Goal: Task Accomplishment & Management: Complete application form

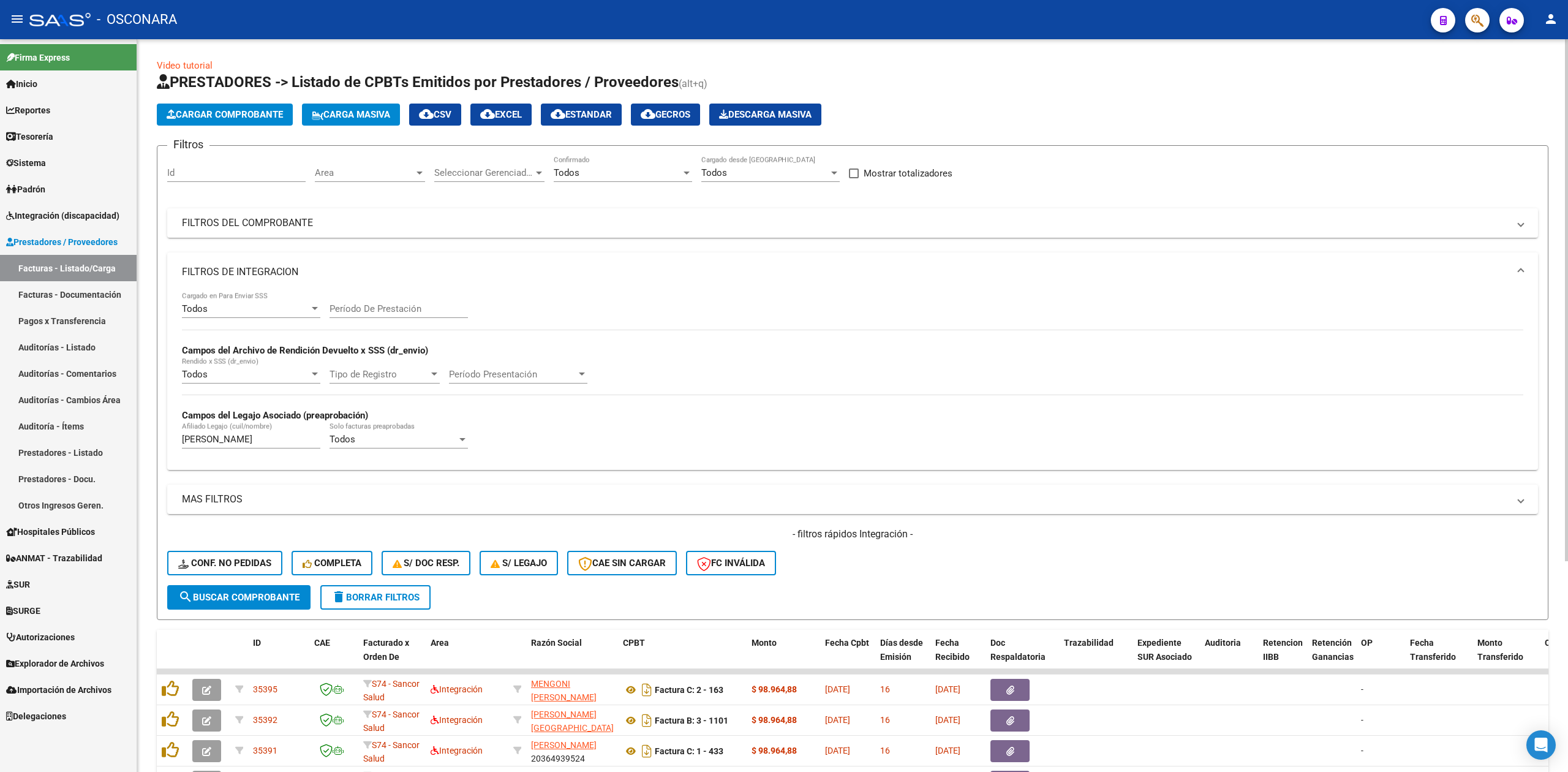
click at [807, 527] on div "- filtros rápidos Integración - Conf. no pedidas Completa S/ Doc Resp. S/ legaj…" at bounding box center [853, 556] width 1371 height 58
click at [978, 568] on div "- filtros rápidos Integración - Conf. no pedidas Completa S/ Doc Resp. S/ legaj…" at bounding box center [853, 556] width 1371 height 58
click at [866, 555] on div "- filtros rápidos Integración - Conf. no pedidas Completa S/ Doc Resp. S/ legaj…" at bounding box center [853, 556] width 1371 height 58
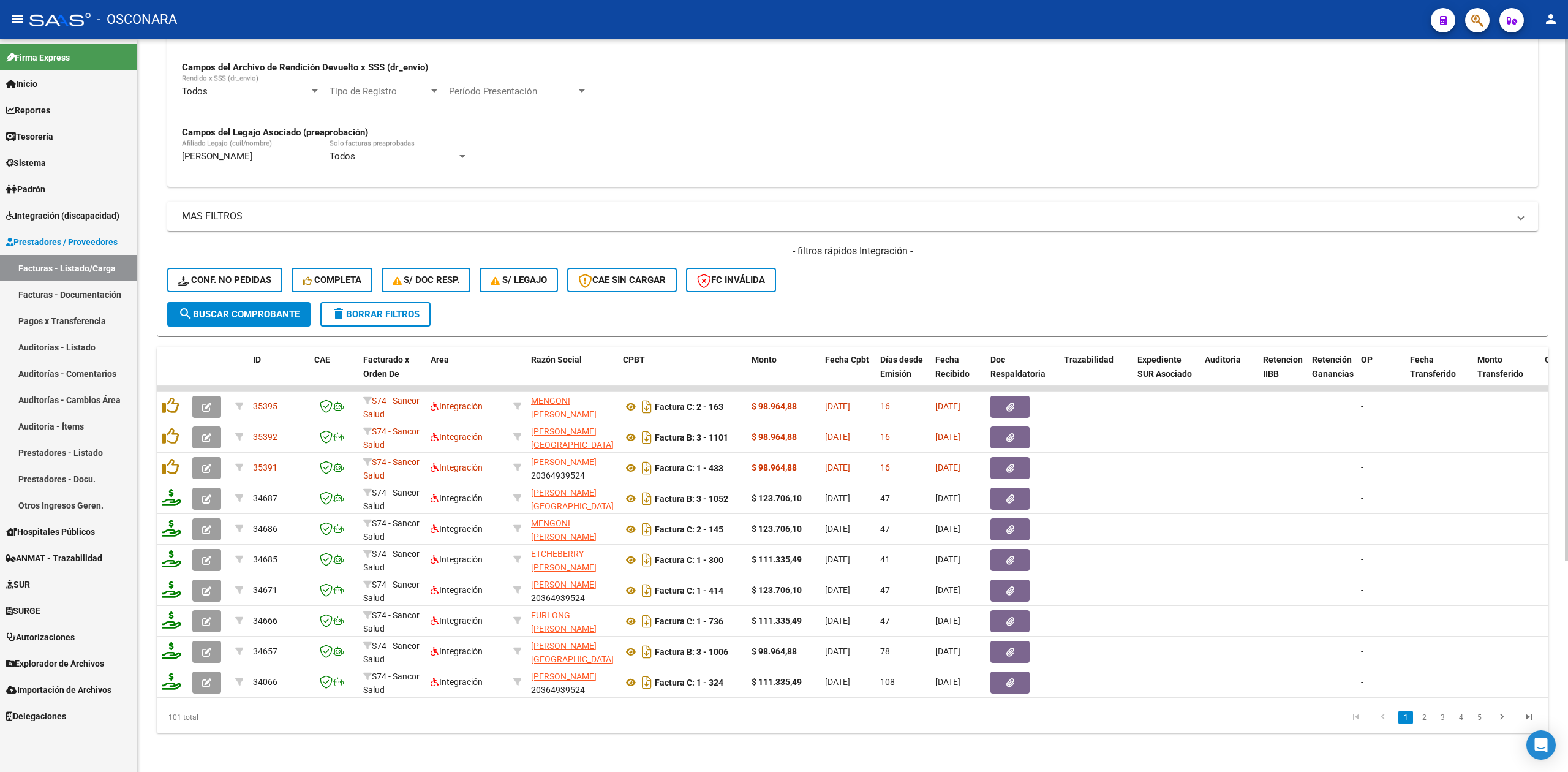
click at [881, 270] on div "- filtros rápidos Integración - Conf. no pedidas Completa S/ Doc Resp. S/ legaj…" at bounding box center [853, 273] width 1371 height 58
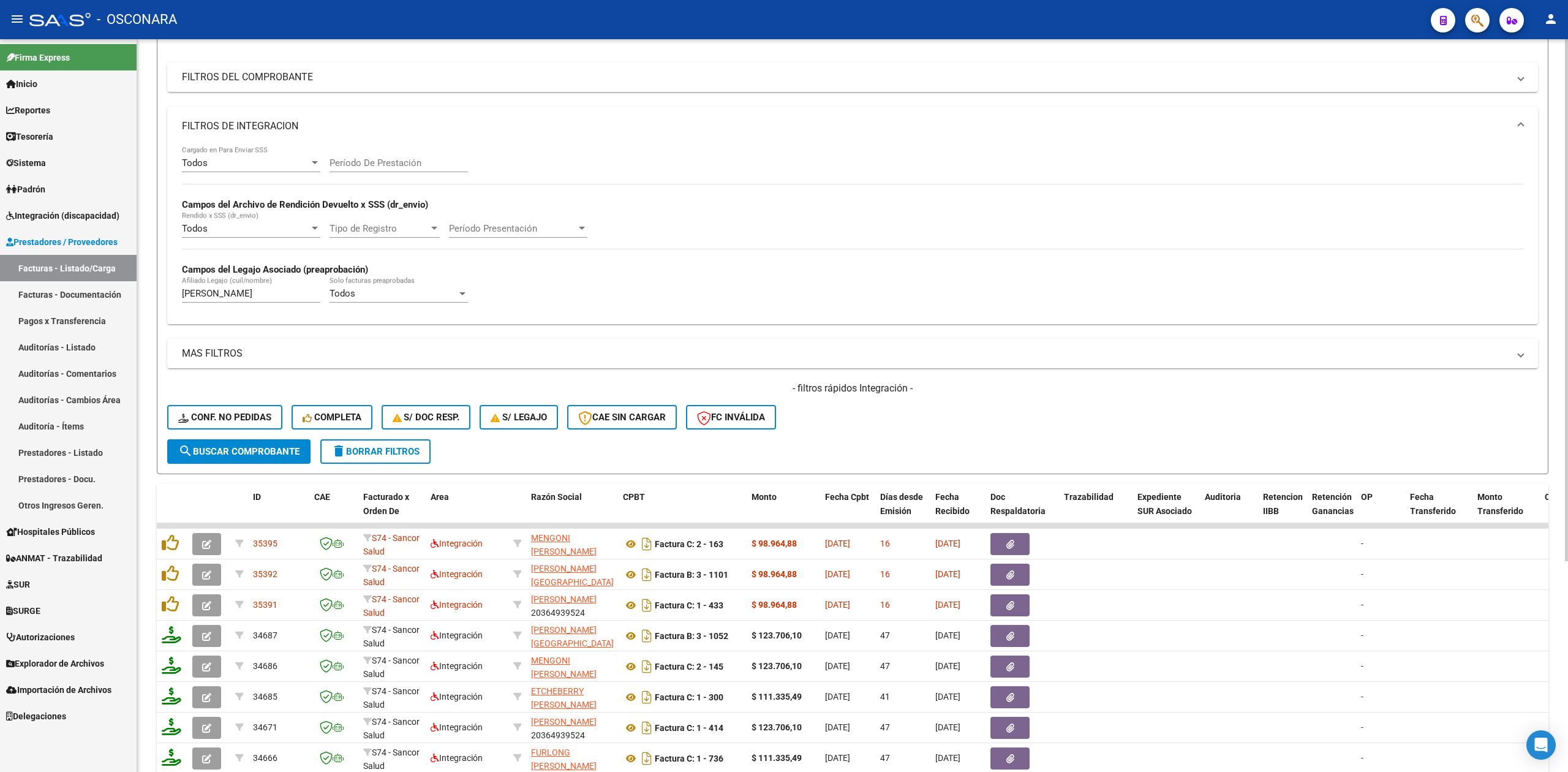
scroll to position [295, 0]
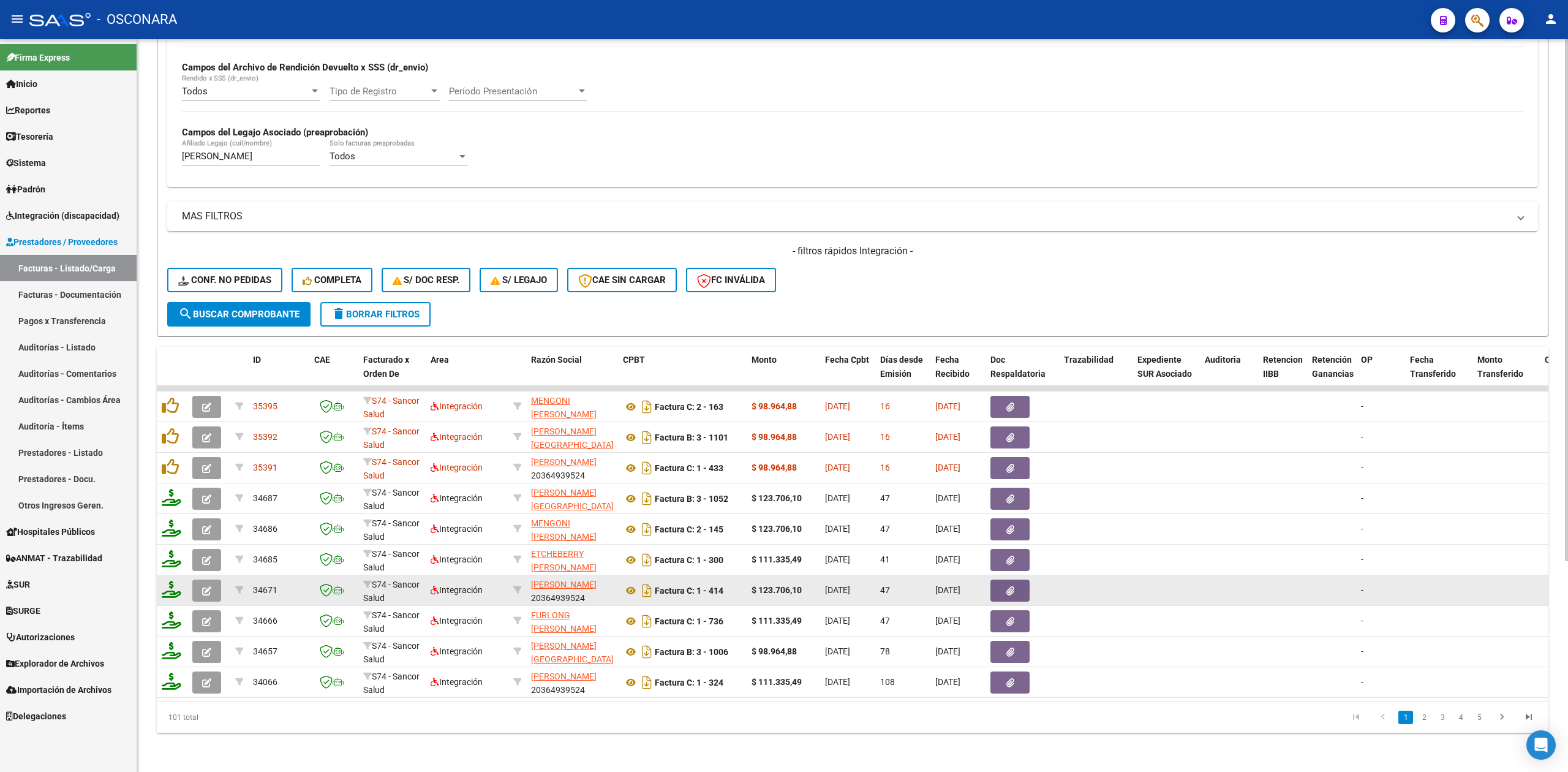
click at [216, 580] on button "button" at bounding box center [207, 590] width 29 height 22
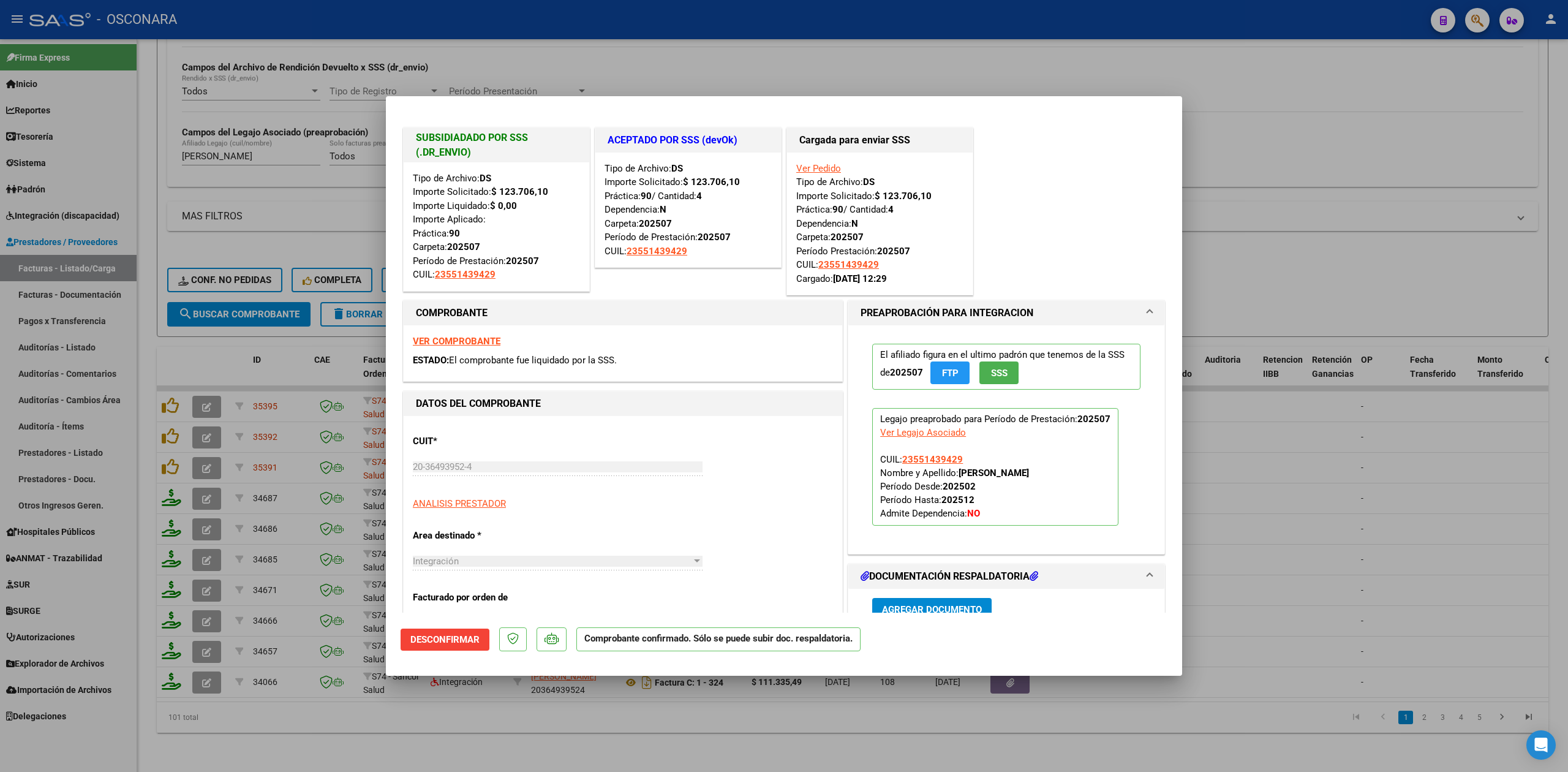
click at [387, 740] on div at bounding box center [784, 386] width 1568 height 772
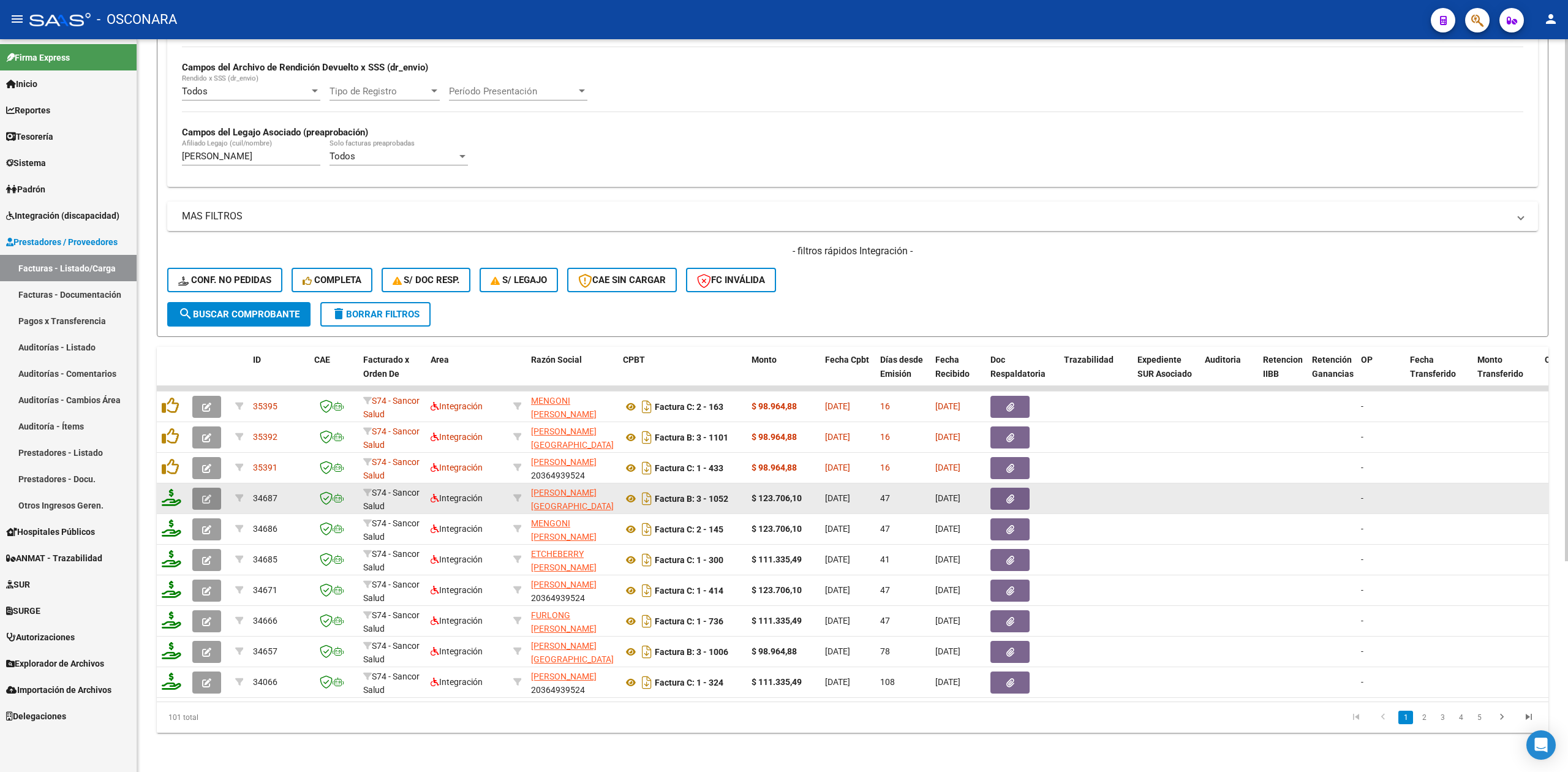
click at [207, 495] on icon "button" at bounding box center [207, 499] width 9 height 9
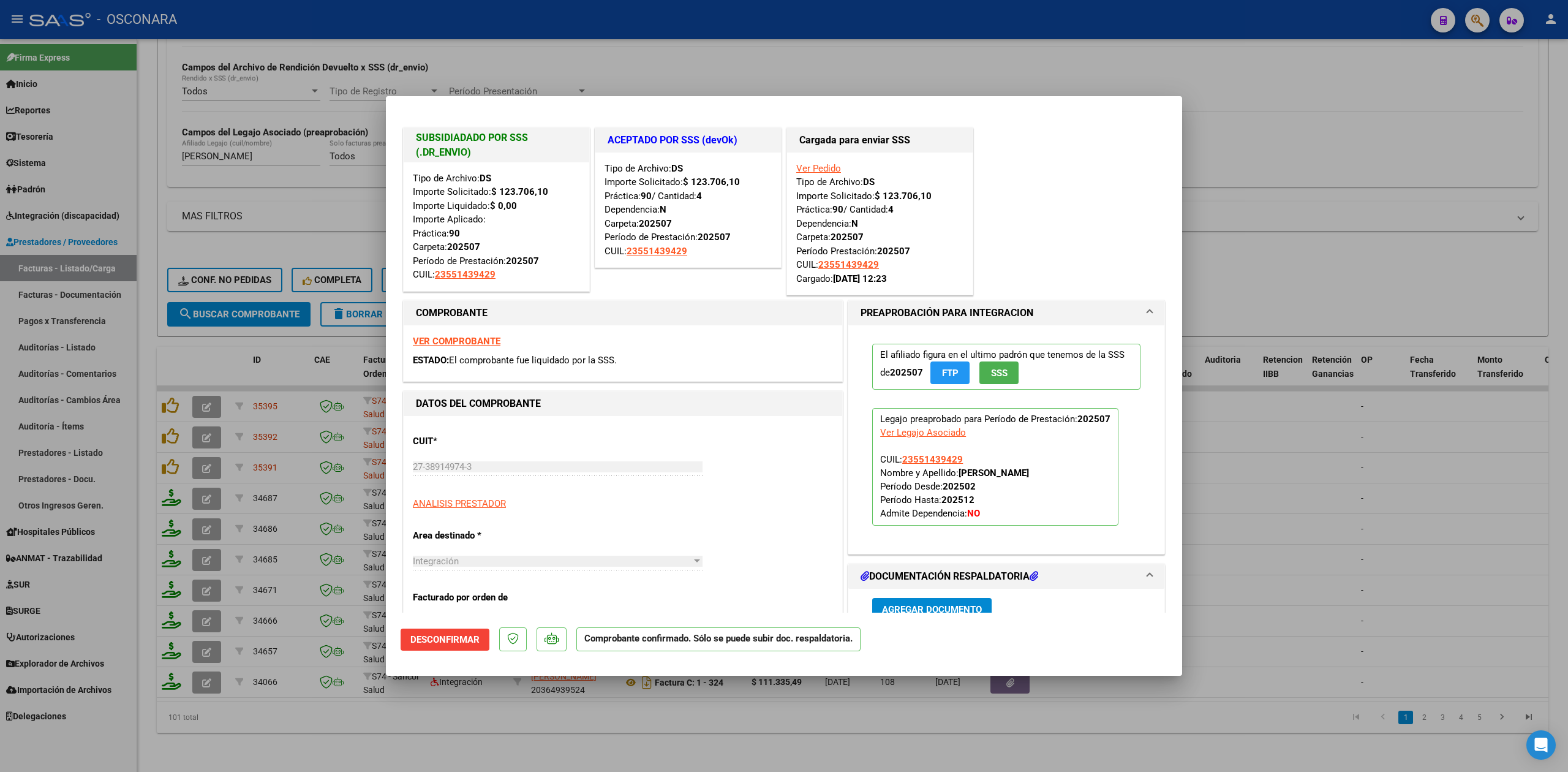
click at [473, 729] on div at bounding box center [784, 386] width 1568 height 772
type input "$ 0,00"
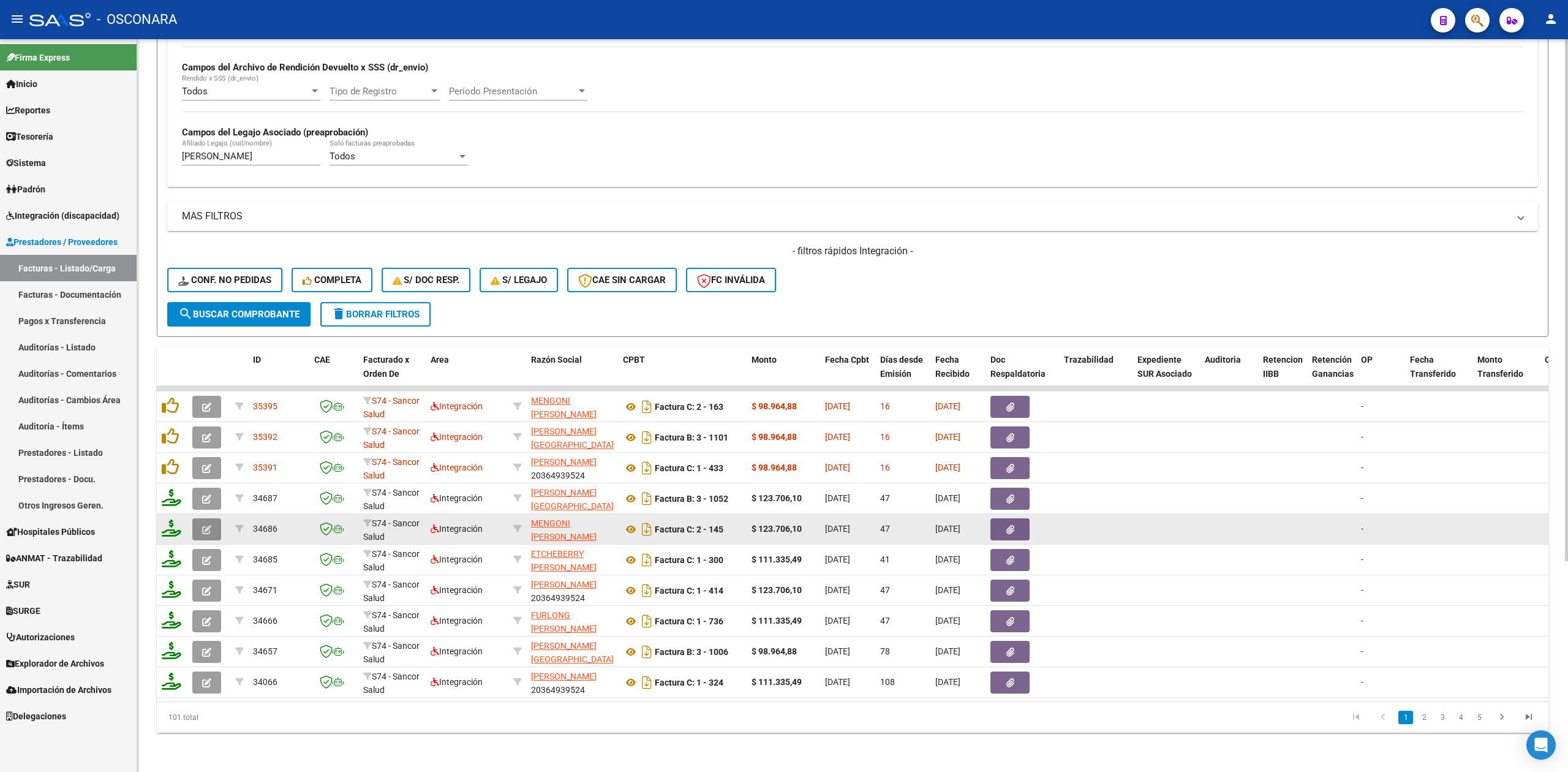
click at [200, 518] on button "button" at bounding box center [207, 529] width 29 height 22
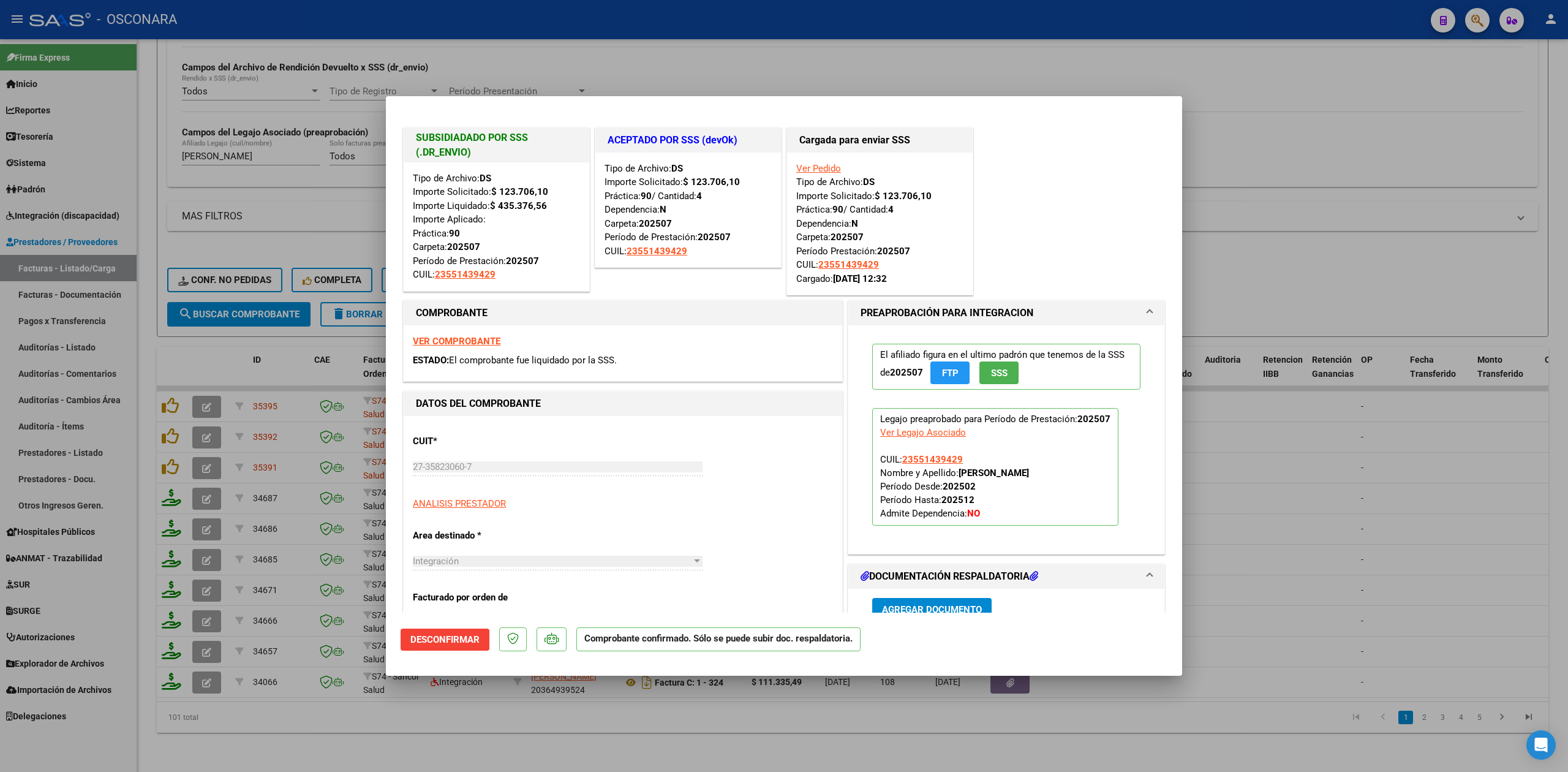
click at [402, 720] on div at bounding box center [784, 386] width 1568 height 772
type input "$ 0,00"
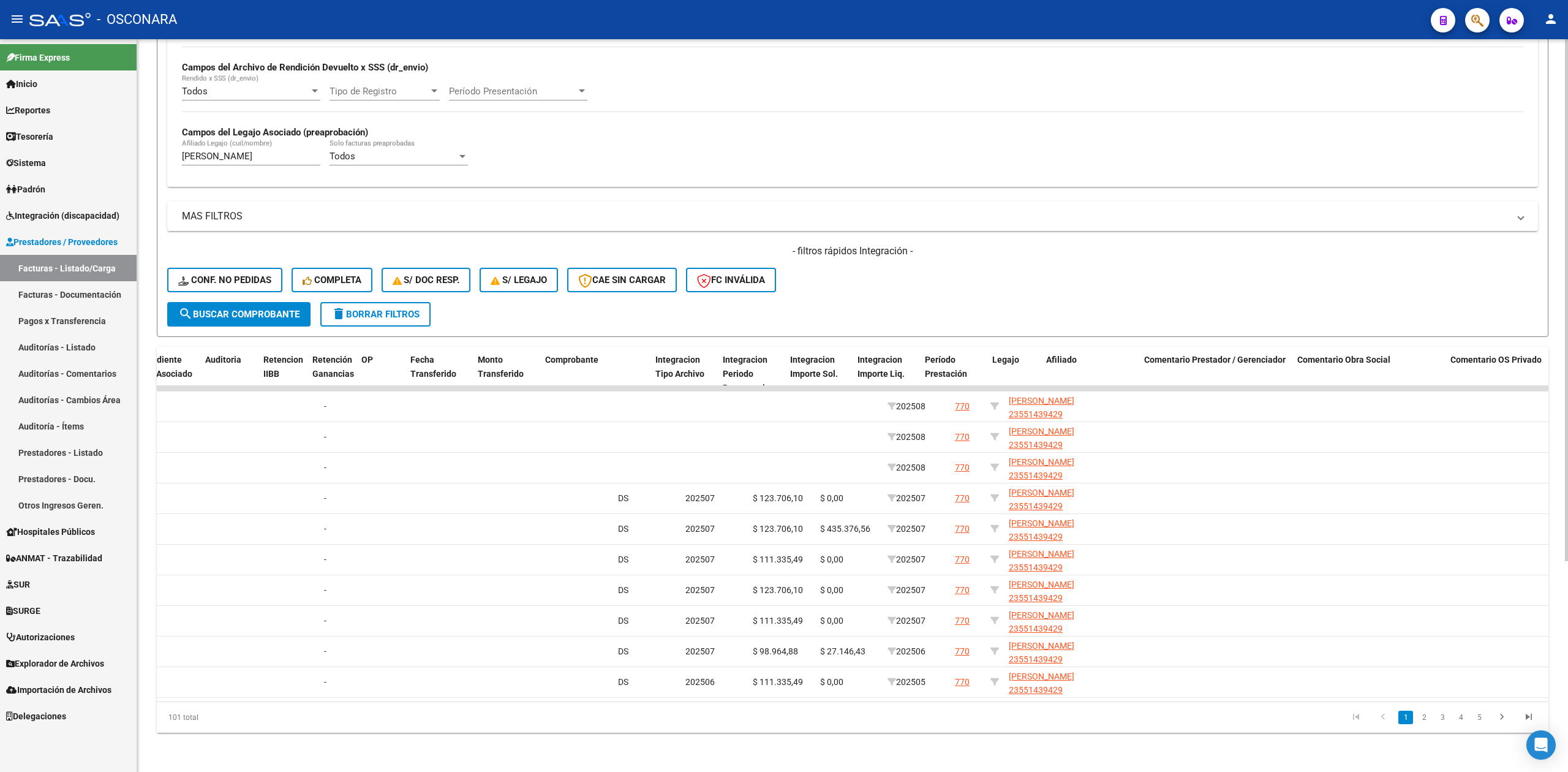
scroll to position [0, 0]
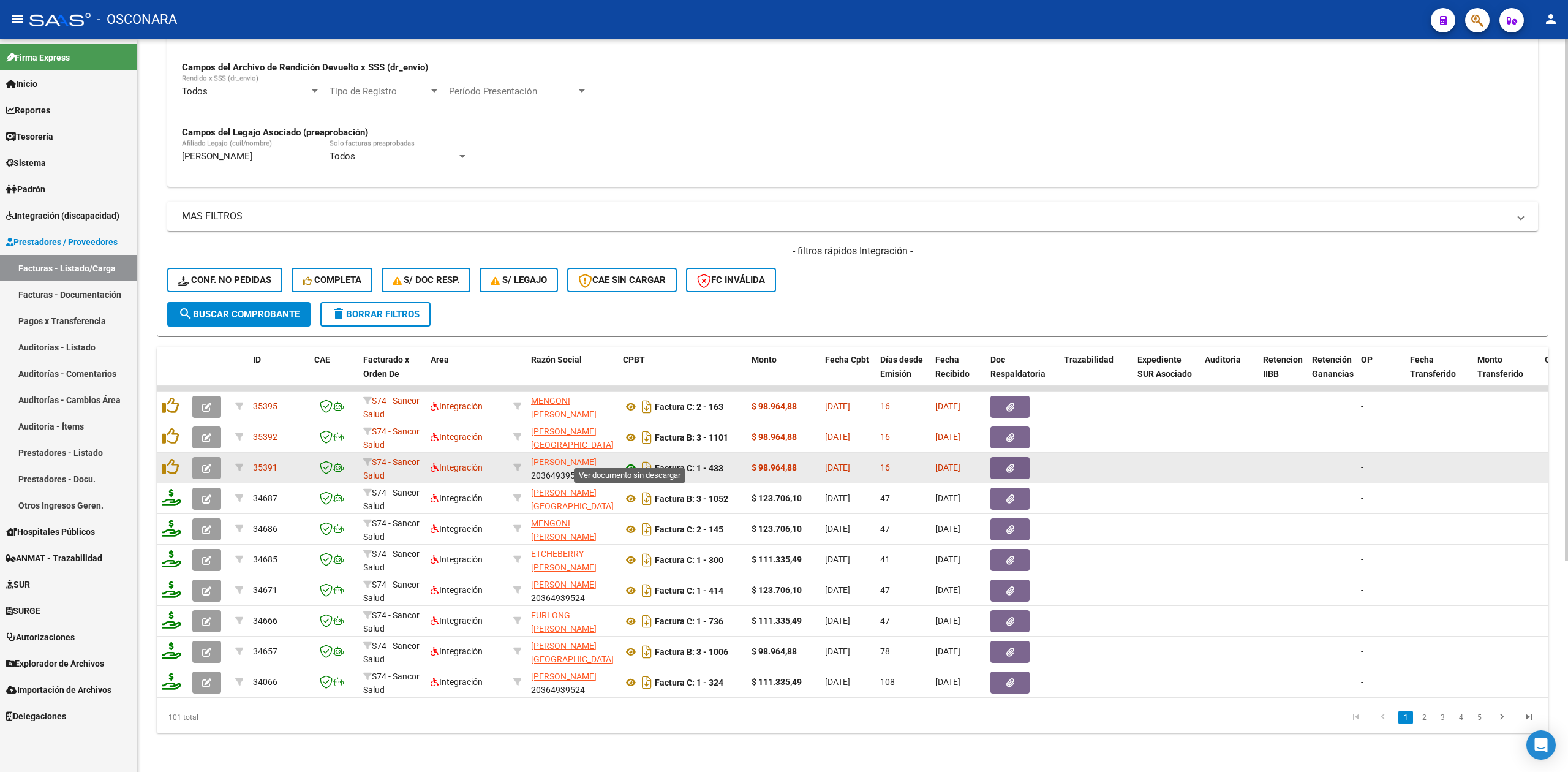
click at [623, 461] on icon at bounding box center [630, 467] width 16 height 14
click at [1023, 457] on button "button" at bounding box center [1010, 467] width 39 height 22
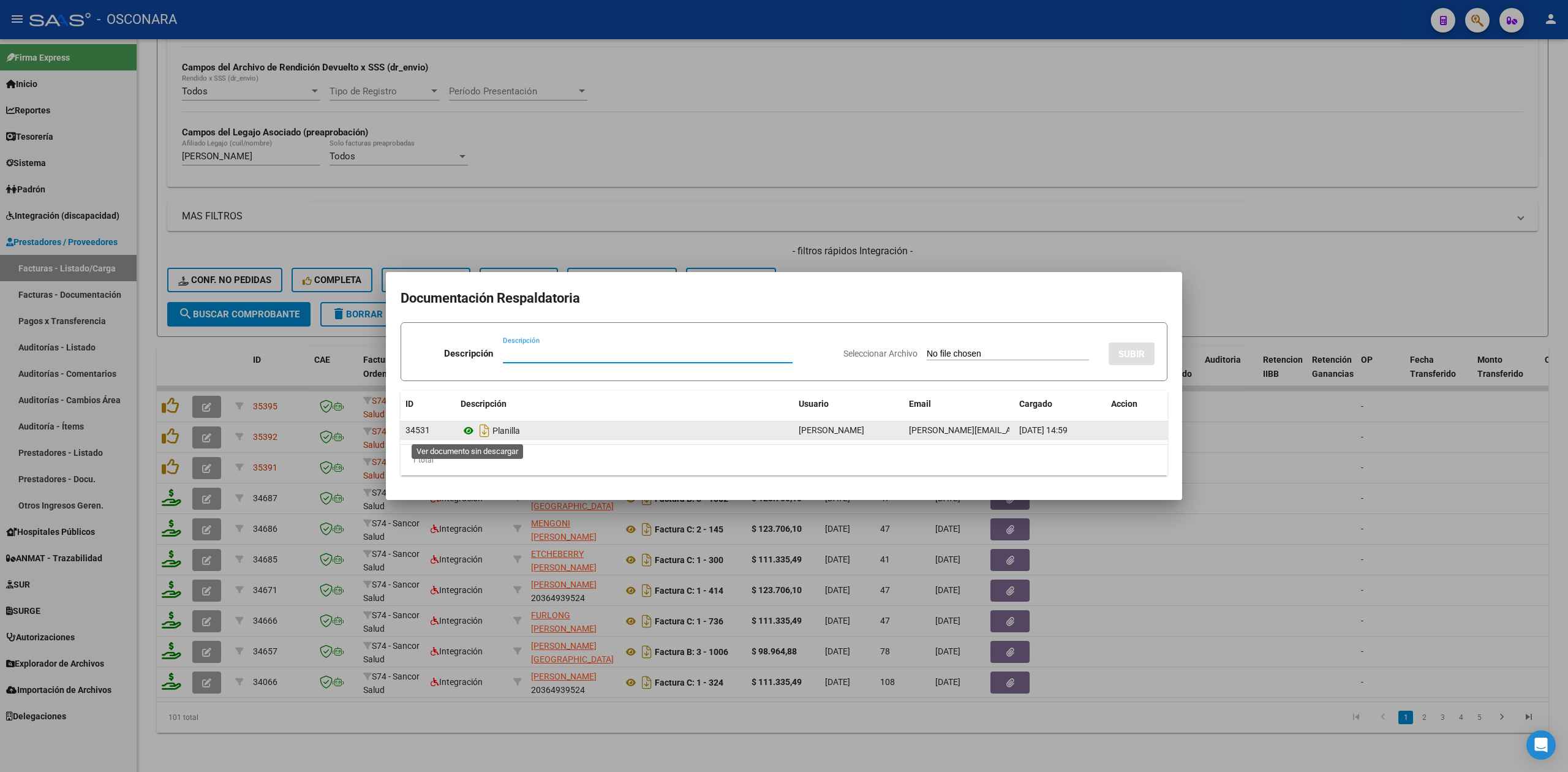
click at [467, 427] on icon at bounding box center [468, 430] width 16 height 14
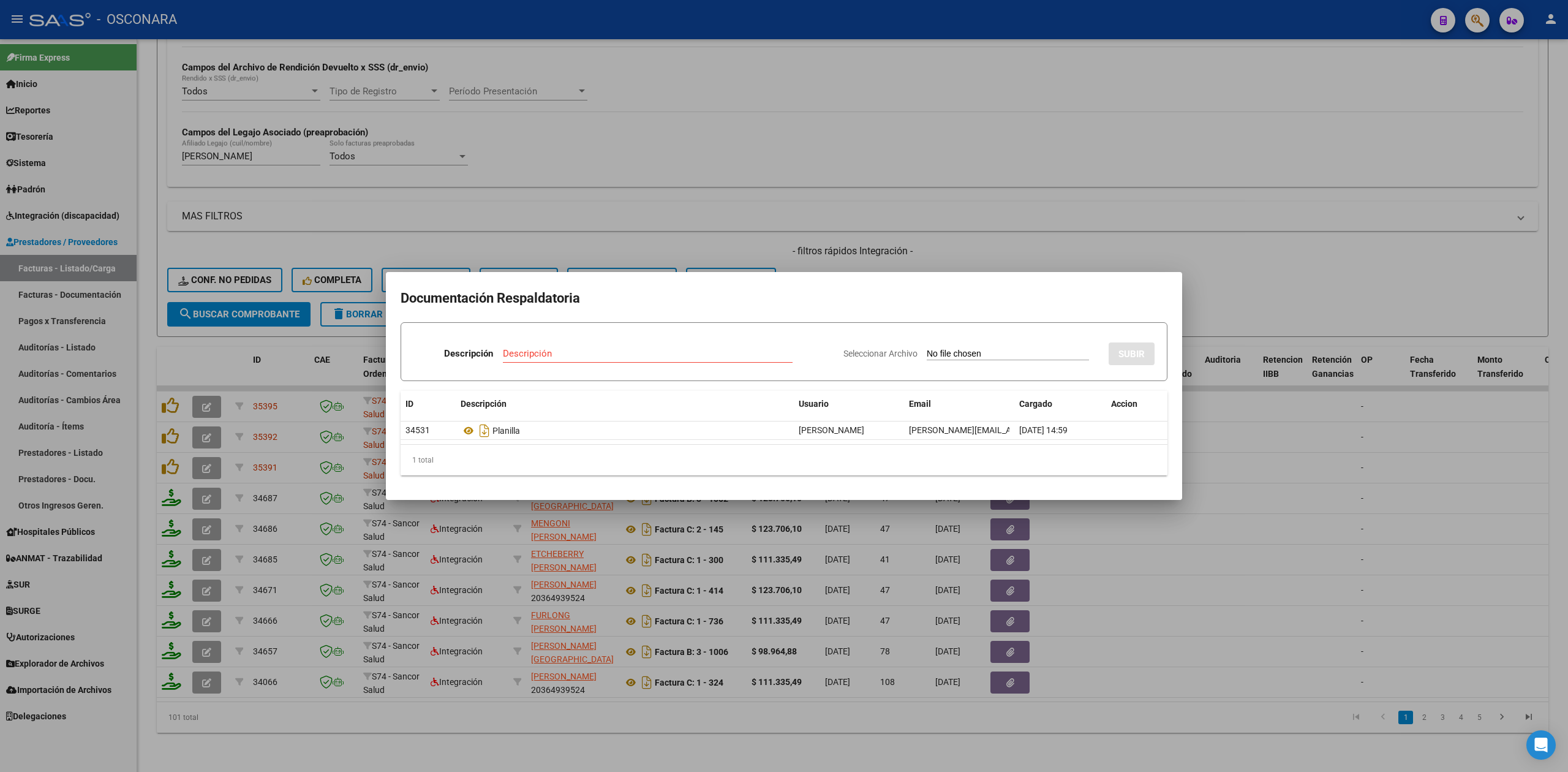
click at [723, 236] on div at bounding box center [784, 386] width 1568 height 772
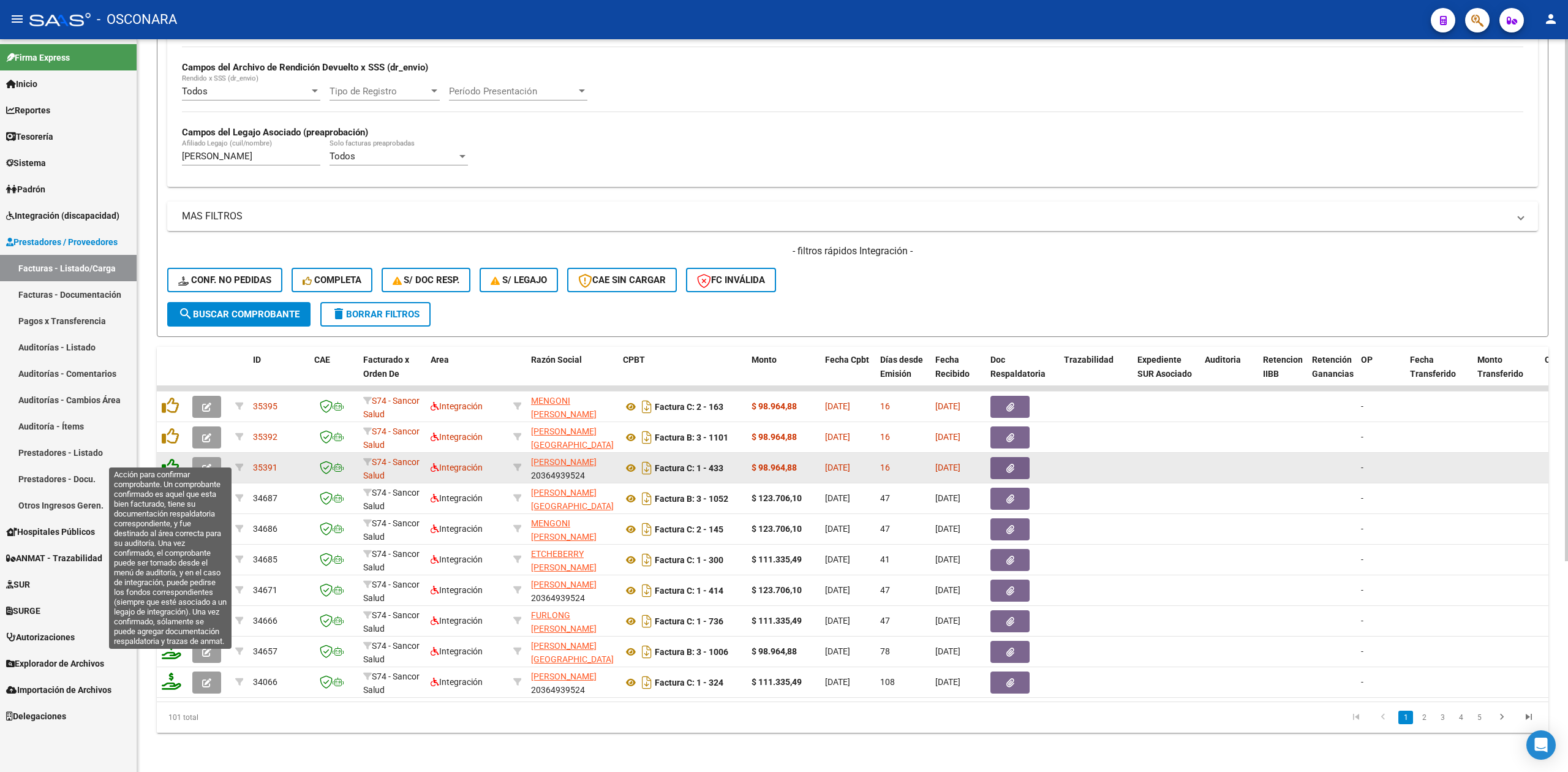
click at [170, 458] on icon at bounding box center [170, 467] width 17 height 17
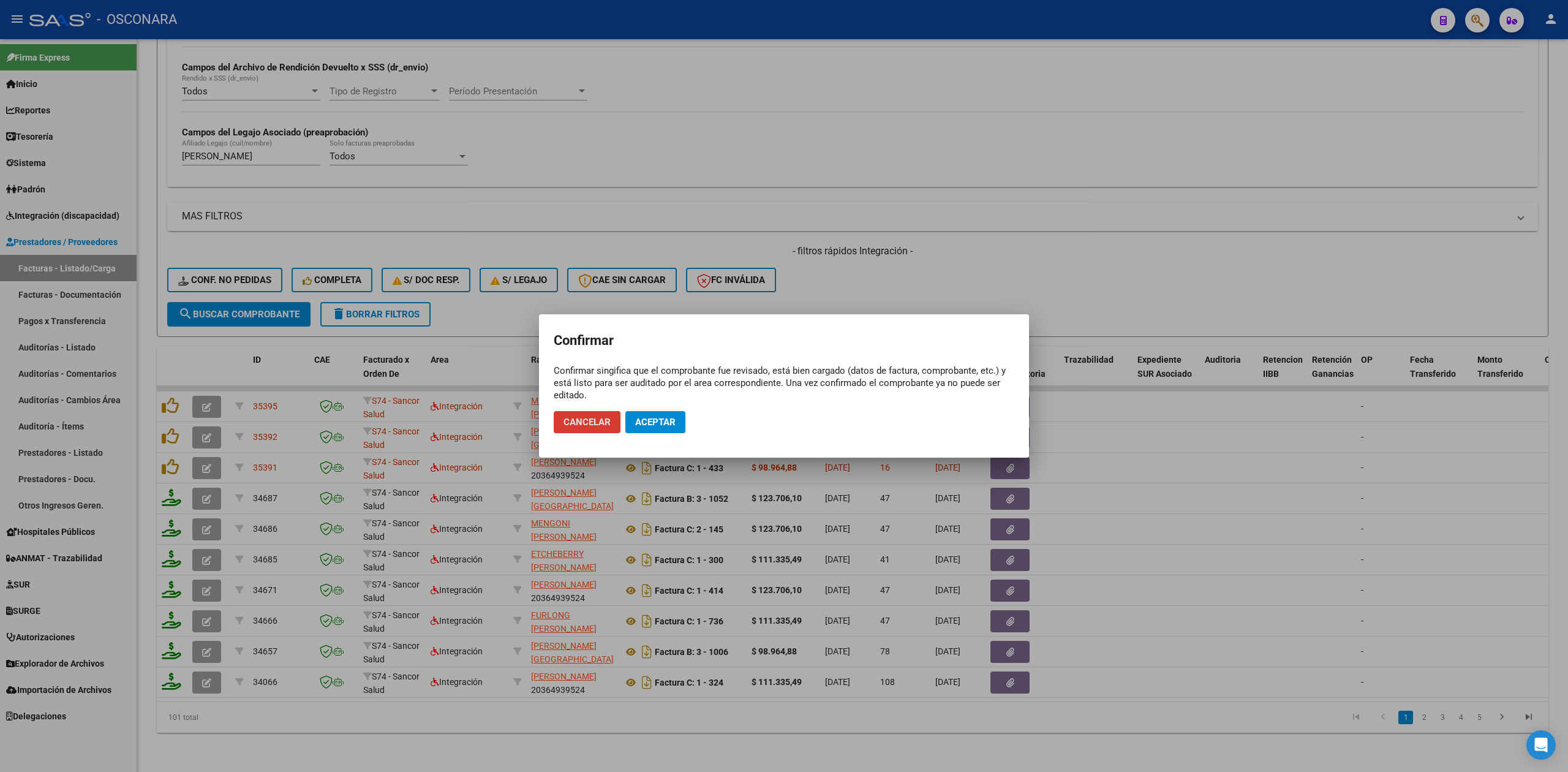
click at [642, 417] on span "Aceptar" at bounding box center [655, 422] width 40 height 11
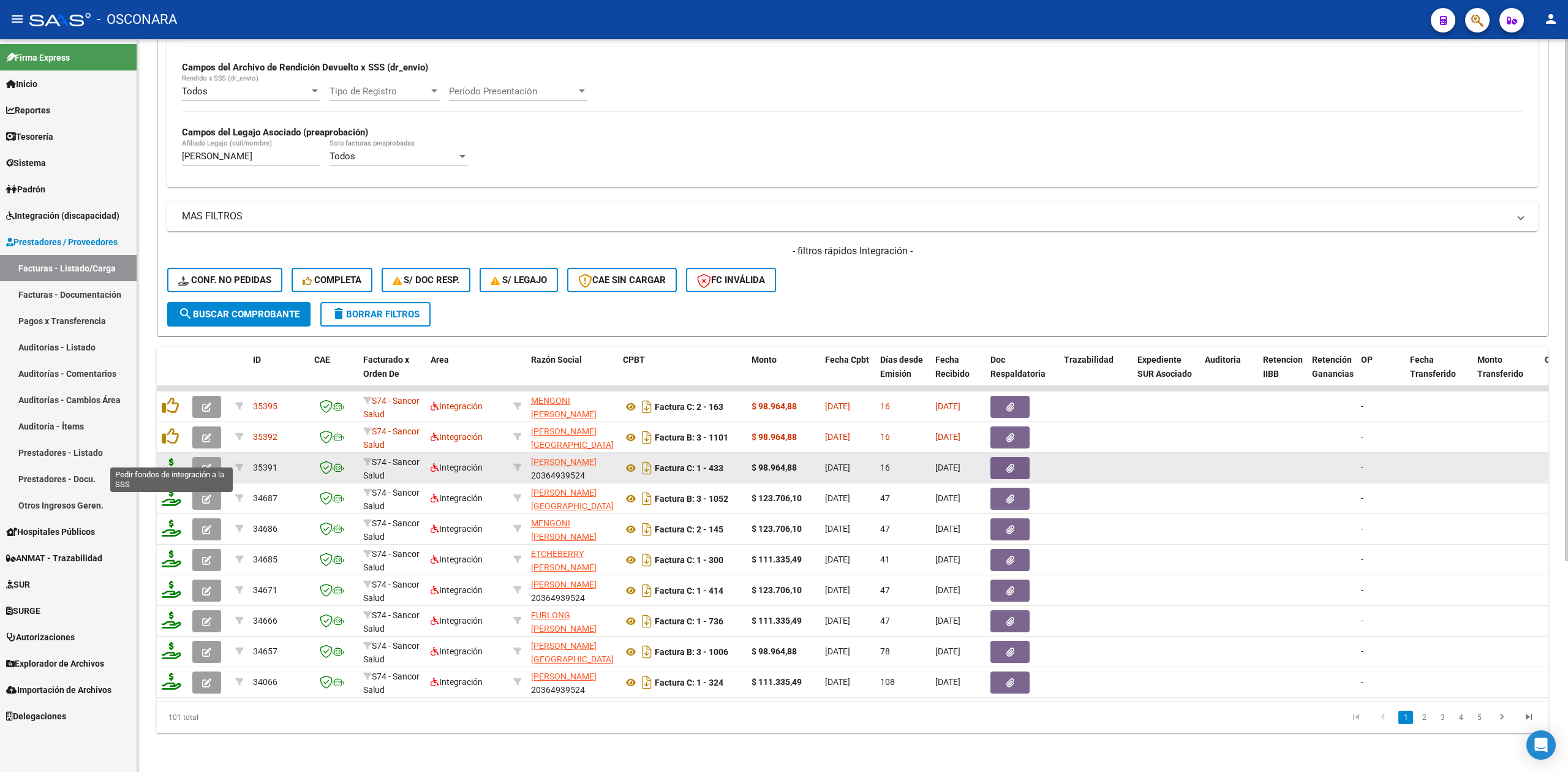
click at [170, 458] on icon at bounding box center [171, 467] width 20 height 17
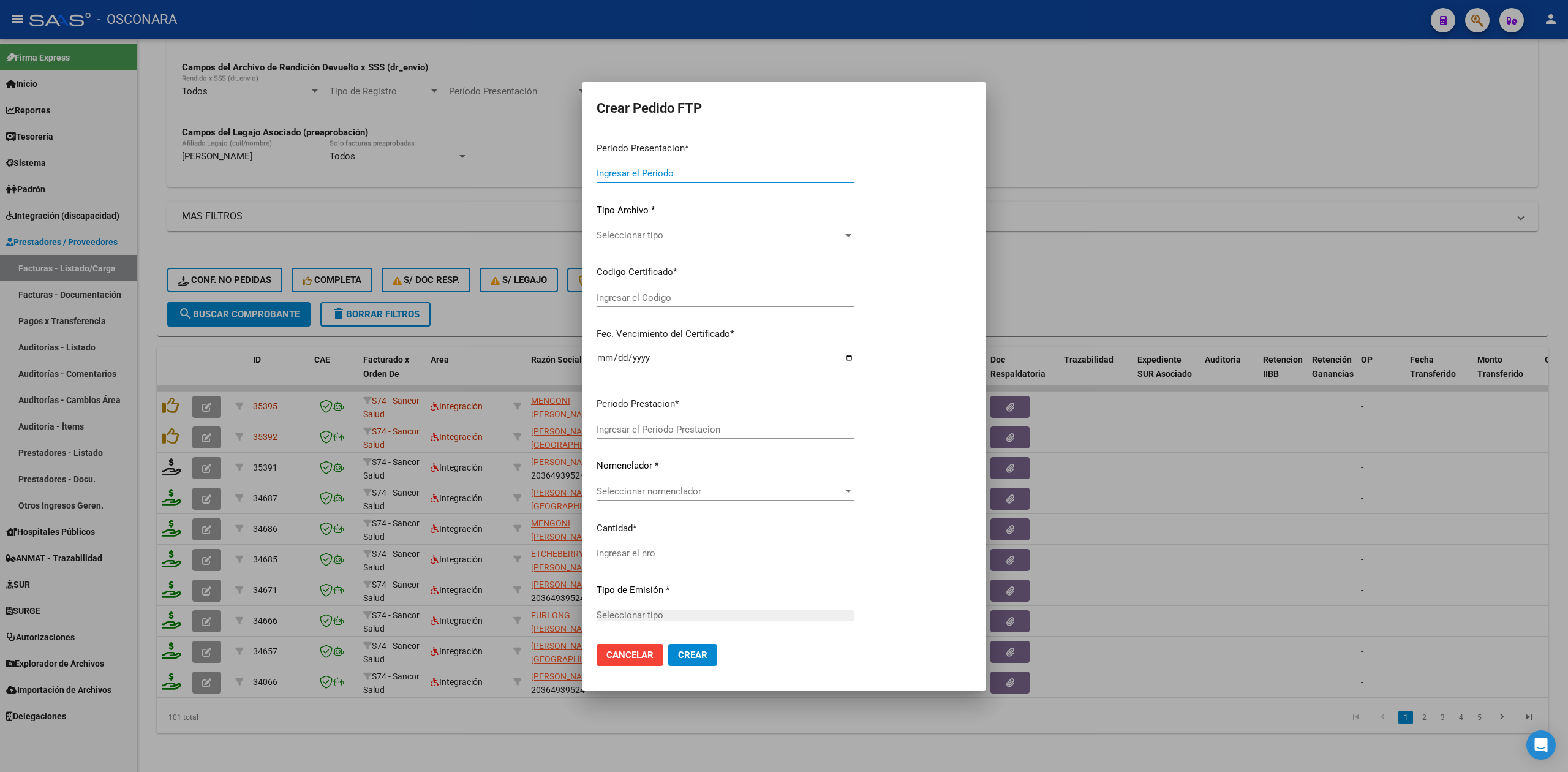
type input "202508"
type input "$ 98.964,88"
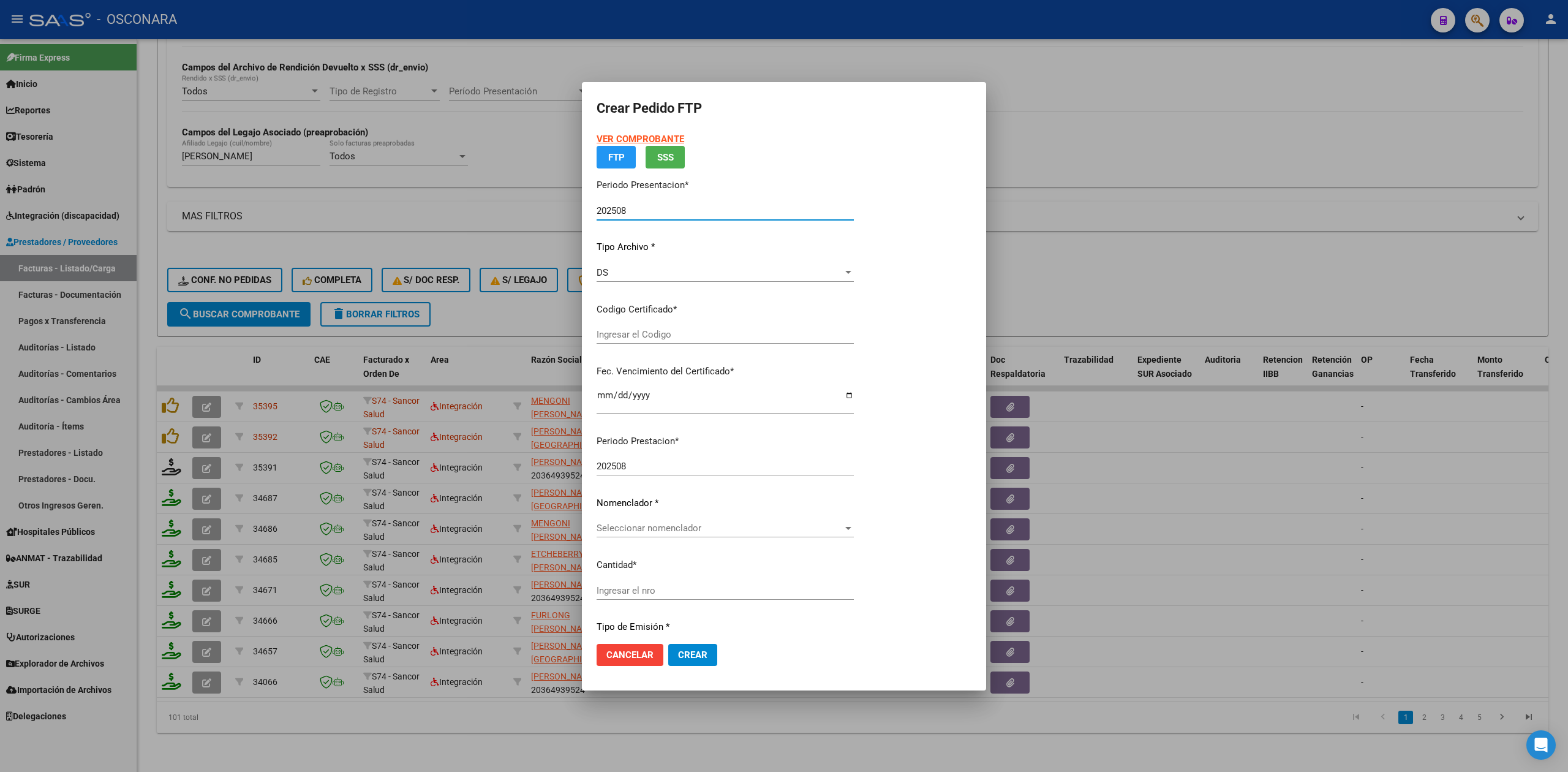
type input "arg02000551439422024091320290913bue265"
type input "[DATE]"
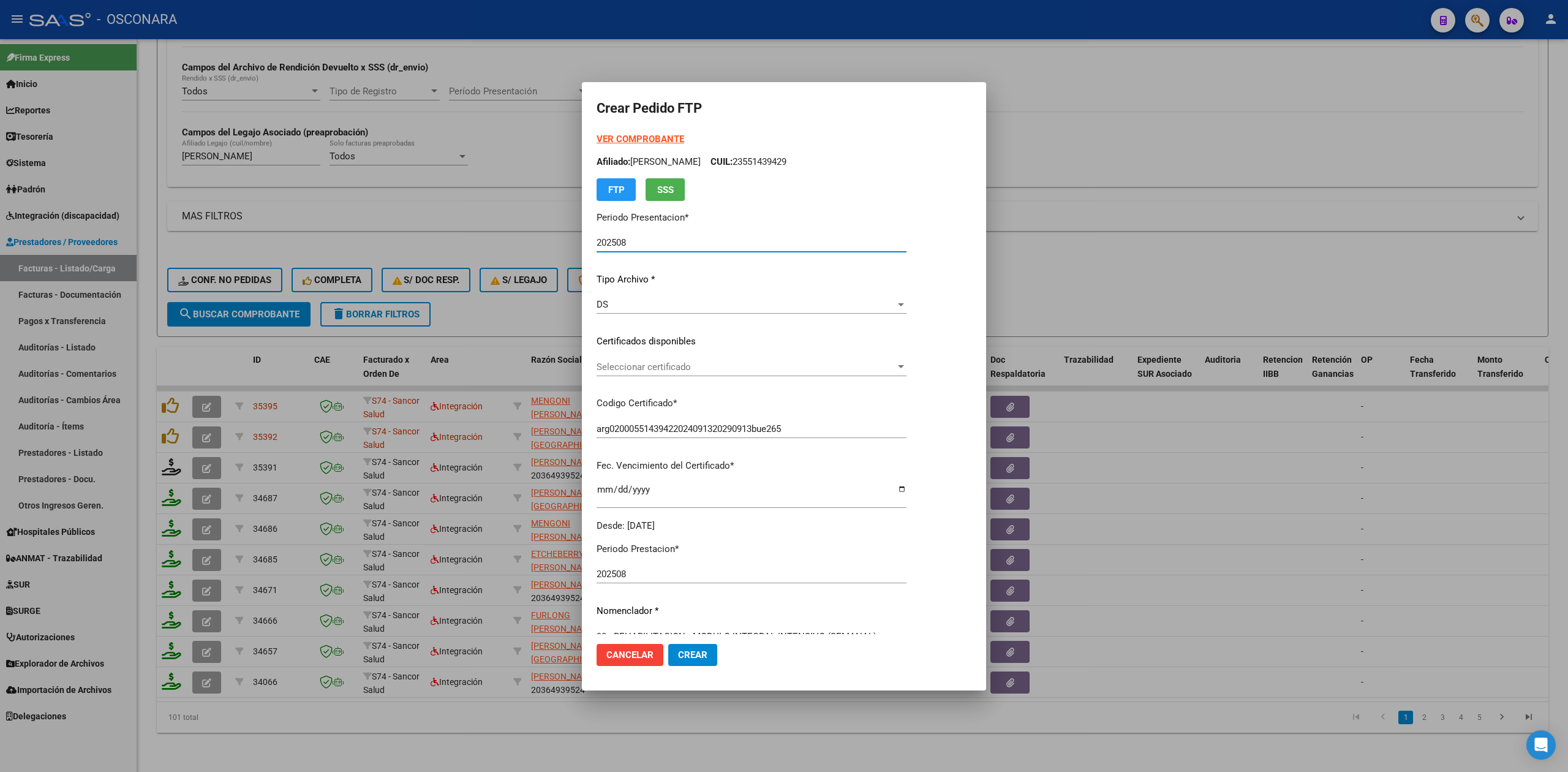
click at [662, 367] on span "Seleccionar certificado" at bounding box center [746, 367] width 299 height 11
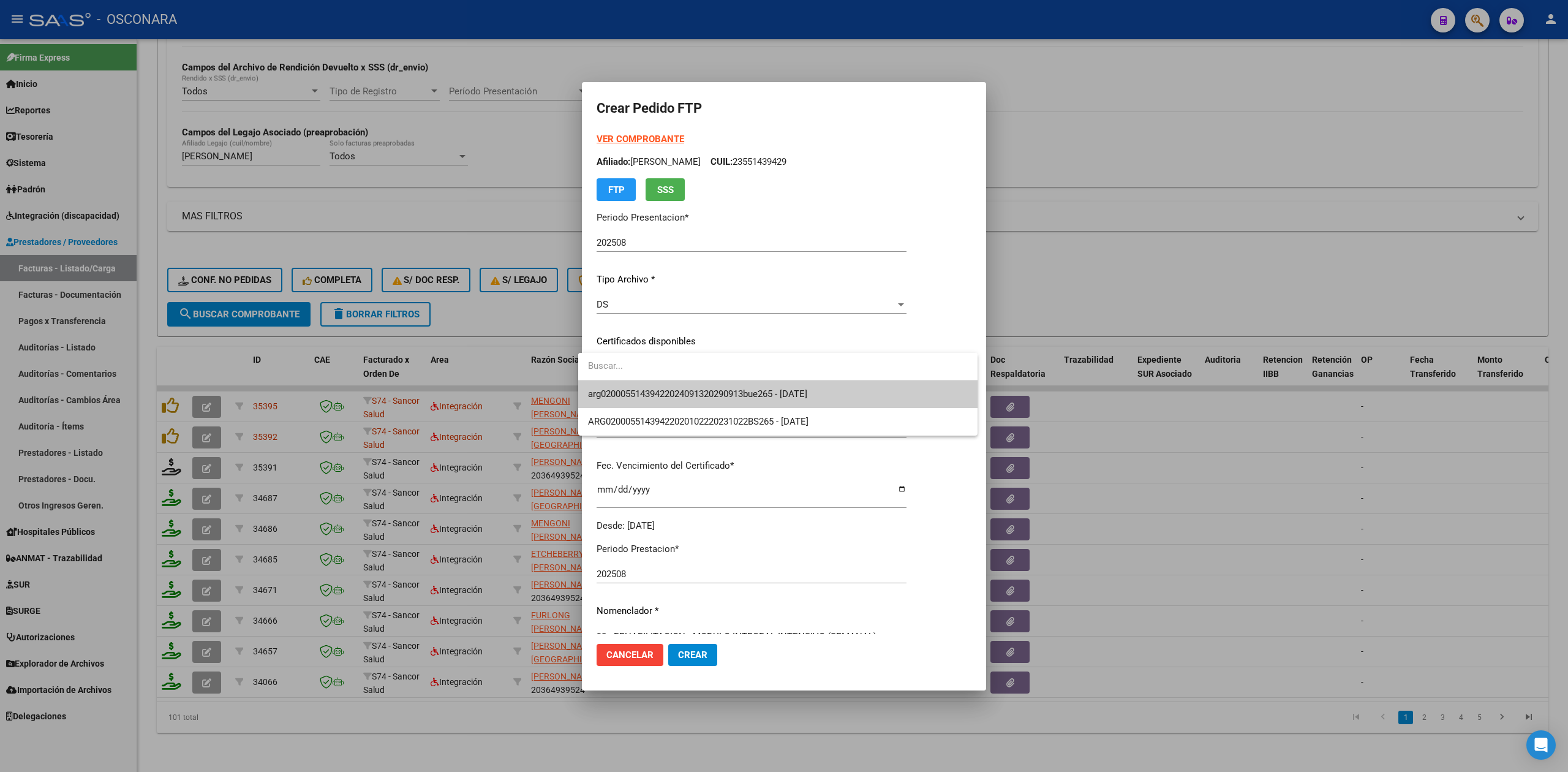
click at [664, 389] on span "arg02000551439422024091320290913bue265 - [DATE]" at bounding box center [697, 394] width 219 height 11
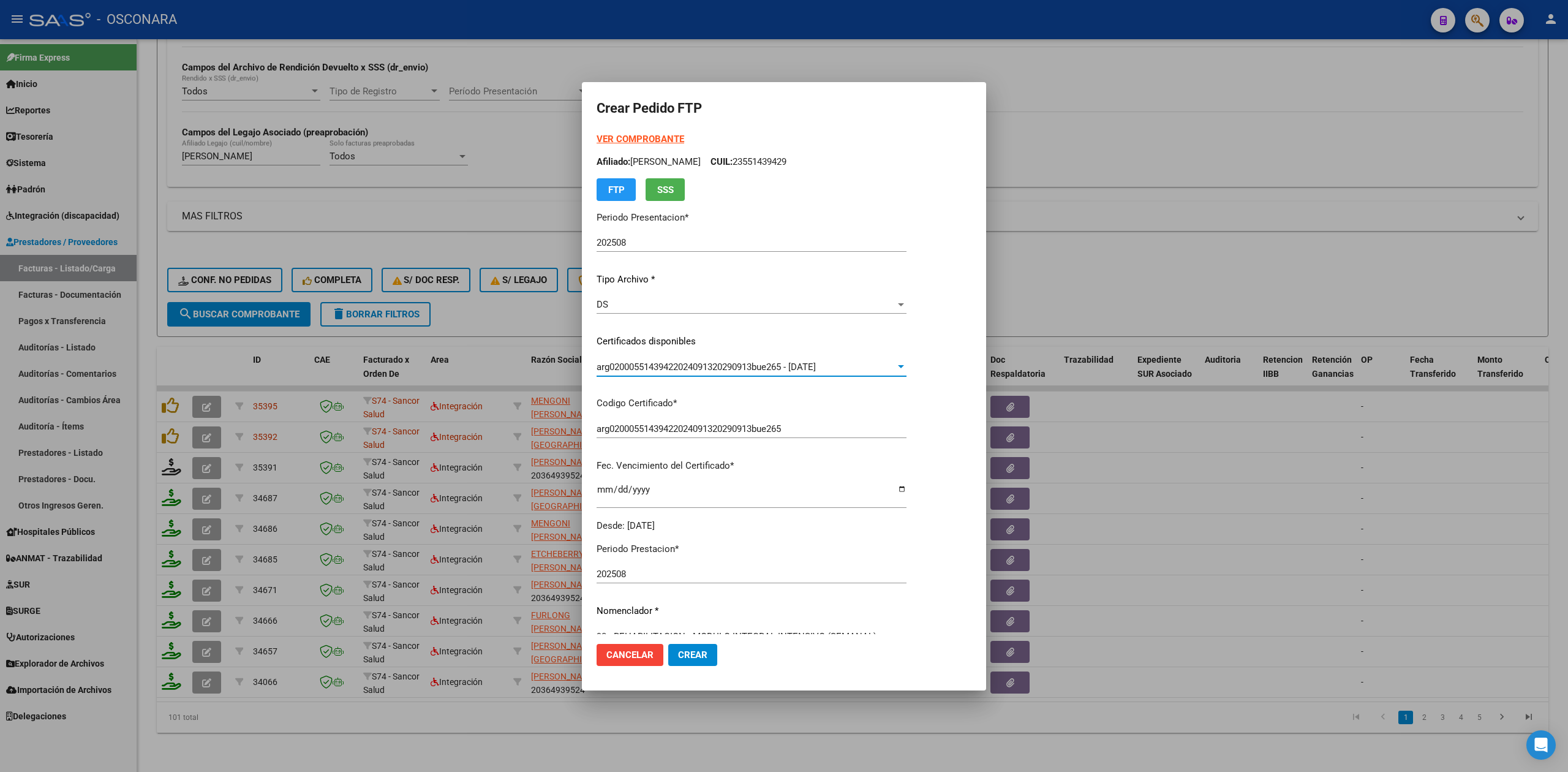
scroll to position [285, 0]
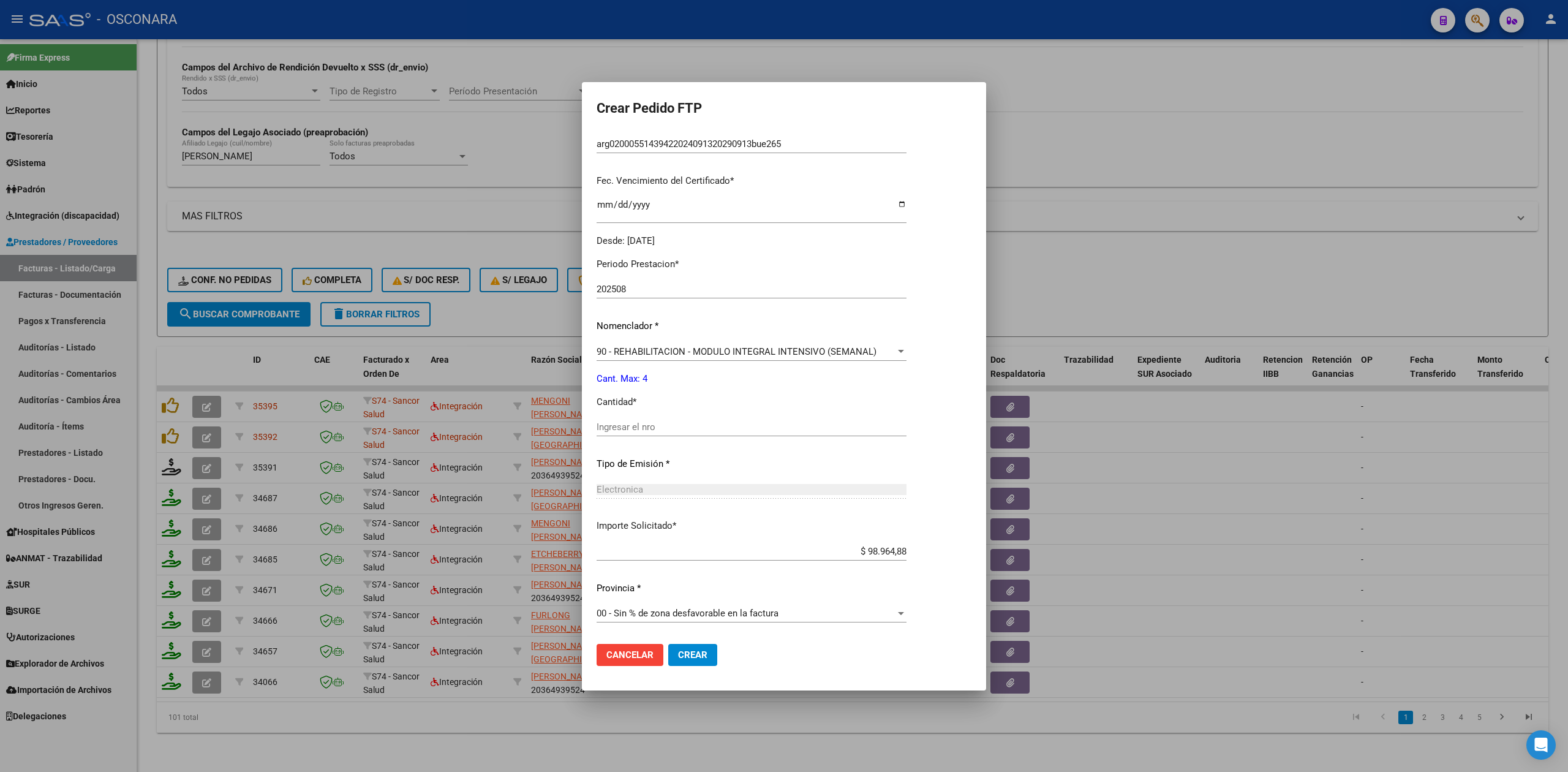
click at [638, 429] on input "Ingresar el nro" at bounding box center [751, 427] width 310 height 11
type input "4"
click at [668, 644] on button "Crear" at bounding box center [692, 655] width 49 height 22
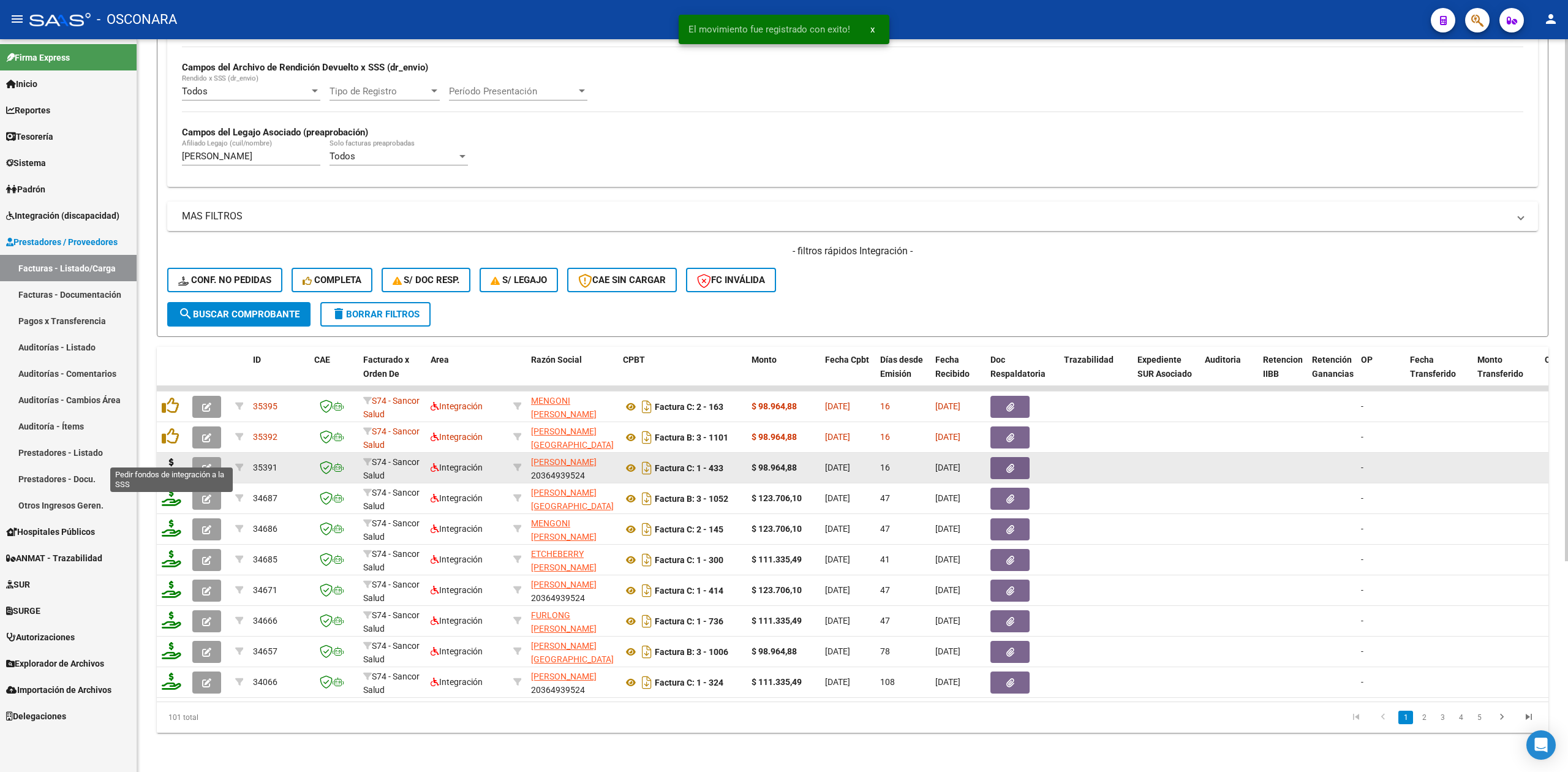
click at [202, 464] on icon "button" at bounding box center [207, 468] width 9 height 9
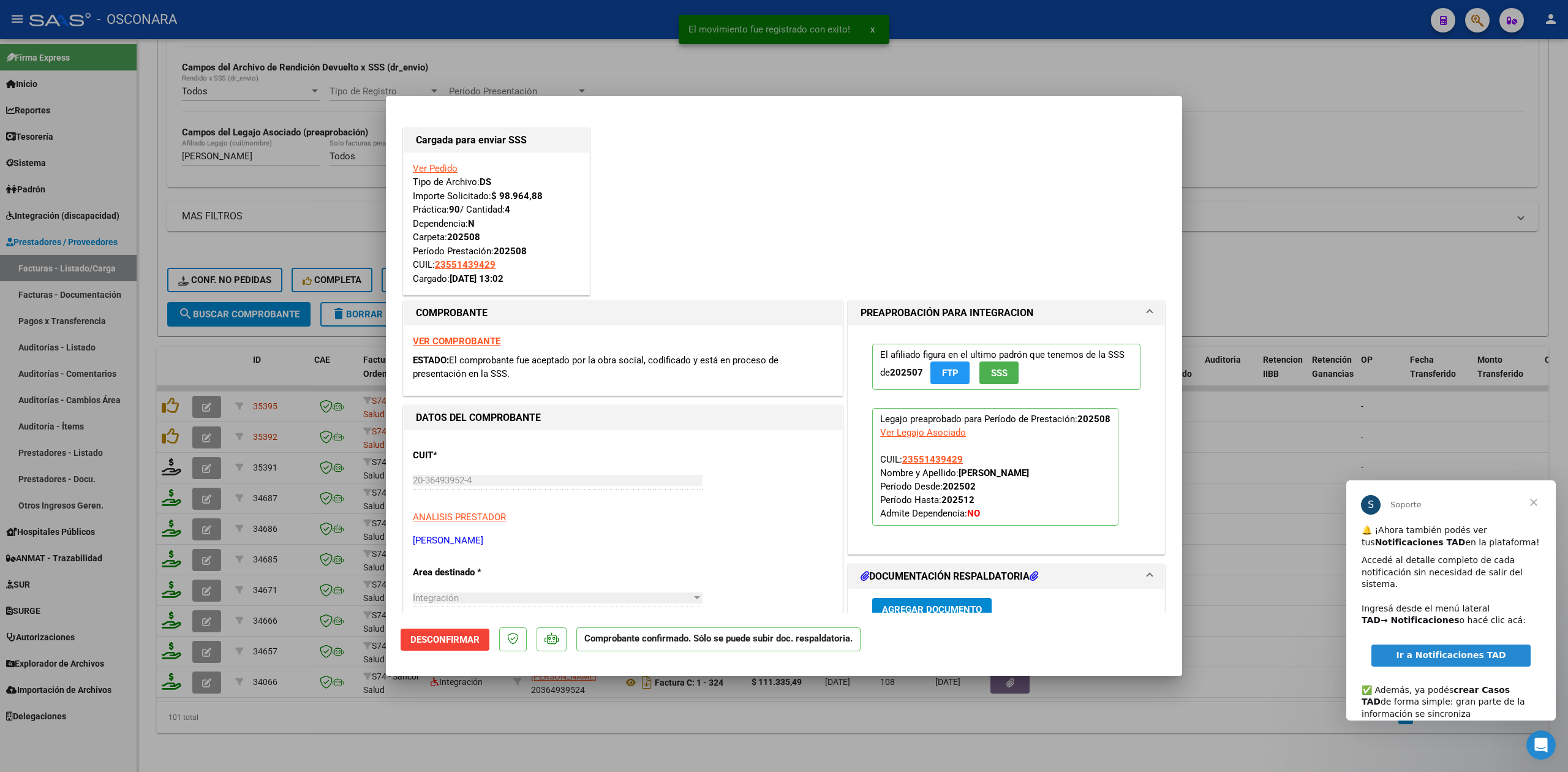
click at [534, 738] on div at bounding box center [784, 386] width 1568 height 772
type input "$ 0,00"
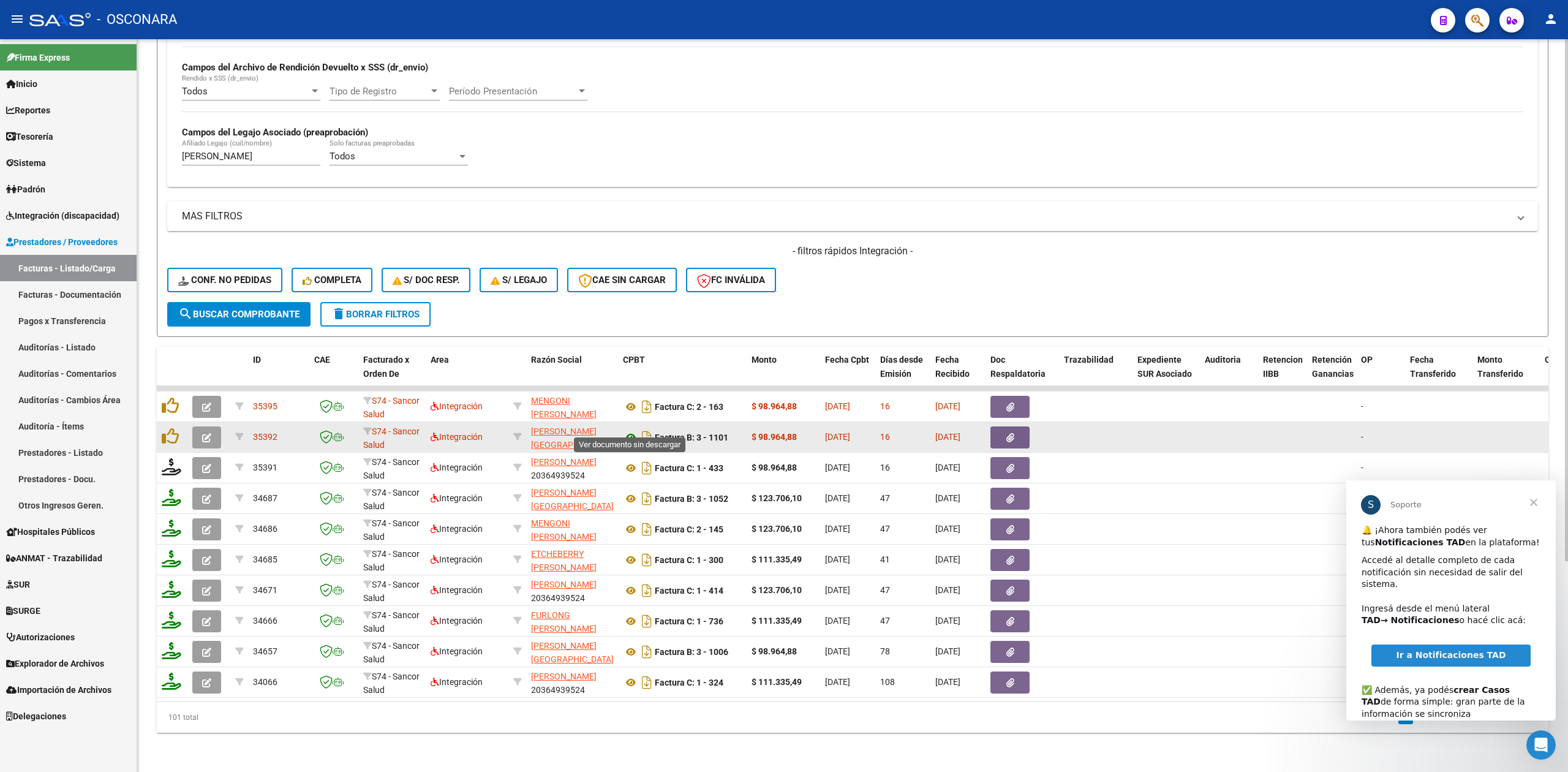
click at [636, 430] on icon at bounding box center [630, 437] width 16 height 14
click at [1014, 427] on button "button" at bounding box center [1010, 437] width 39 height 22
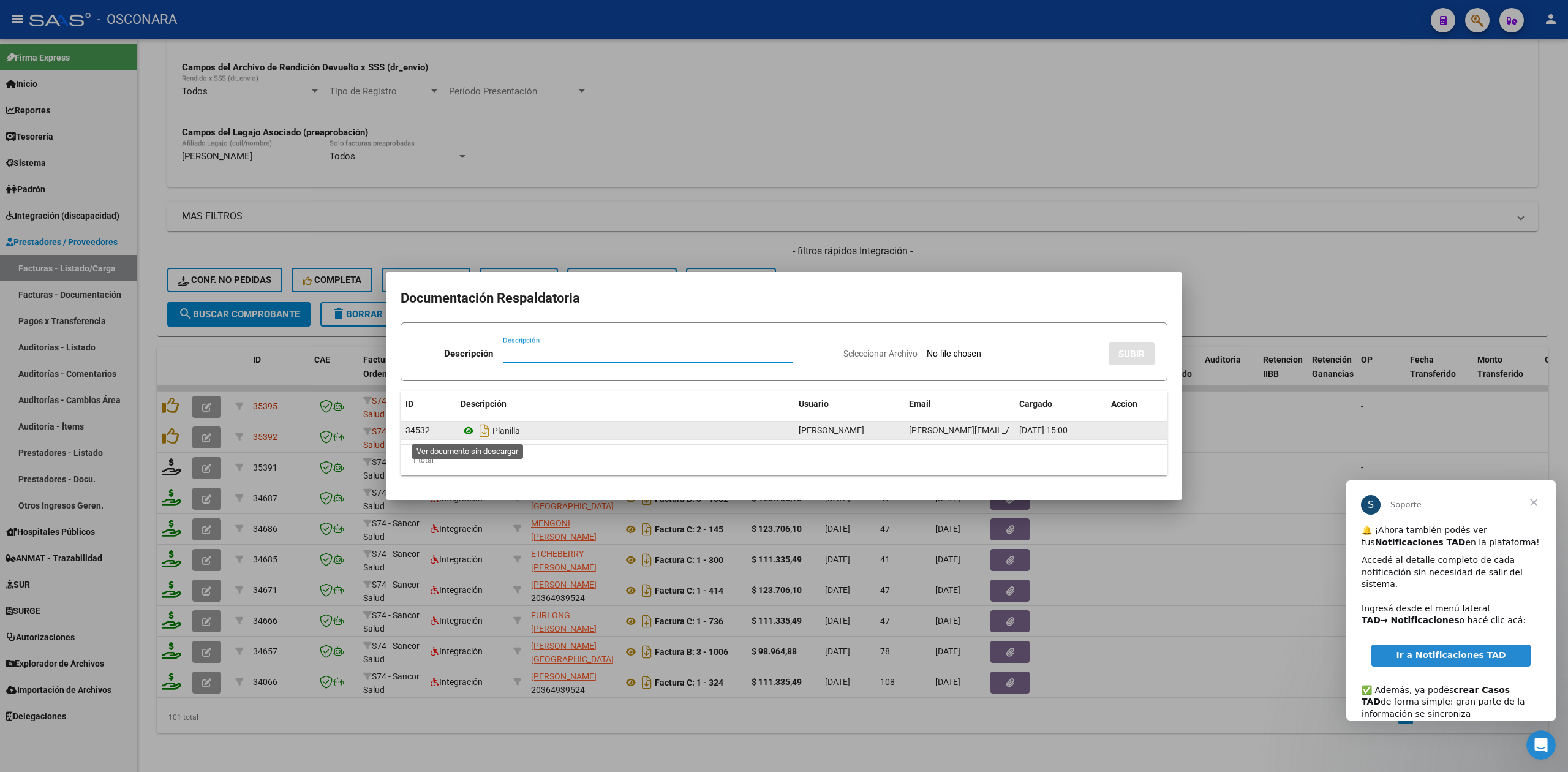
click at [469, 427] on icon at bounding box center [468, 430] width 16 height 14
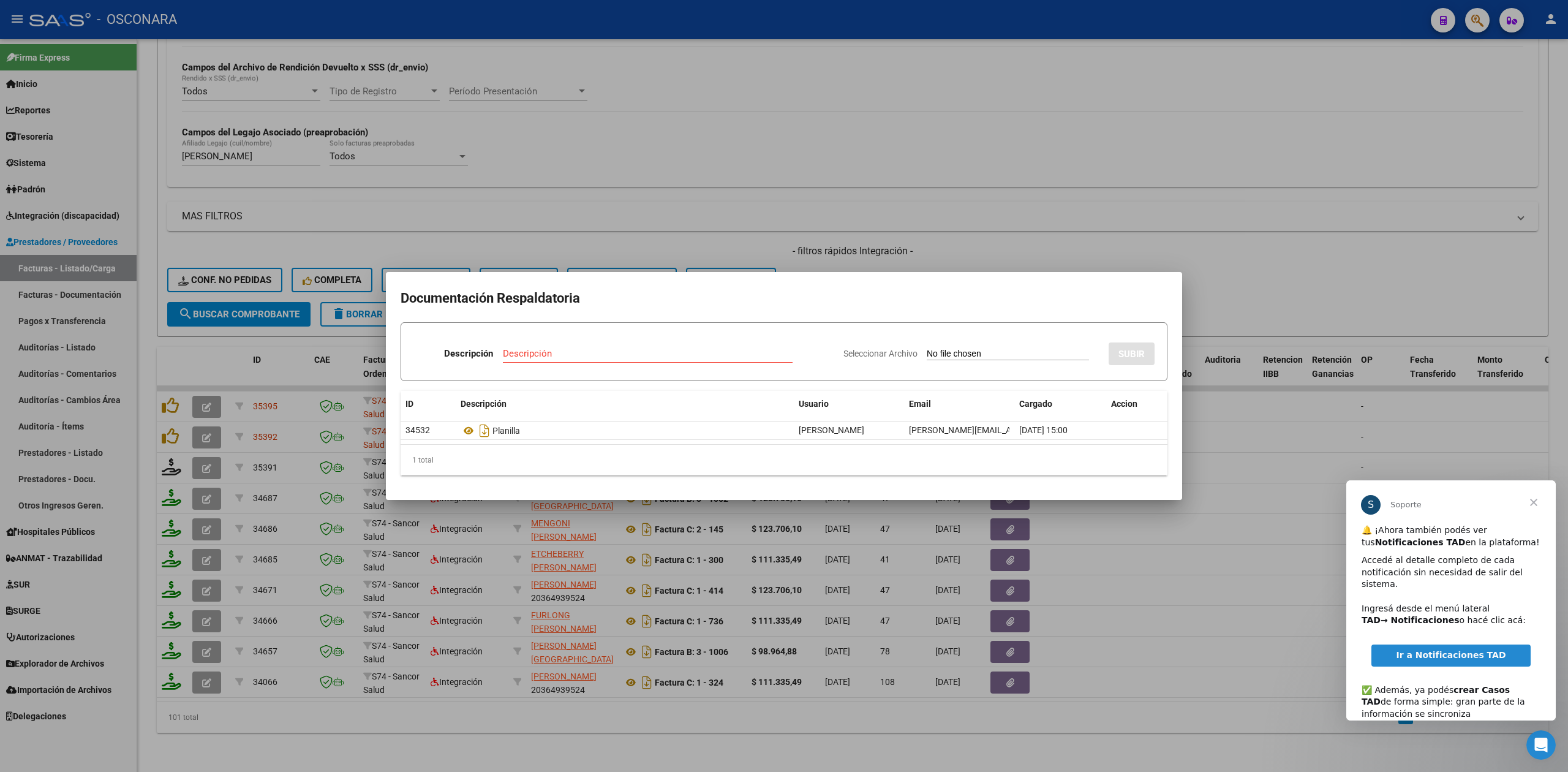
click at [817, 252] on div at bounding box center [784, 386] width 1568 height 772
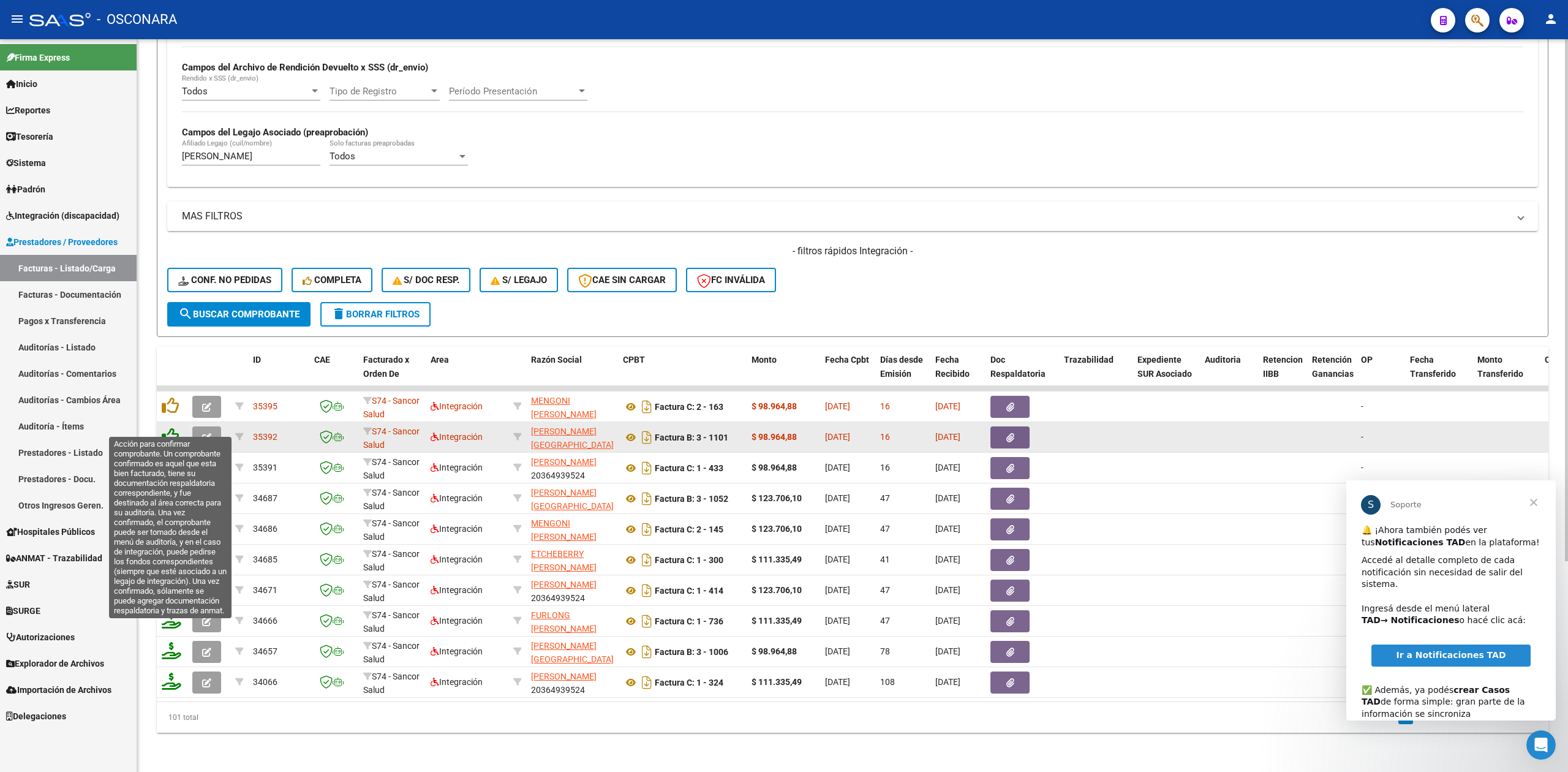
click at [170, 427] on icon at bounding box center [170, 436] width 17 height 17
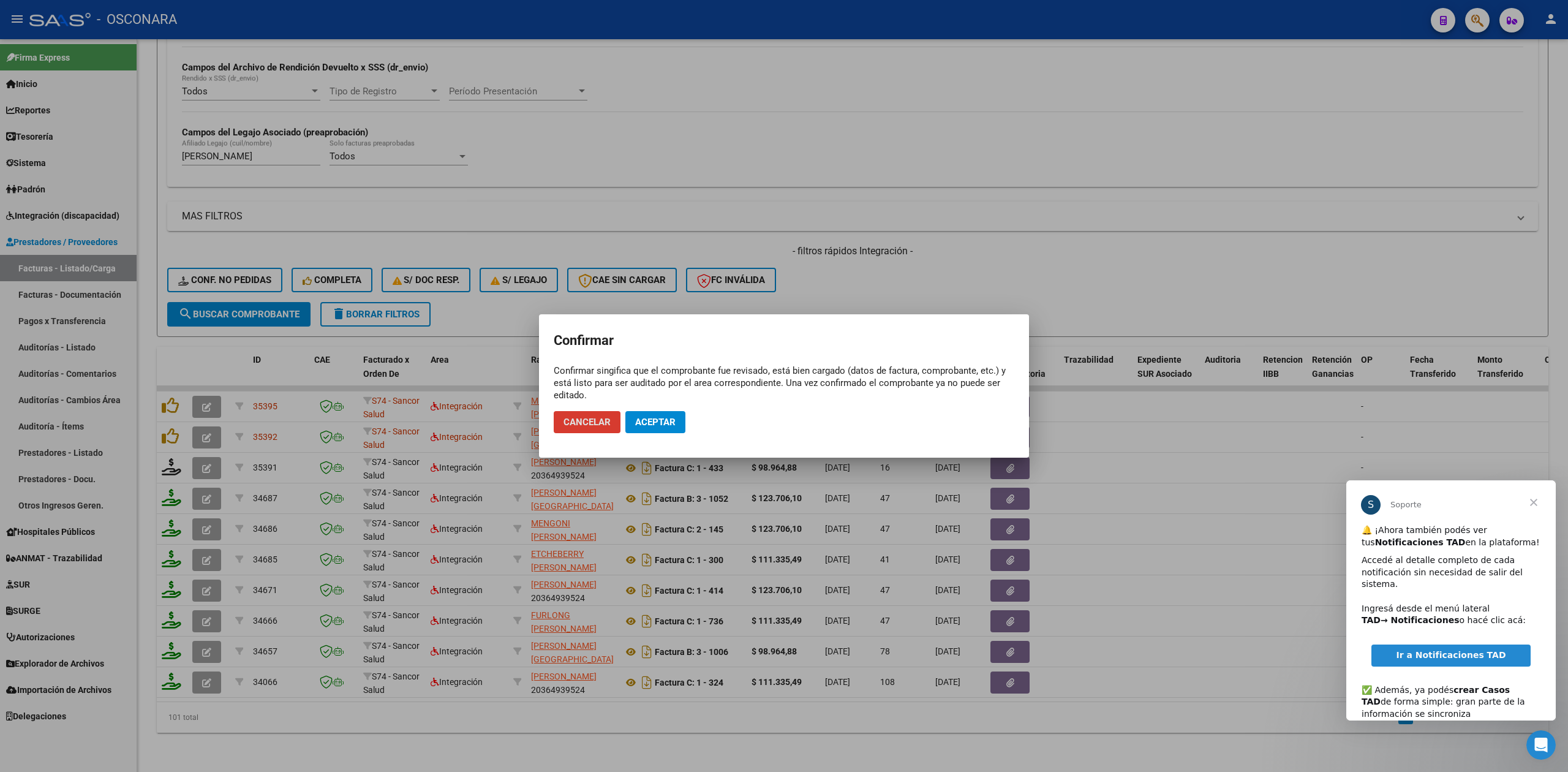
click at [653, 419] on span "Aceptar" at bounding box center [655, 422] width 40 height 11
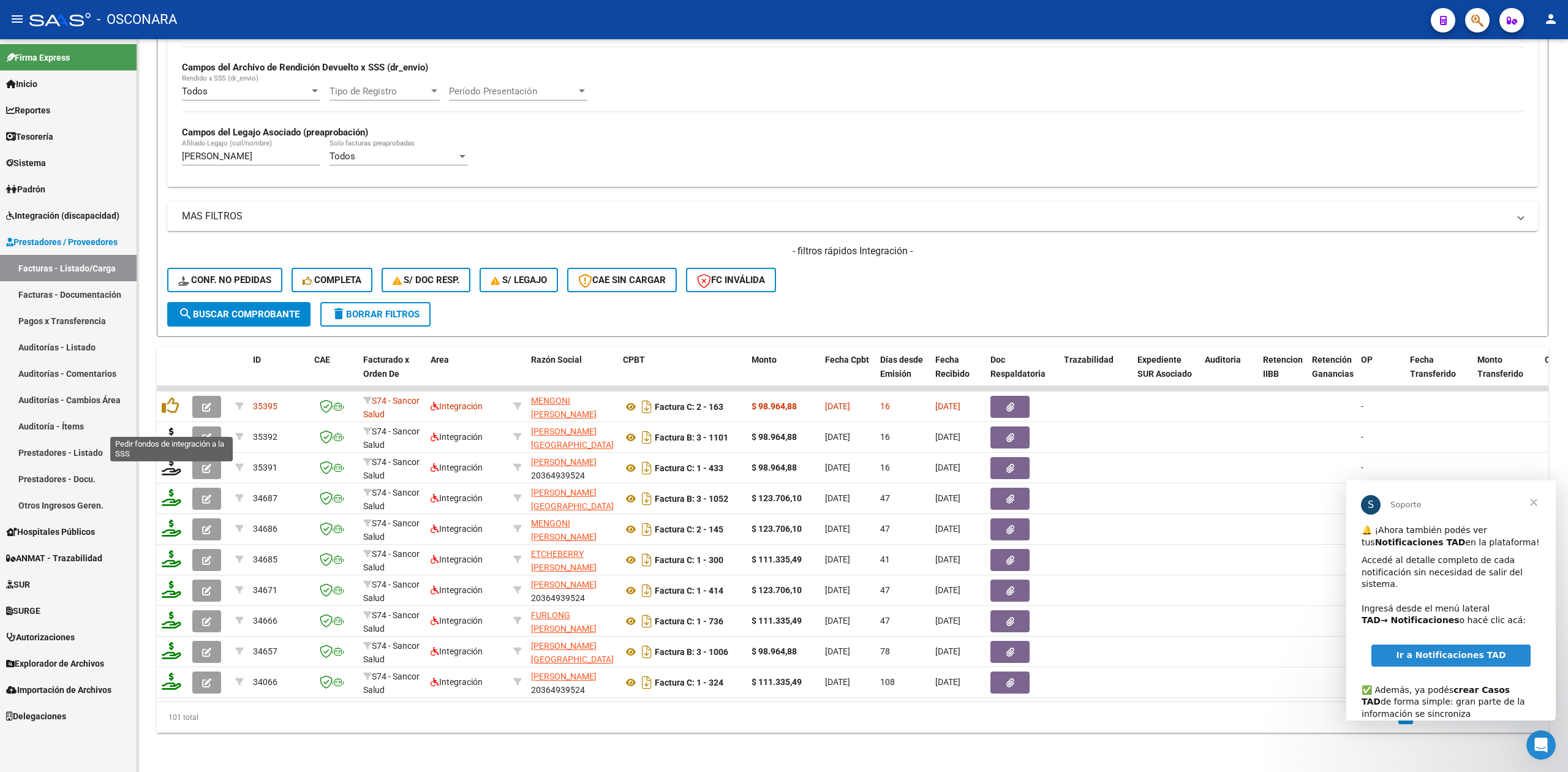
click at [167, 427] on icon at bounding box center [171, 436] width 20 height 17
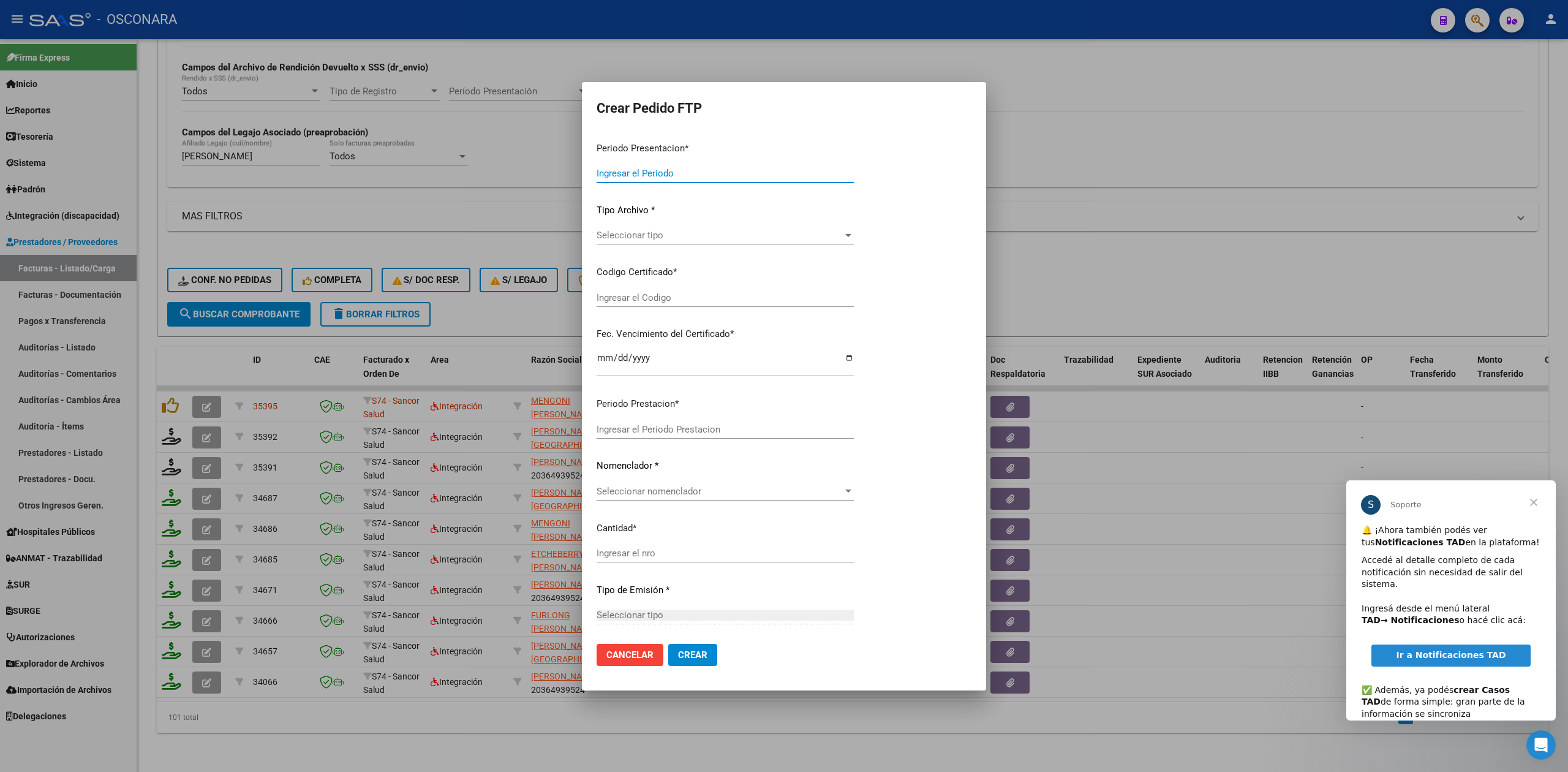
type input "202508"
type input "$ 98.964,88"
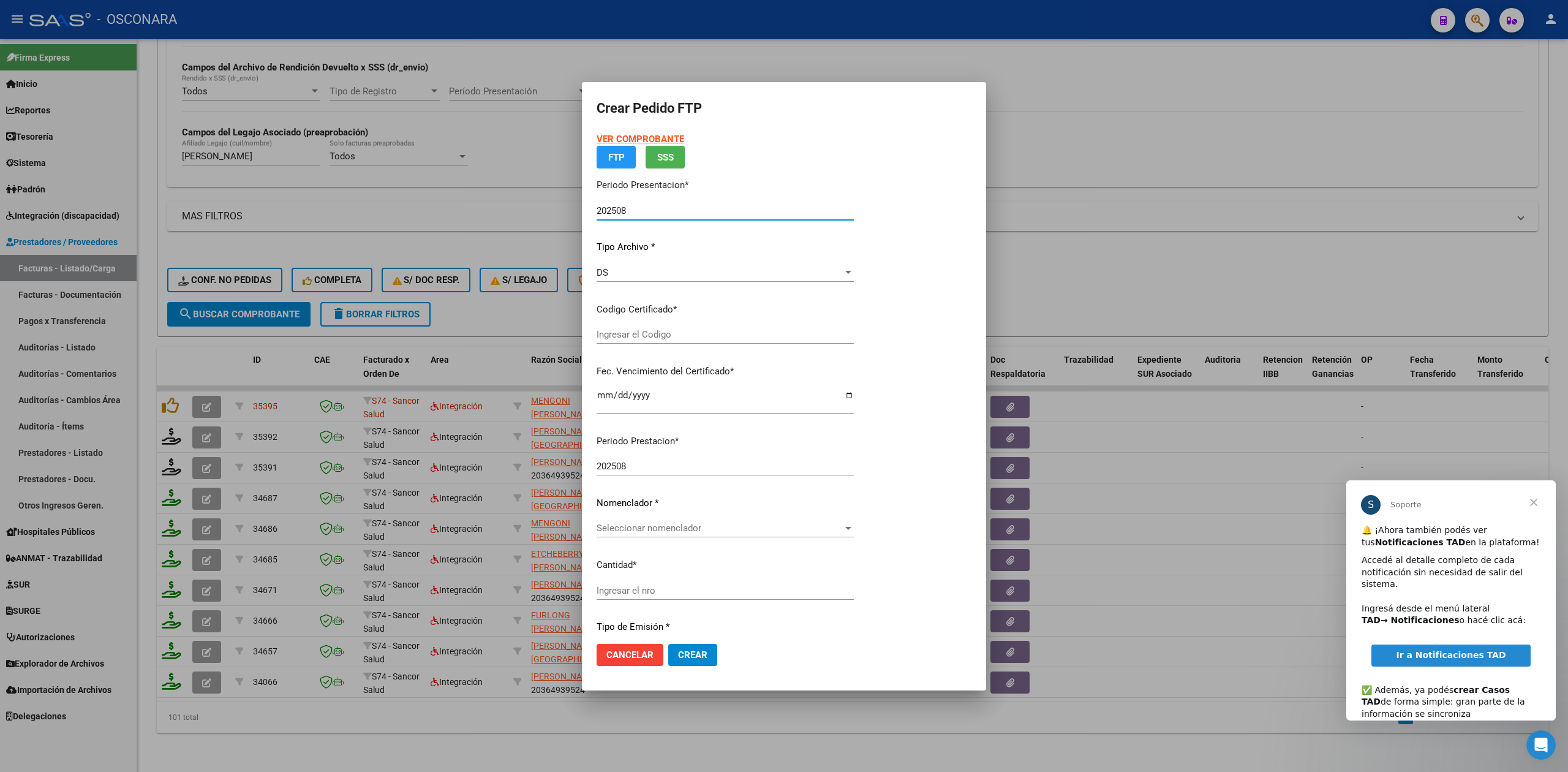
type input "arg02000551439422024091320290913bue265"
type input "[DATE]"
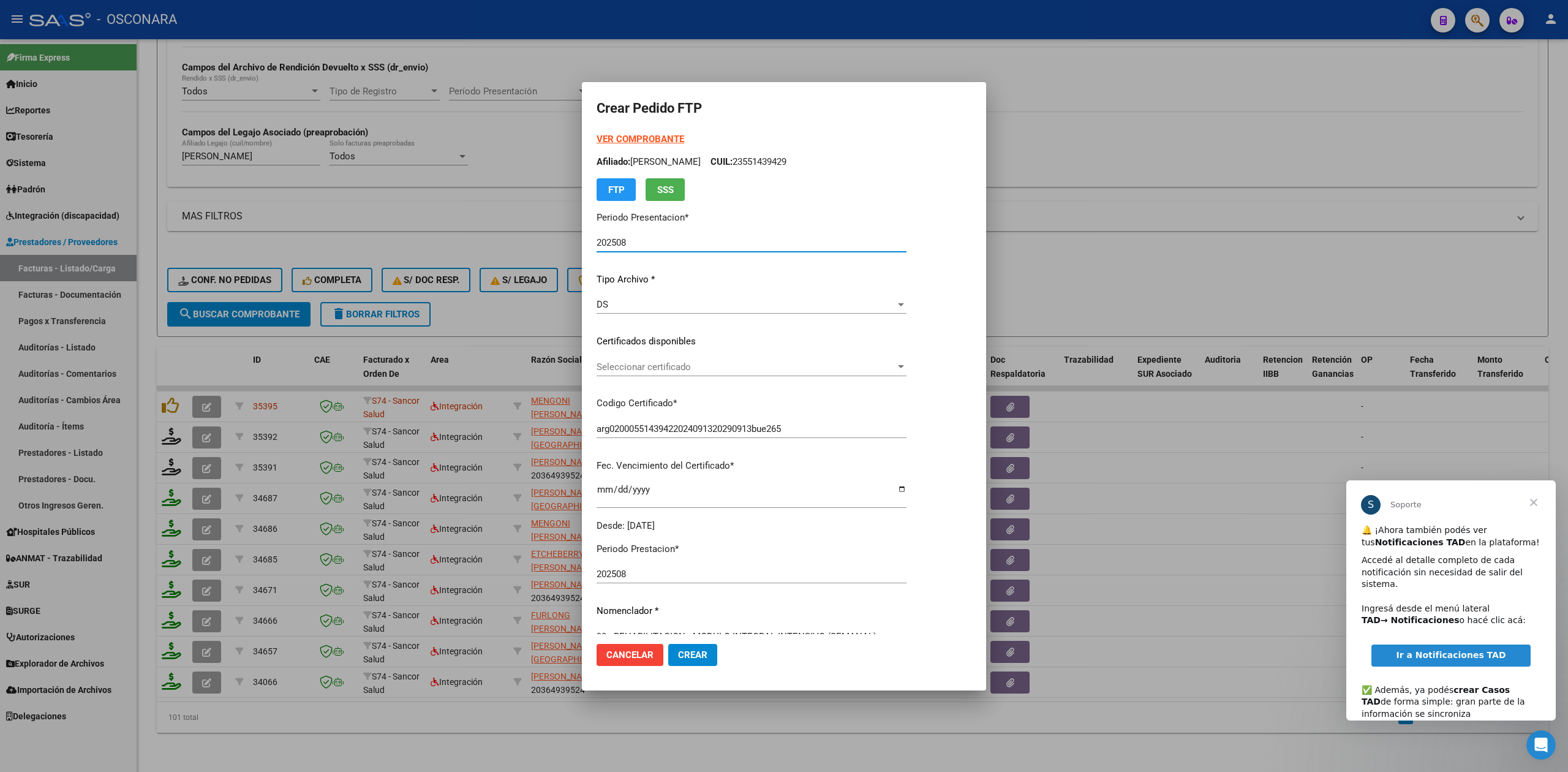
click at [667, 363] on span "Seleccionar certificado" at bounding box center [746, 367] width 299 height 11
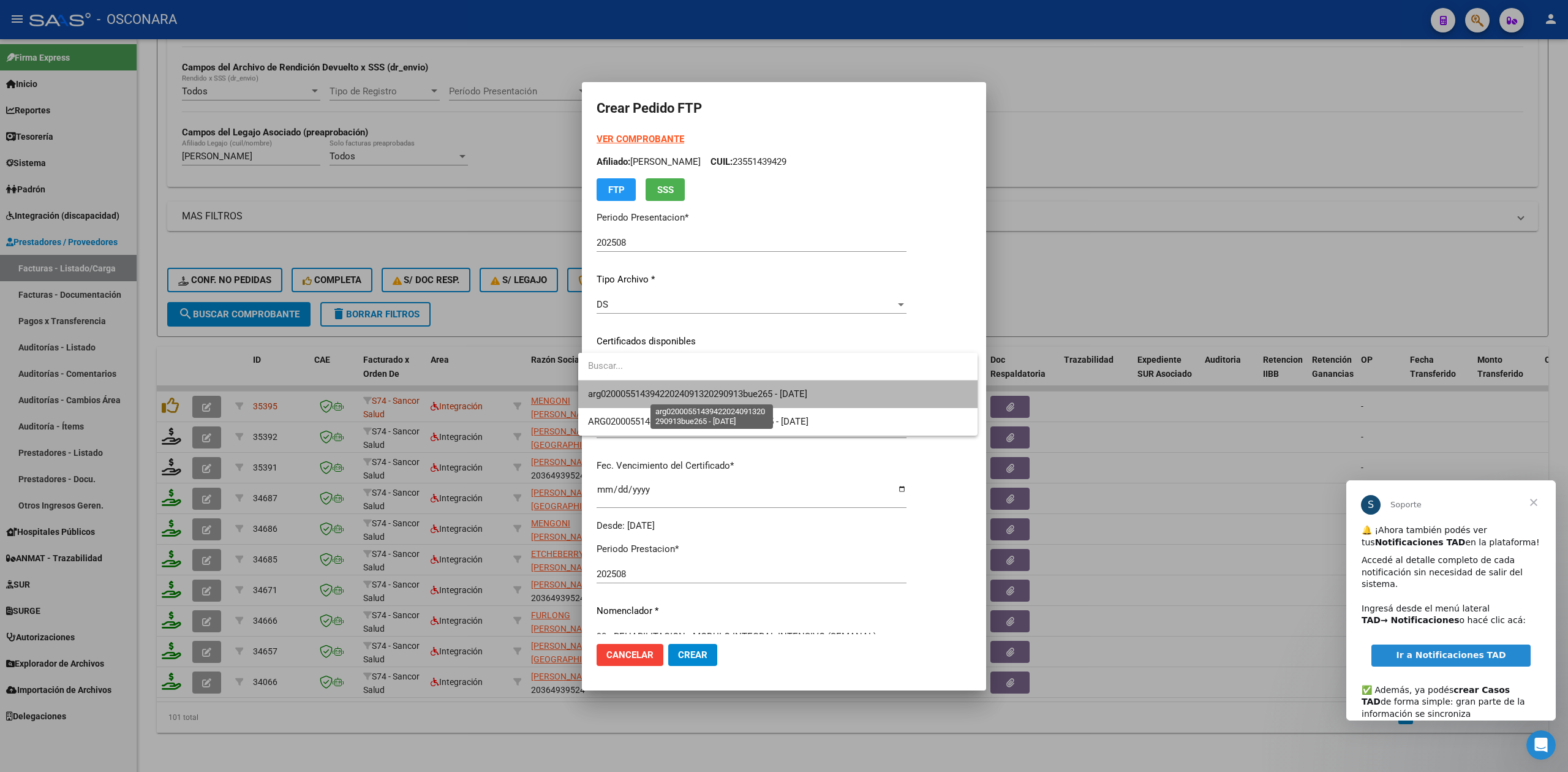
click at [670, 393] on span "arg02000551439422024091320290913bue265 - [DATE]" at bounding box center [697, 394] width 219 height 11
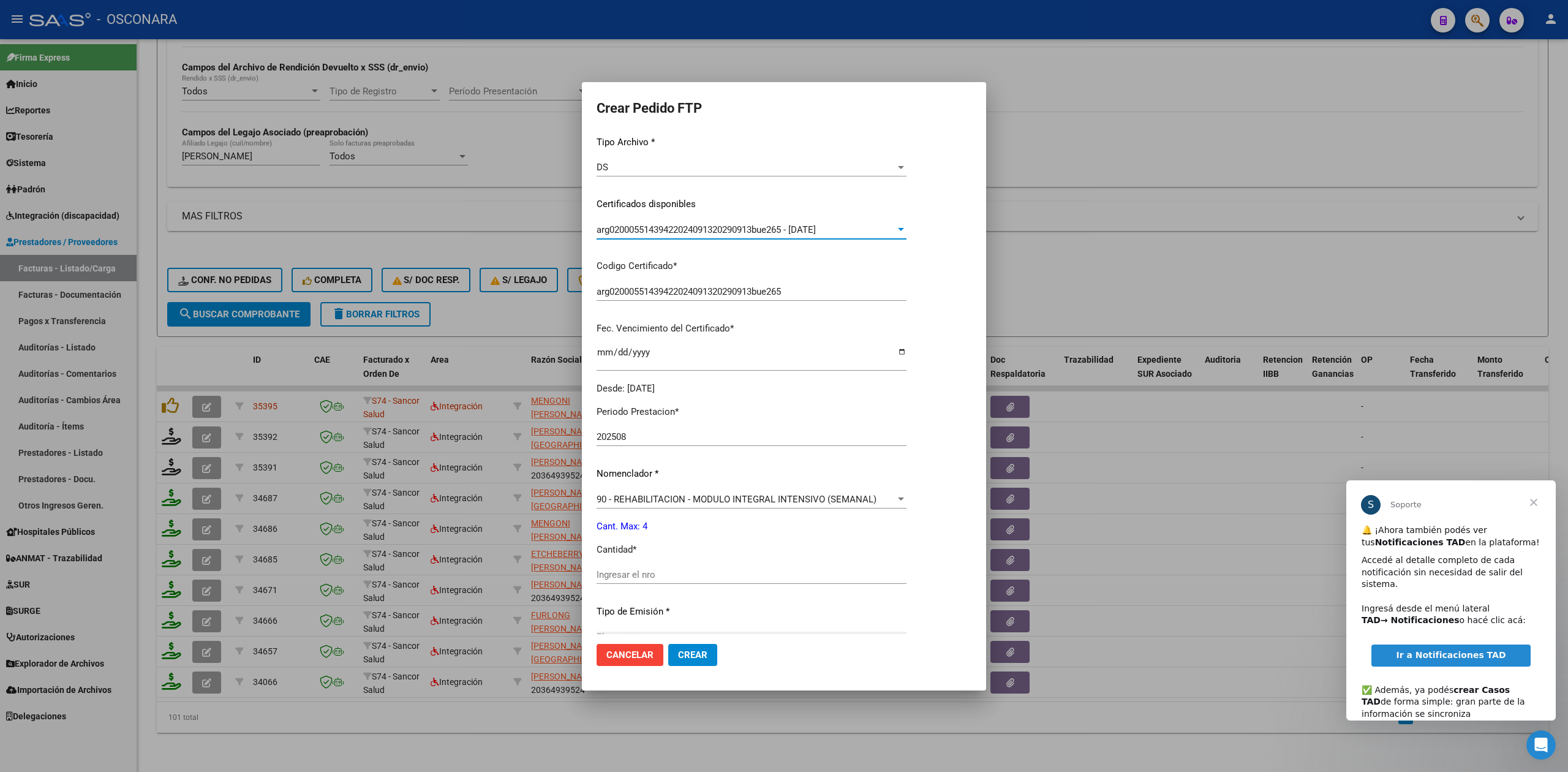
scroll to position [285, 0]
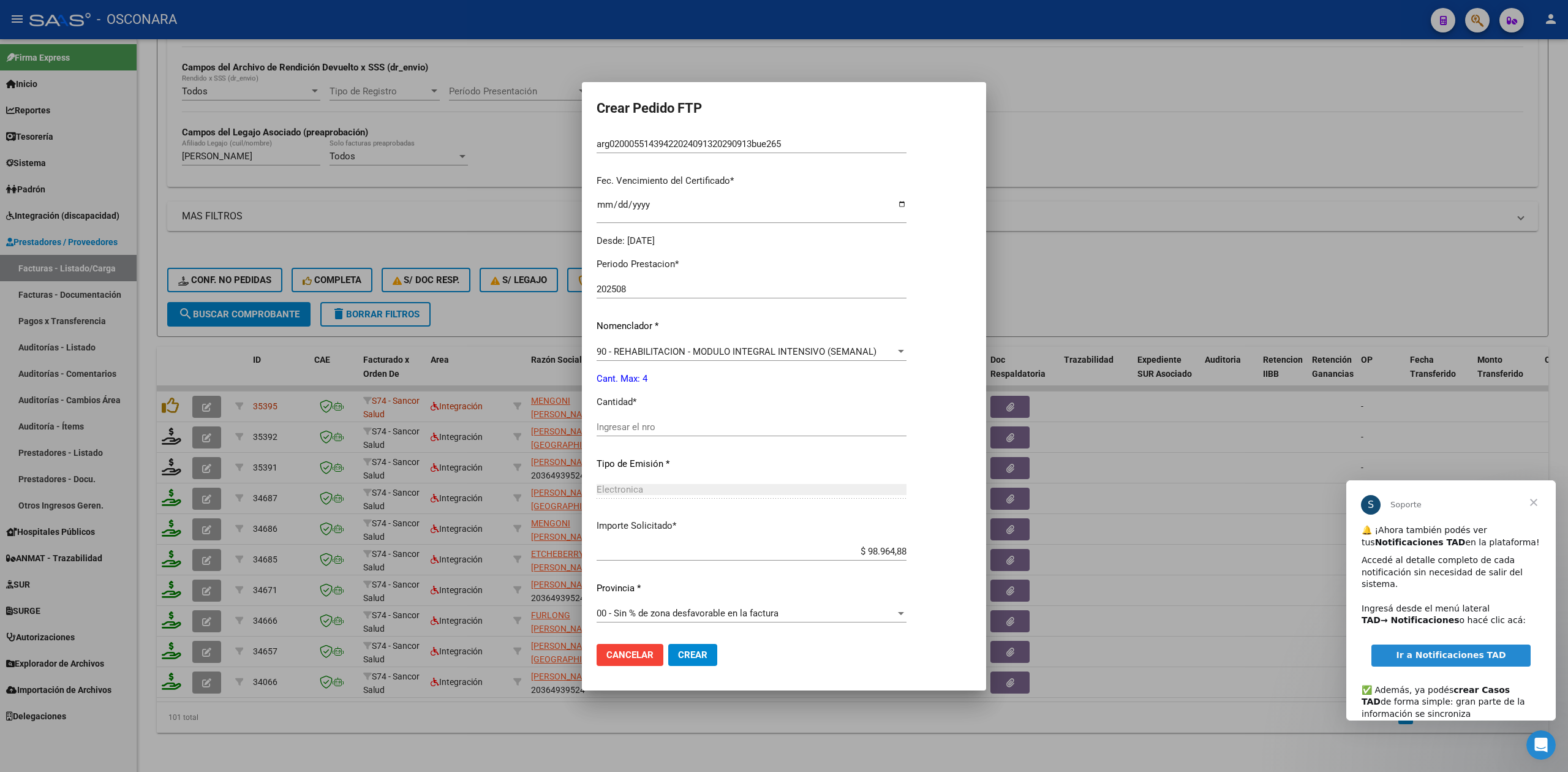
click at [653, 427] on input "Ingresar el nro" at bounding box center [751, 427] width 310 height 11
type input "4"
click at [668, 644] on button "Crear" at bounding box center [692, 655] width 49 height 22
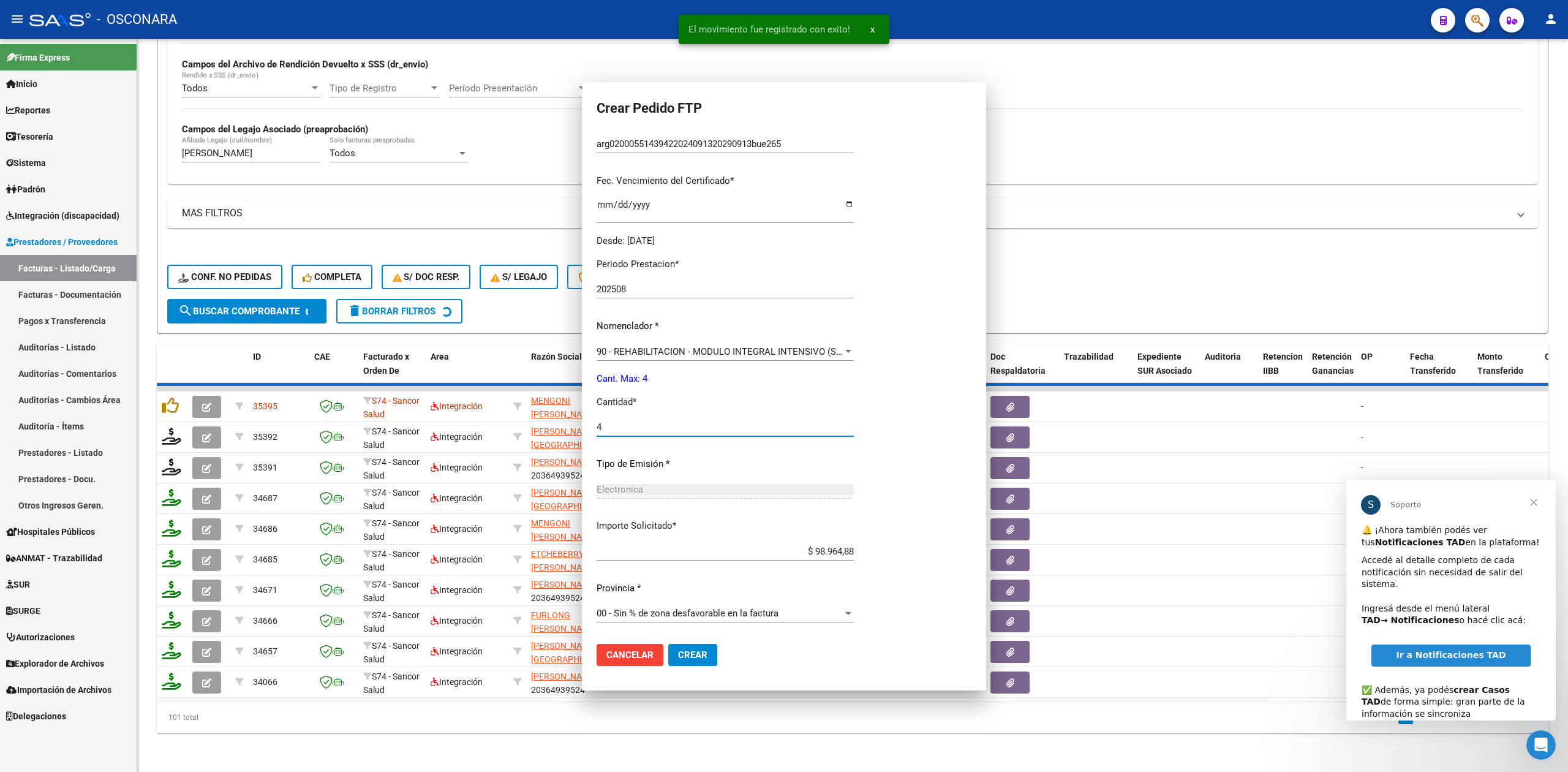
scroll to position [0, 0]
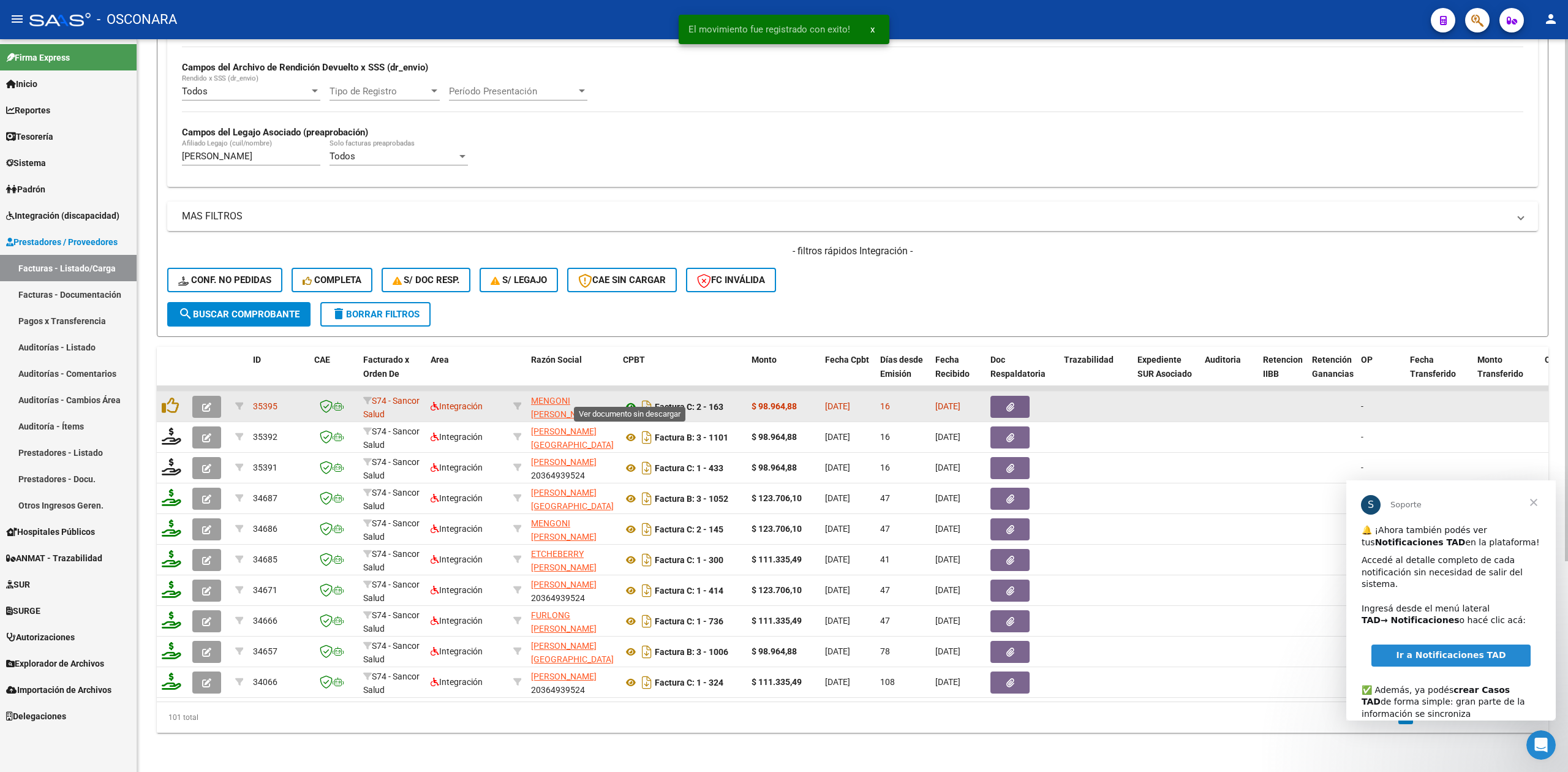
click at [633, 399] on icon at bounding box center [630, 406] width 16 height 14
click at [1007, 402] on icon "button" at bounding box center [1010, 407] width 8 height 9
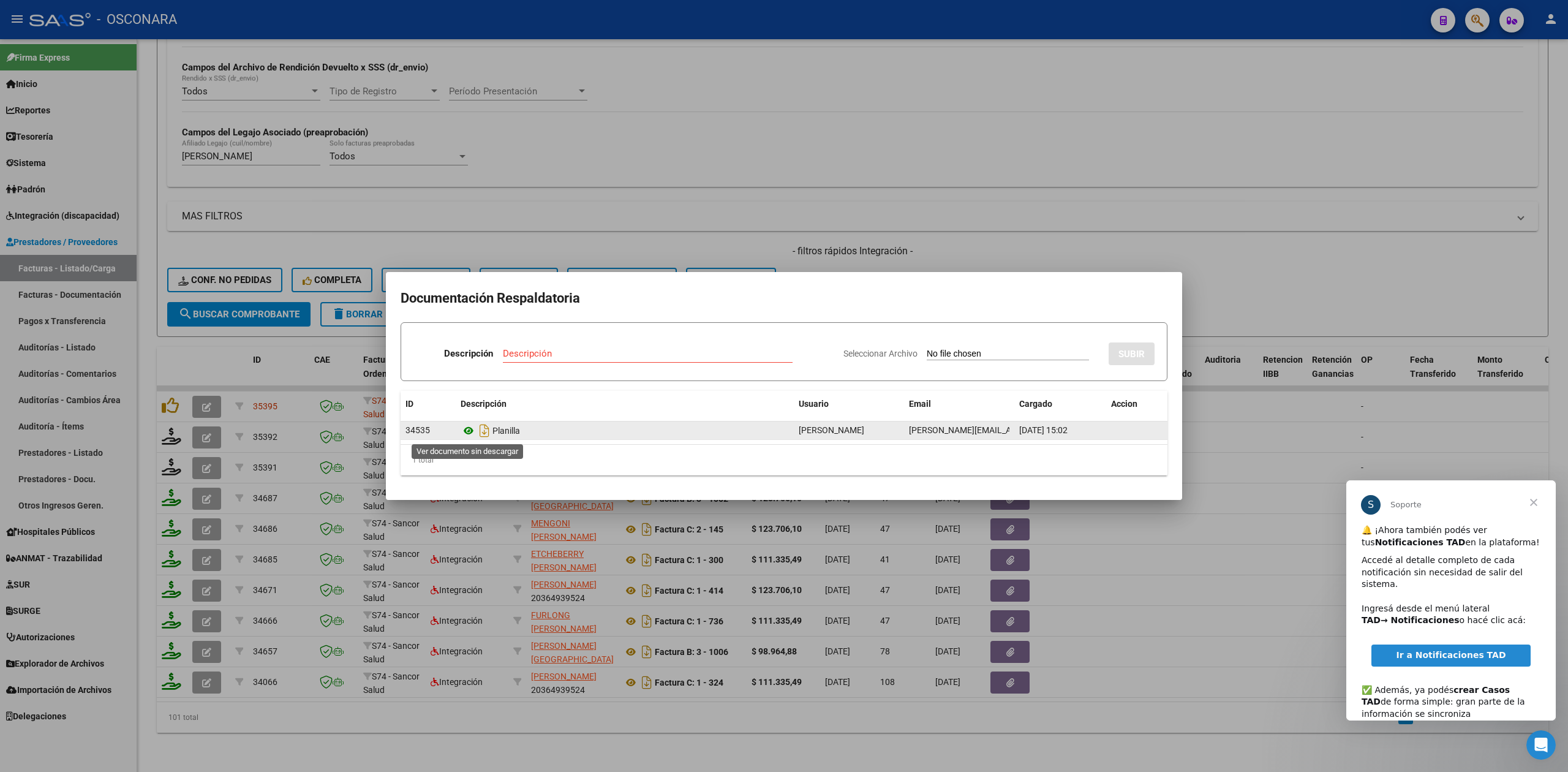
click at [470, 427] on icon at bounding box center [468, 430] width 16 height 14
click at [881, 253] on div at bounding box center [784, 386] width 1568 height 772
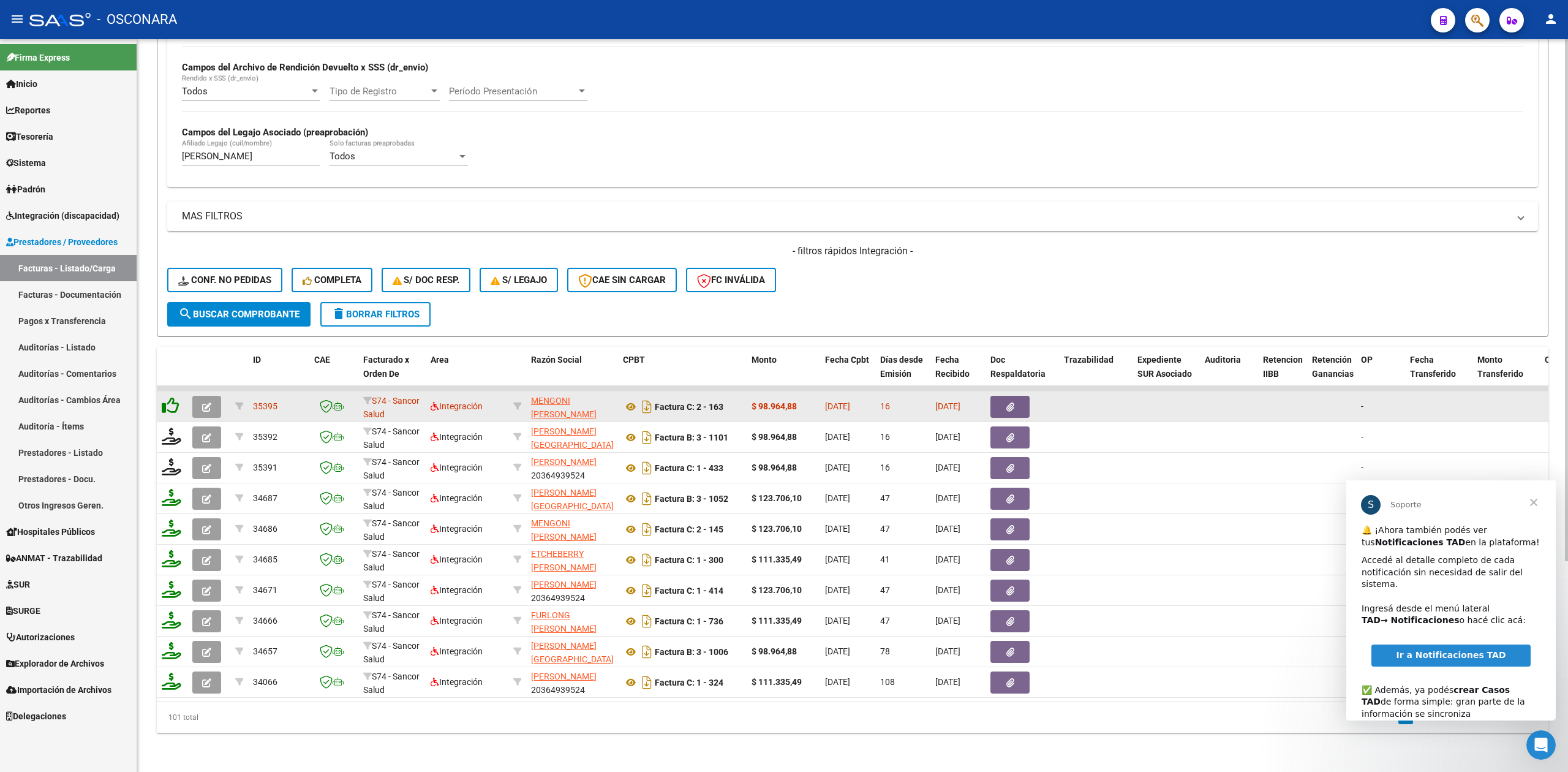
click at [177, 397] on icon at bounding box center [170, 405] width 17 height 17
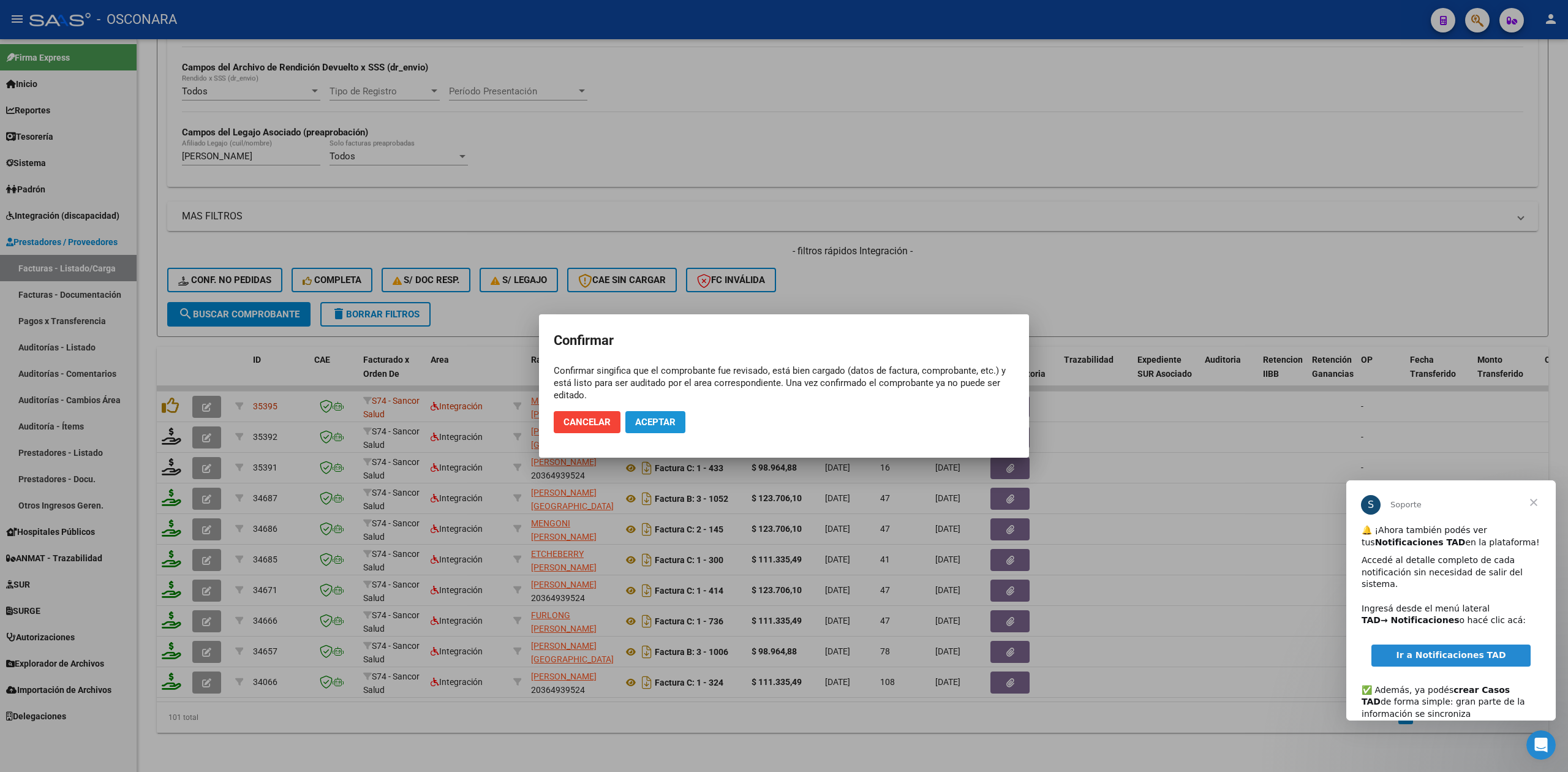
click at [633, 419] on button "Aceptar" at bounding box center [655, 422] width 60 height 22
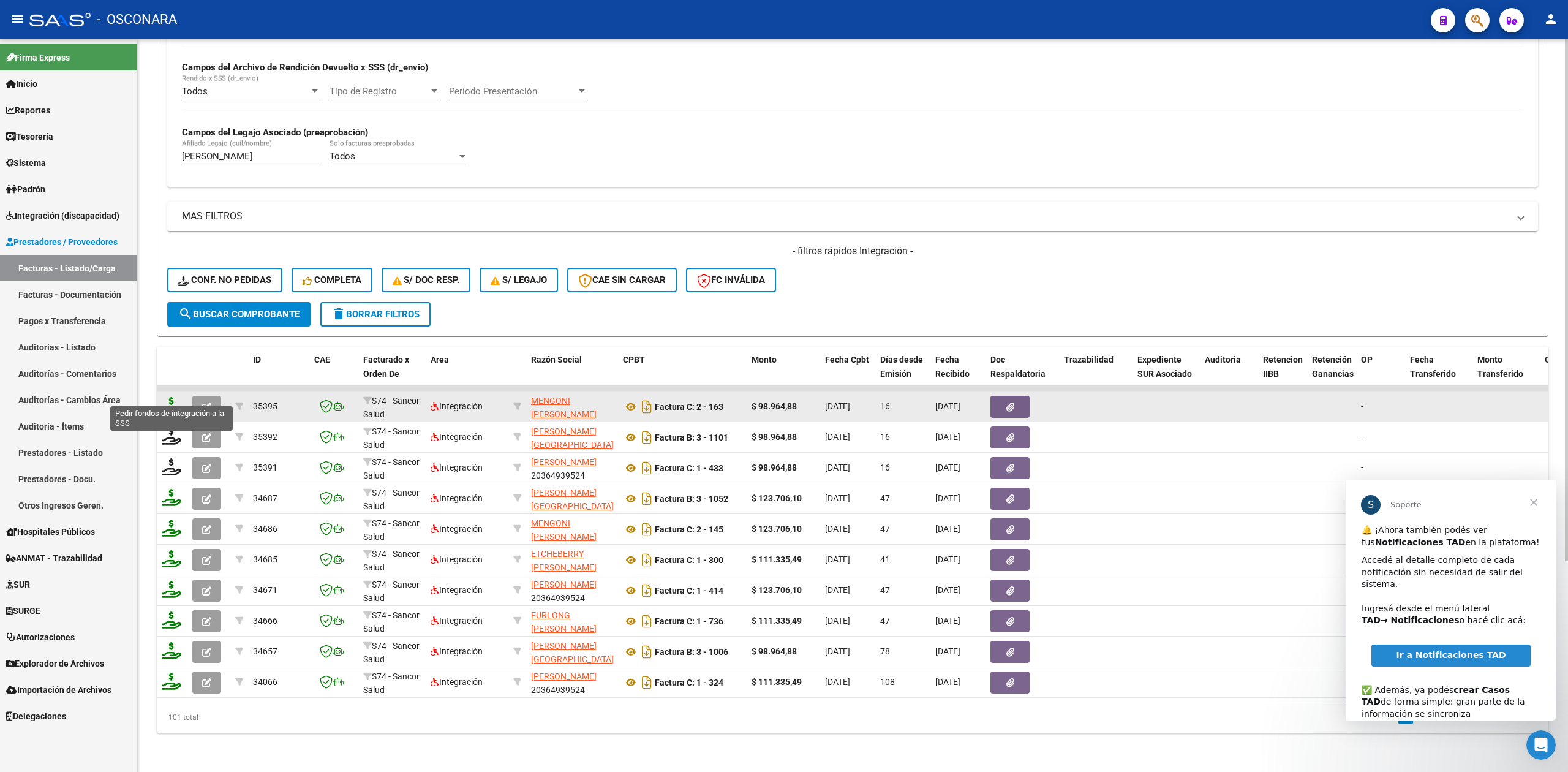
click at [167, 397] on icon at bounding box center [171, 405] width 20 height 17
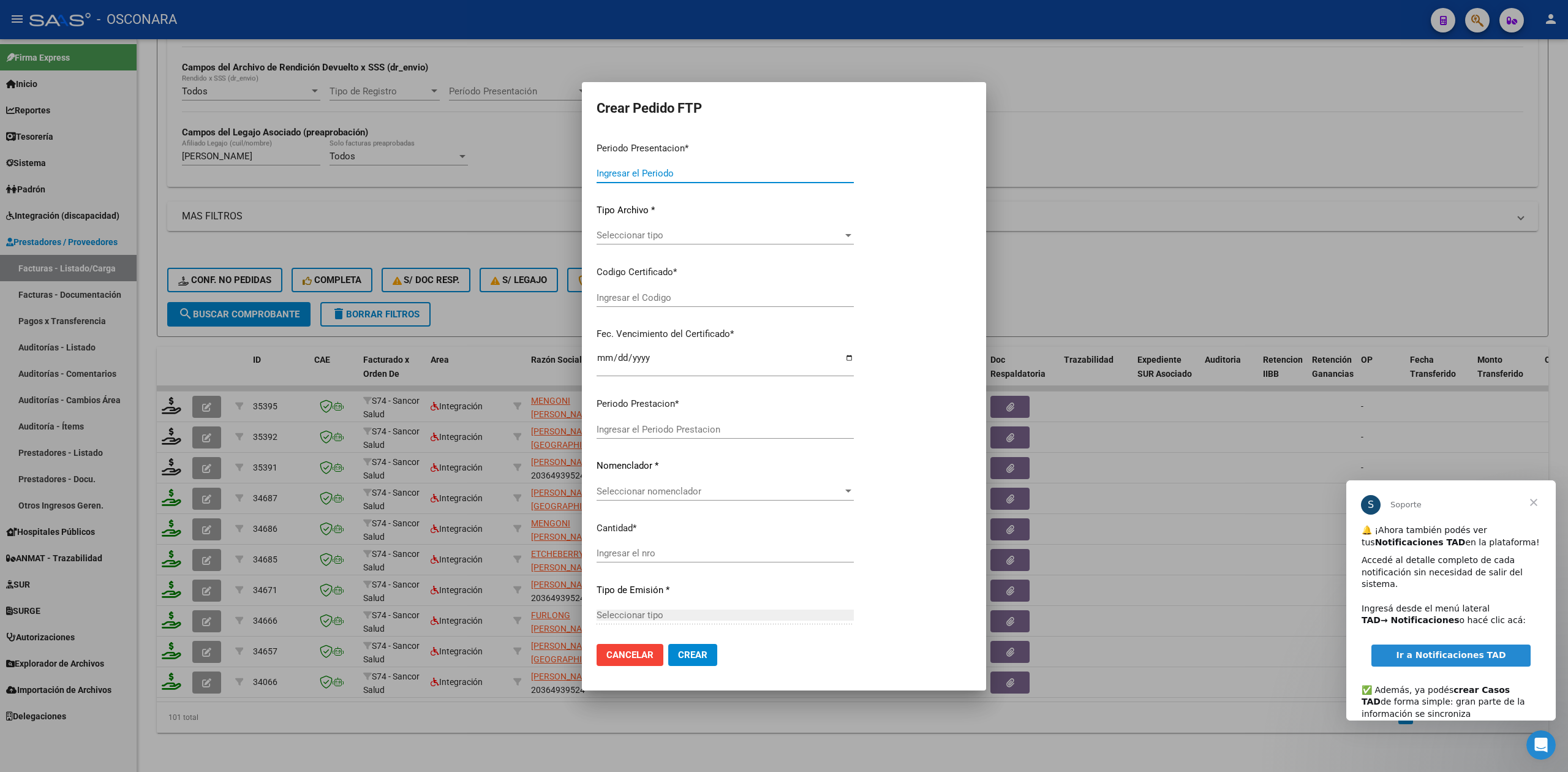
type input "202508"
type input "$ 98.964,88"
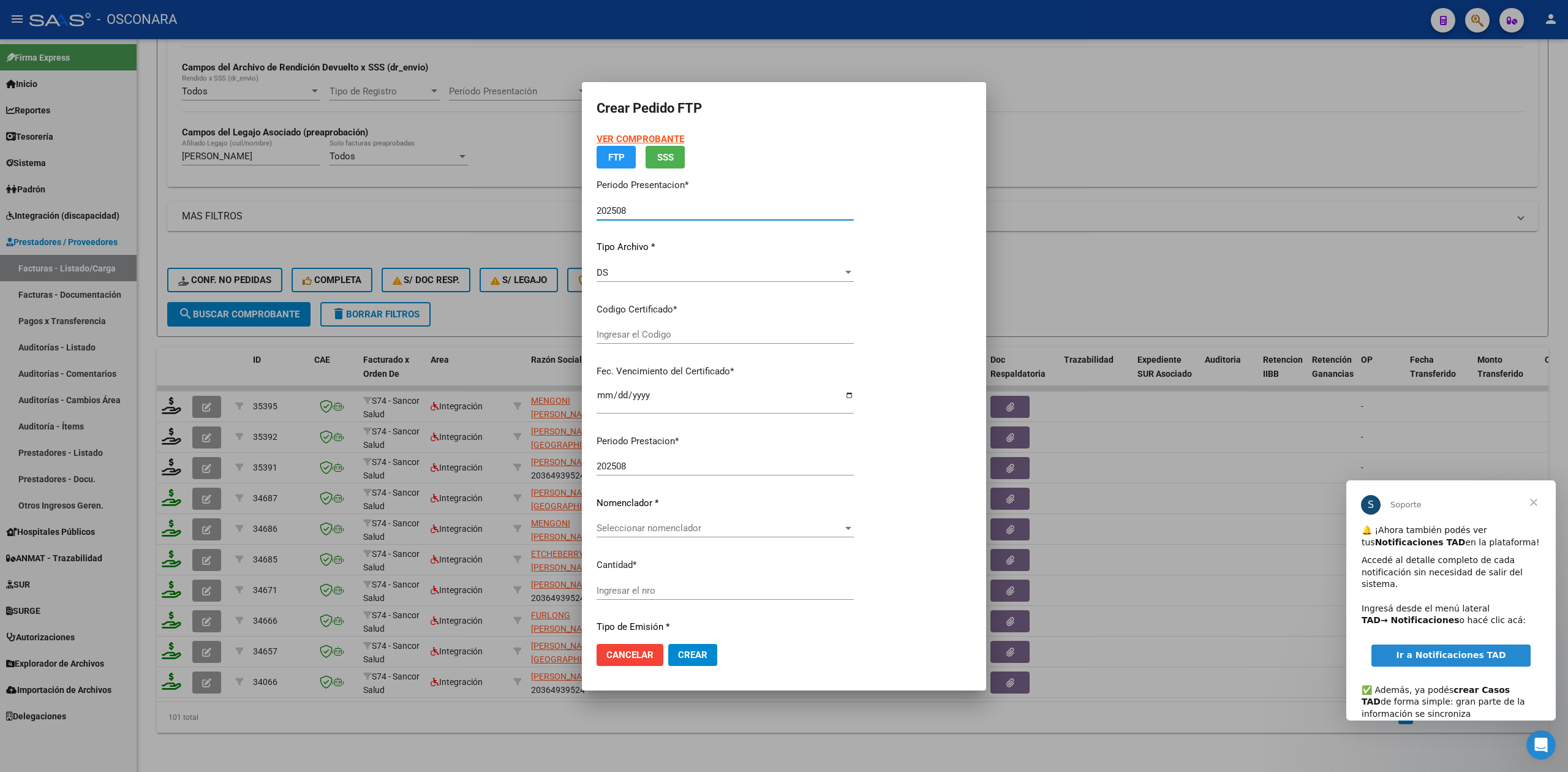
type input "arg02000551439422024091320290913bue265"
type input "[DATE]"
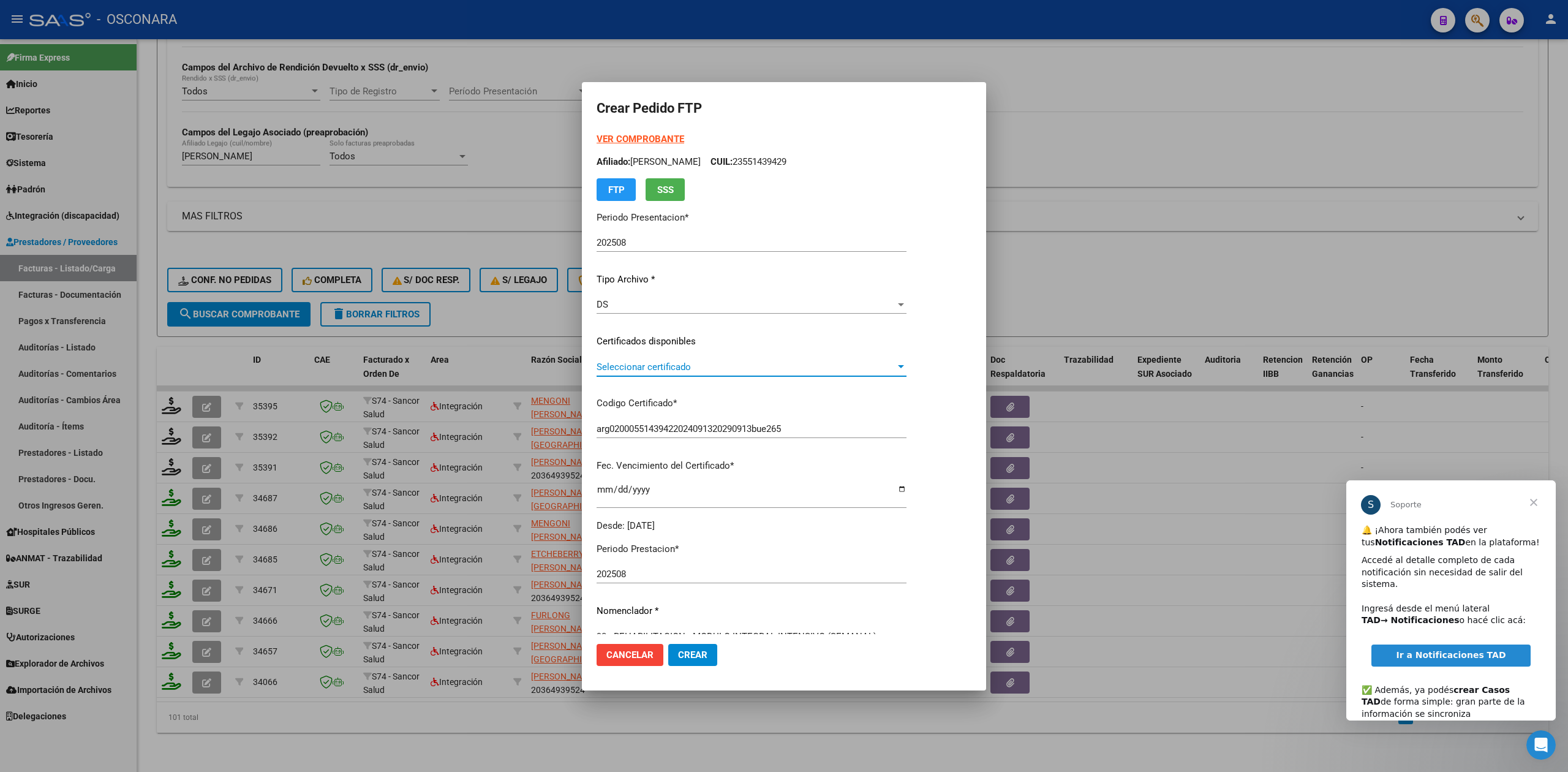
click at [650, 369] on span "Seleccionar certificado" at bounding box center [746, 367] width 299 height 11
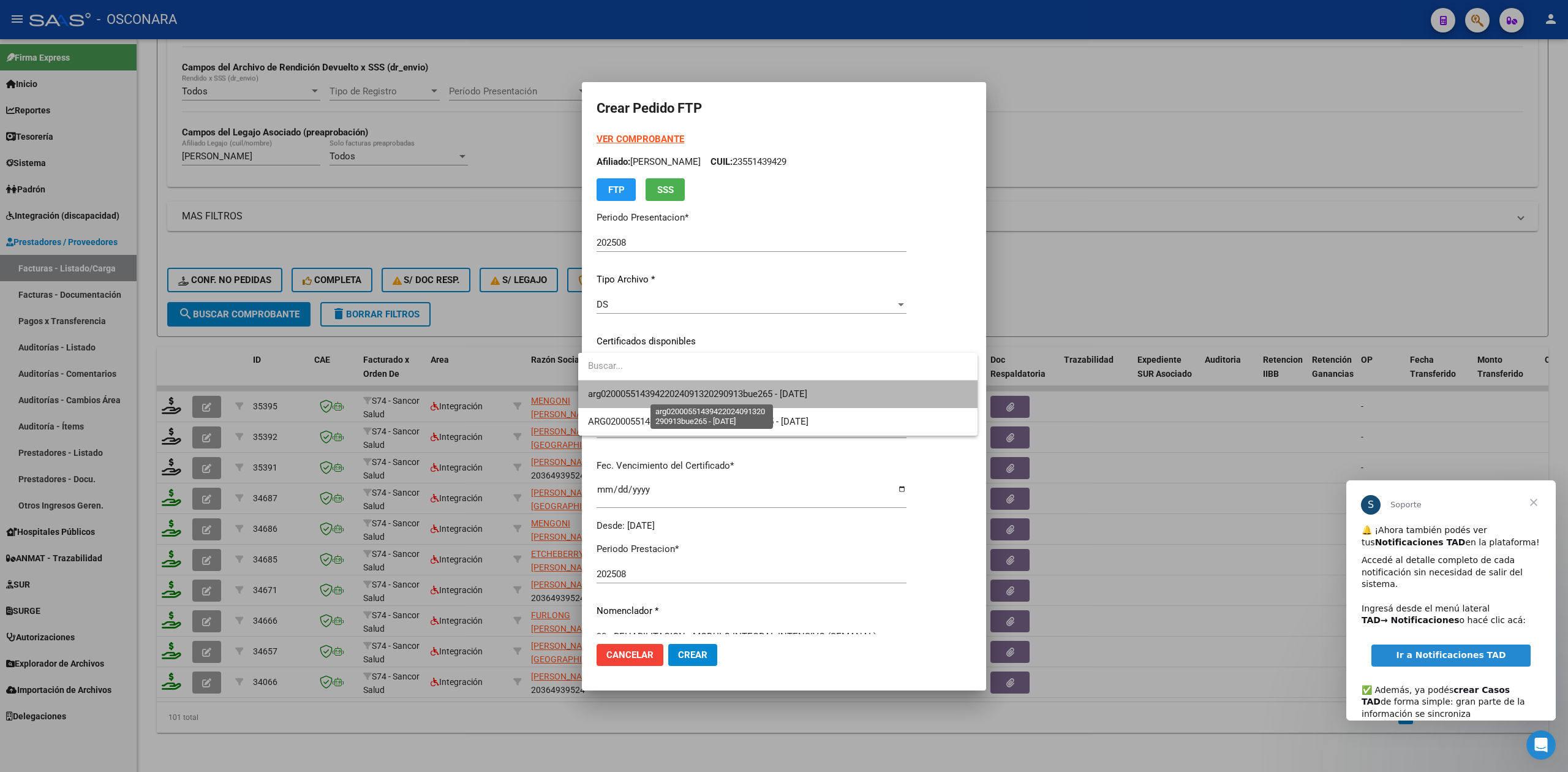
click at [652, 391] on span "arg02000551439422024091320290913bue265 - [DATE]" at bounding box center [697, 394] width 219 height 11
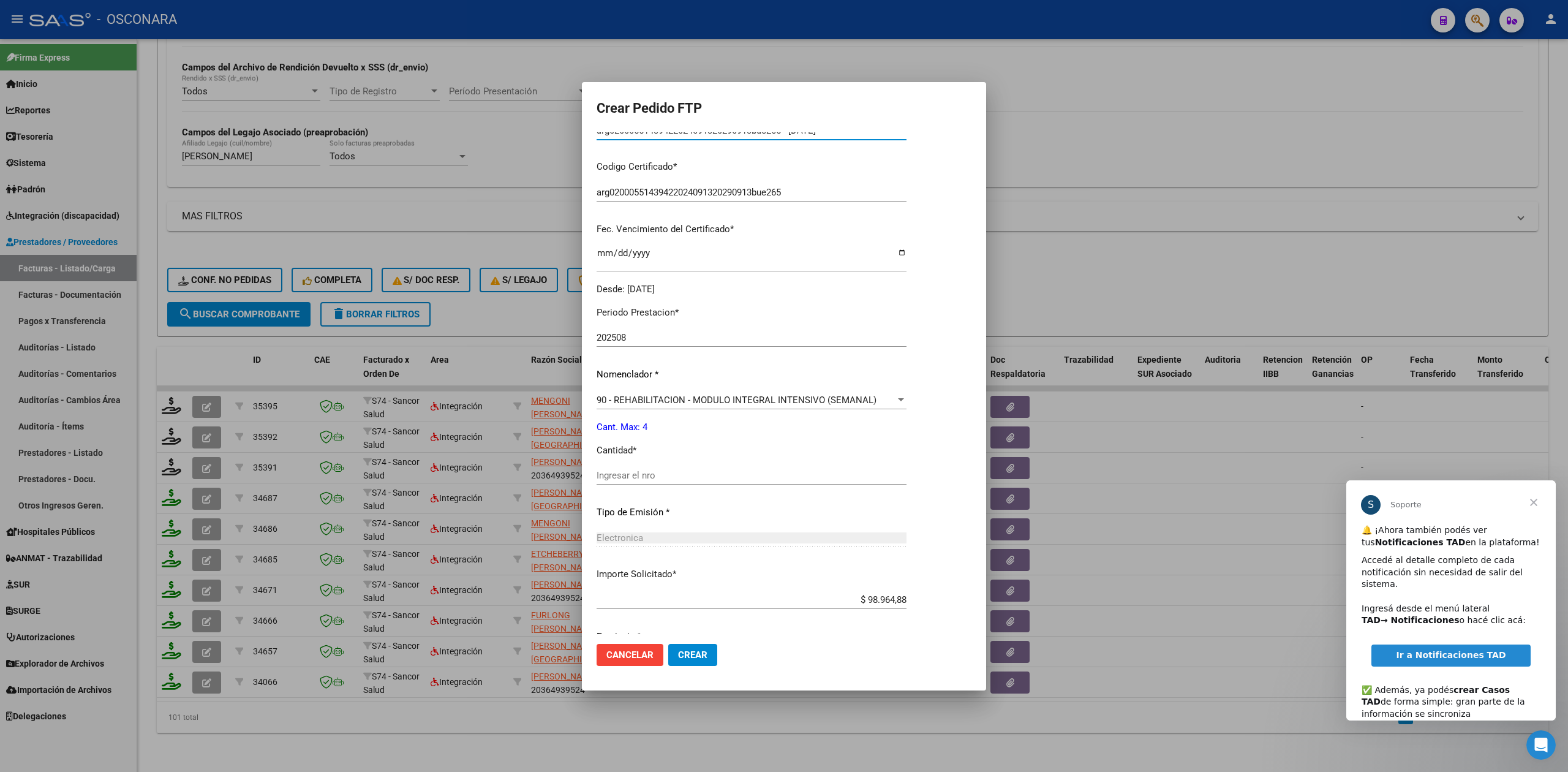
scroll to position [245, 0]
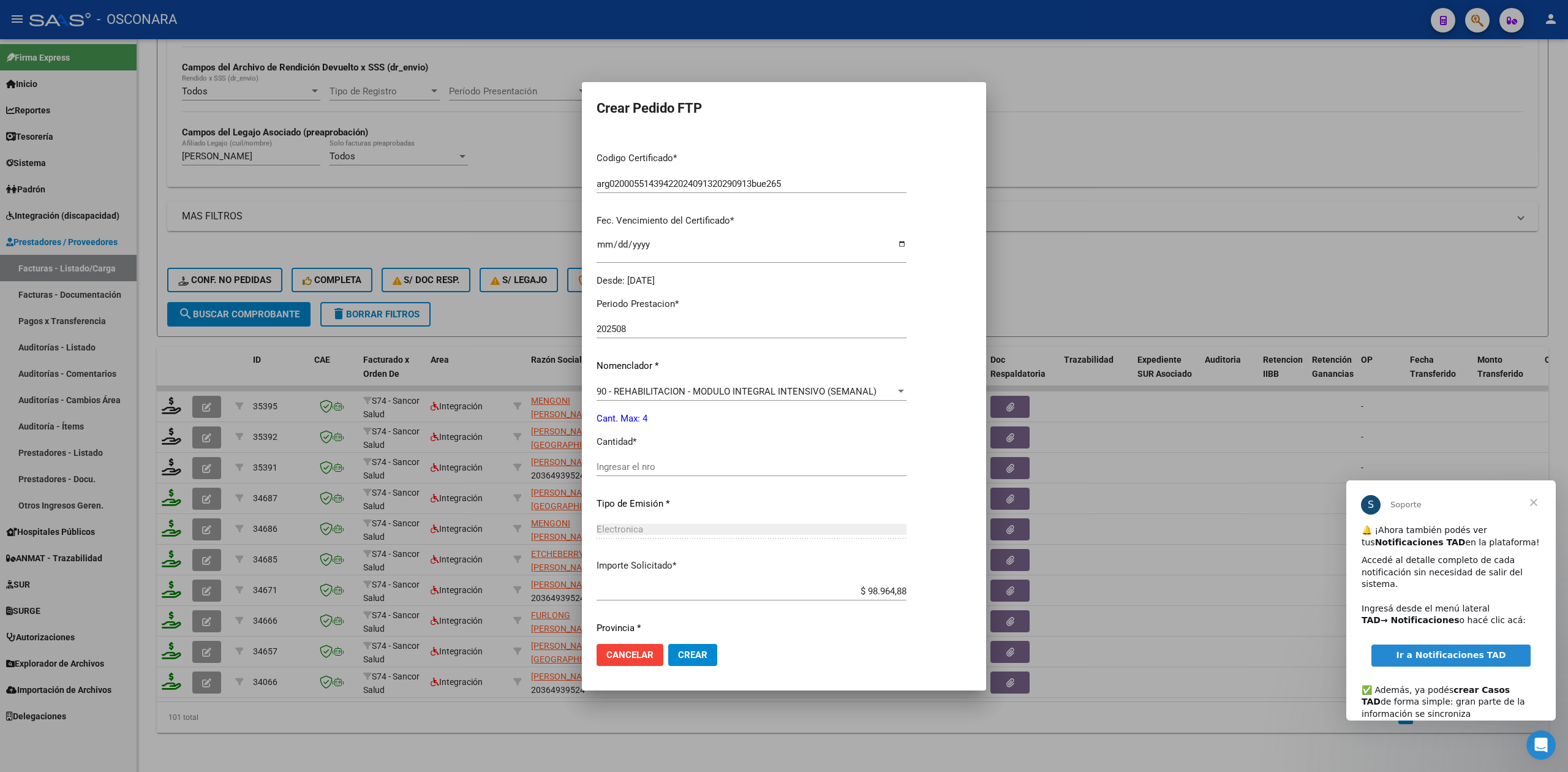
click at [640, 464] on input "Ingresar el nro" at bounding box center [751, 467] width 310 height 11
type input "4"
click at [668, 644] on button "Crear" at bounding box center [692, 655] width 49 height 22
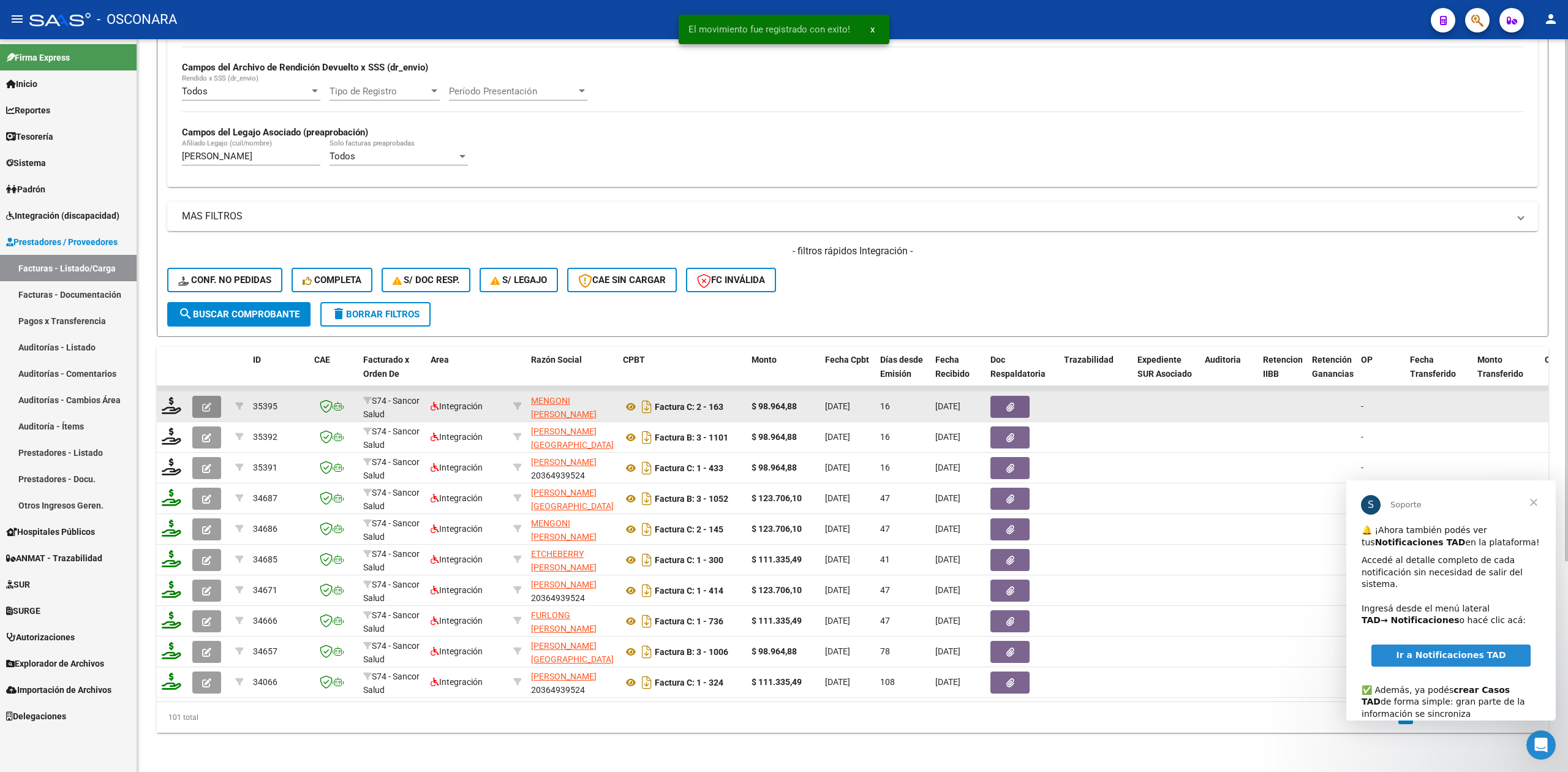
click at [203, 402] on icon "button" at bounding box center [207, 407] width 9 height 9
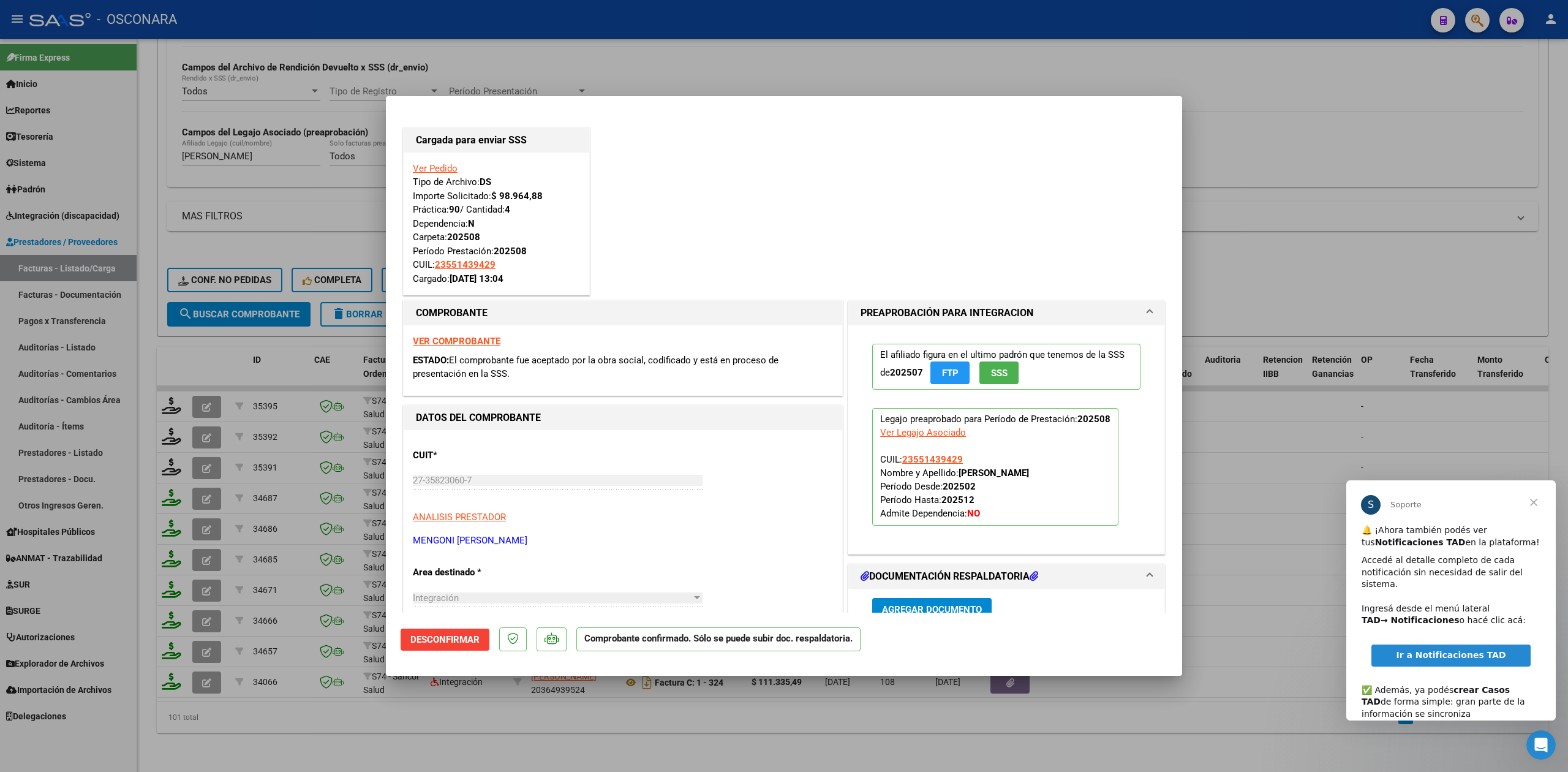
click at [211, 427] on div at bounding box center [784, 386] width 1568 height 772
type input "$ 0,00"
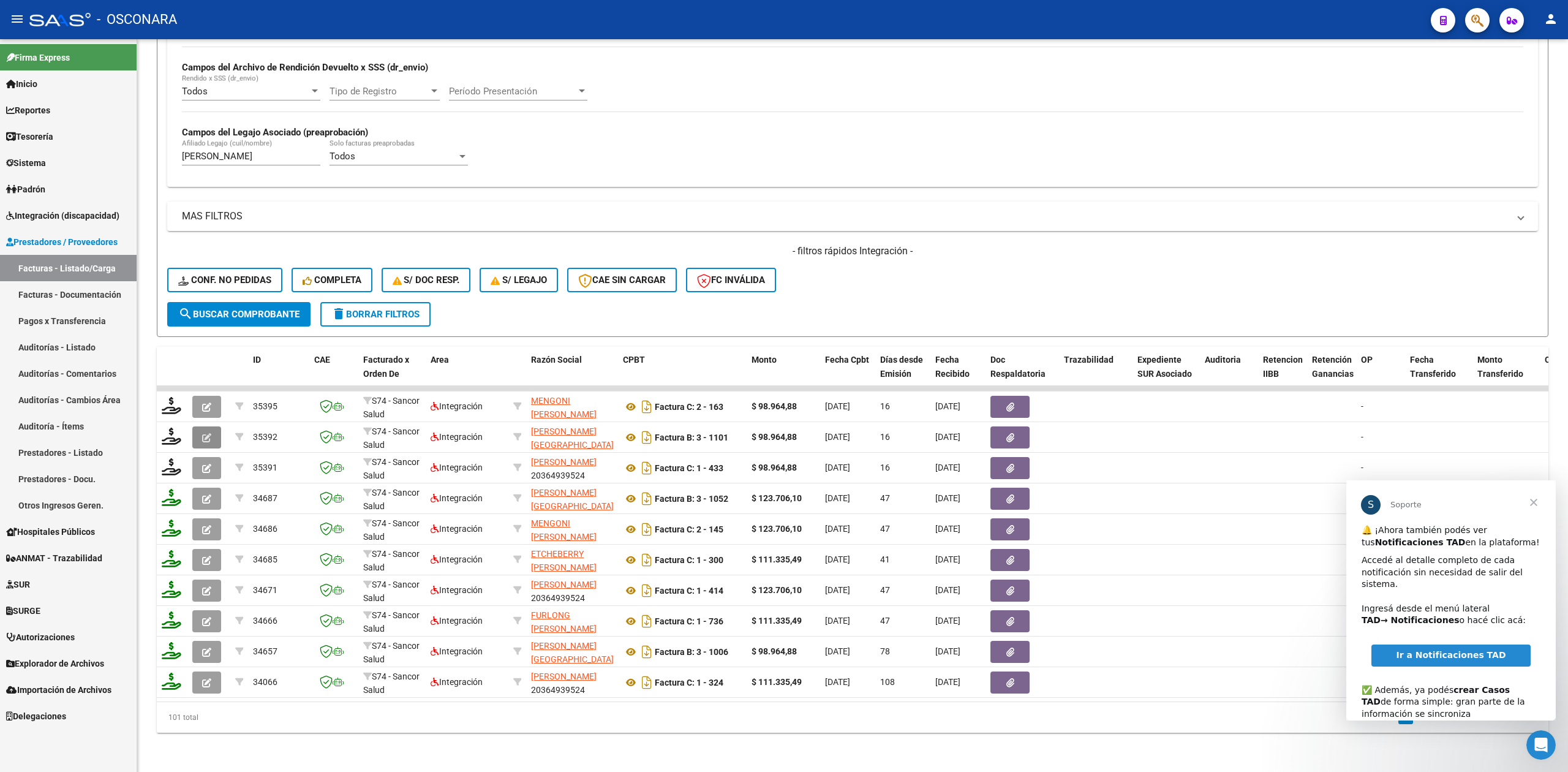
click at [211, 433] on icon "button" at bounding box center [207, 438] width 9 height 9
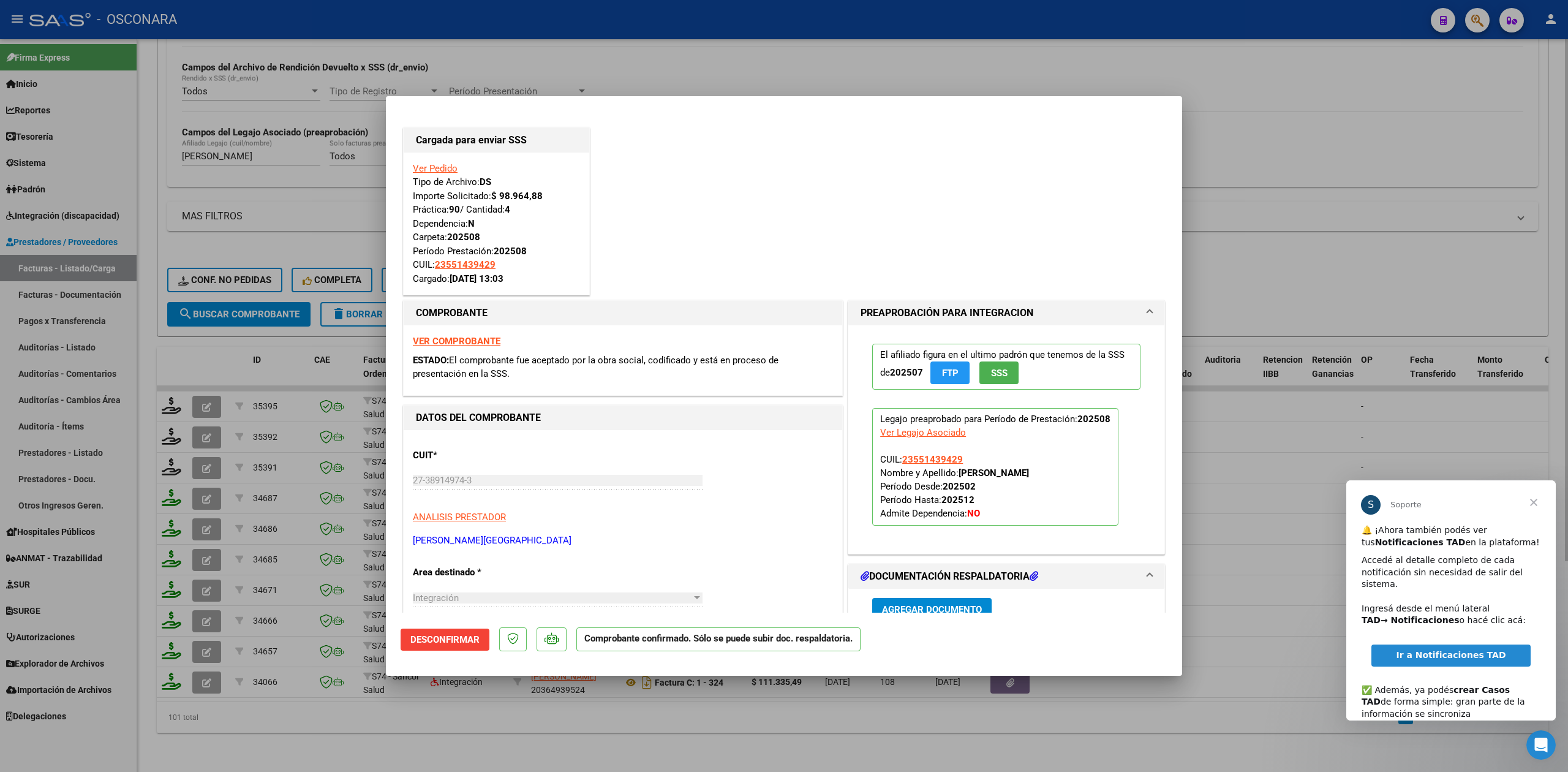
click at [307, 709] on div at bounding box center [784, 386] width 1568 height 772
type input "$ 0,00"
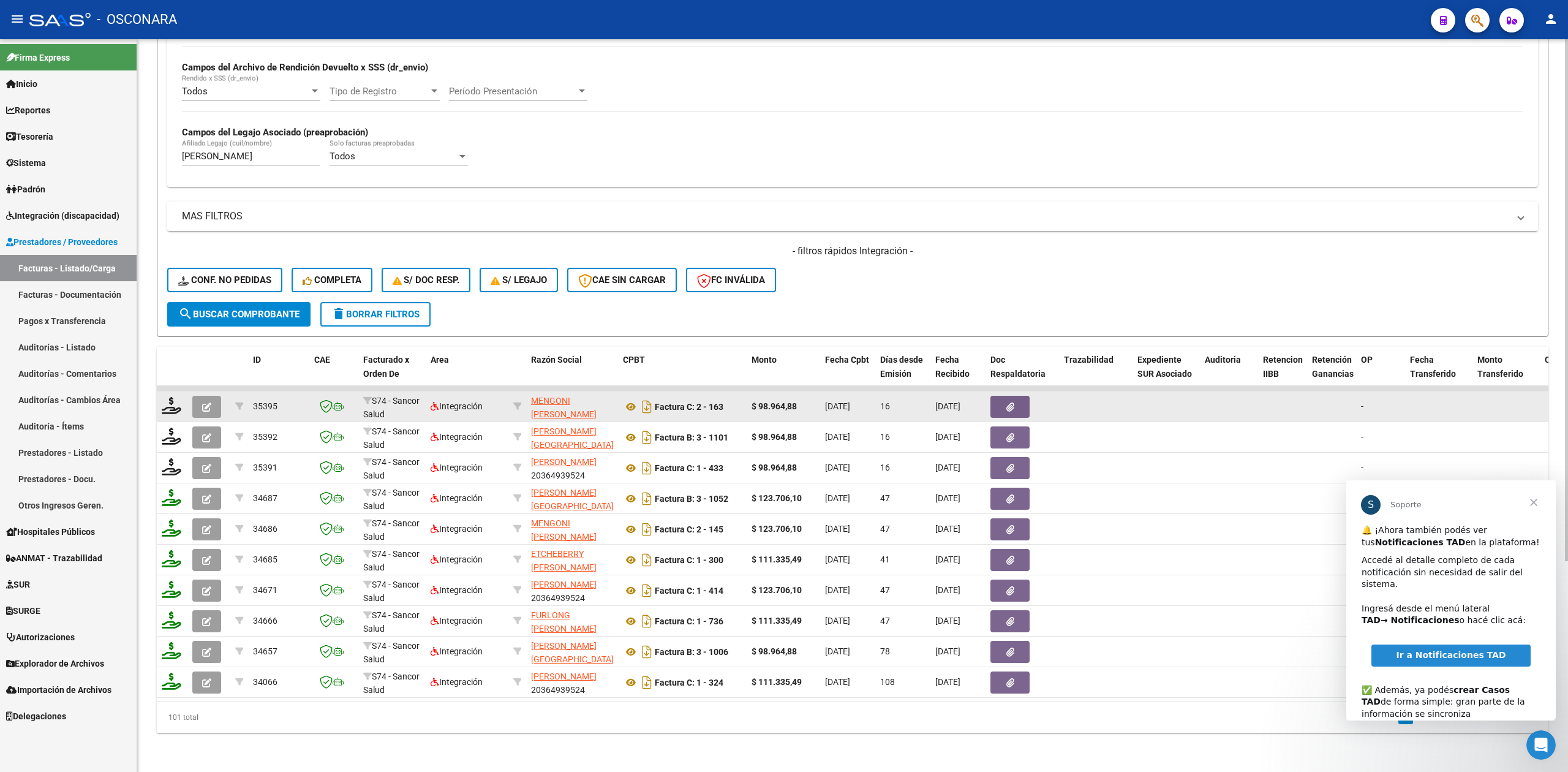
click at [206, 402] on icon "button" at bounding box center [207, 407] width 9 height 9
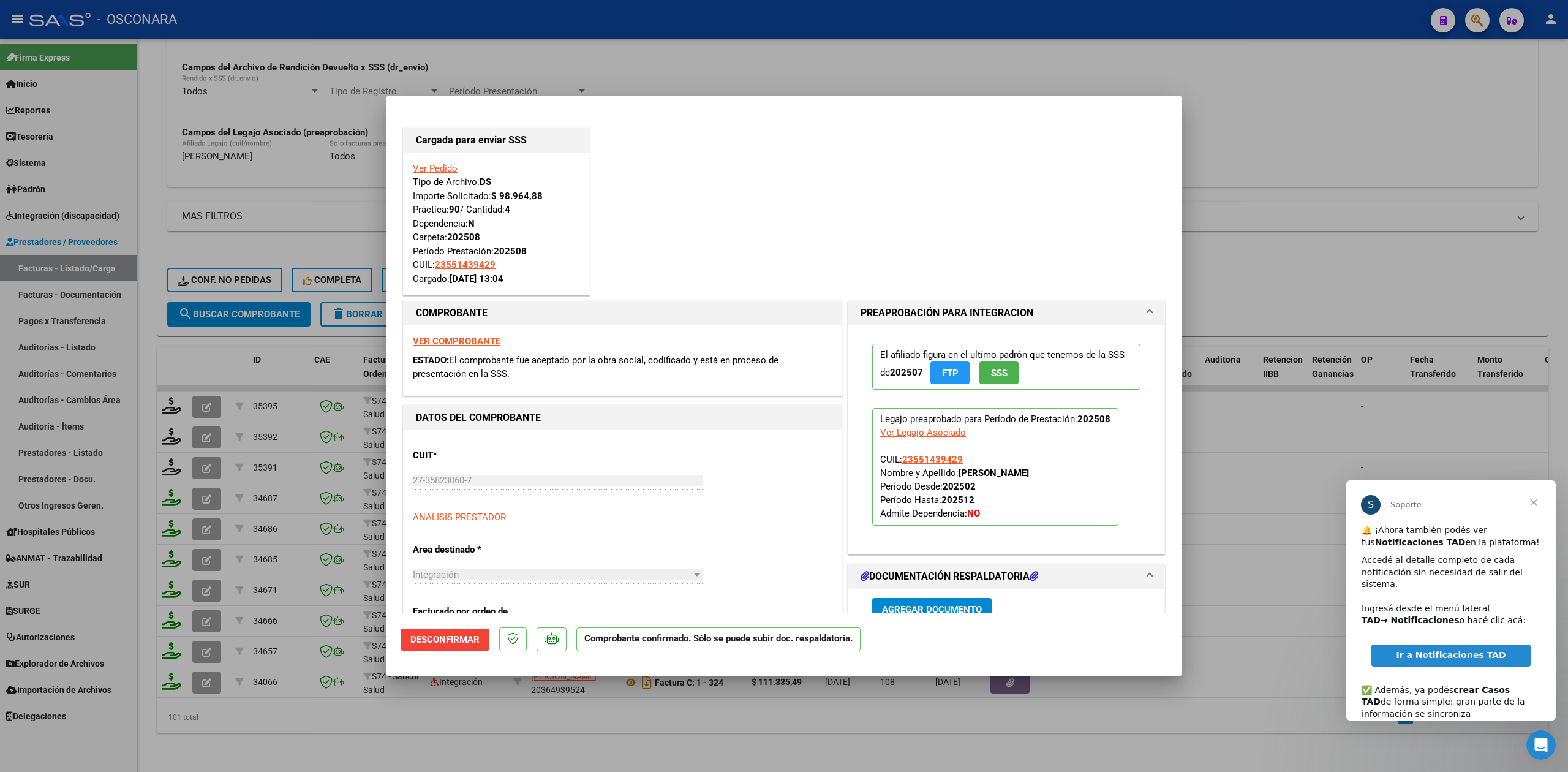
click at [518, 753] on div at bounding box center [784, 386] width 1568 height 772
type input "$ 0,00"
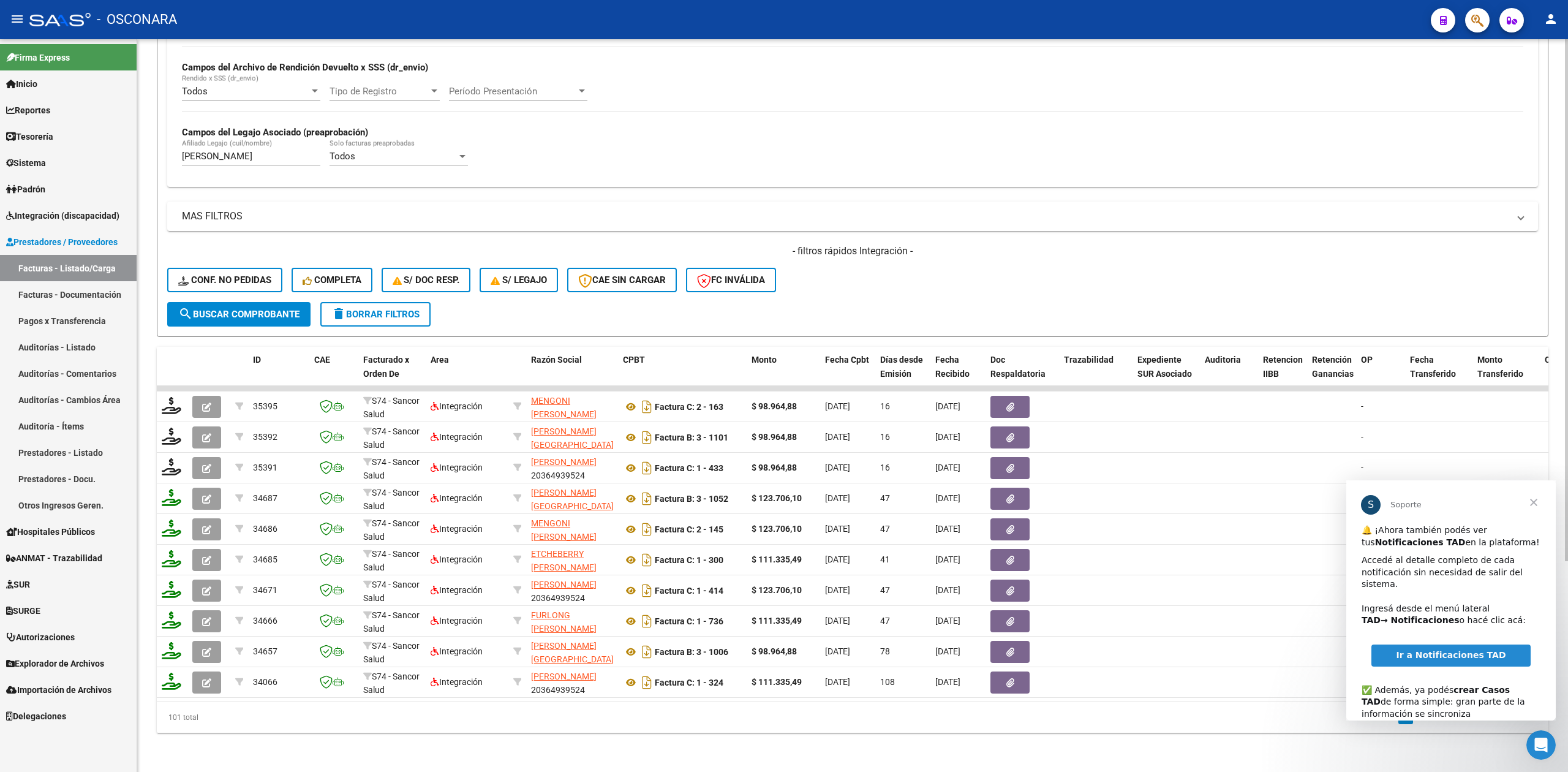
drag, startPoint x: 321, startPoint y: 145, endPoint x: 203, endPoint y: 147, distance: 118.0
click at [203, 147] on div "Todos Cargado en Para Enviar SSS Período De Prestación Campos del Archivo de Re…" at bounding box center [852, 92] width 1342 height 168
click at [286, 151] on input "[PERSON_NAME]" at bounding box center [251, 156] width 139 height 11
drag, startPoint x: 312, startPoint y: 143, endPoint x: 163, endPoint y: 150, distance: 149.2
click at [163, 150] on form "Filtros Id Area Area Seleccionar Gerenciador Seleccionar Gerenciador Todos Conf…" at bounding box center [852, 99] width 1392 height 475
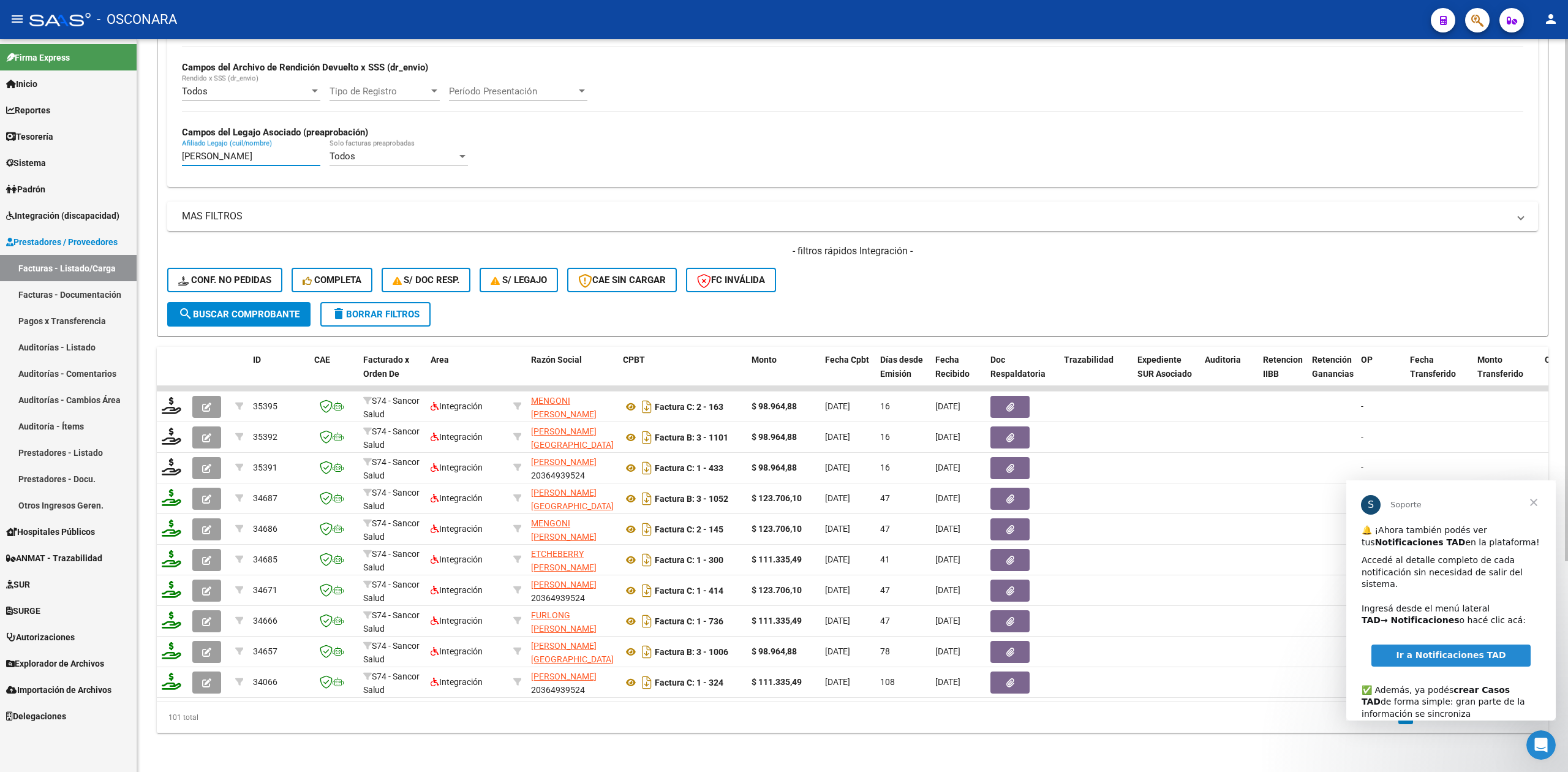
paste input "LEGAL MIÑO VICTORIA"
type input "LEGAL MIÑO VICTORIA"
click at [261, 309] on span "search Buscar Comprobante" at bounding box center [239, 314] width 121 height 11
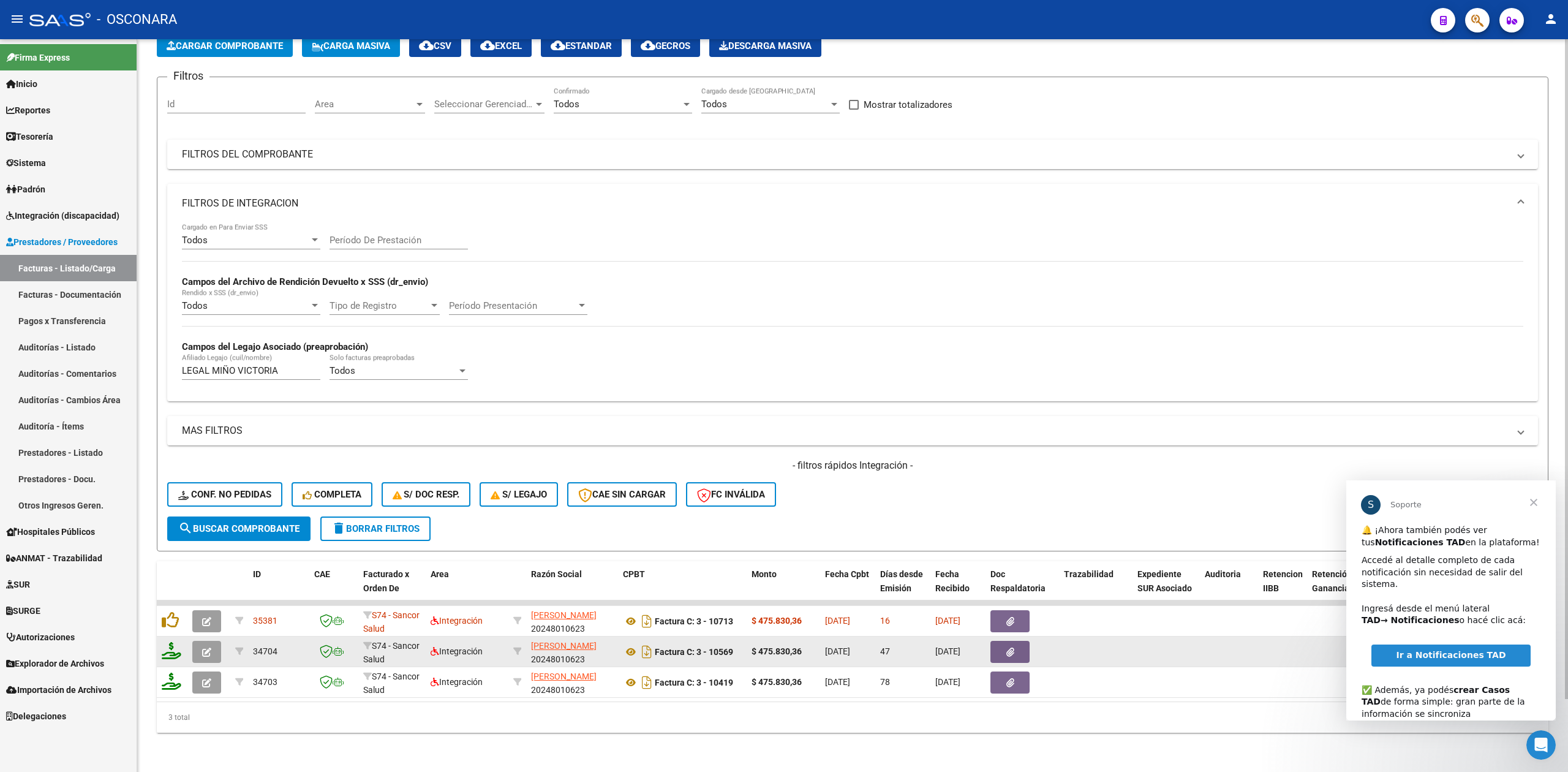
click at [204, 648] on icon "button" at bounding box center [207, 652] width 9 height 9
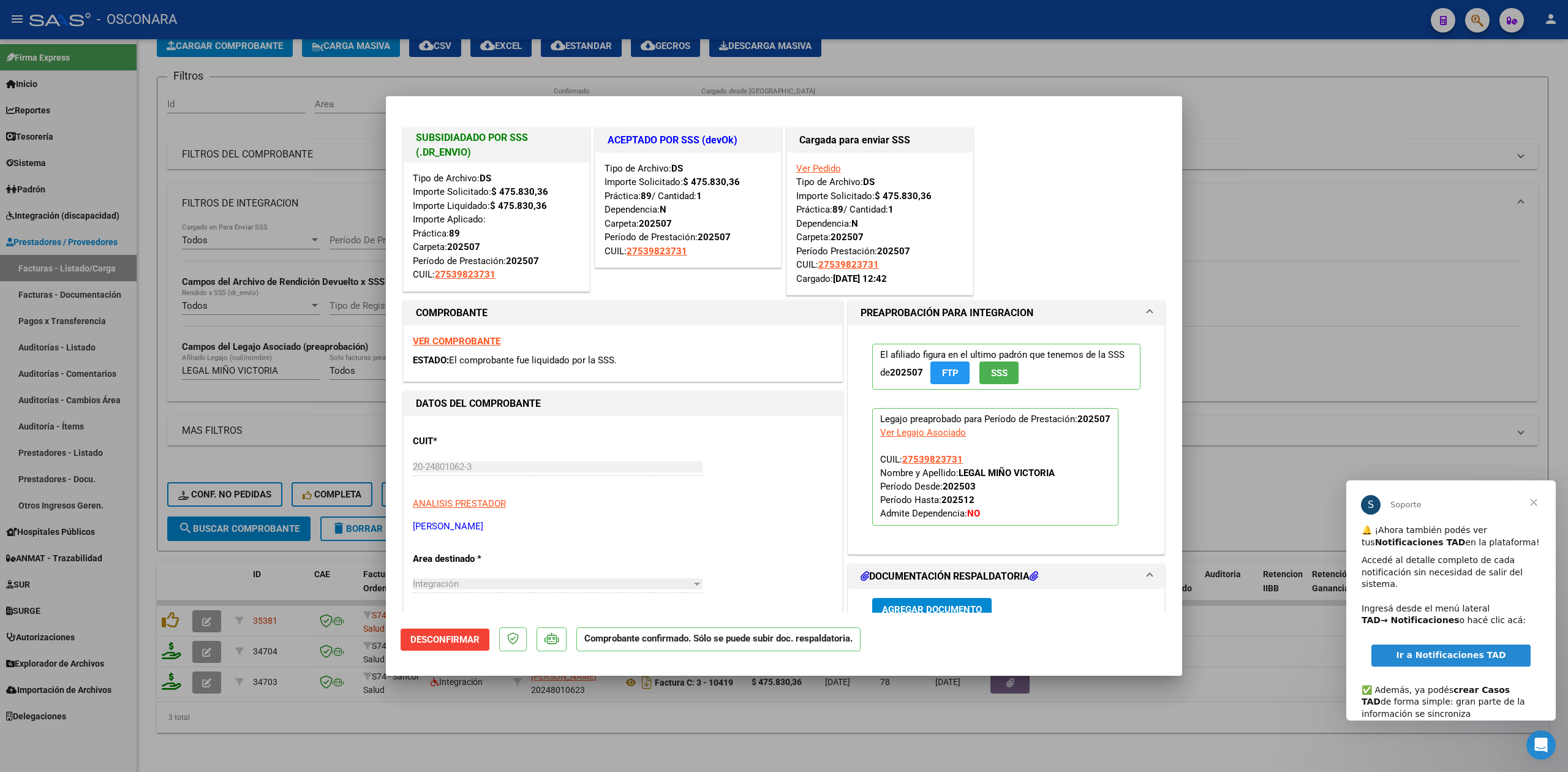
click at [387, 741] on div at bounding box center [784, 386] width 1568 height 772
type input "$ 0,00"
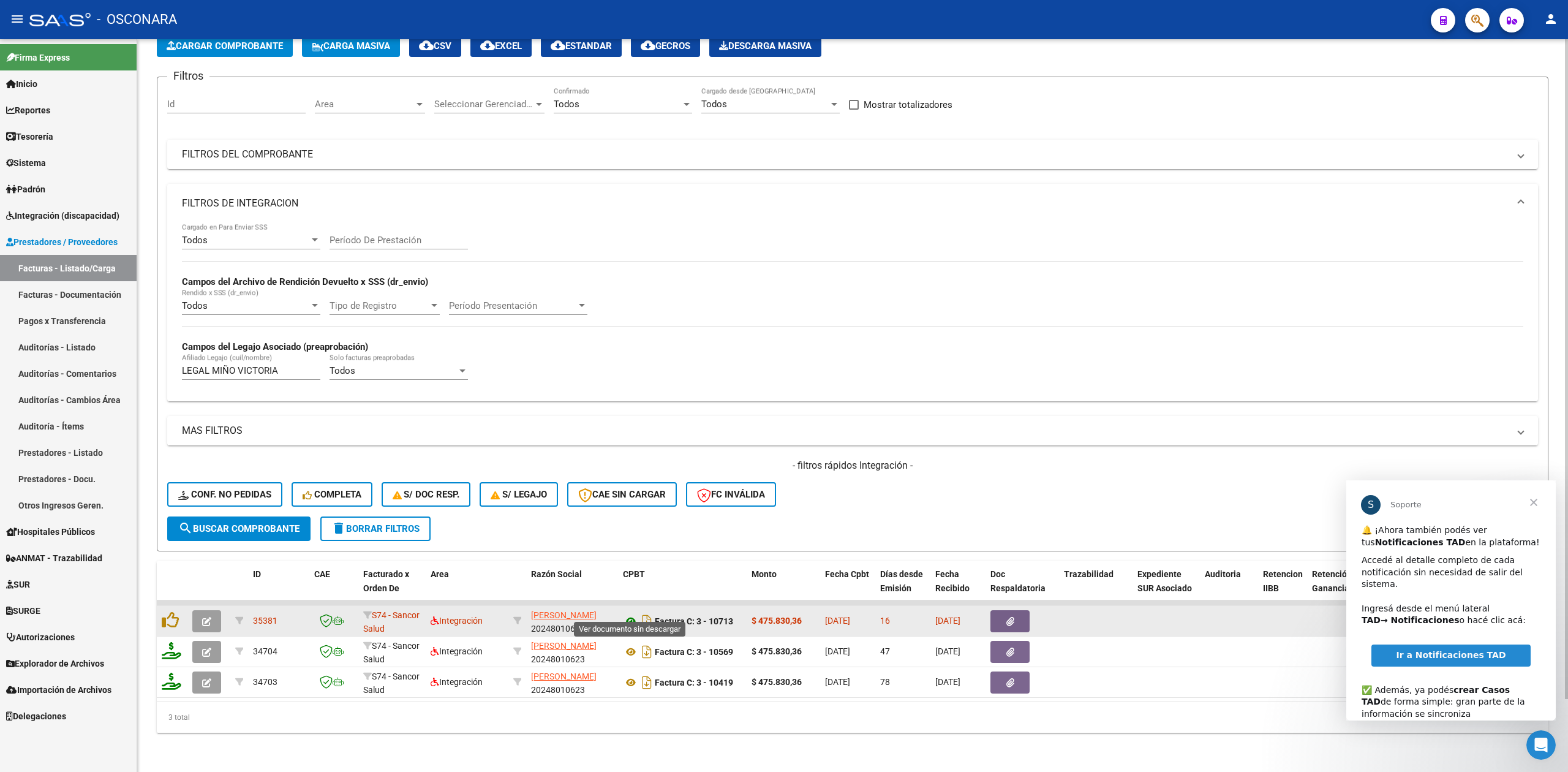
click at [629, 614] on icon at bounding box center [630, 620] width 16 height 14
click at [1014, 613] on button "button" at bounding box center [1010, 620] width 39 height 22
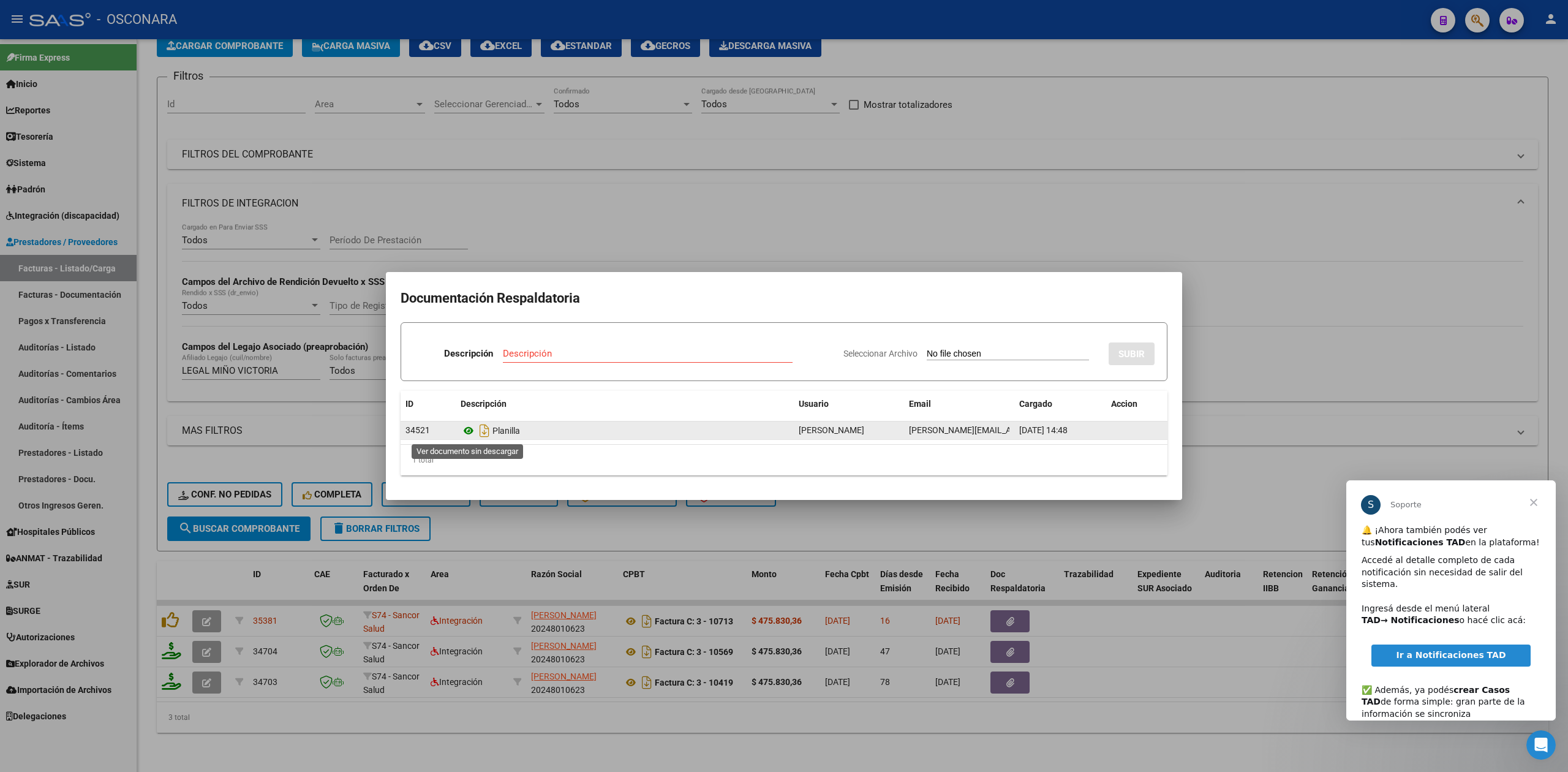
click at [469, 433] on icon at bounding box center [468, 430] width 16 height 14
click at [651, 195] on div at bounding box center [784, 386] width 1568 height 772
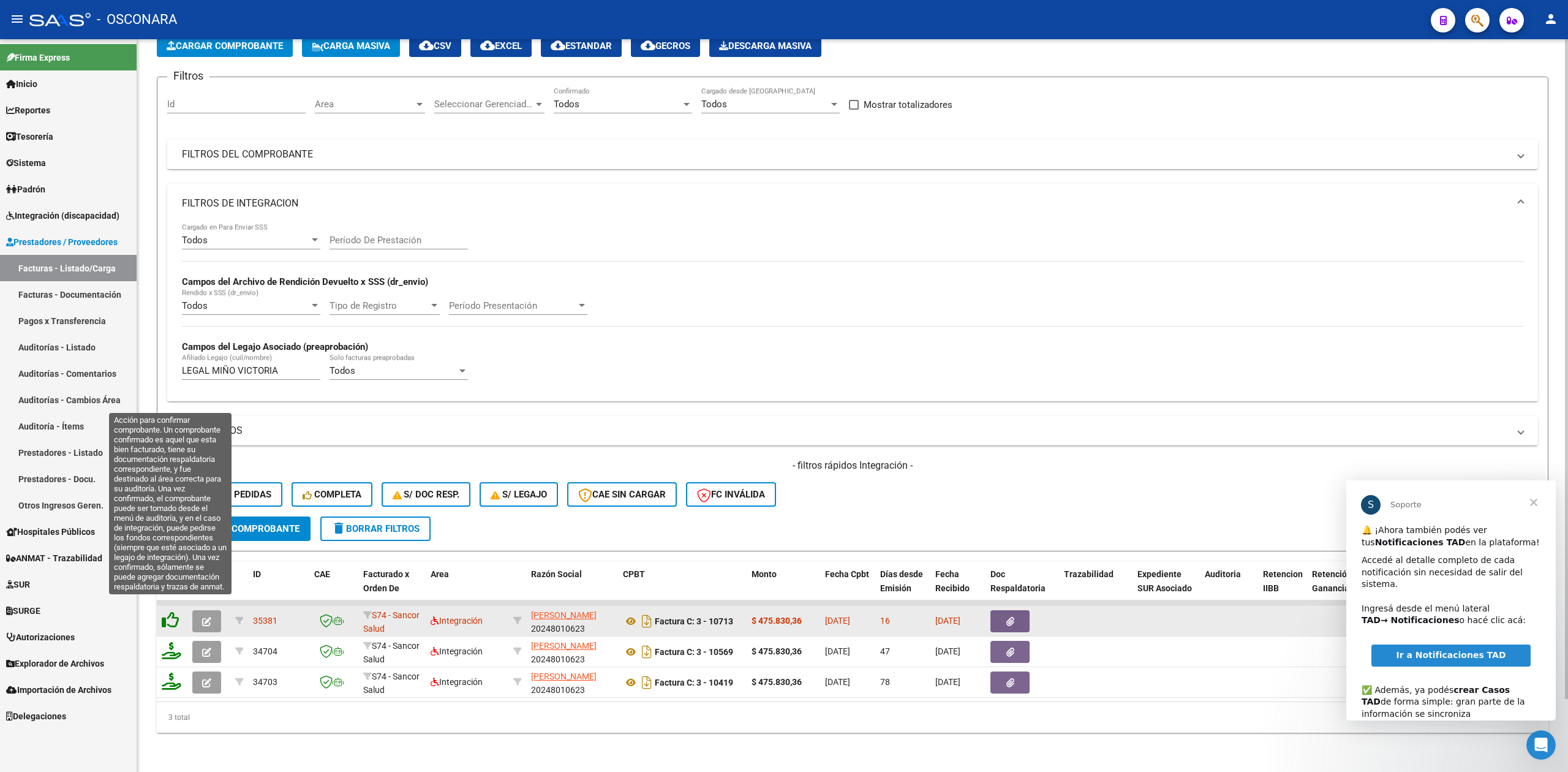
click at [170, 611] on icon at bounding box center [170, 620] width 17 height 17
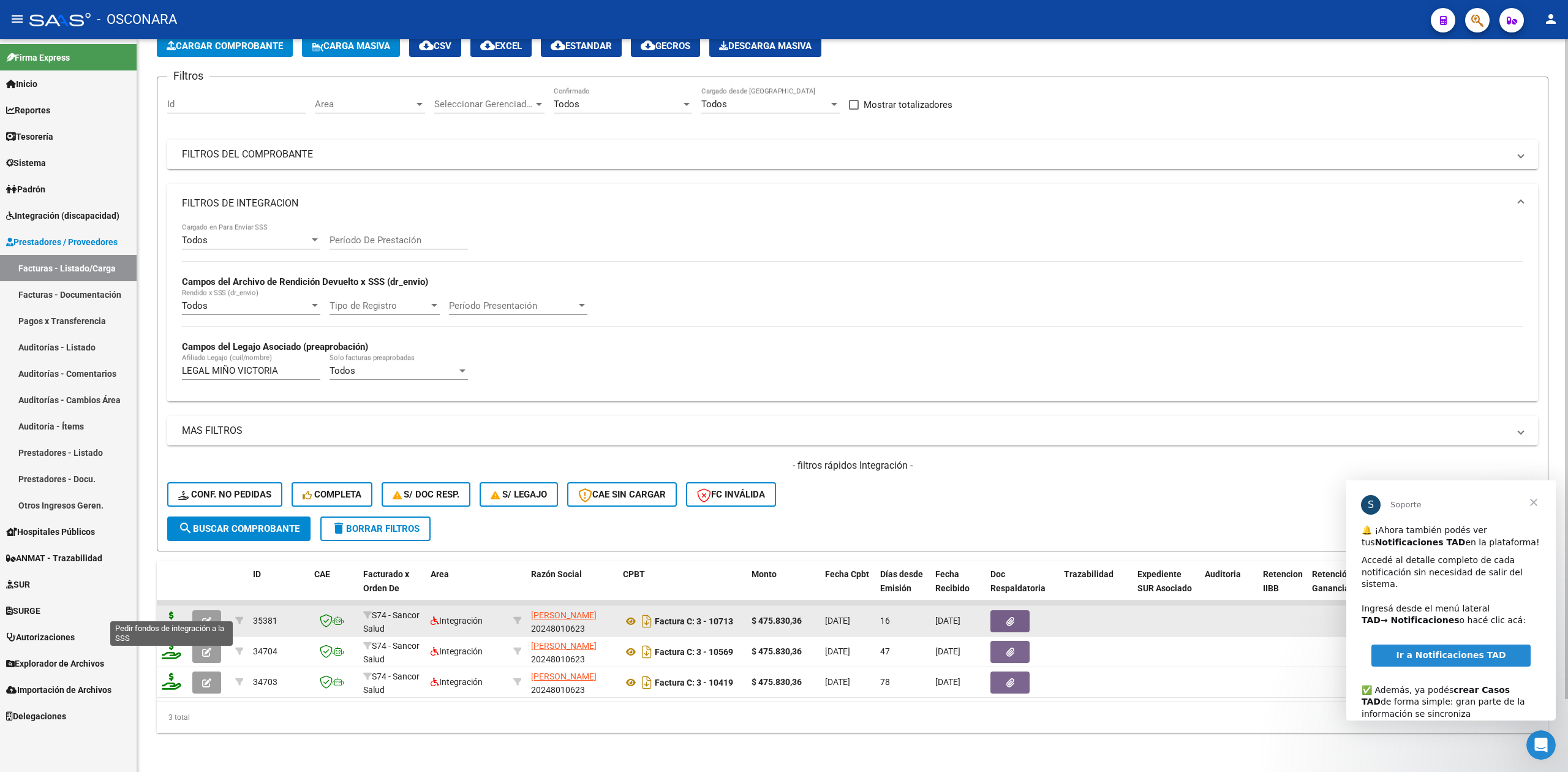
click at [168, 611] on icon at bounding box center [171, 620] width 20 height 17
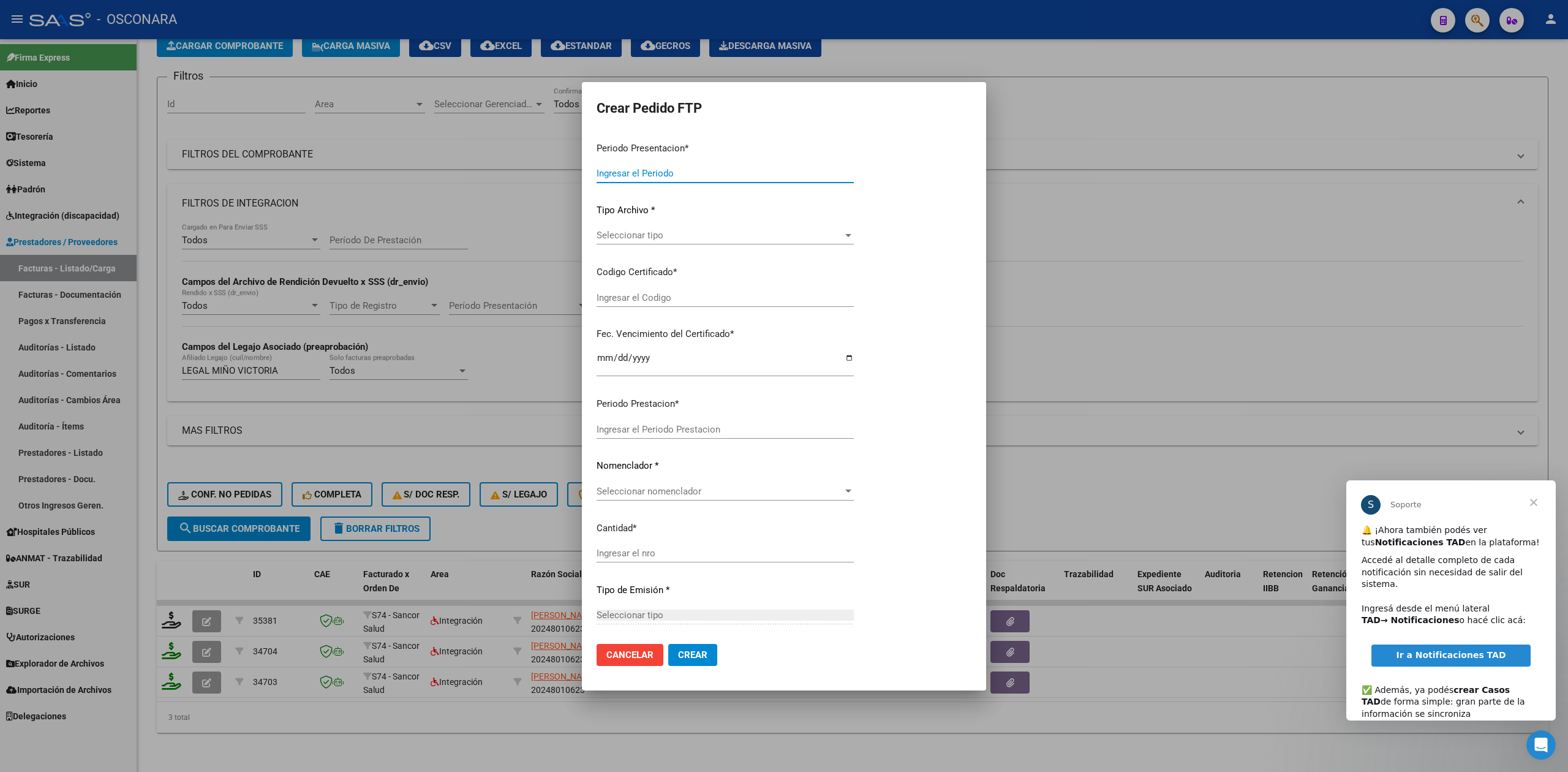
type input "202508"
type input "$ 475.830,36"
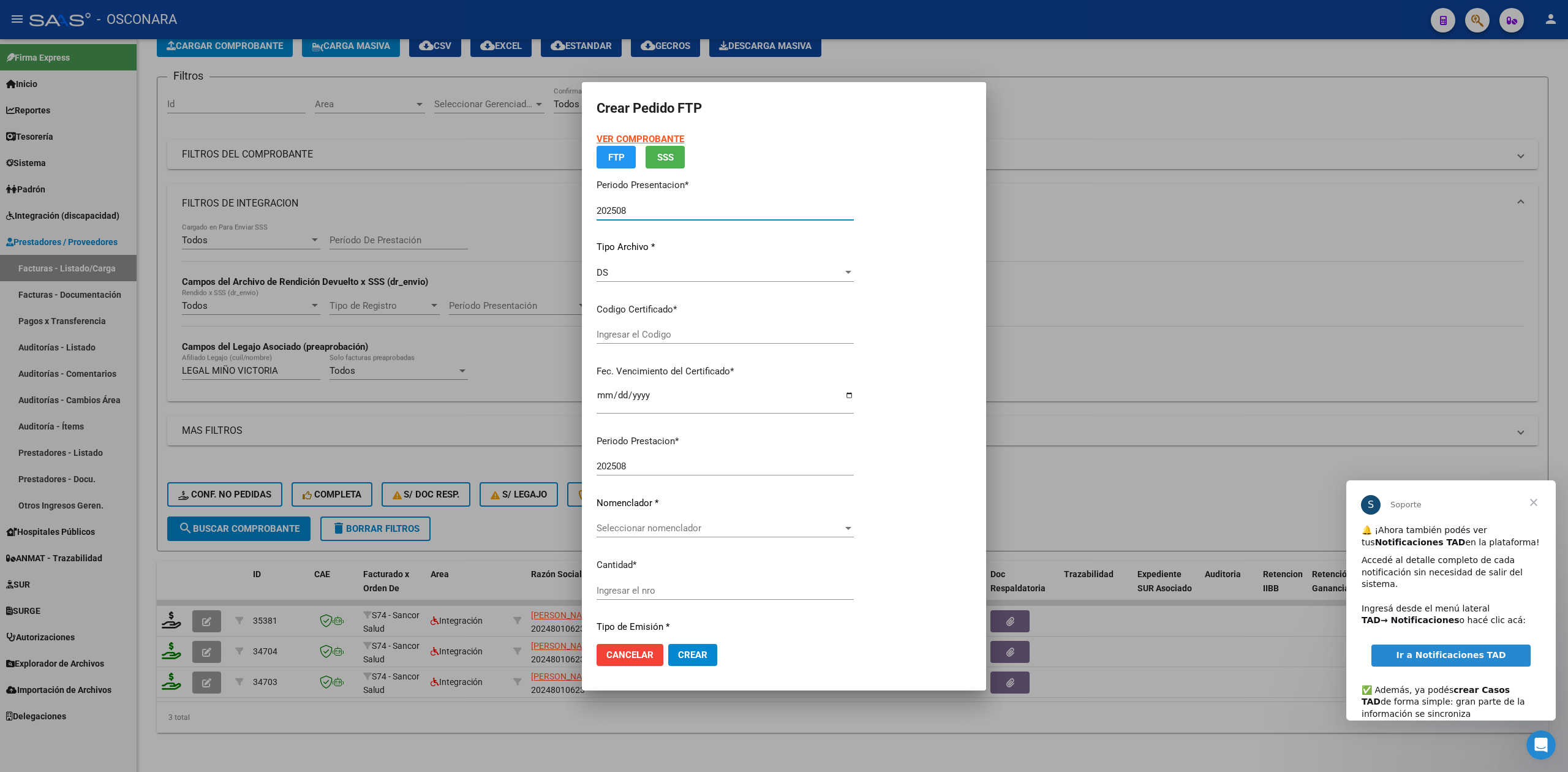
type input "ARG01000539823732021080520260805BS430"
type input "[DATE]"
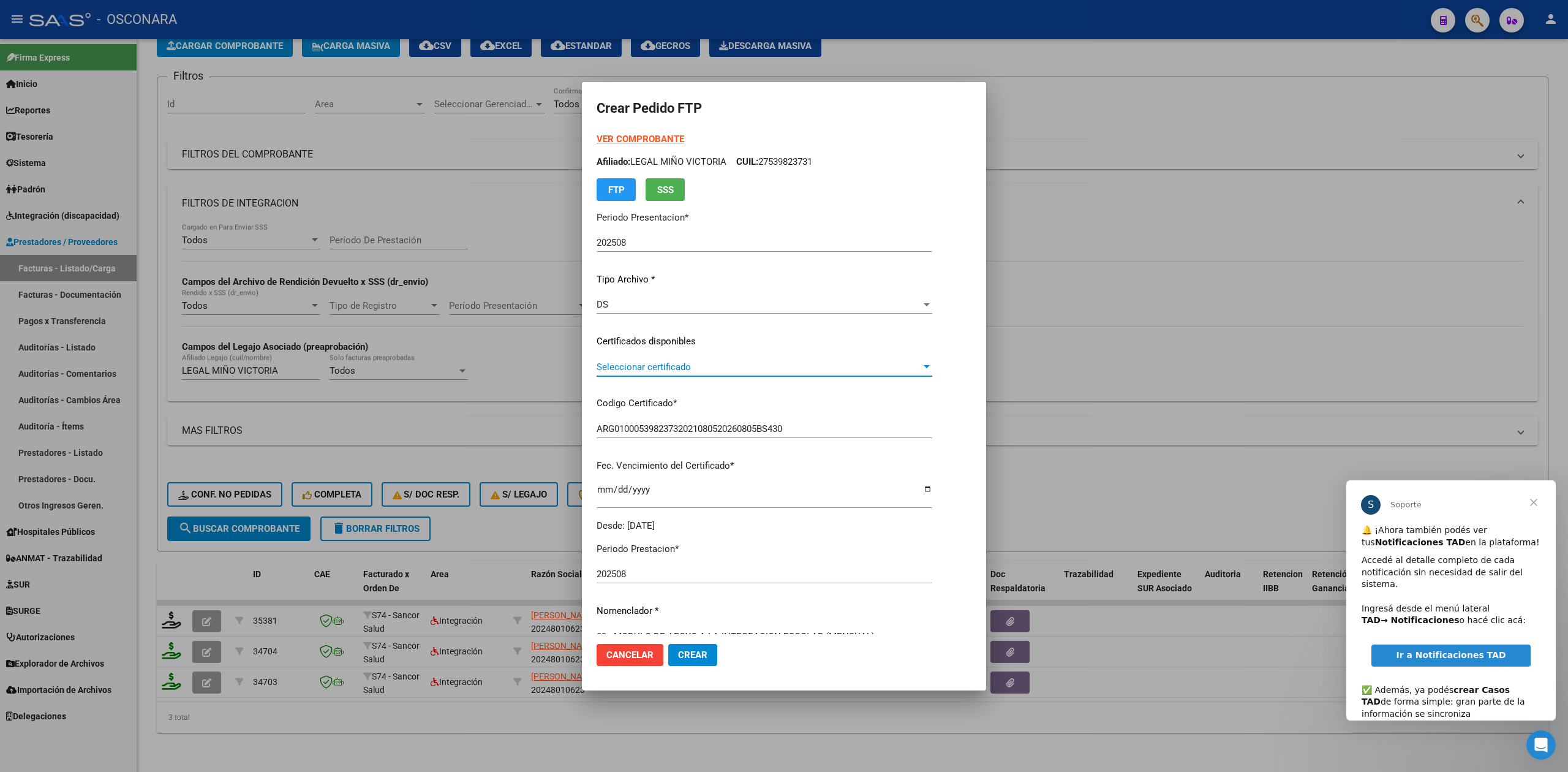
click at [667, 364] on span "Seleccionar certificado" at bounding box center [759, 367] width 325 height 11
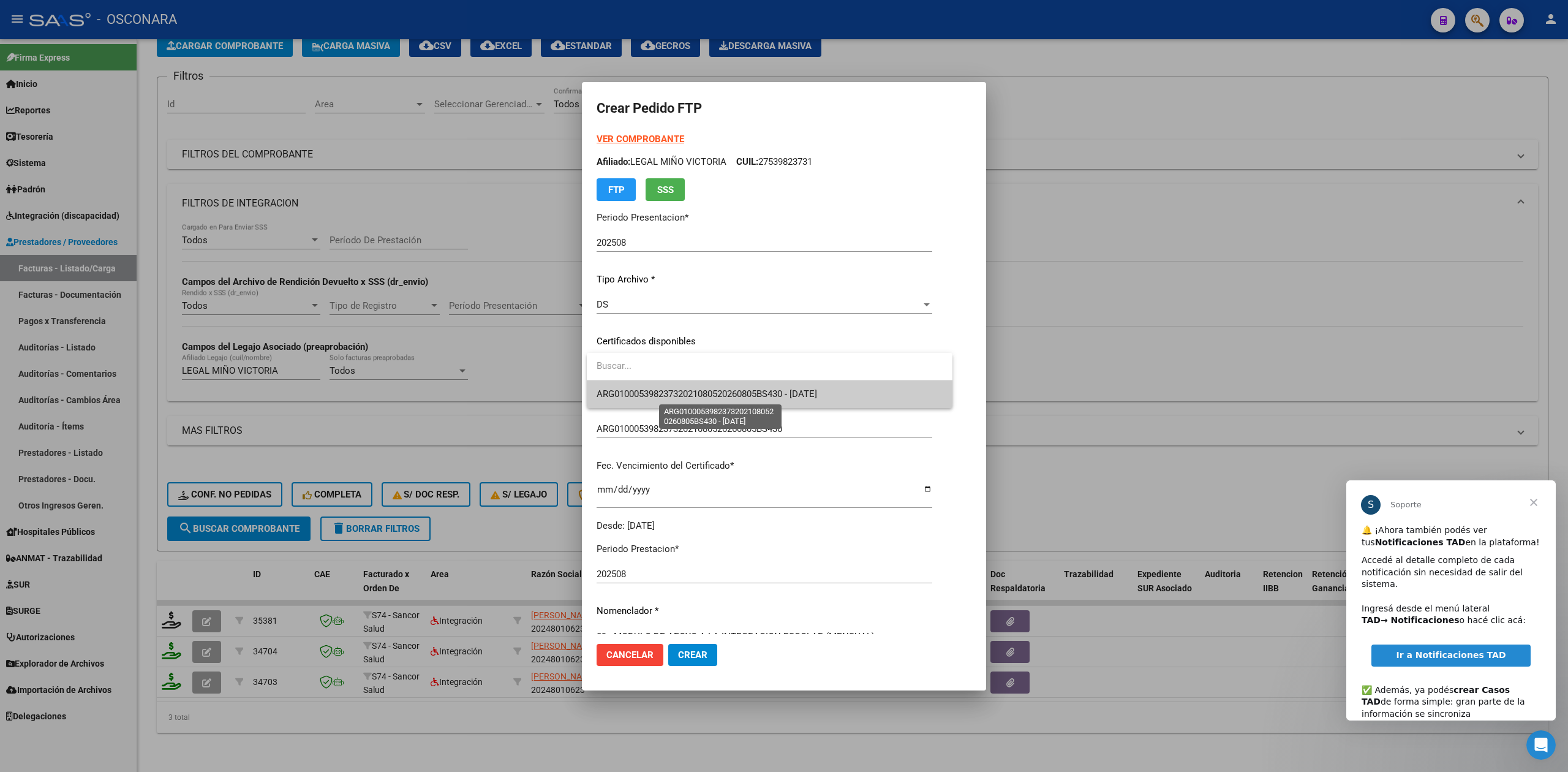
click at [673, 392] on span "ARG01000539823732021080520260805BS430 - [DATE]" at bounding box center [707, 394] width 220 height 11
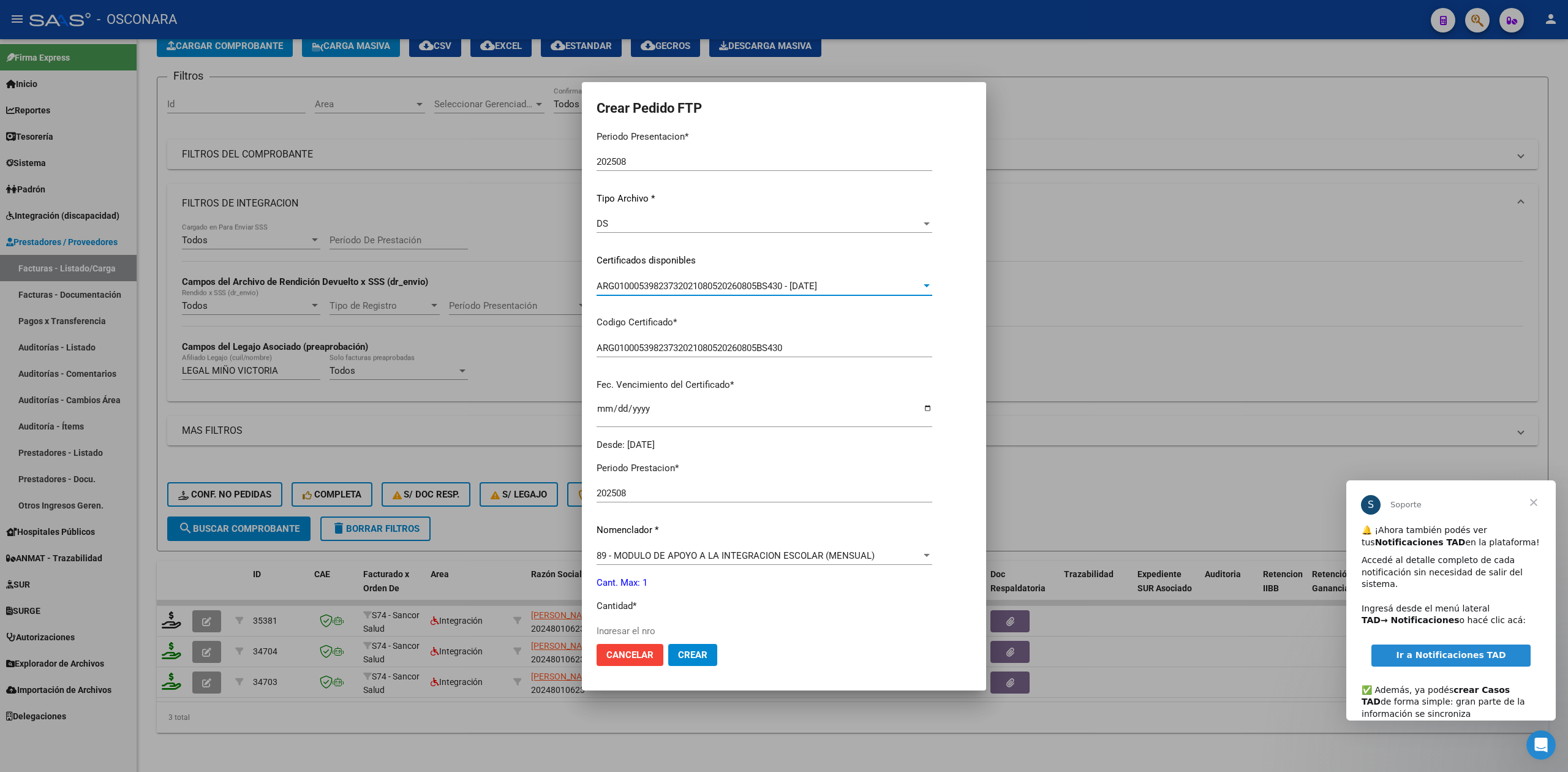
scroll to position [285, 0]
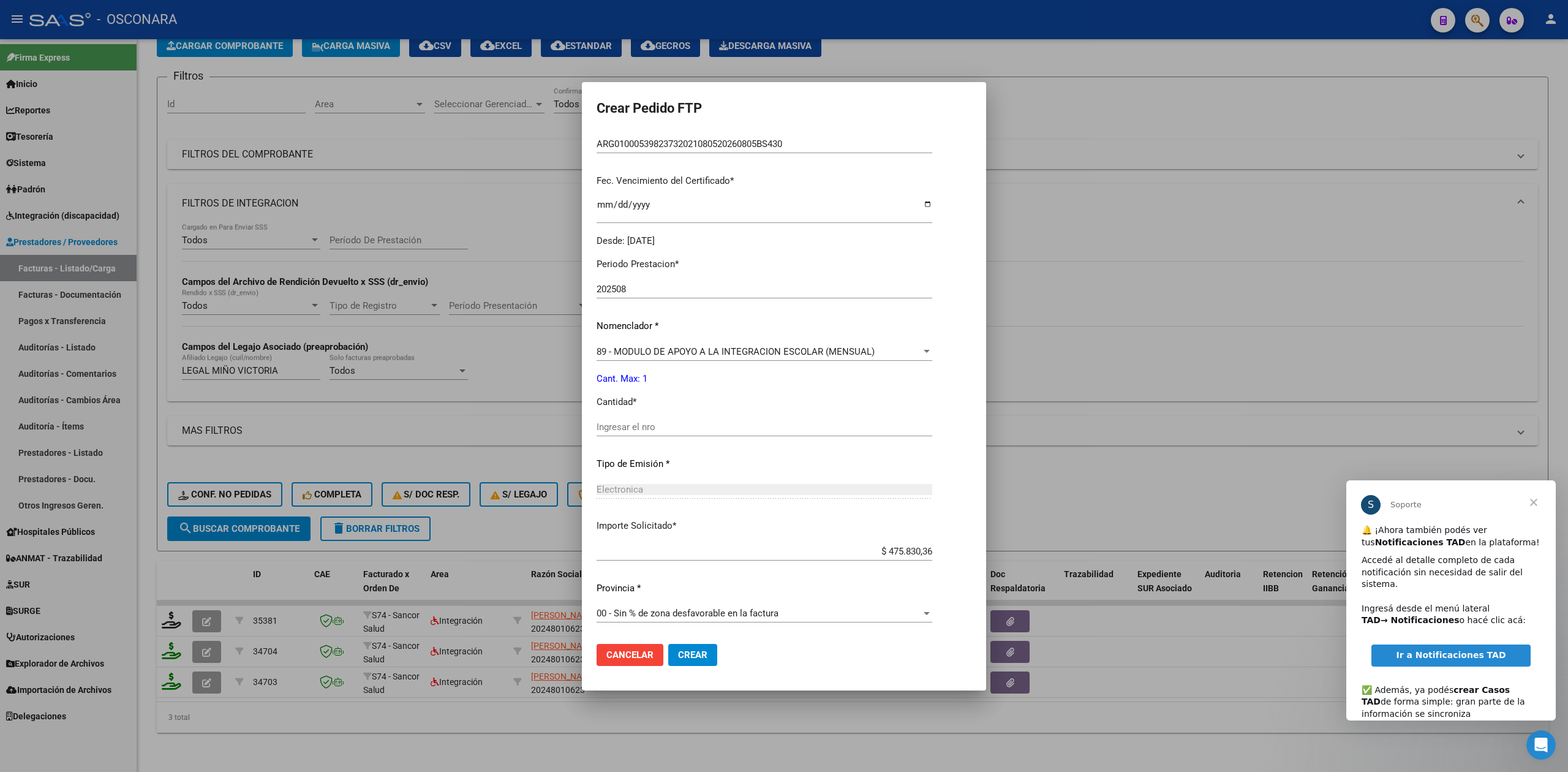
click at [657, 429] on input "Ingresar el nro" at bounding box center [764, 427] width 336 height 11
type input "1"
click at [668, 644] on button "Crear" at bounding box center [692, 655] width 49 height 22
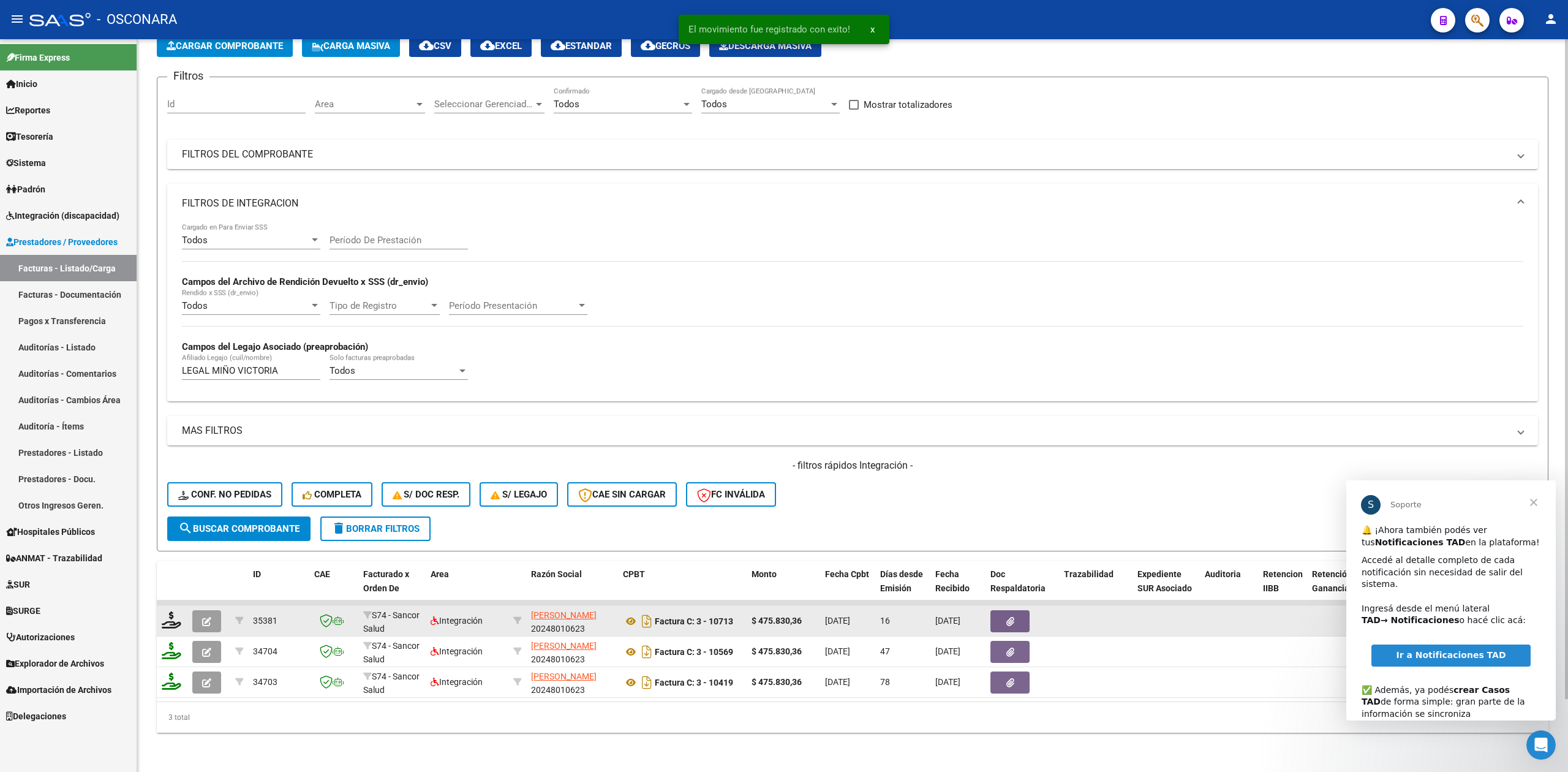
click at [210, 617] on icon "button" at bounding box center [207, 621] width 9 height 9
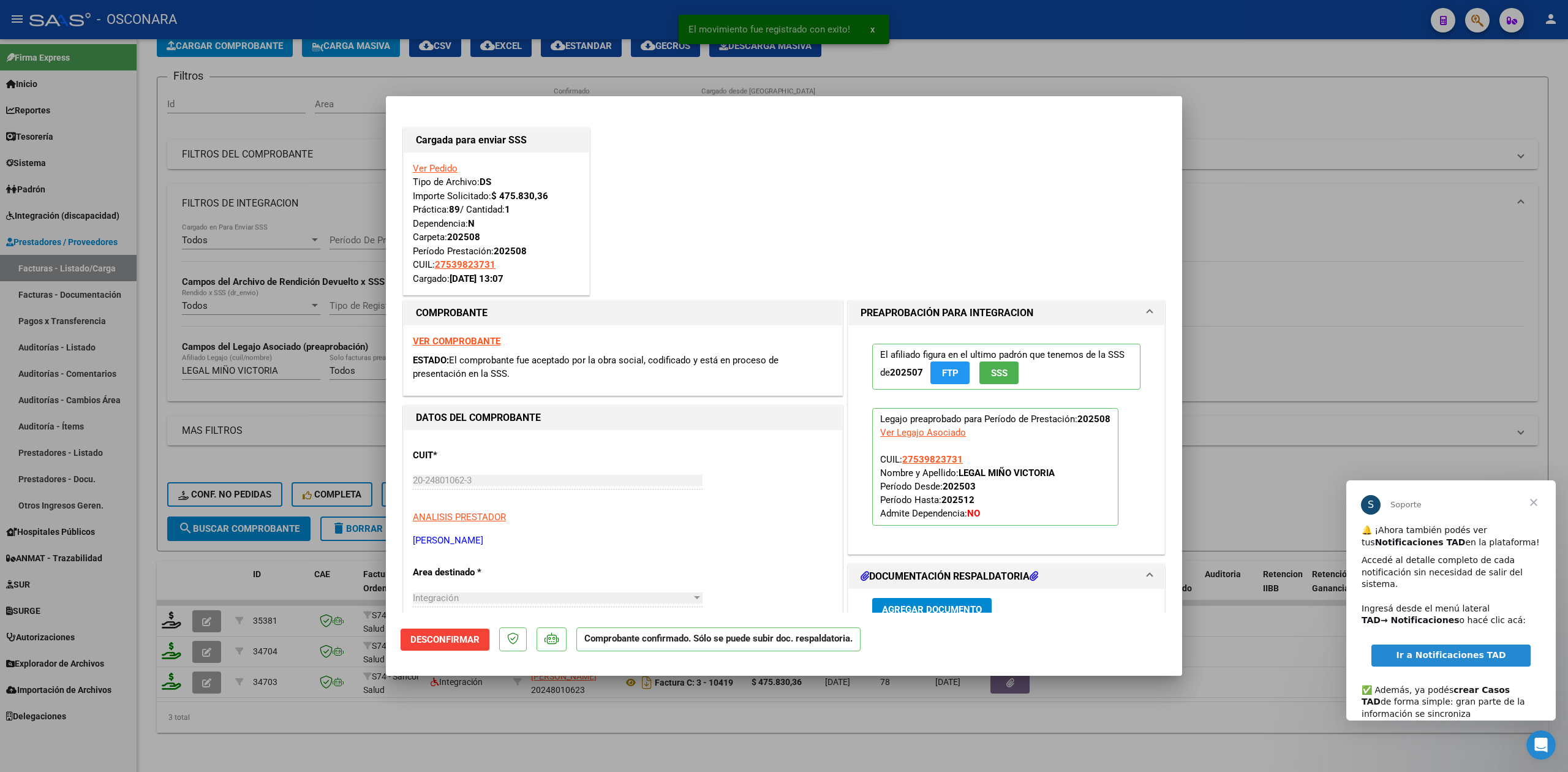
click at [395, 742] on div at bounding box center [784, 386] width 1568 height 772
type input "$ 0,00"
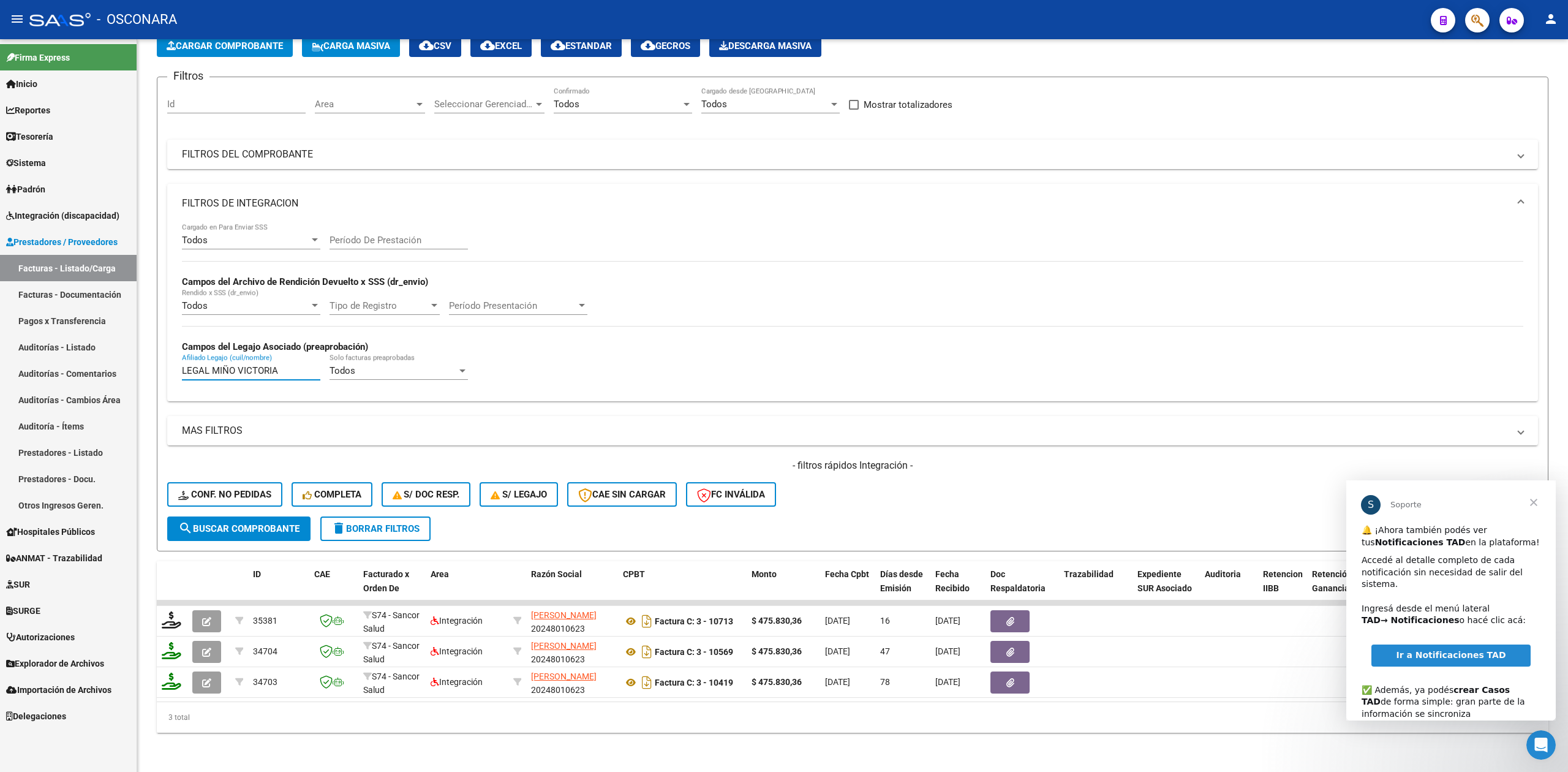
drag, startPoint x: 304, startPoint y: 358, endPoint x: 133, endPoint y: 363, distance: 171.1
click at [133, 363] on mat-sidenav-container "Firma Express Inicio Calendario SSS Instructivos Contacto OS Reportes Ingresos …" at bounding box center [784, 405] width 1568 height 733
paste input "[PERSON_NAME] [PERSON_NAME]"
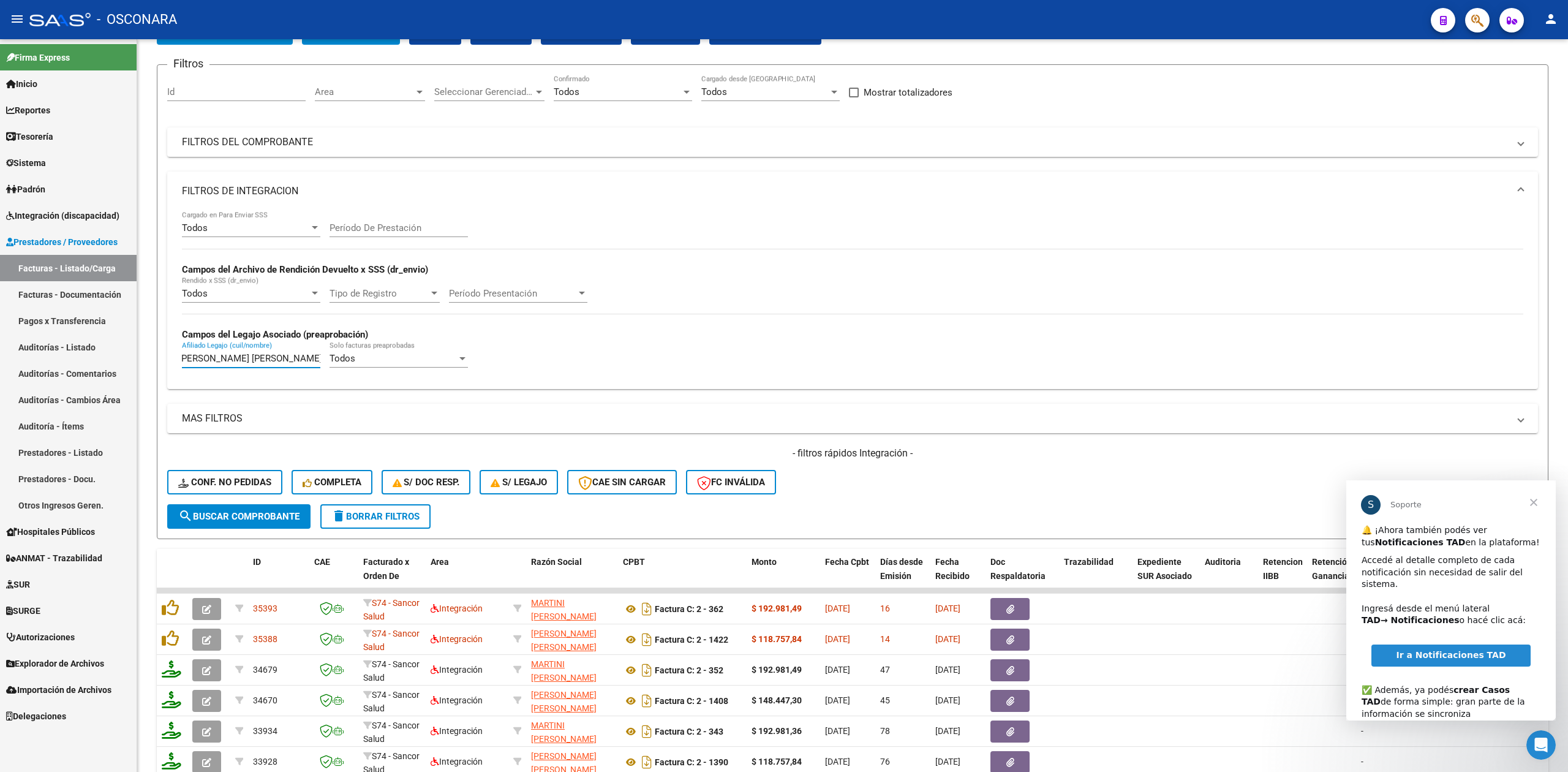
type input "[PERSON_NAME] [PERSON_NAME]"
click at [1538, 499] on span "Cerrar" at bounding box center [1534, 502] width 44 height 44
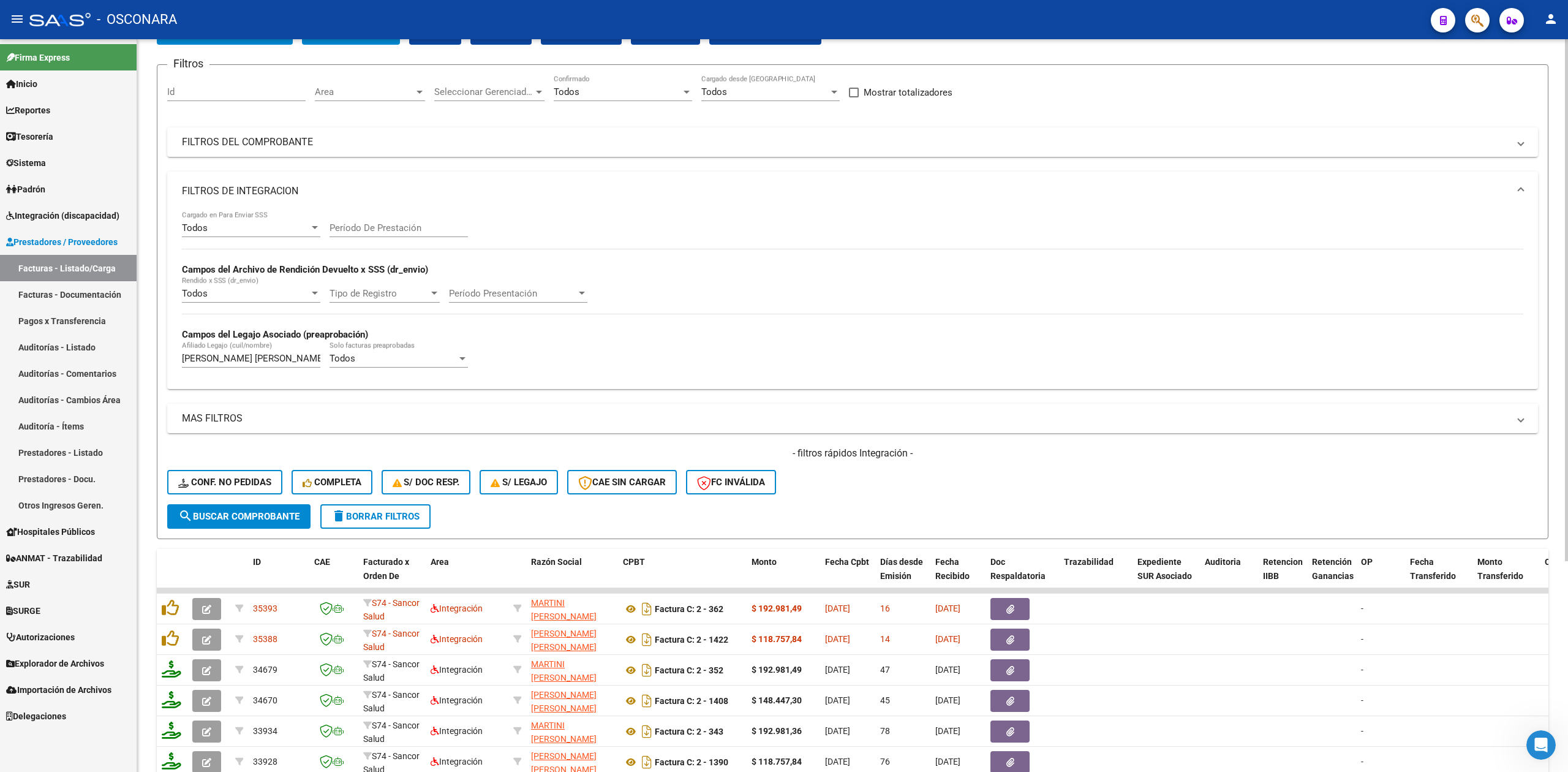
click at [1048, 500] on div "- filtros rápidos Integración - Conf. no pedidas Completa S/ Doc Resp. S/ legaj…" at bounding box center [853, 475] width 1371 height 58
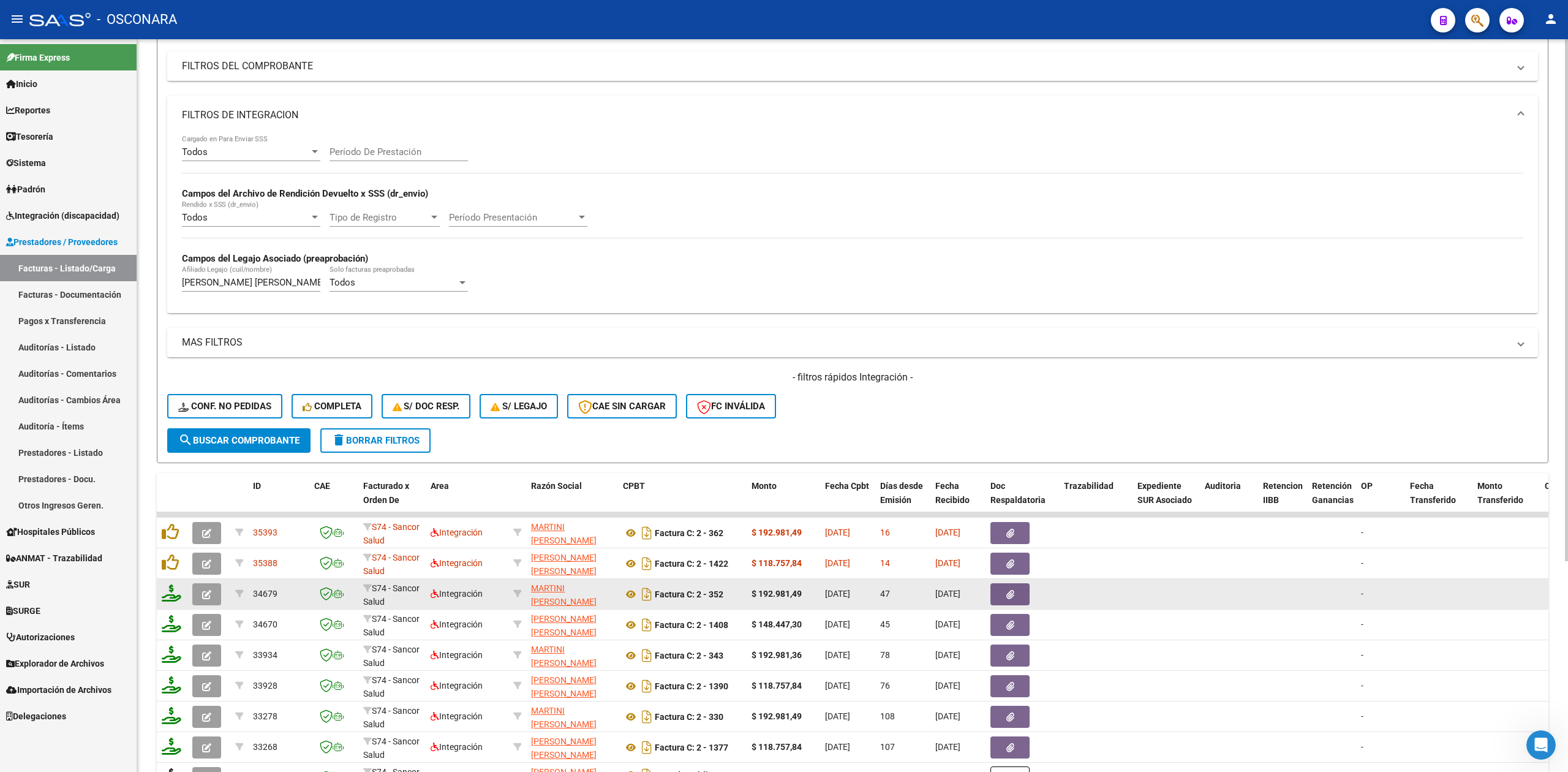
scroll to position [295, 0]
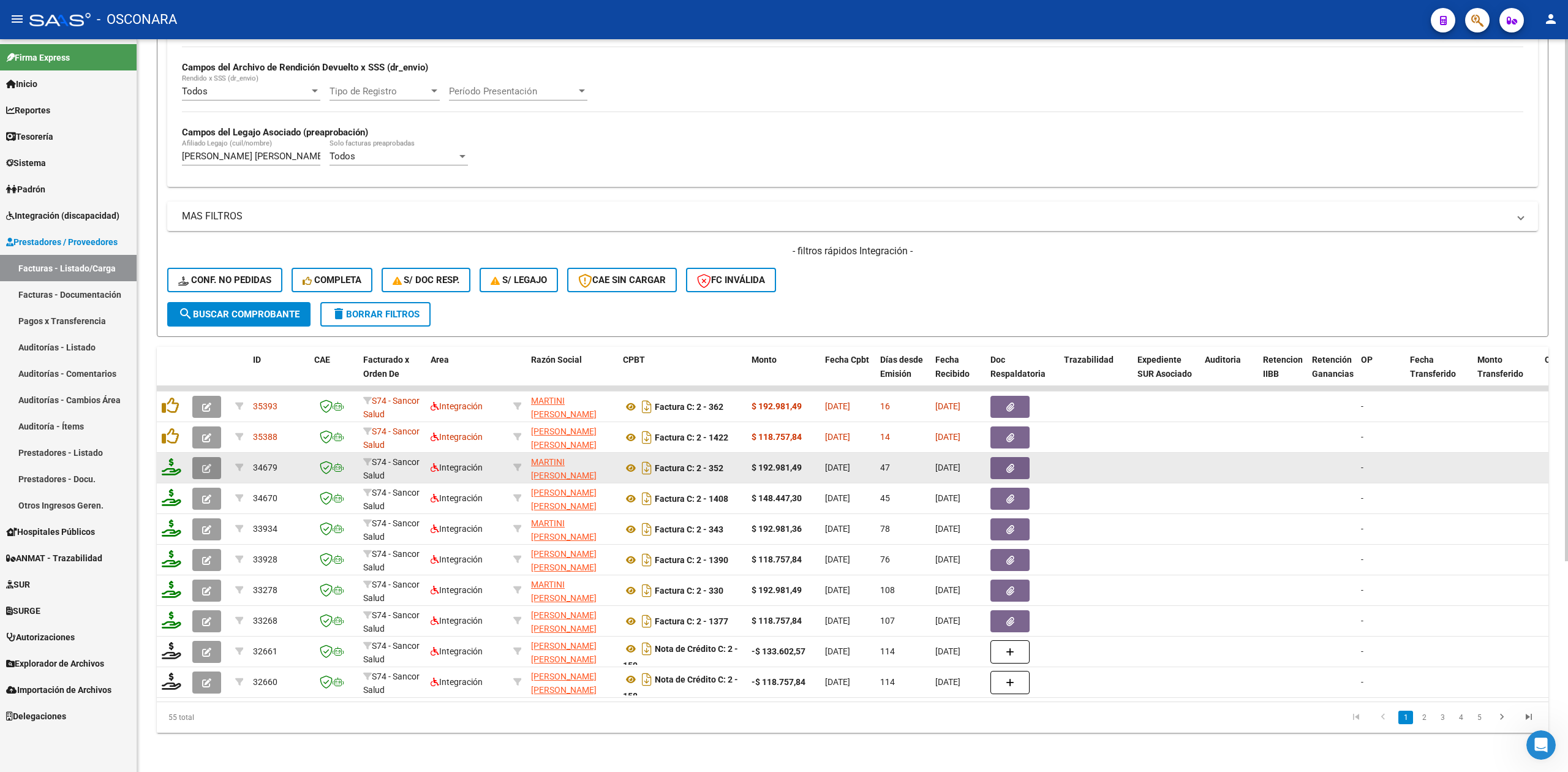
click at [206, 464] on icon "button" at bounding box center [207, 468] width 9 height 9
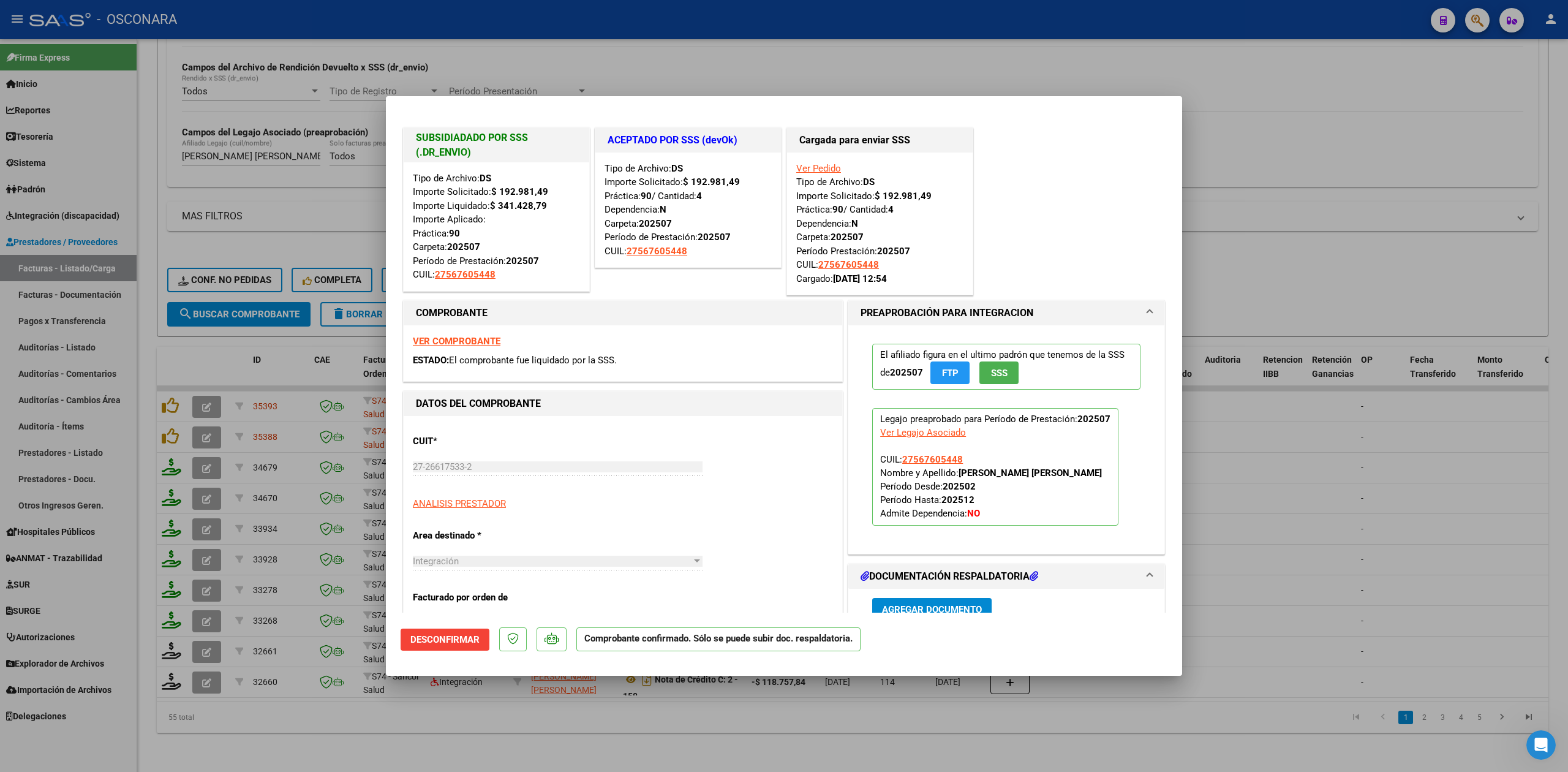
click at [300, 721] on div at bounding box center [784, 386] width 1568 height 772
type input "$ 0,00"
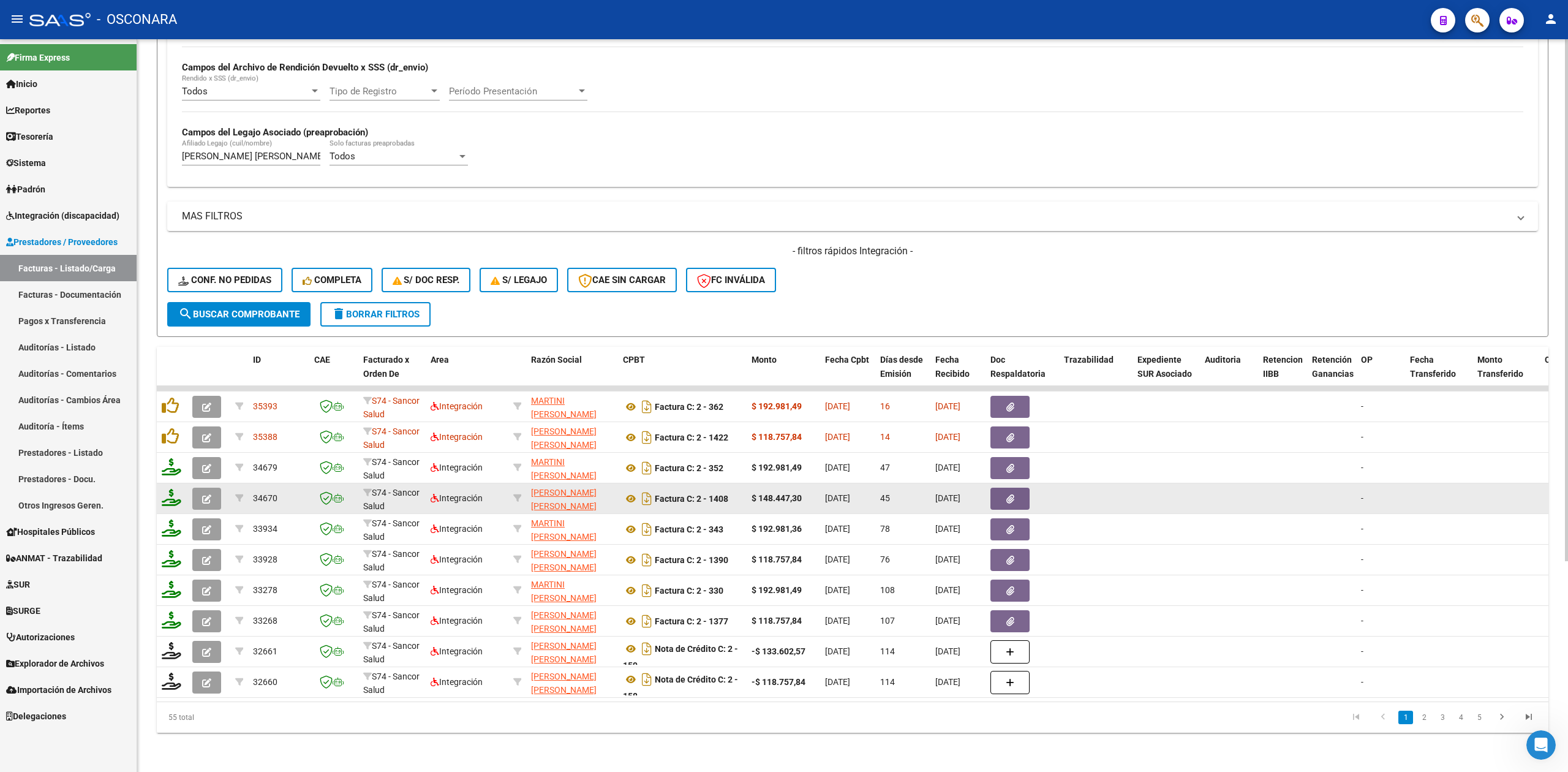
click at [214, 488] on button "button" at bounding box center [207, 499] width 29 height 22
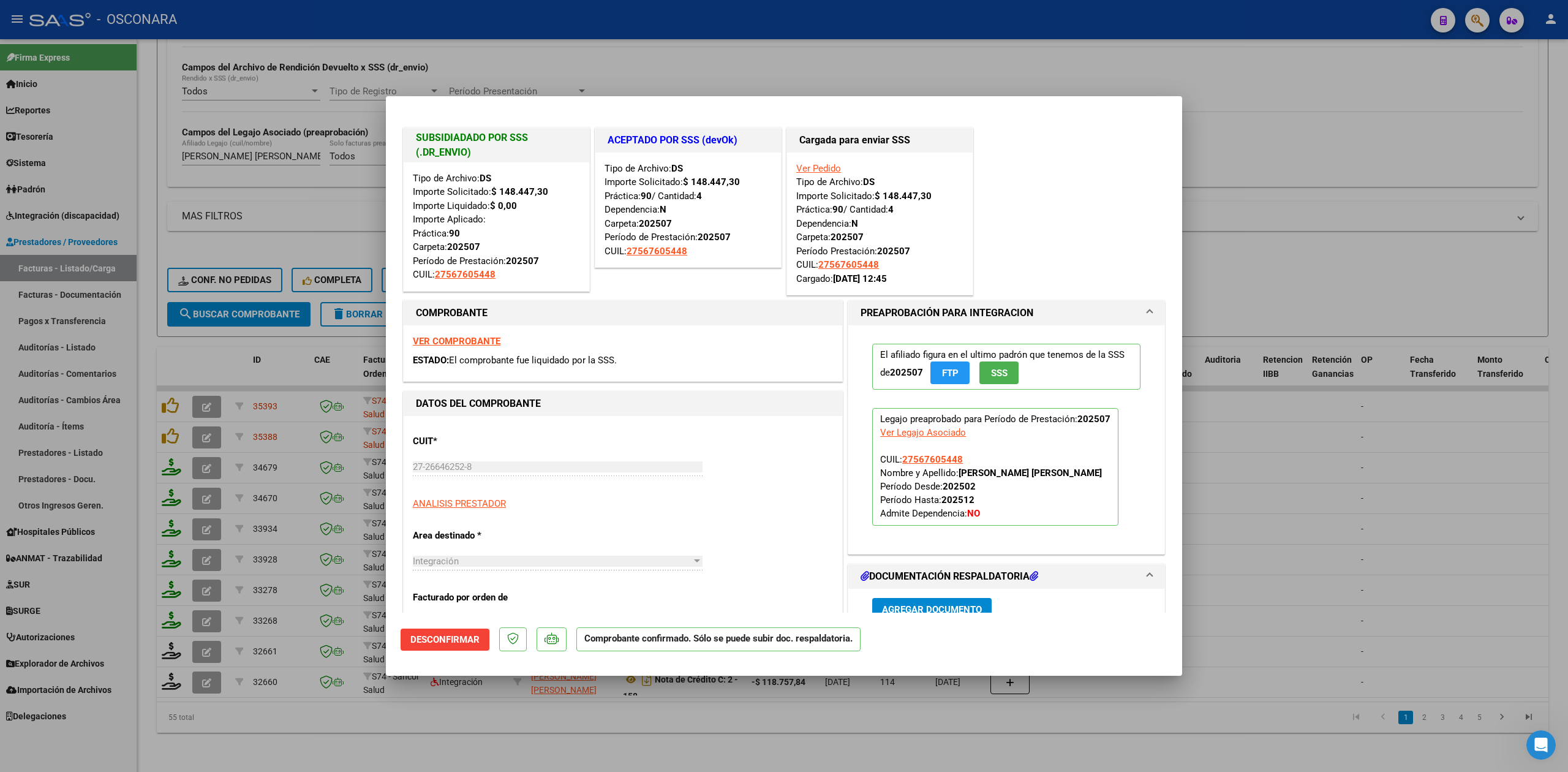
click at [451, 758] on div at bounding box center [784, 386] width 1568 height 772
type input "$ 0,00"
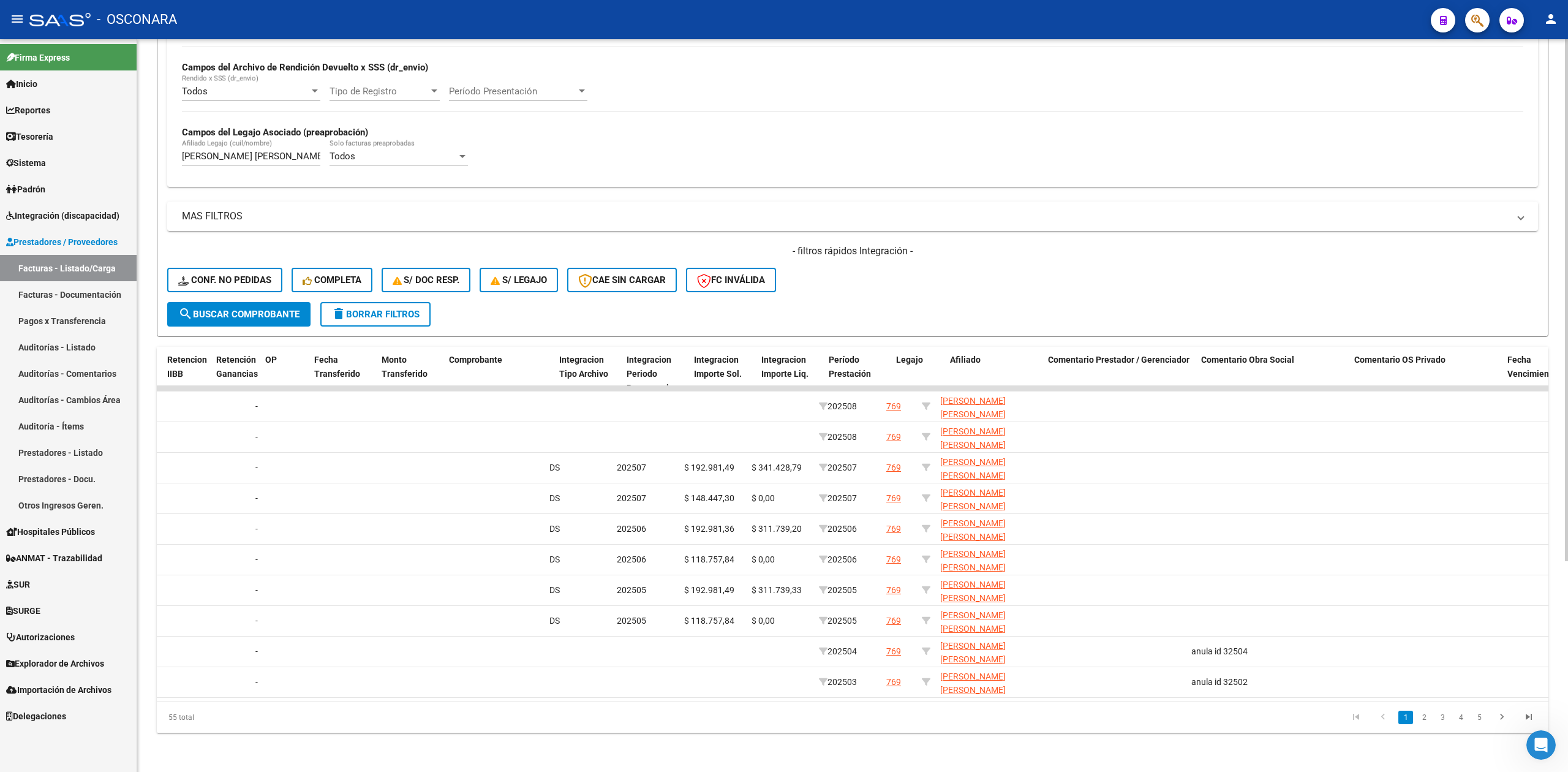
scroll to position [0, 0]
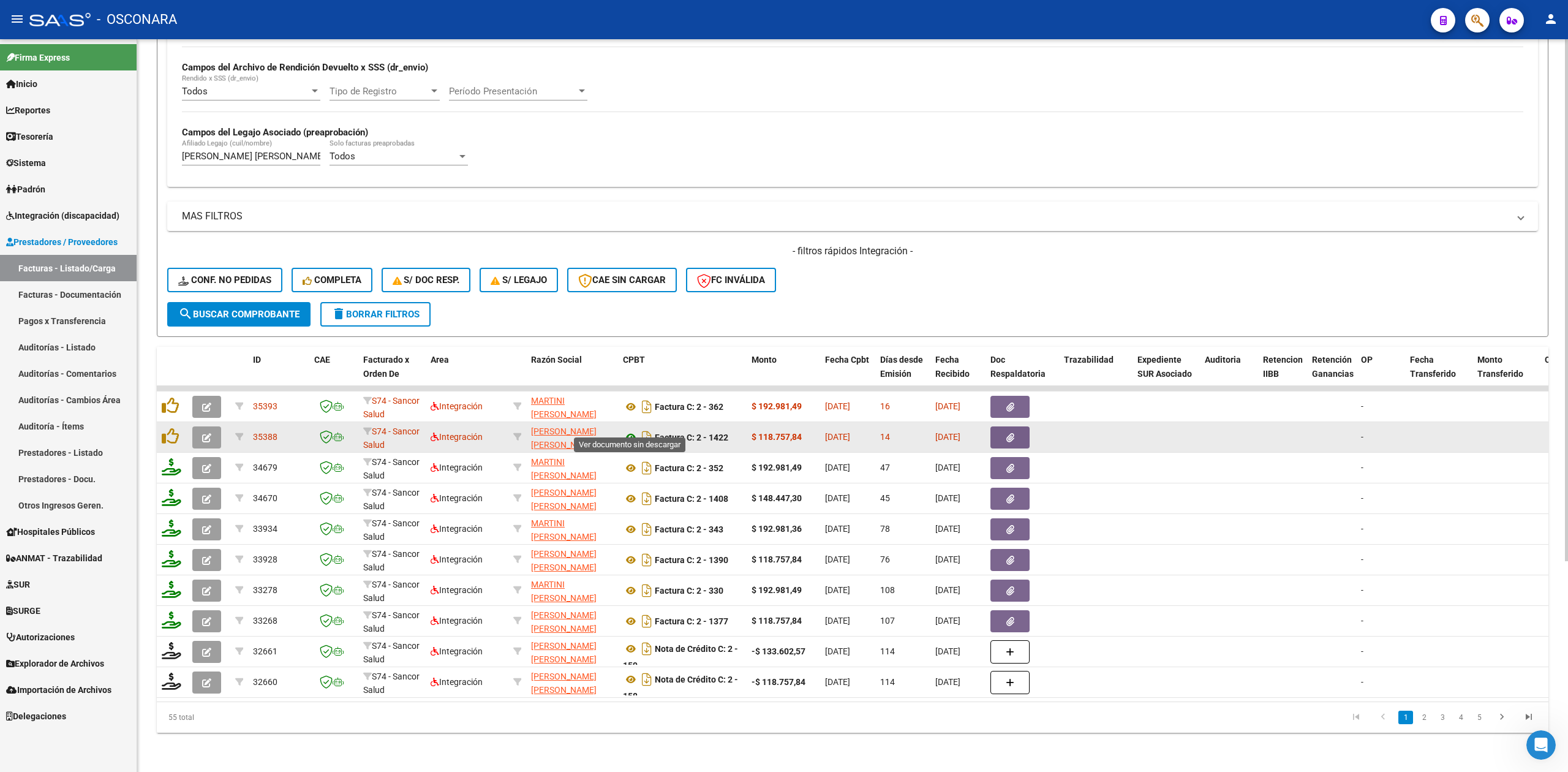
click at [628, 430] on icon at bounding box center [630, 437] width 16 height 14
click at [1024, 427] on button "button" at bounding box center [1010, 437] width 39 height 22
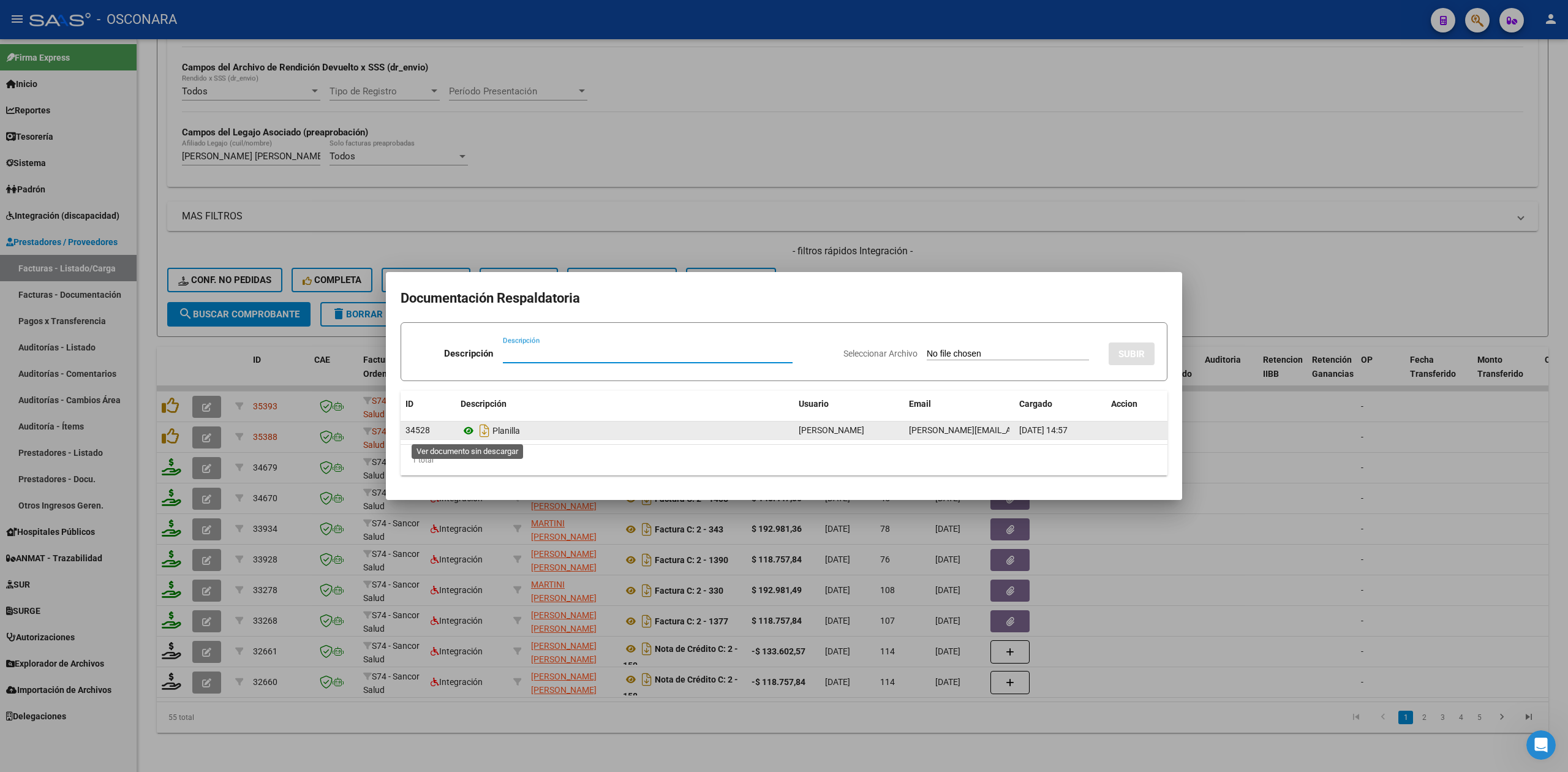
click at [466, 427] on icon at bounding box center [468, 430] width 16 height 14
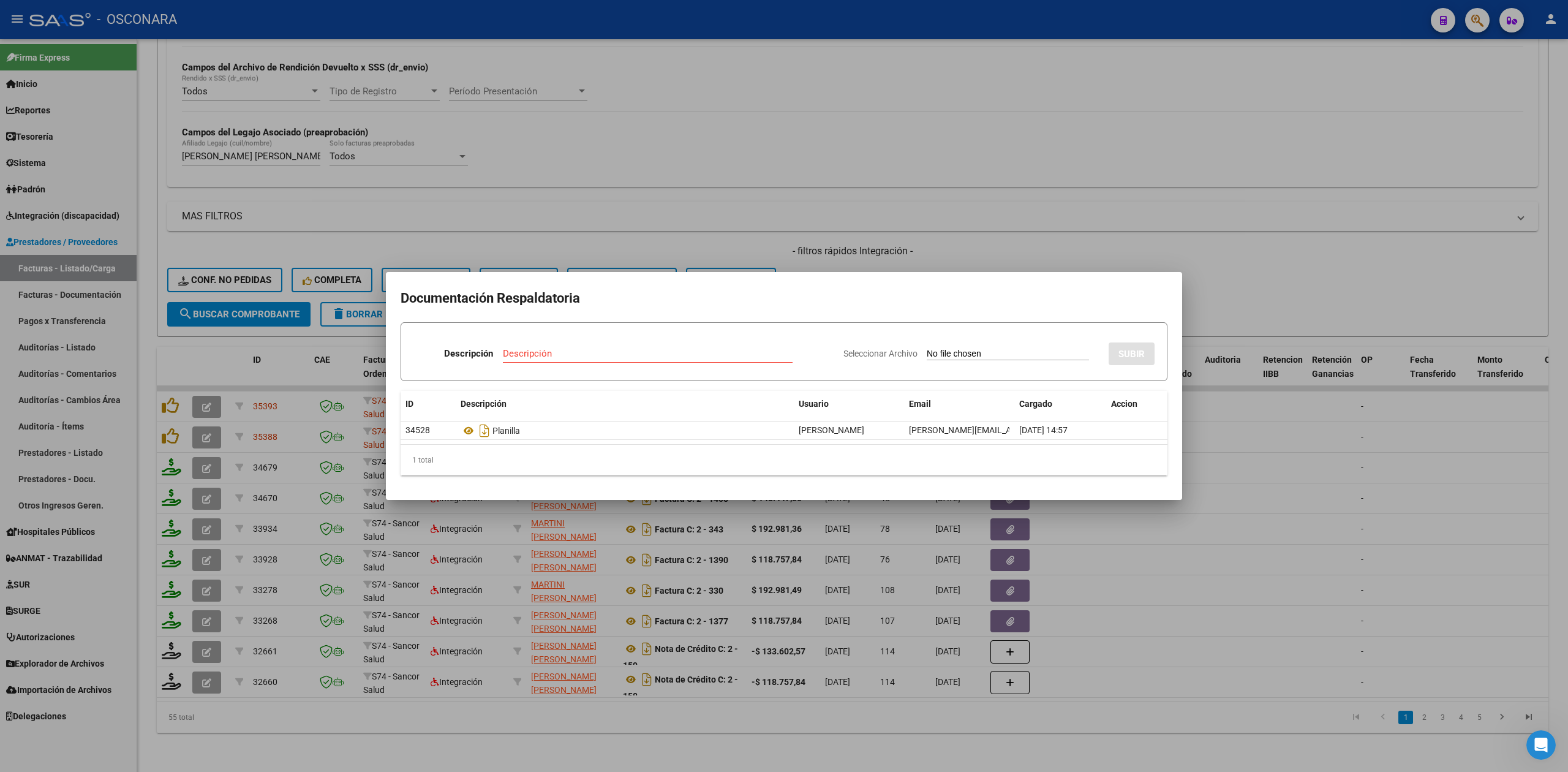
click at [901, 261] on div at bounding box center [784, 386] width 1568 height 772
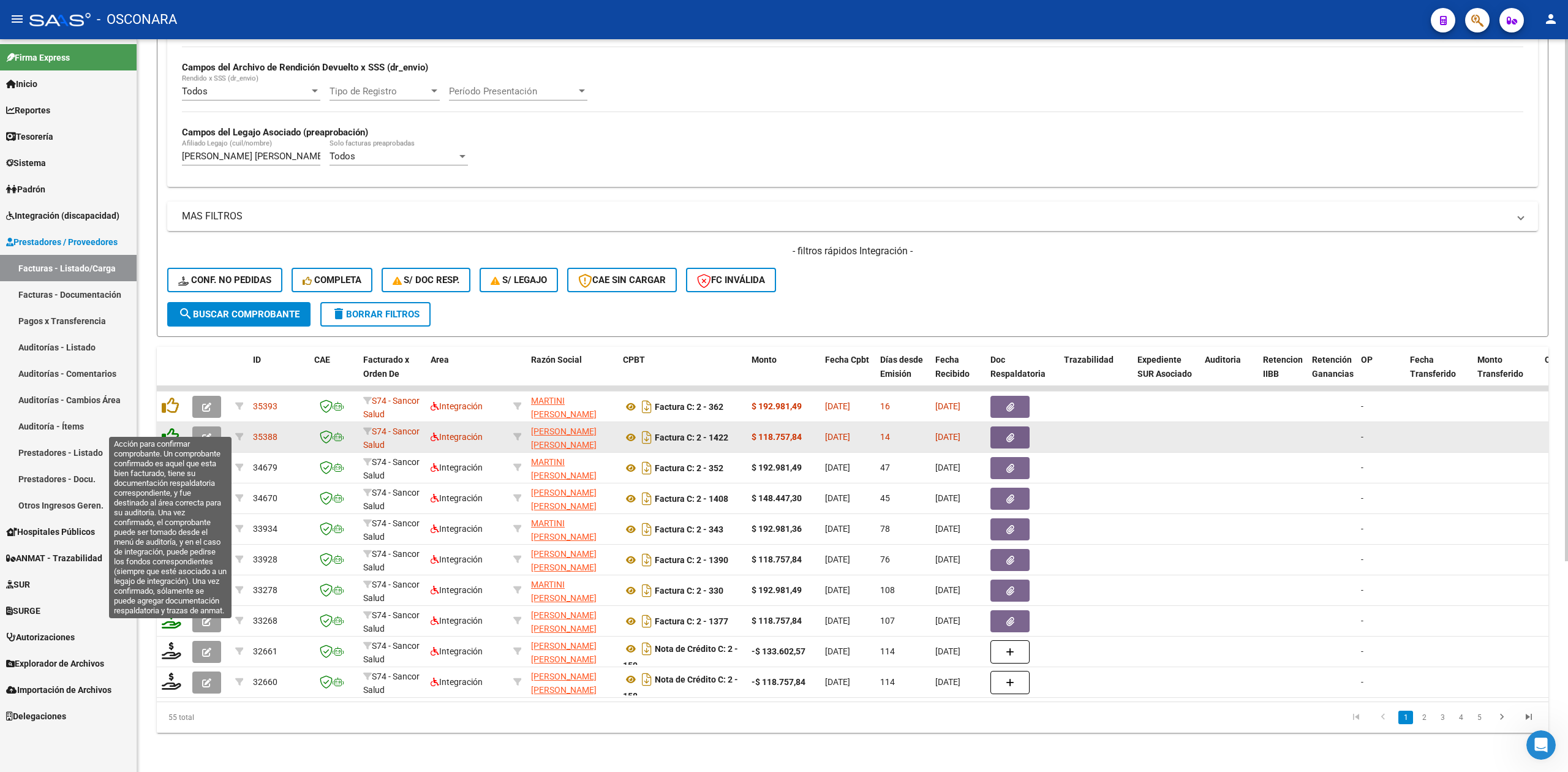
click at [164, 429] on icon at bounding box center [170, 436] width 17 height 17
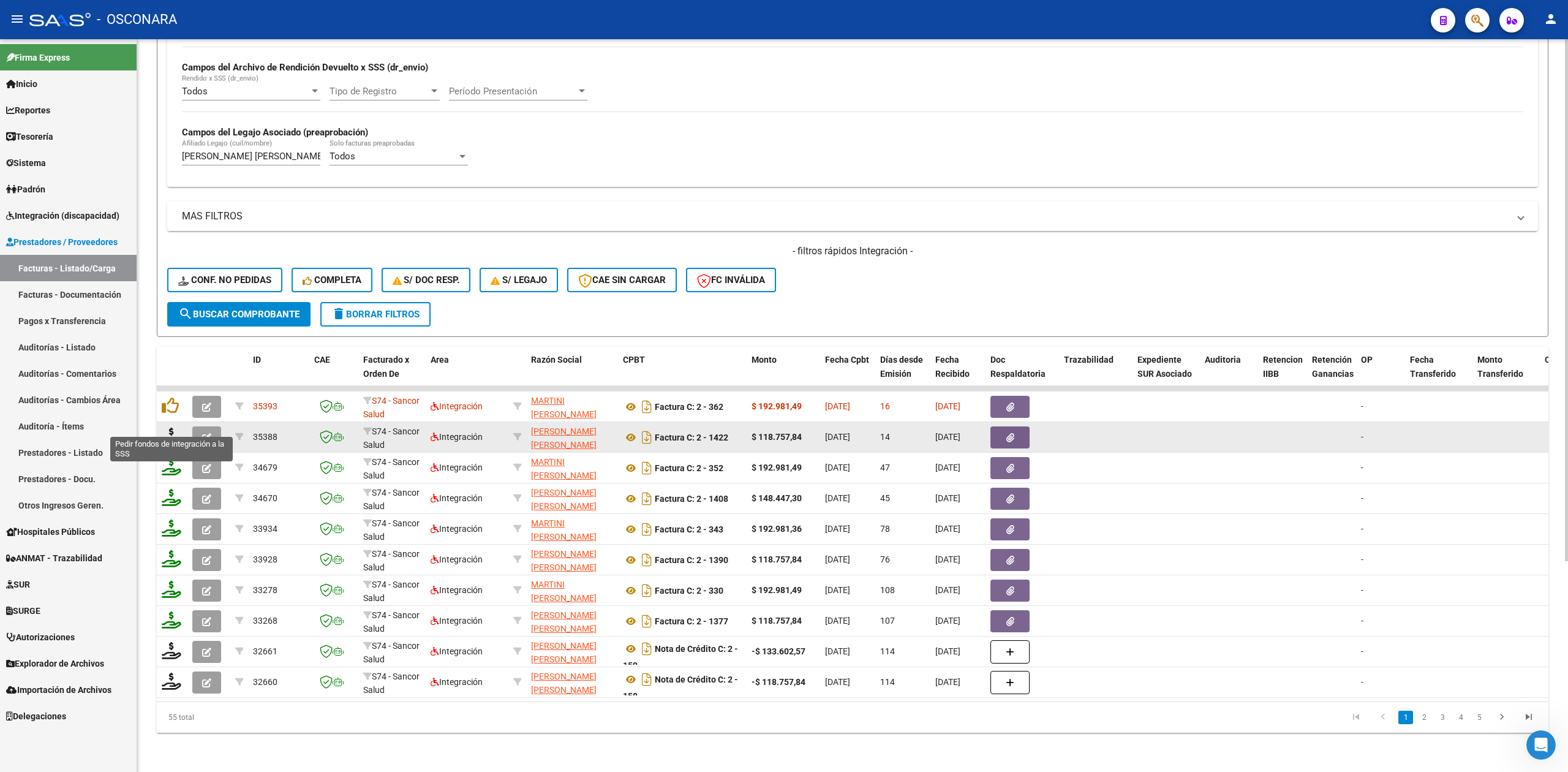
click at [170, 427] on icon at bounding box center [171, 436] width 20 height 17
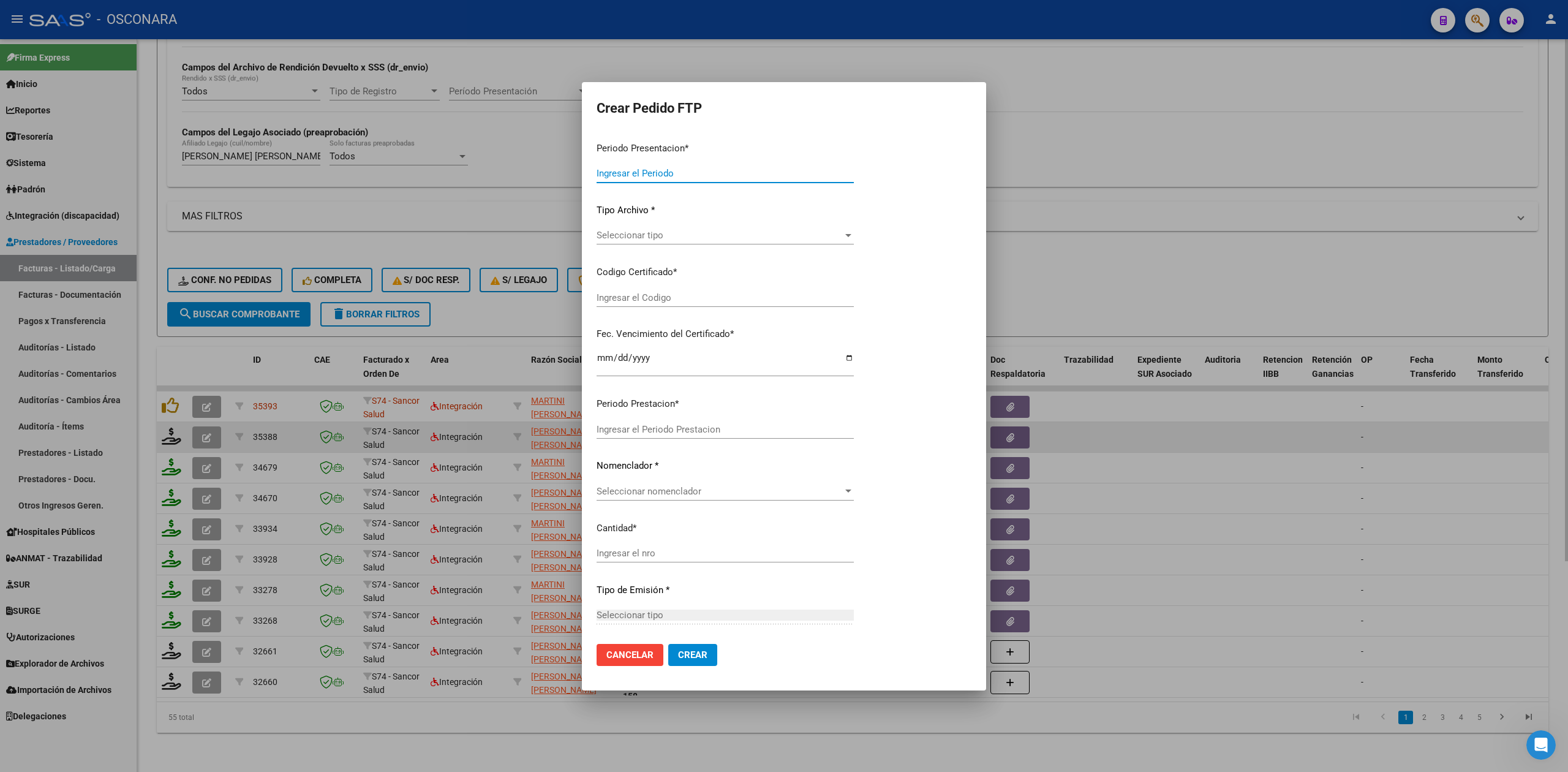
type input "202508"
type input "$ 118.757,84"
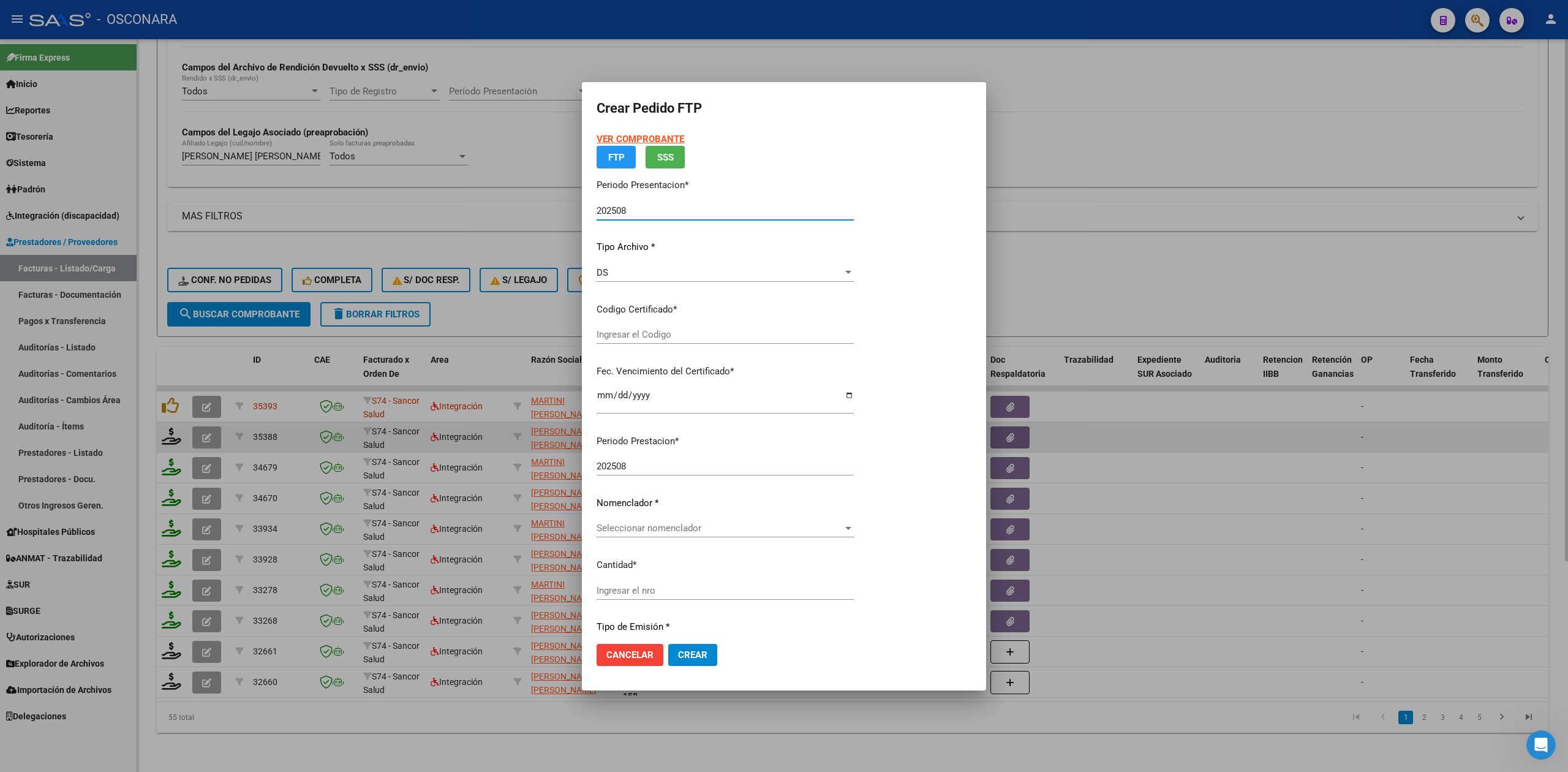
type input "arg01000567605442023011620250116nqn249"
type input "[DATE]"
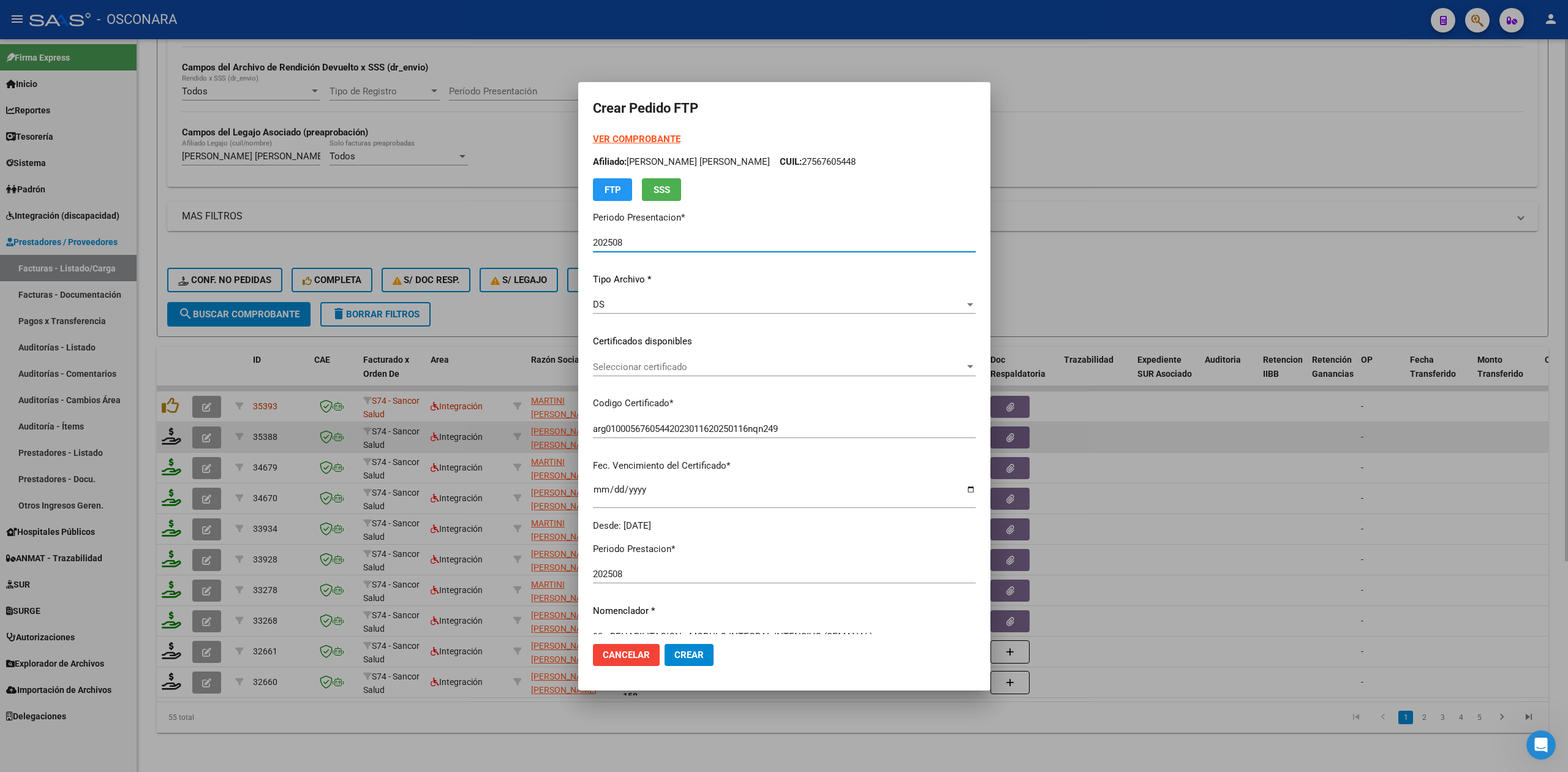
click at [652, 370] on span "Seleccionar certificado" at bounding box center [779, 367] width 372 height 11
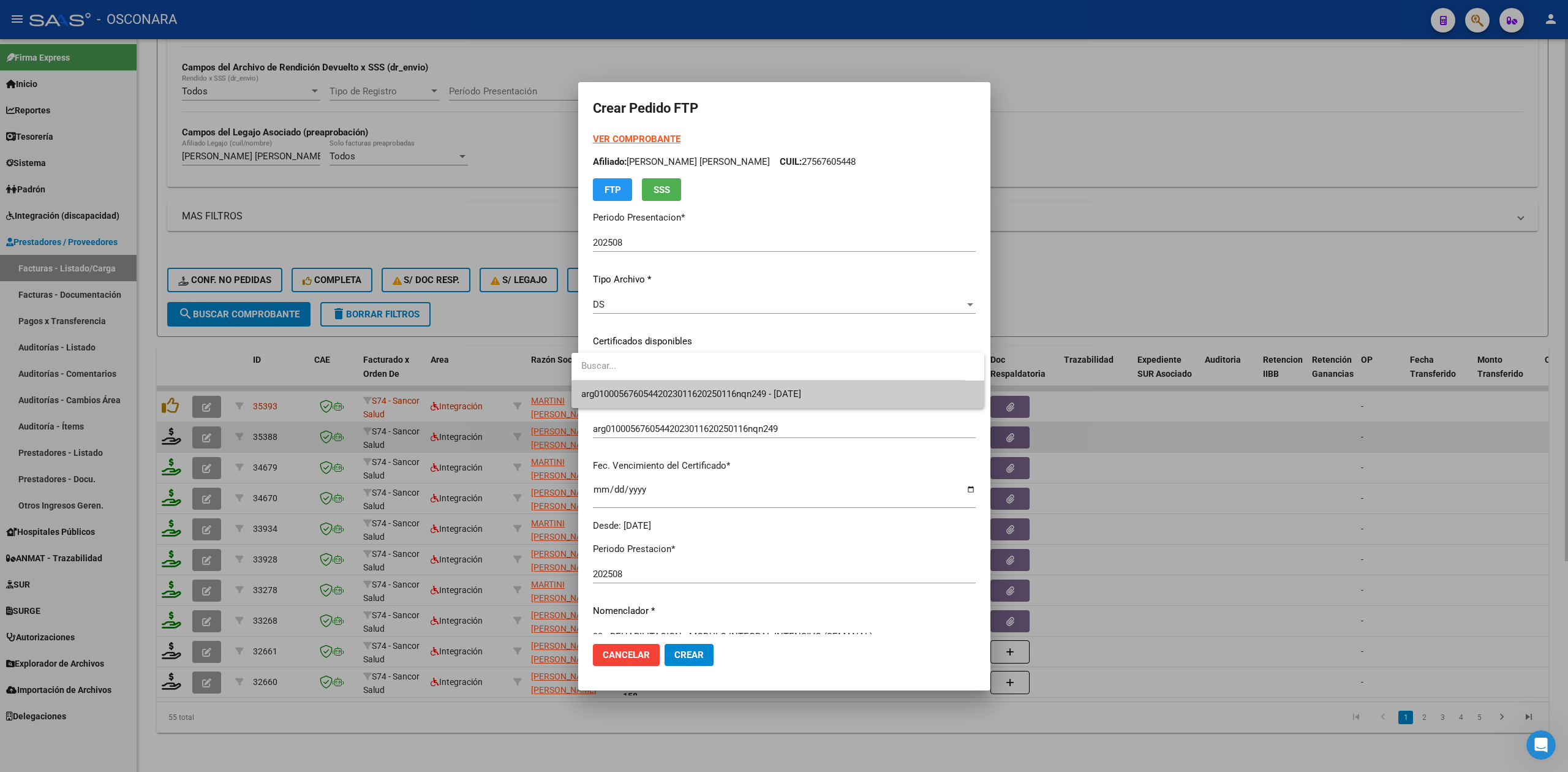
click at [652, 389] on span "arg01000567605442023011620250116nqn249 - [DATE]" at bounding box center [691, 394] width 220 height 11
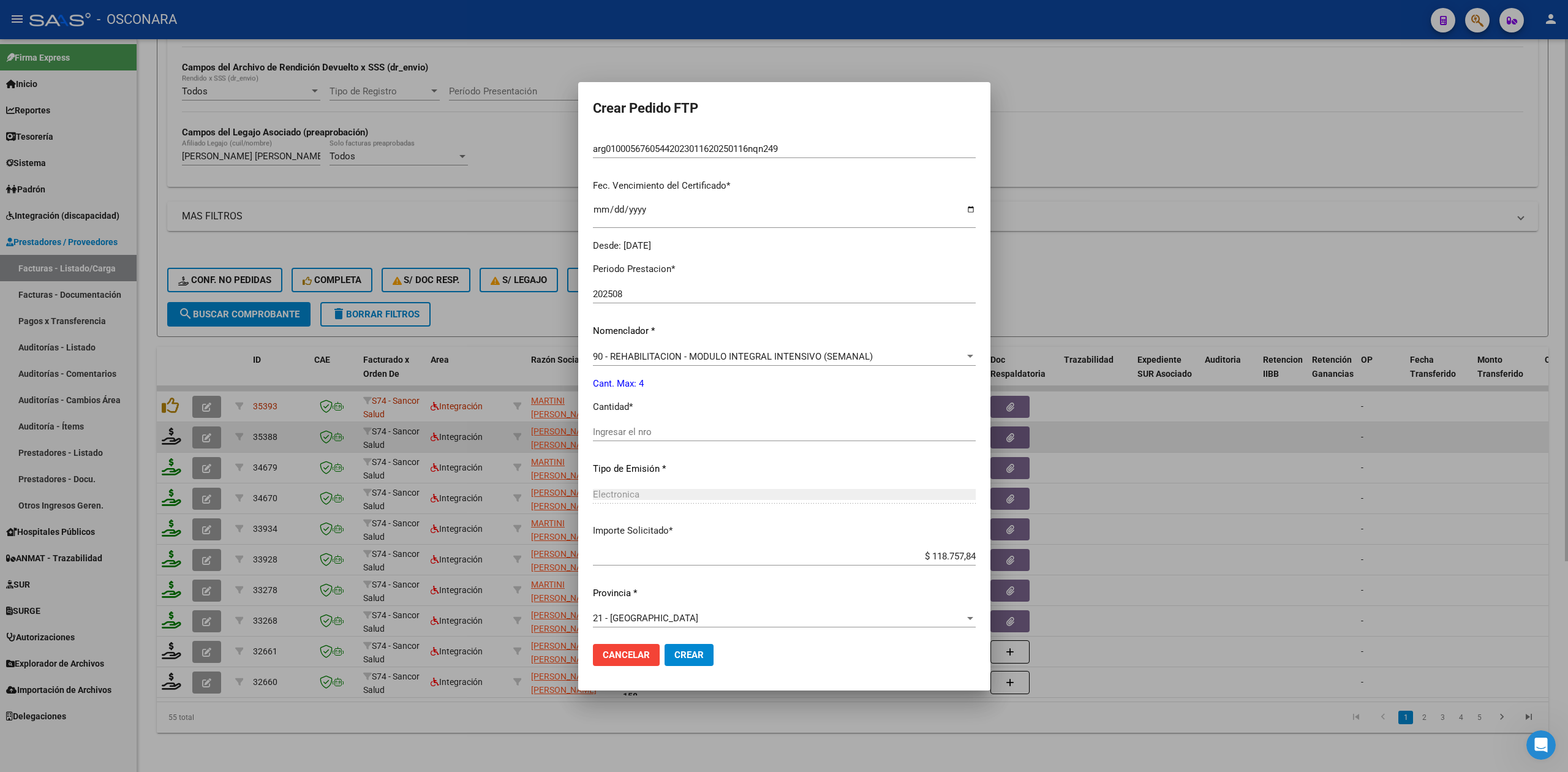
scroll to position [285, 0]
click at [648, 421] on input "Ingresar el nro" at bounding box center [784, 427] width 383 height 11
type input "4"
click at [691, 655] on span "Crear" at bounding box center [689, 655] width 30 height 11
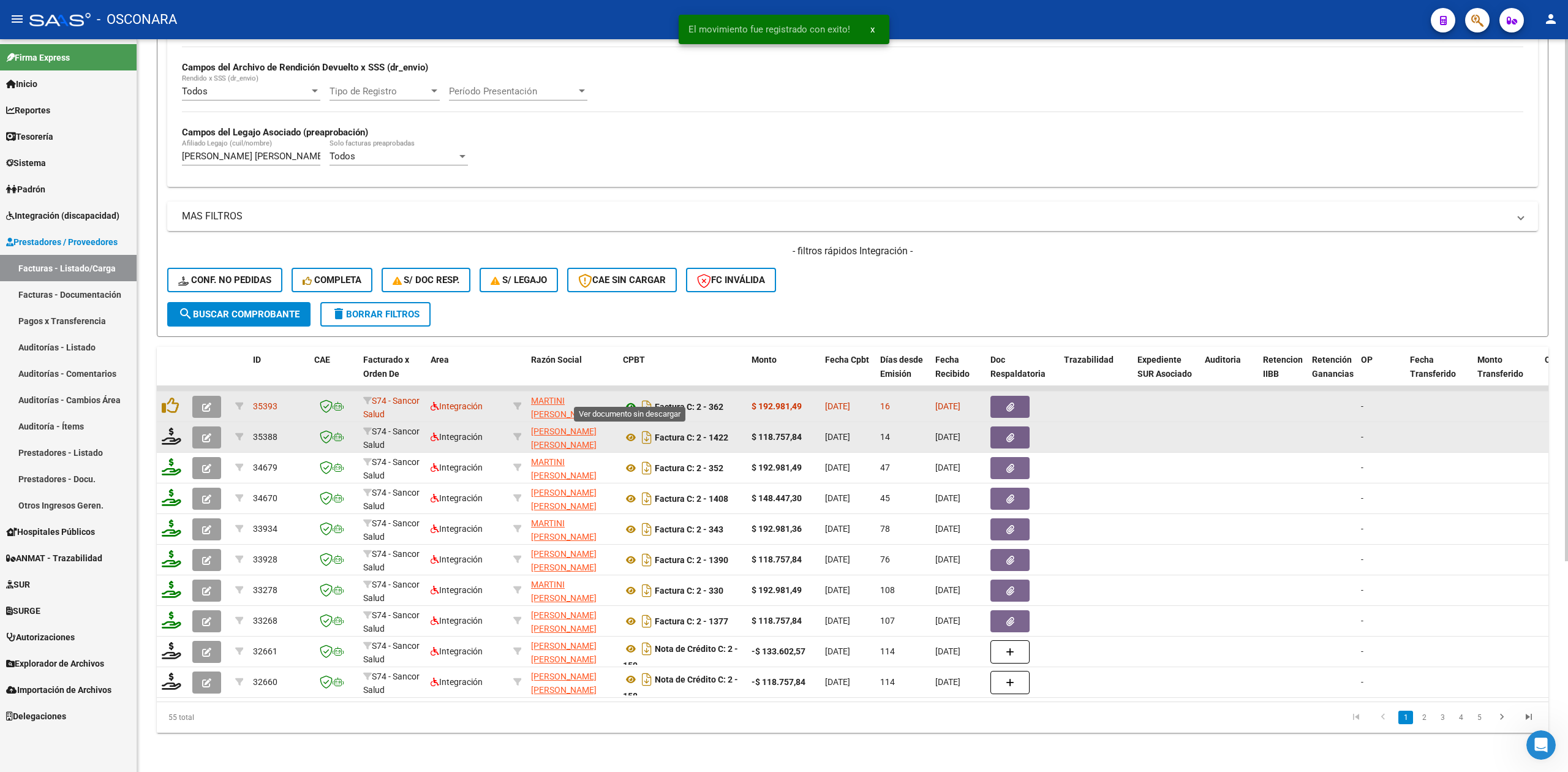
click at [632, 399] on icon at bounding box center [630, 406] width 16 height 14
click at [1020, 395] on button "button" at bounding box center [1010, 406] width 39 height 22
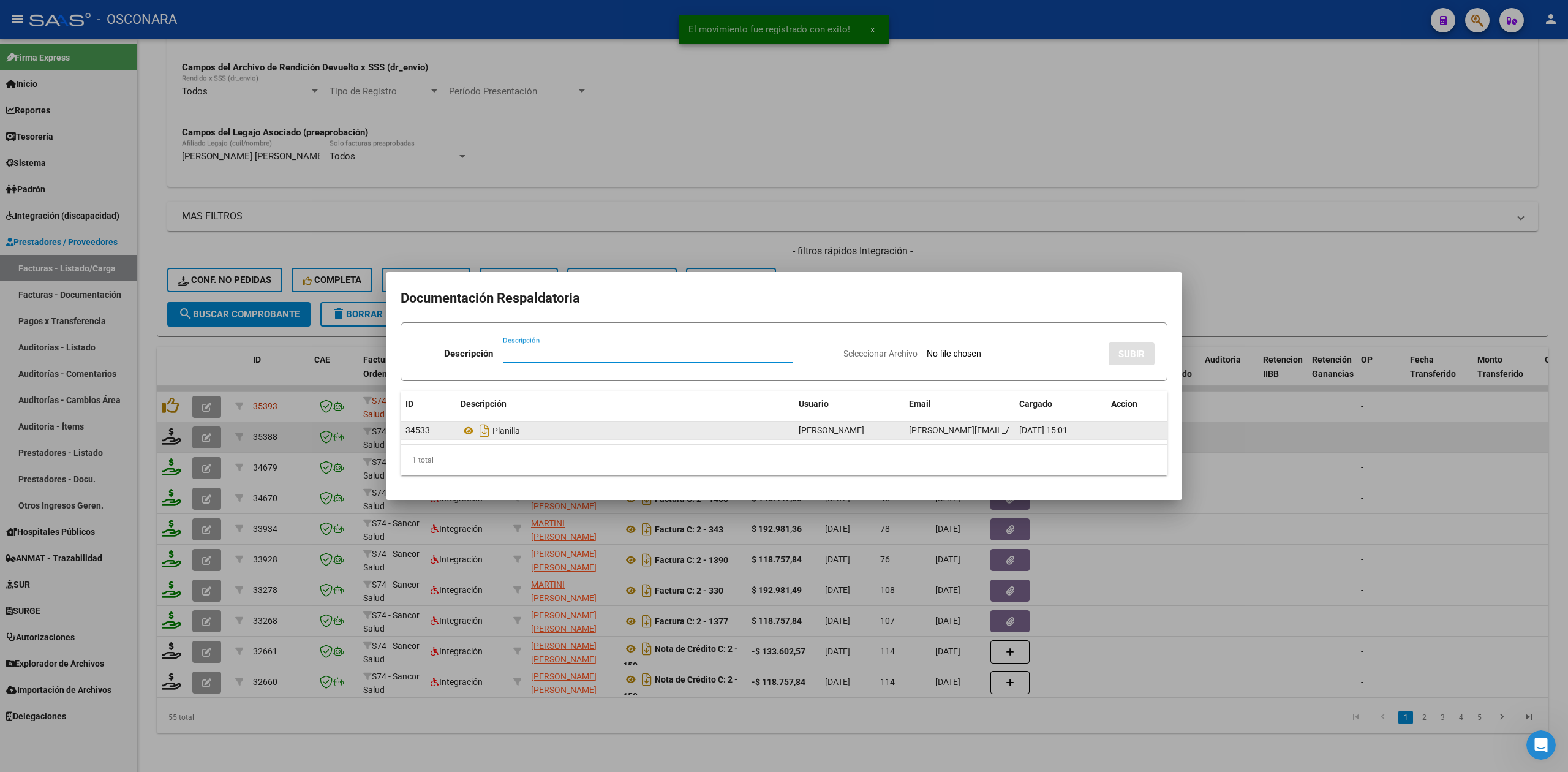
click at [459, 427] on datatable-body-cell "Planilla" at bounding box center [625, 430] width 338 height 17
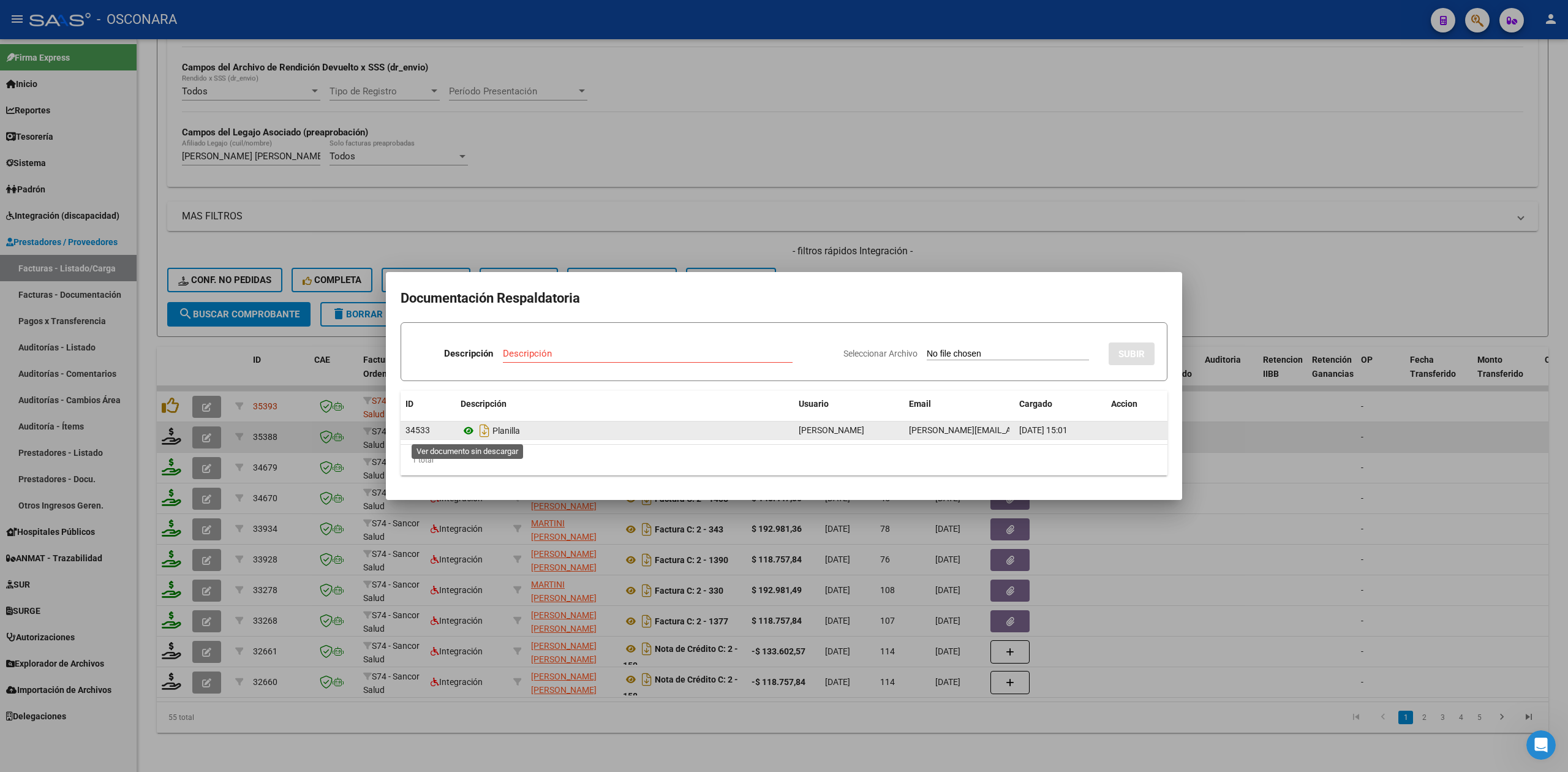
click at [469, 427] on icon at bounding box center [468, 430] width 16 height 14
click at [863, 258] on div at bounding box center [784, 386] width 1568 height 772
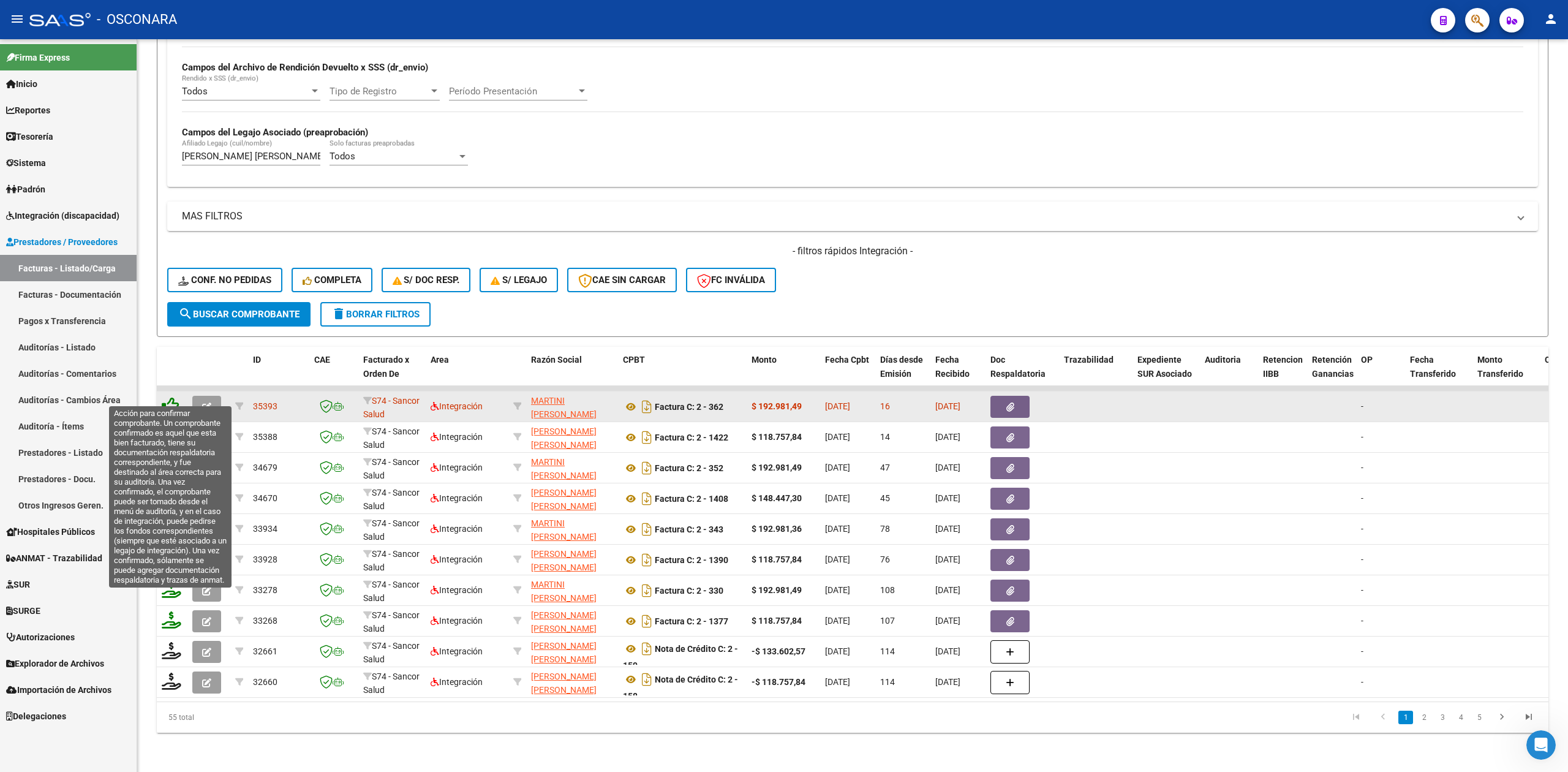
click at [167, 397] on icon at bounding box center [170, 405] width 17 height 17
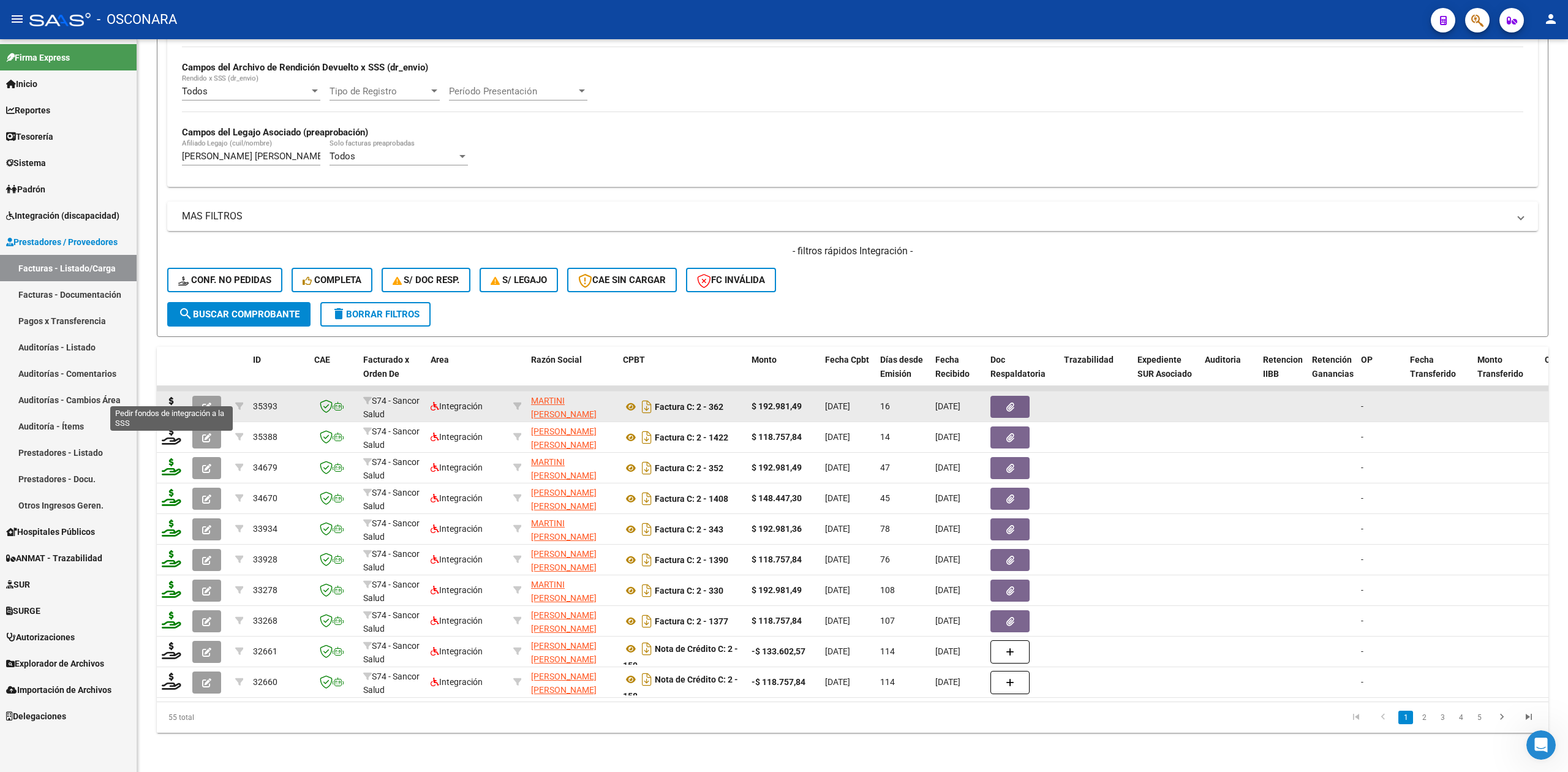
click at [170, 397] on icon at bounding box center [171, 405] width 20 height 17
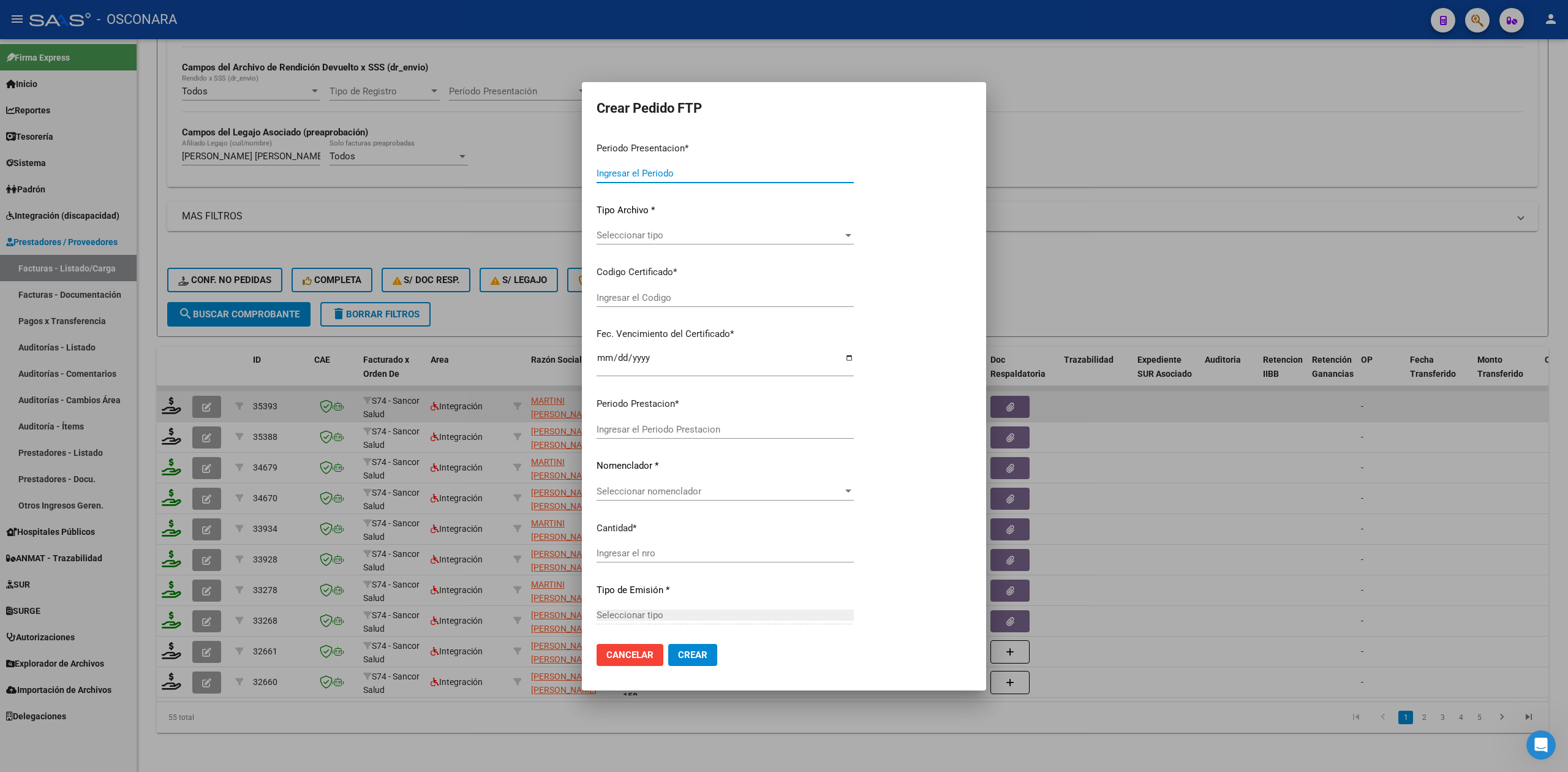
type input "202508"
type input "$ 192.981,49"
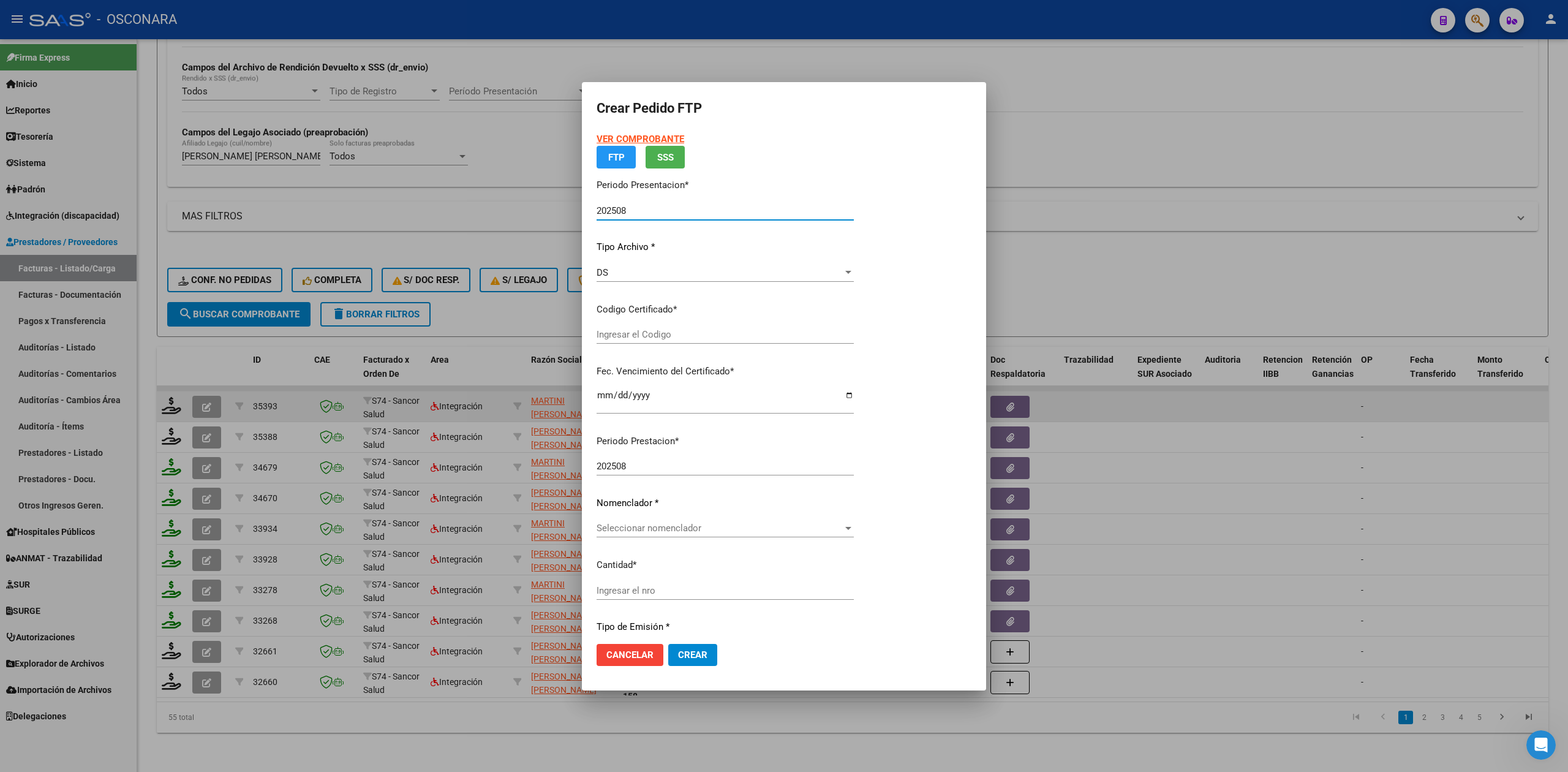
type input "arg01000567605442023011620250116nqn249"
type input "[DATE]"
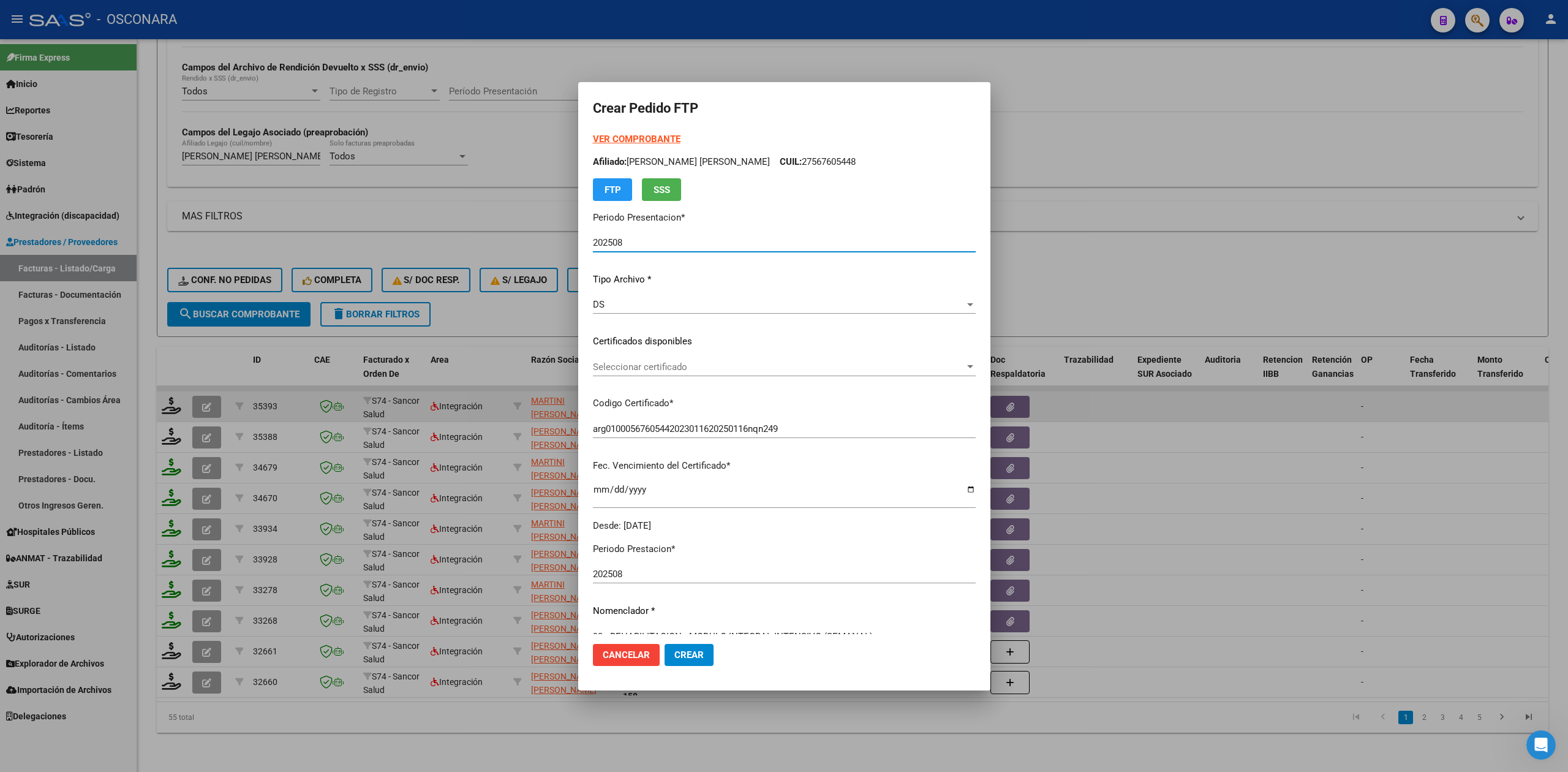
click at [633, 366] on span "Seleccionar certificado" at bounding box center [779, 367] width 372 height 11
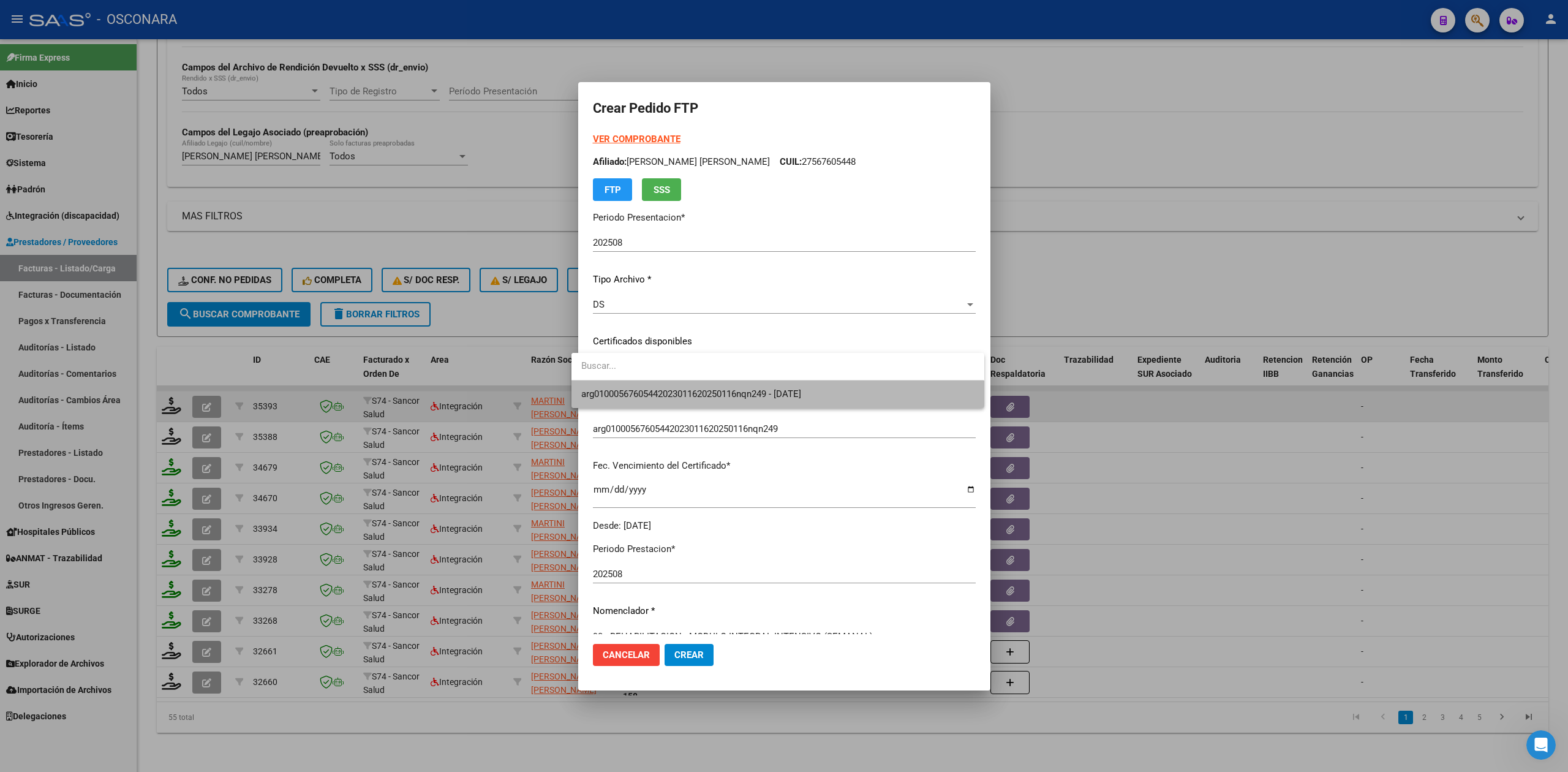
click at [636, 385] on span "arg01000567605442023011620250116nqn249 - [DATE]" at bounding box center [777, 394] width 392 height 27
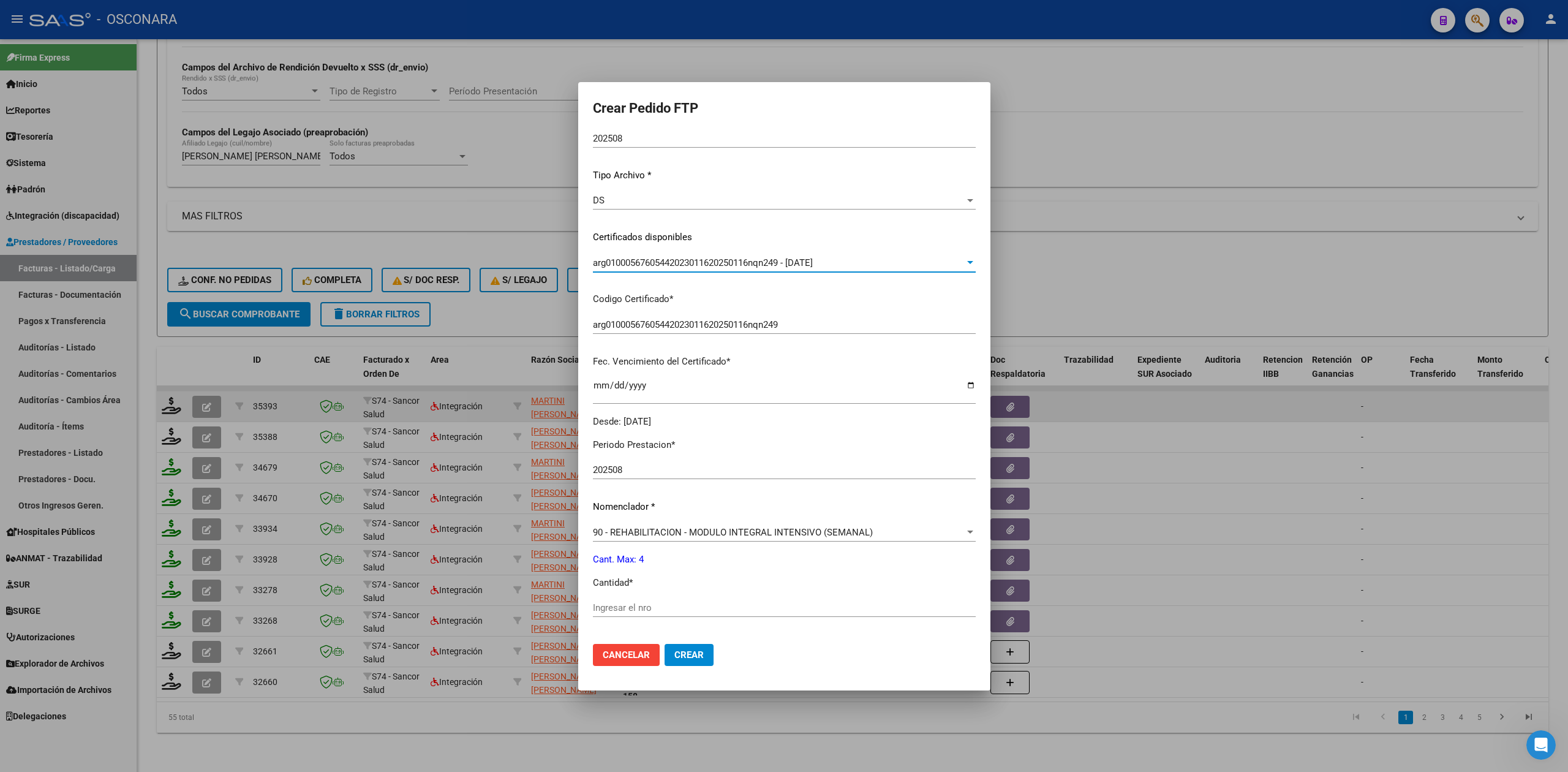
scroll to position [285, 0]
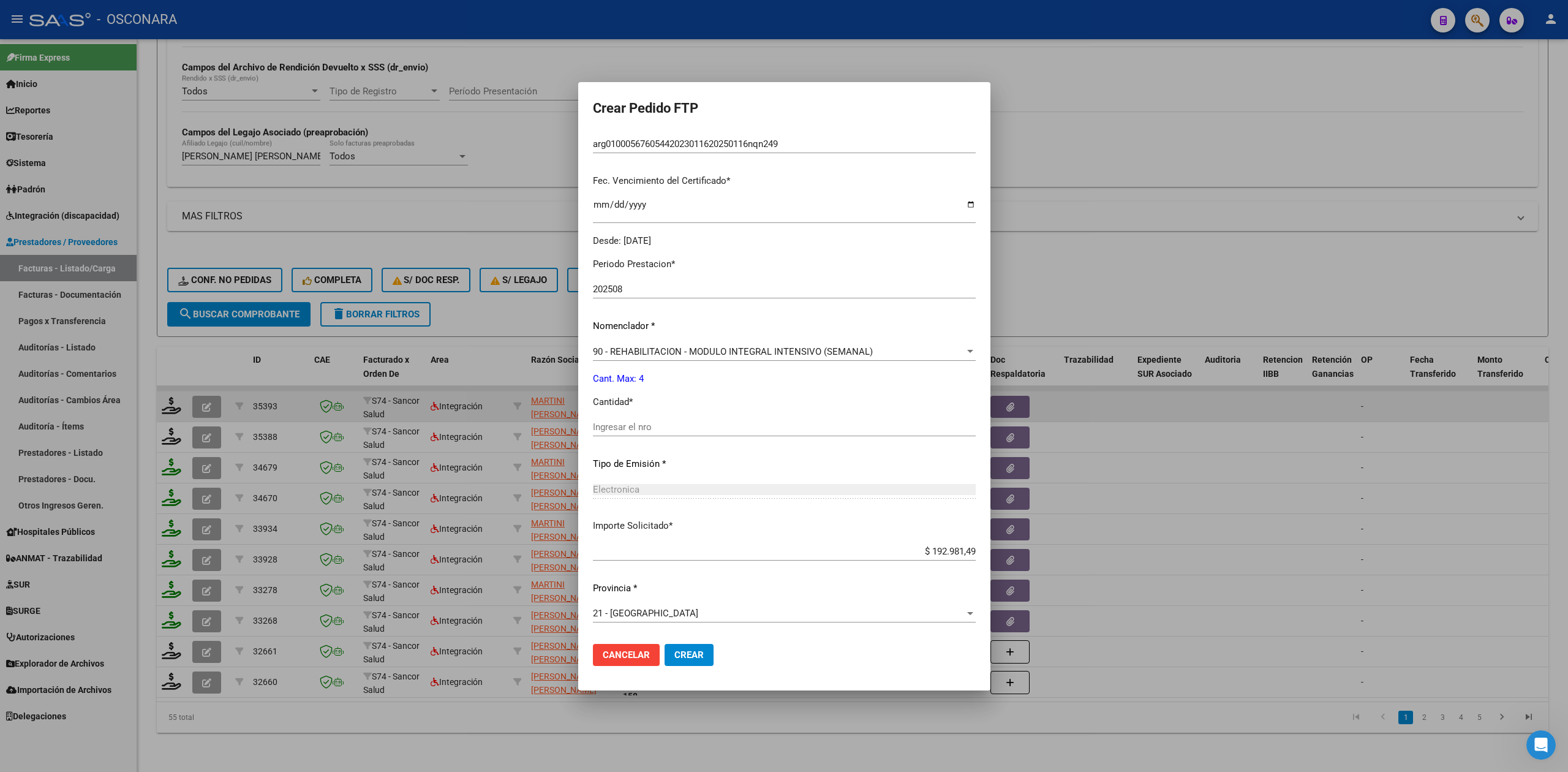
click at [633, 427] on input "Ingresar el nro" at bounding box center [784, 427] width 383 height 11
type input "4"
click at [664, 644] on button "Crear" at bounding box center [689, 655] width 49 height 22
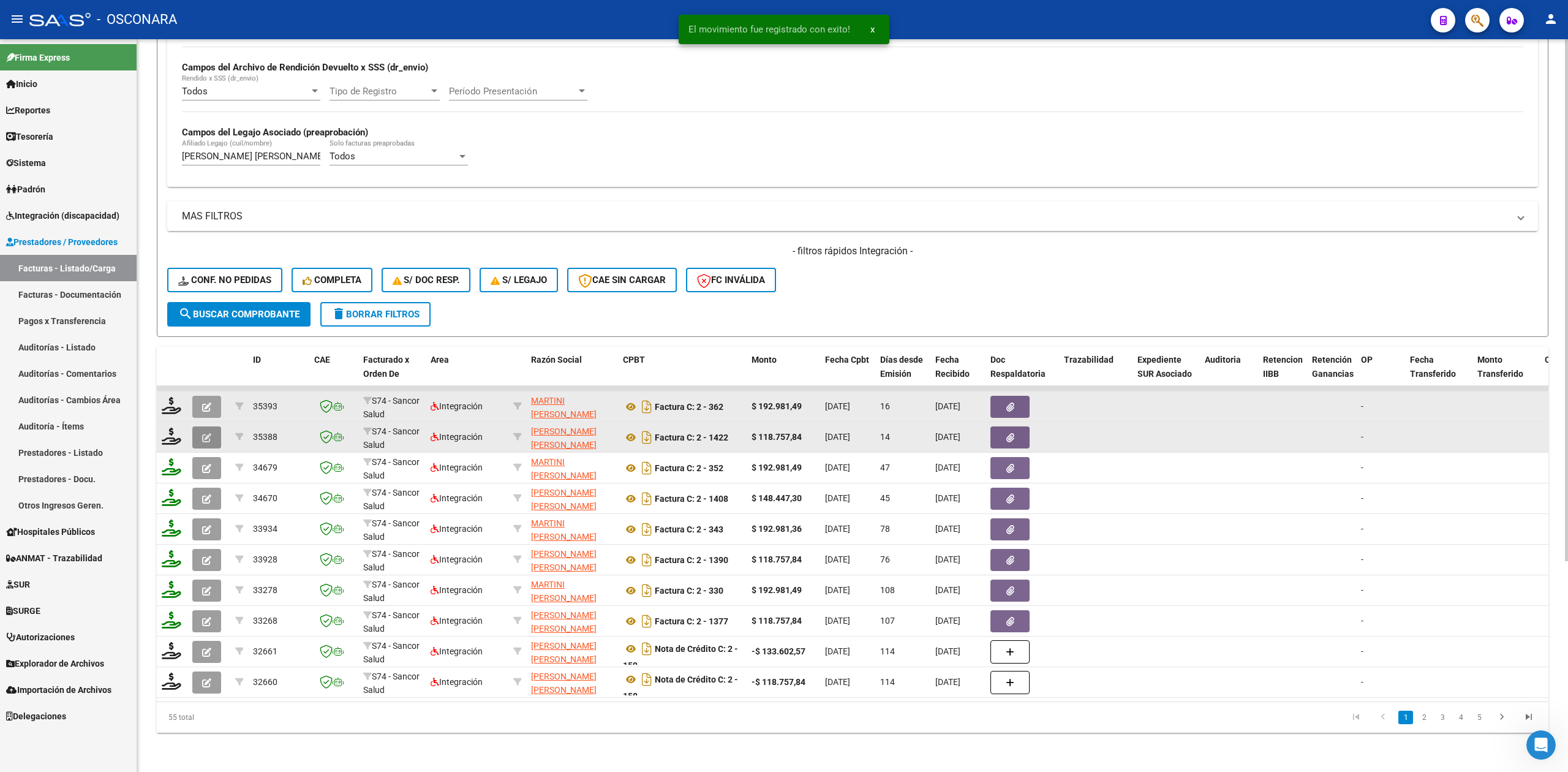
click at [203, 433] on icon "button" at bounding box center [207, 438] width 9 height 9
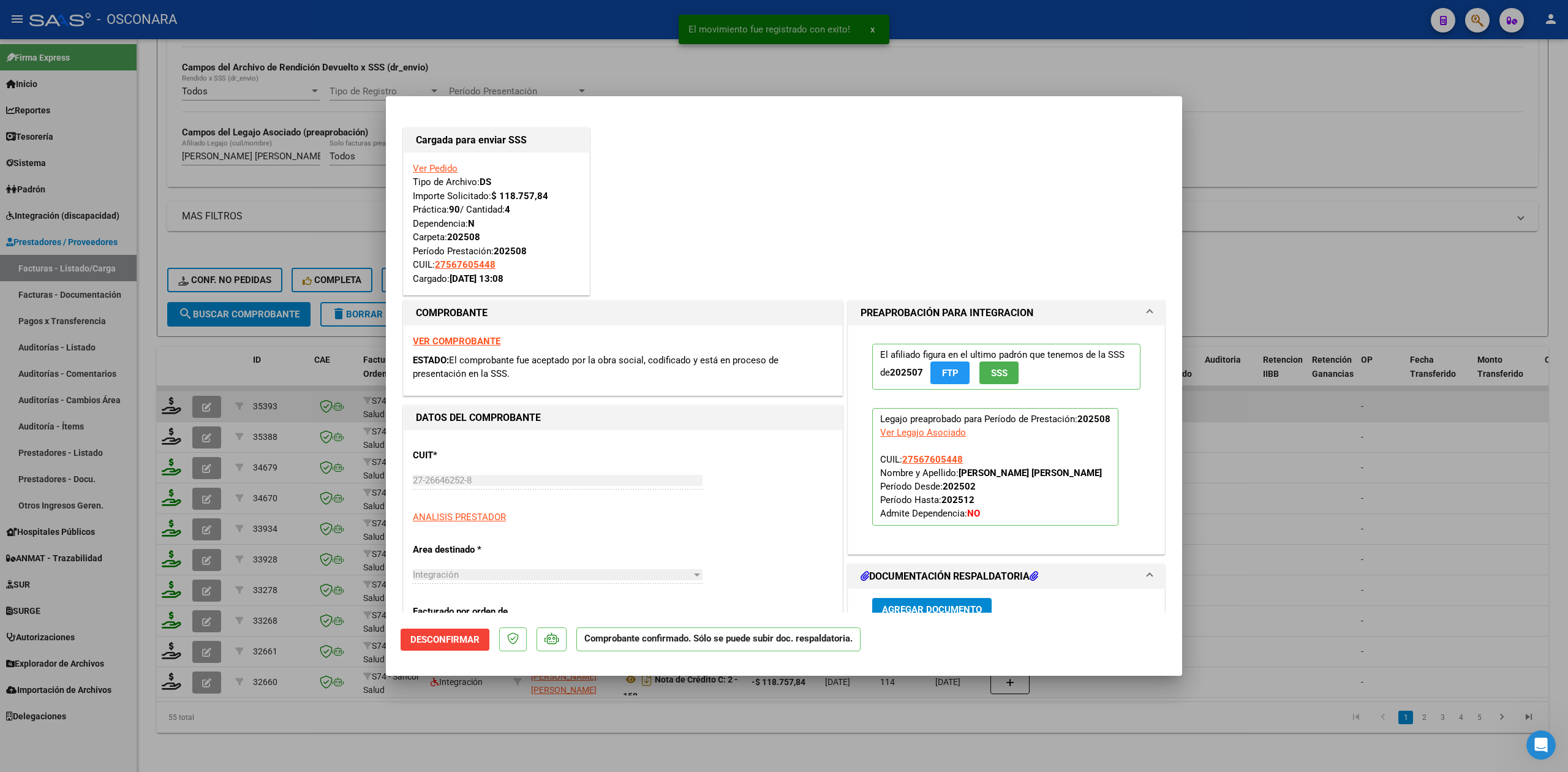
click at [326, 736] on div at bounding box center [784, 386] width 1568 height 772
type input "$ 0,00"
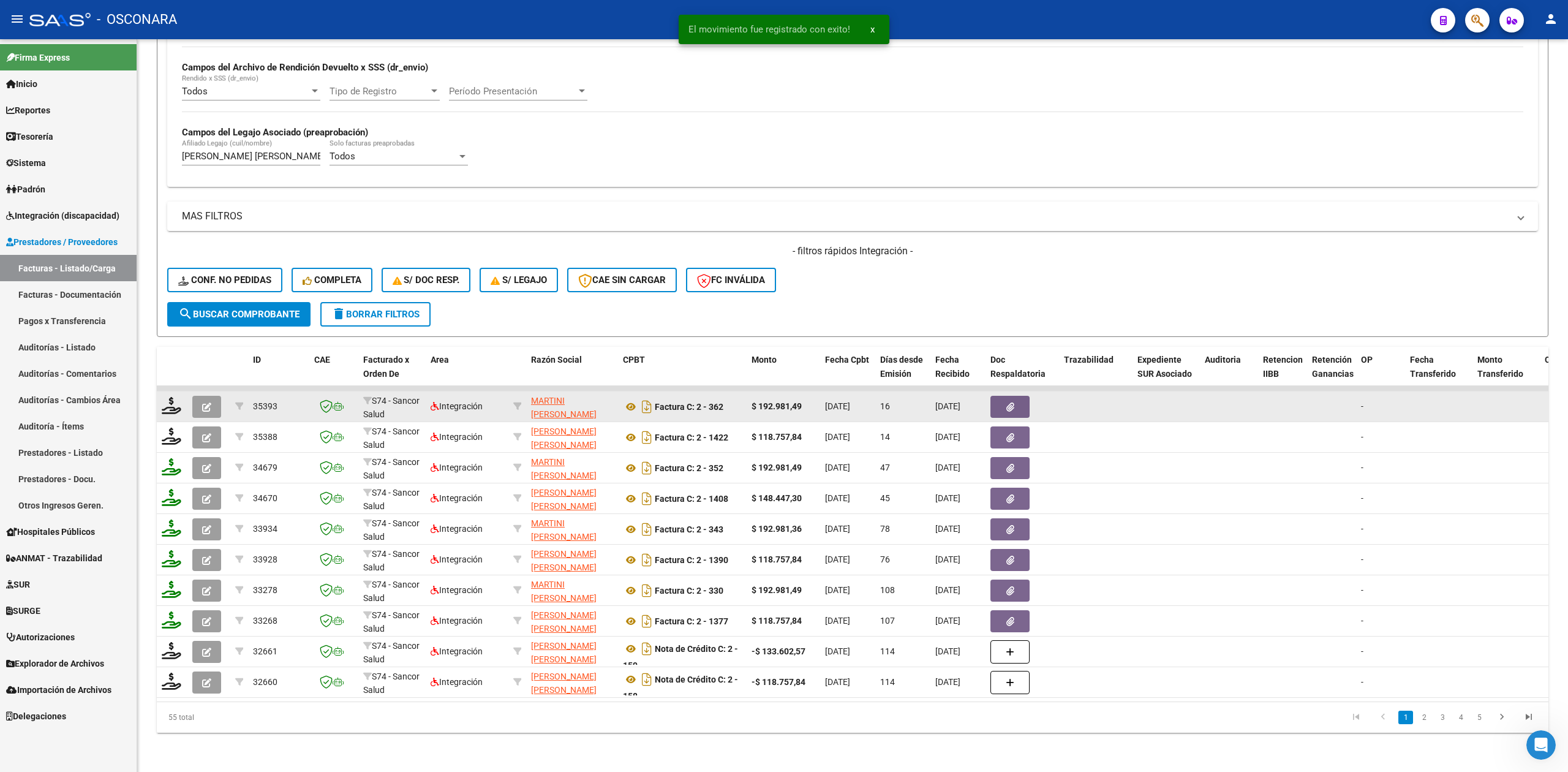
click at [208, 402] on icon "button" at bounding box center [207, 407] width 9 height 9
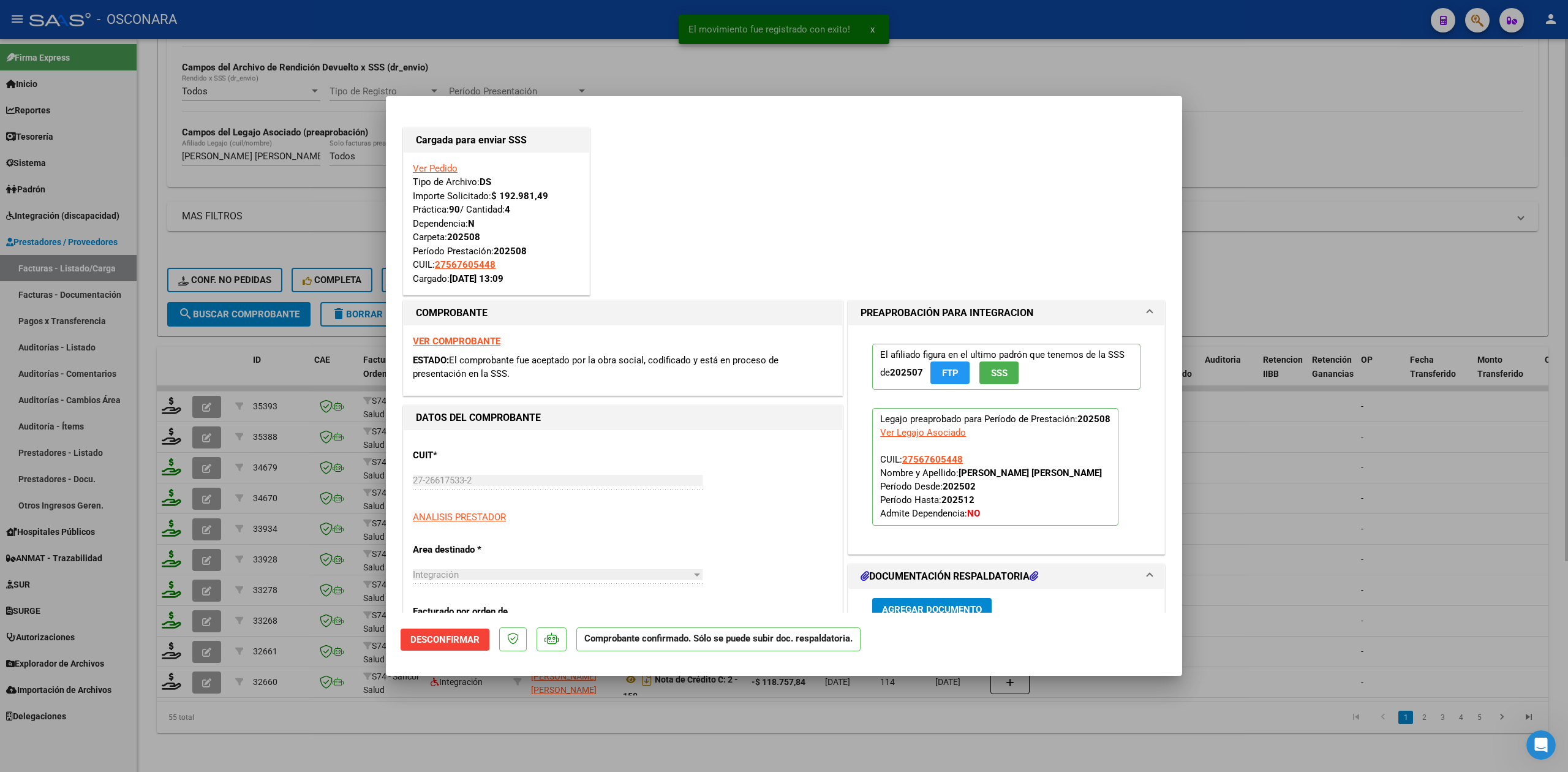
drag, startPoint x: 395, startPoint y: 725, endPoint x: 397, endPoint y: 686, distance: 39.1
click at [393, 725] on div at bounding box center [784, 386] width 1568 height 772
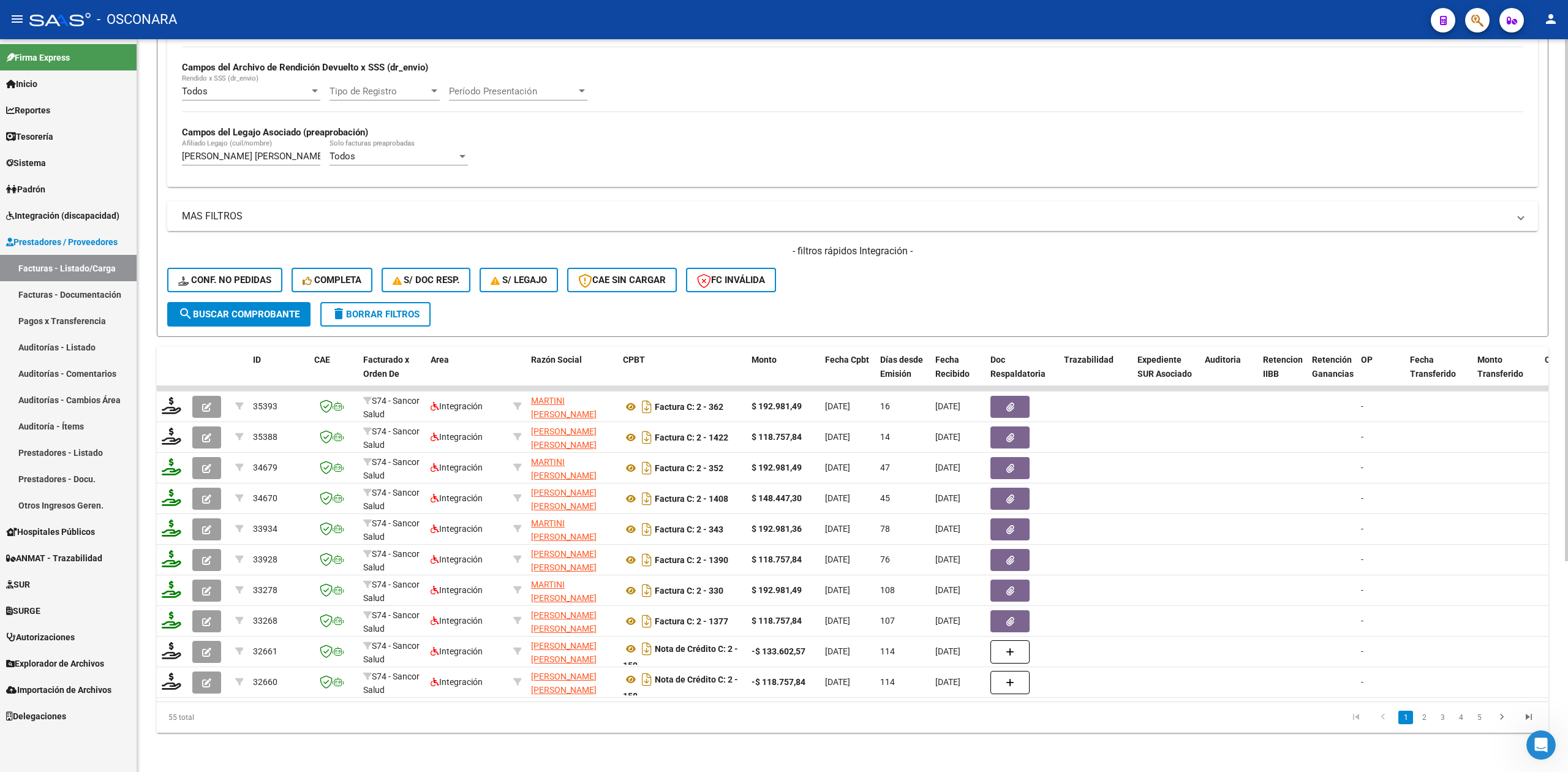
click at [954, 263] on div "- filtros rápidos Integración - Conf. no pedidas Completa S/ Doc Resp. S/ legaj…" at bounding box center [853, 273] width 1371 height 58
drag, startPoint x: 305, startPoint y: 143, endPoint x: 158, endPoint y: 142, distance: 147.0
click at [158, 142] on form "Filtros Id Area Area Seleccionar Gerenciador Seleccionar Gerenciador Todos Conf…" at bounding box center [852, 99] width 1392 height 475
type input "N"
paste input "[PERSON_NAME]"
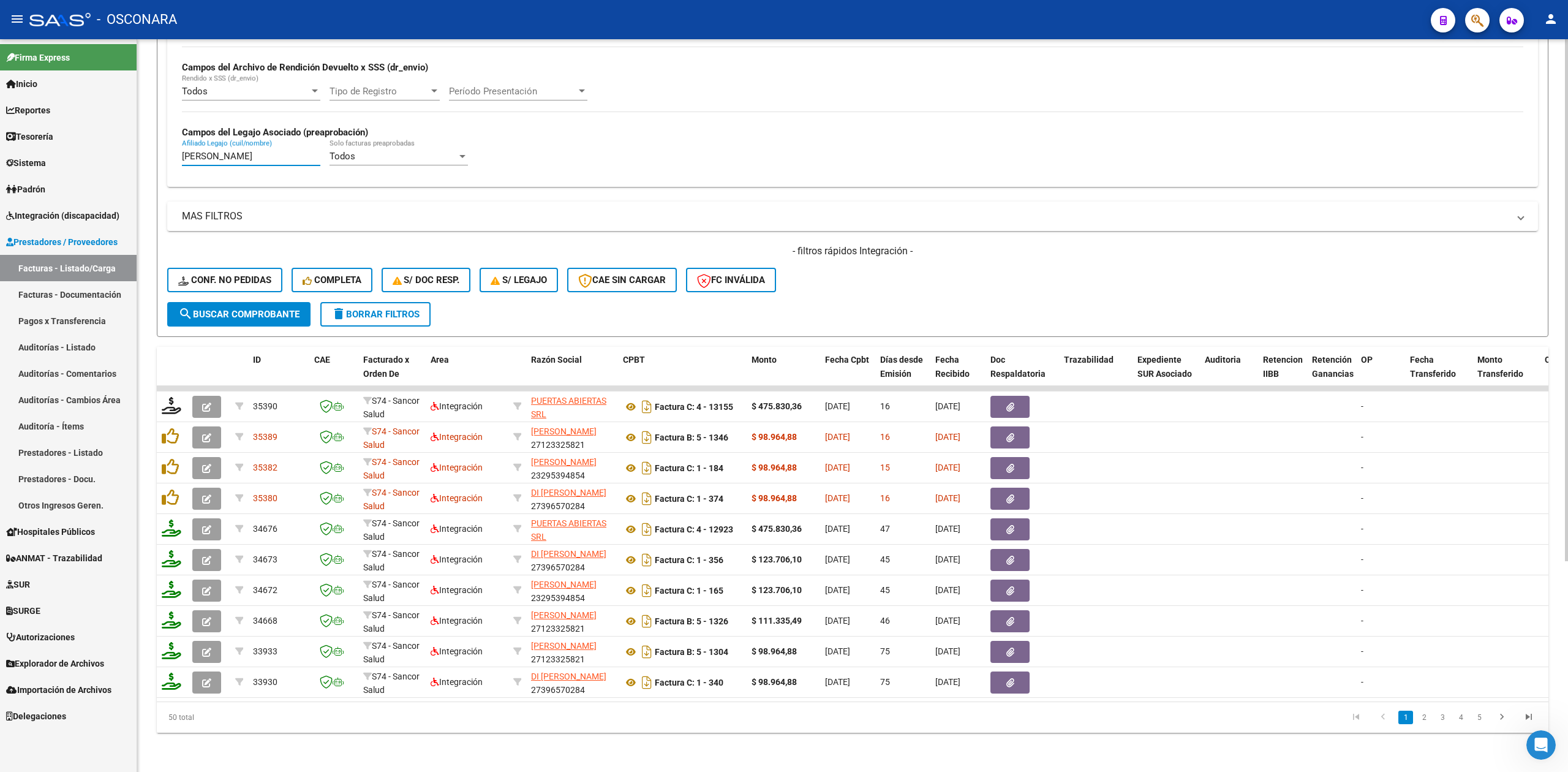
type input "[PERSON_NAME]"
click at [831, 284] on div "- filtros rápidos Integración - Conf. no pedidas Completa S/ Doc Resp. S/ legaj…" at bounding box center [853, 273] width 1371 height 58
drag, startPoint x: 798, startPoint y: 238, endPoint x: 934, endPoint y: 238, distance: 136.0
click at [934, 245] on h4 "- filtros rápidos Integración -" at bounding box center [853, 252] width 1371 height 14
click at [911, 262] on div "- filtros rápidos Integración - Conf. no pedidas Completa S/ Doc Resp. S/ legaj…" at bounding box center [853, 273] width 1371 height 58
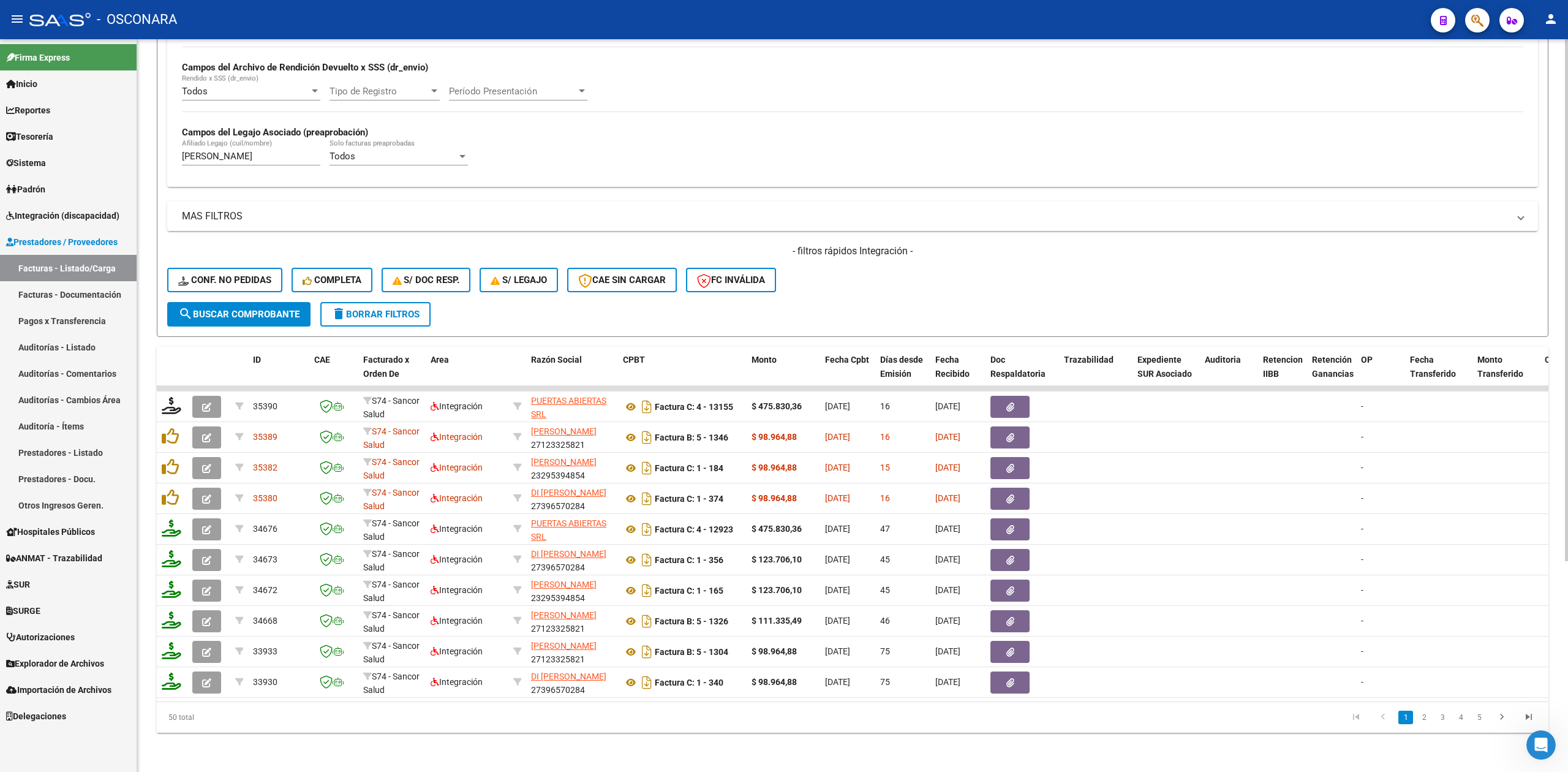
click at [873, 245] on h4 "- filtros rápidos Integración -" at bounding box center [853, 252] width 1371 height 14
click at [869, 276] on div "- filtros rápidos Integración - Conf. no pedidas Completa S/ Doc Resp. S/ legaj…" at bounding box center [853, 273] width 1371 height 58
drag, startPoint x: 787, startPoint y: 238, endPoint x: 914, endPoint y: 246, distance: 127.3
click at [914, 246] on div "- filtros rápidos Integración - Conf. no pedidas Completa S/ Doc Resp. S/ legaj…" at bounding box center [853, 273] width 1371 height 58
click at [904, 287] on div "- filtros rápidos Integración - Conf. no pedidas Completa S/ Doc Resp. S/ legaj…" at bounding box center [853, 273] width 1371 height 58
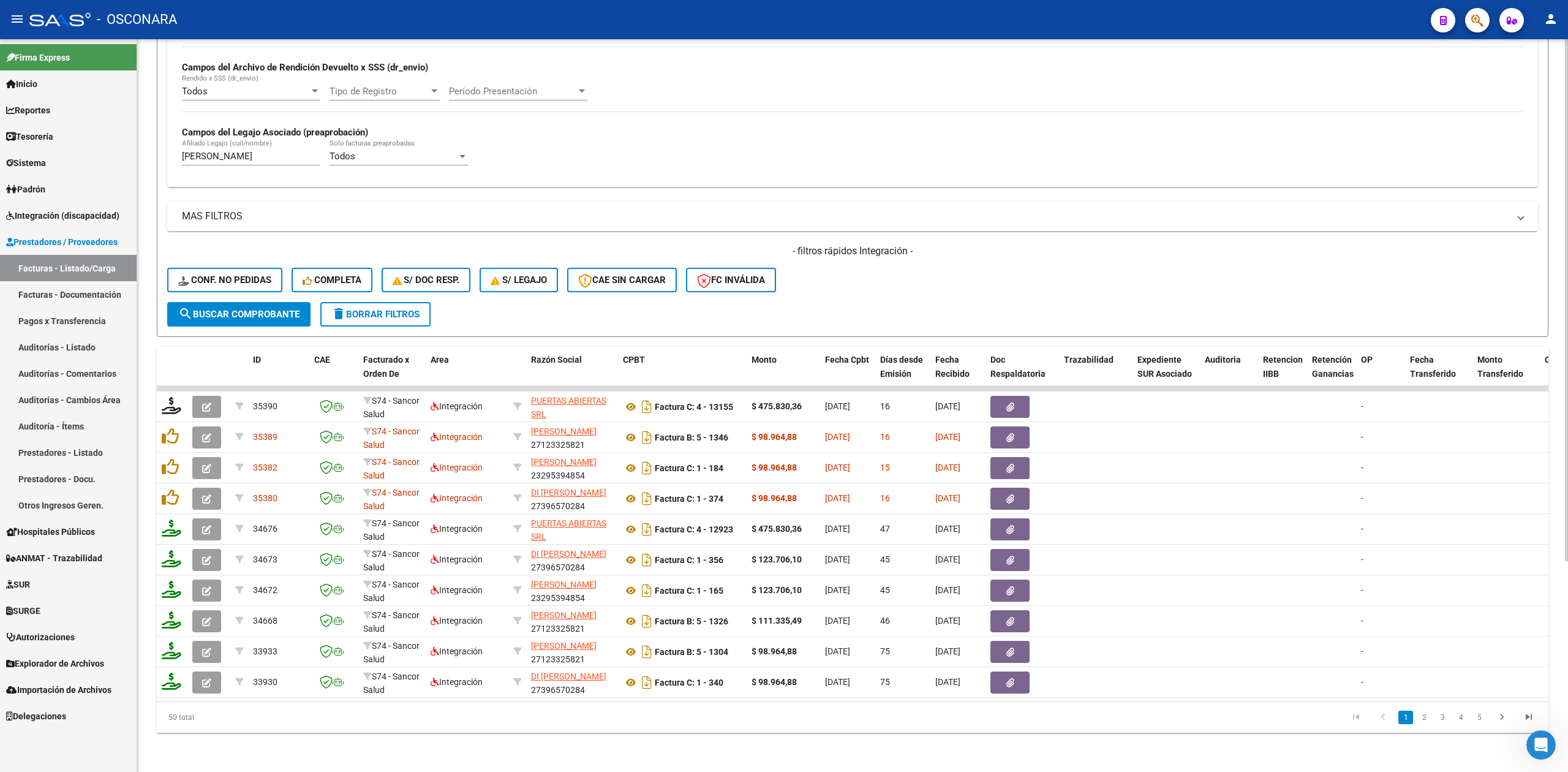
click at [853, 273] on div "- filtros rápidos Integración - Conf. no pedidas Completa S/ Doc Resp. S/ legaj…" at bounding box center [853, 273] width 1371 height 58
click at [841, 277] on div "- filtros rápidos Integración - Conf. no pedidas Completa S/ Doc Resp. S/ legaj…" at bounding box center [853, 273] width 1371 height 58
drag, startPoint x: 808, startPoint y: 242, endPoint x: 929, endPoint y: 243, distance: 121.0
click at [929, 245] on h4 "- filtros rápidos Integración -" at bounding box center [853, 252] width 1371 height 14
click at [922, 280] on div "- filtros rápidos Integración - Conf. no pedidas Completa S/ Doc Resp. S/ legaj…" at bounding box center [853, 273] width 1371 height 58
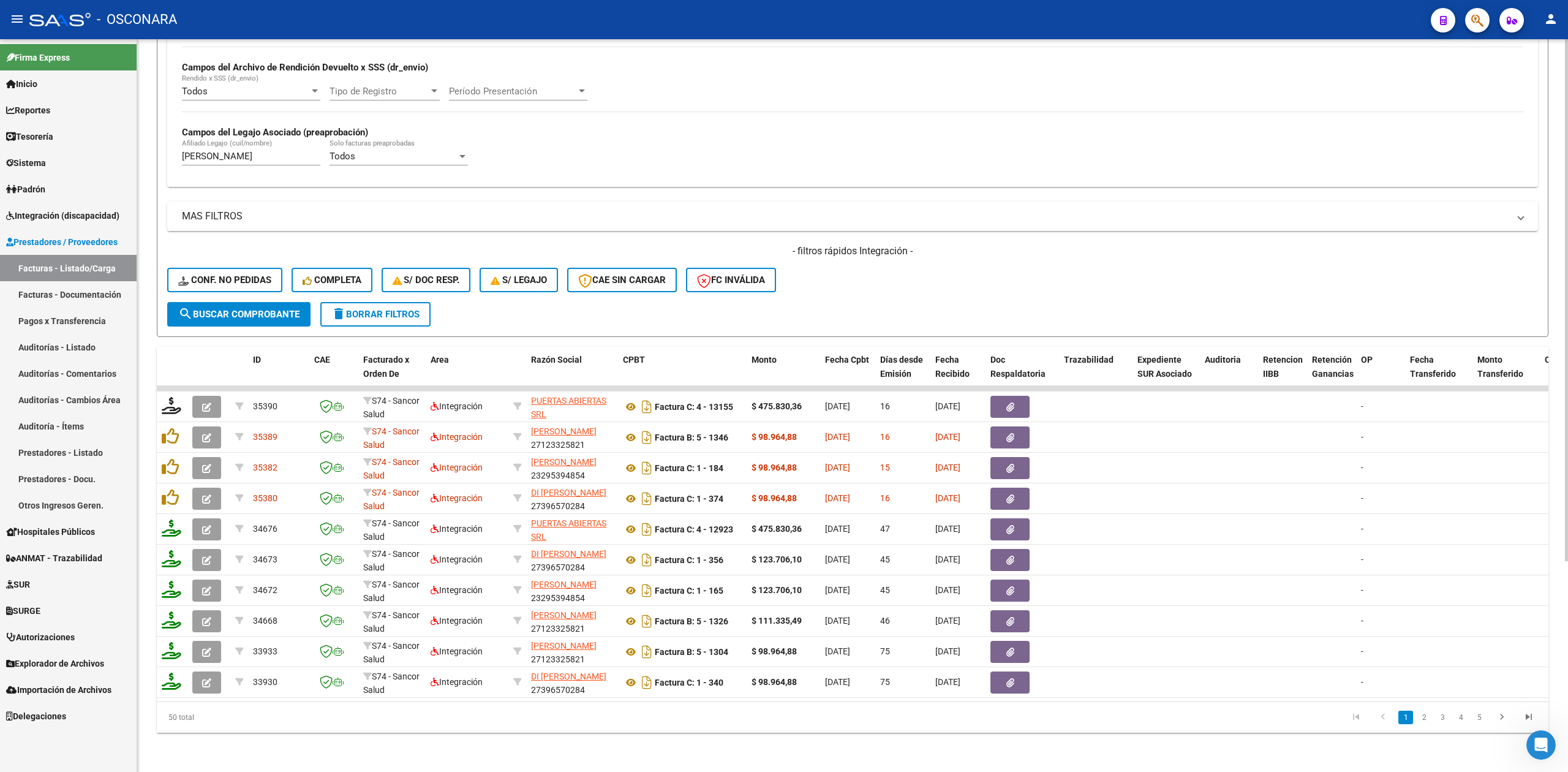
drag, startPoint x: 789, startPoint y: 239, endPoint x: 943, endPoint y: 252, distance: 154.5
click at [943, 252] on div "- filtros rápidos Integración - Conf. no pedidas Completa S/ Doc Resp. S/ legaj…" at bounding box center [853, 273] width 1371 height 58
click at [922, 273] on div "- filtros rápidos Integración - Conf. no pedidas Completa S/ Doc Resp. S/ legaj…" at bounding box center [853, 273] width 1371 height 58
click at [943, 273] on div "- filtros rápidos Integración - Conf. no pedidas Completa S/ Doc Resp. S/ legaj…" at bounding box center [853, 273] width 1371 height 58
drag, startPoint x: 794, startPoint y: 236, endPoint x: 939, endPoint y: 242, distance: 145.1
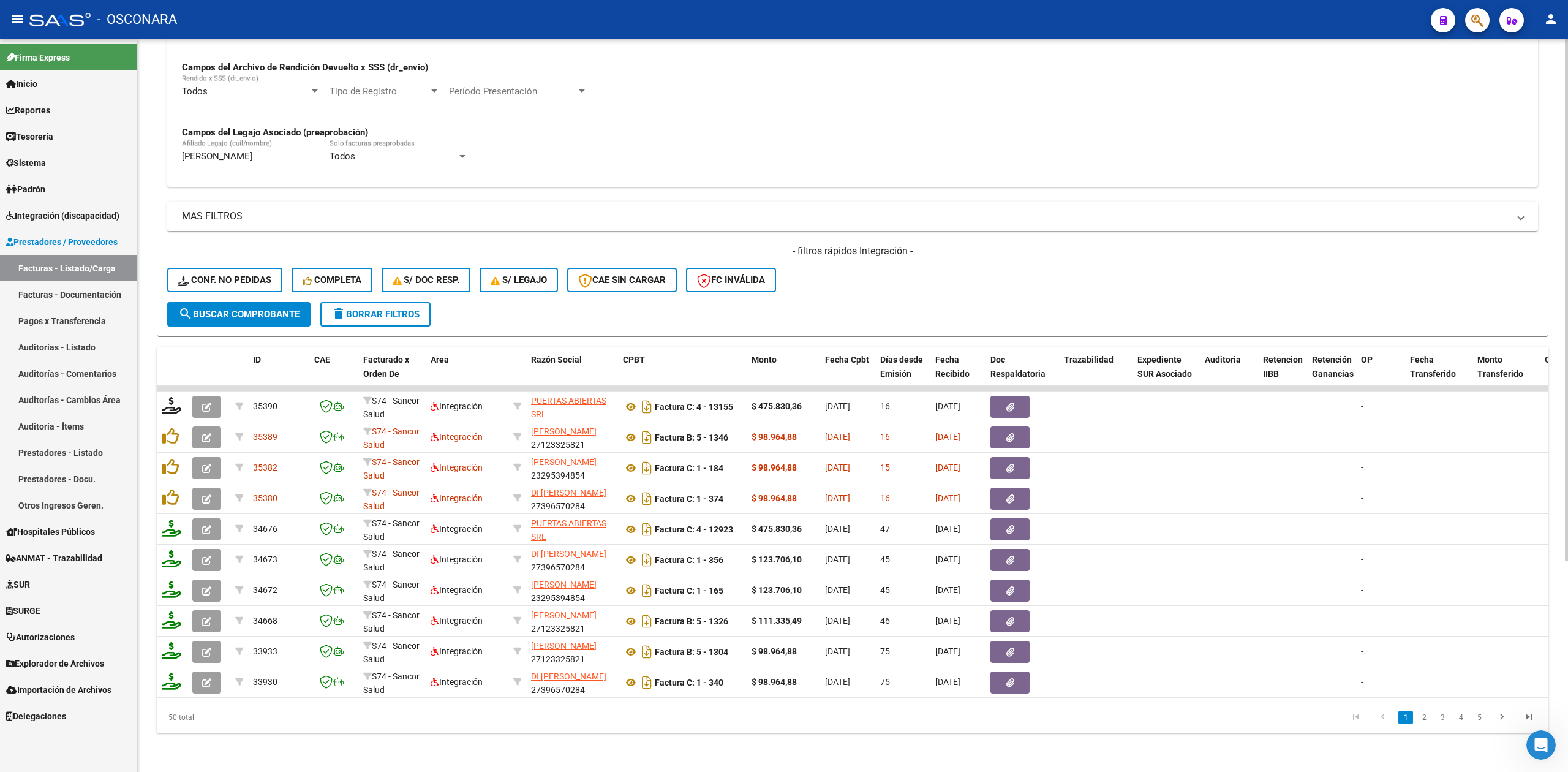
click at [939, 245] on h4 "- filtros rápidos Integración -" at bounding box center [853, 252] width 1371 height 14
click at [931, 283] on div "- filtros rápidos Integración - Conf. no pedidas Completa S/ Doc Resp. S/ legaj…" at bounding box center [853, 273] width 1371 height 58
click at [846, 245] on h4 "- filtros rápidos Integración -" at bounding box center [853, 252] width 1371 height 14
click at [845, 274] on div "- filtros rápidos Integración - Conf. no pedidas Completa S/ Doc Resp. S/ legaj…" at bounding box center [853, 273] width 1371 height 58
click at [839, 245] on h4 "- filtros rápidos Integración -" at bounding box center [853, 252] width 1371 height 14
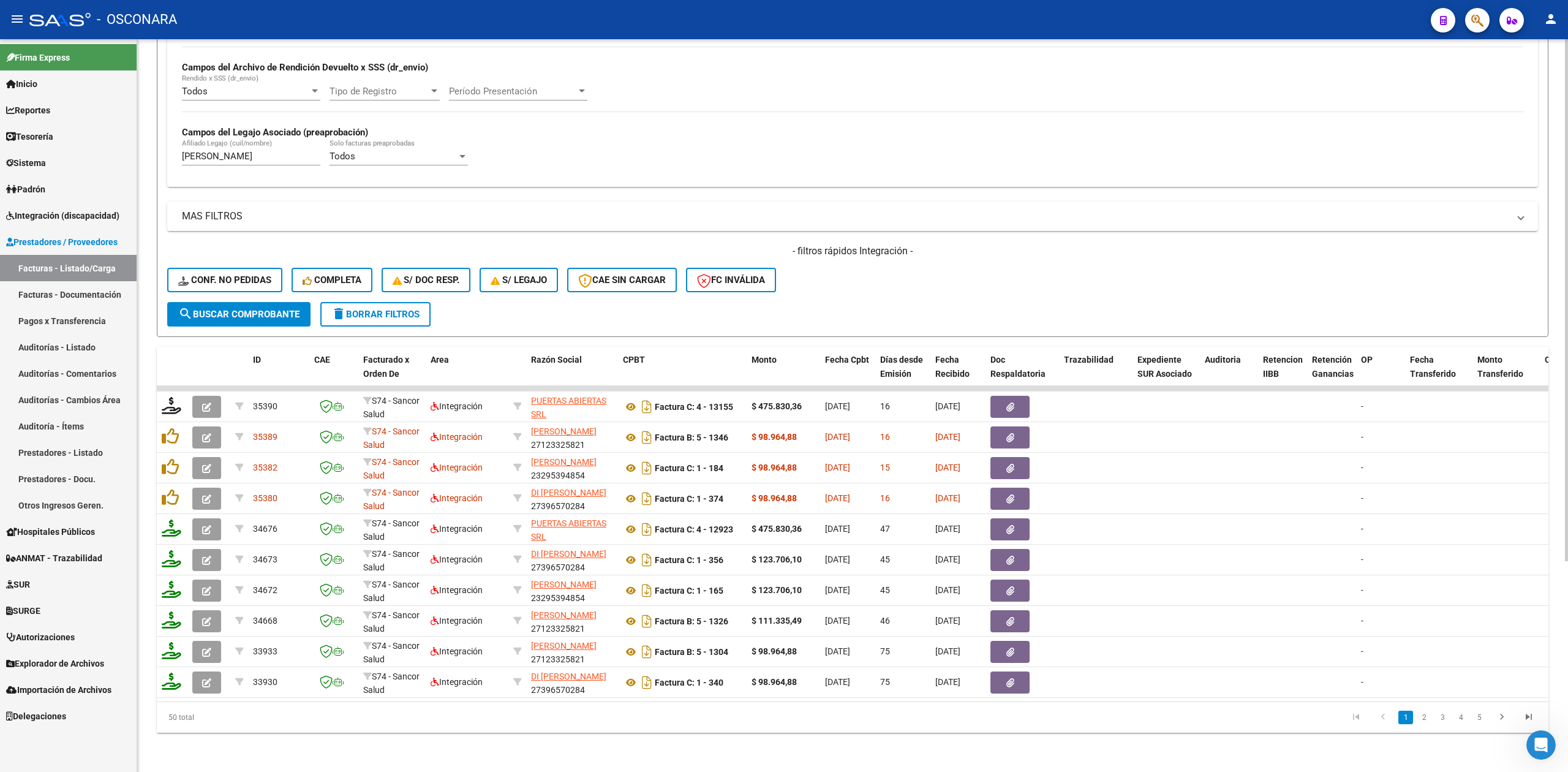
click at [846, 283] on div "- filtros rápidos Integración - Conf. no pedidas Completa S/ Doc Resp. S/ legaj…" at bounding box center [853, 273] width 1371 height 58
click at [829, 245] on h4 "- filtros rápidos Integración -" at bounding box center [853, 252] width 1371 height 14
click at [839, 245] on h4 "- filtros rápidos Integración -" at bounding box center [853, 252] width 1371 height 14
click at [846, 270] on div "- filtros rápidos Integración - Conf. no pedidas Completa S/ Doc Resp. S/ legaj…" at bounding box center [853, 273] width 1371 height 58
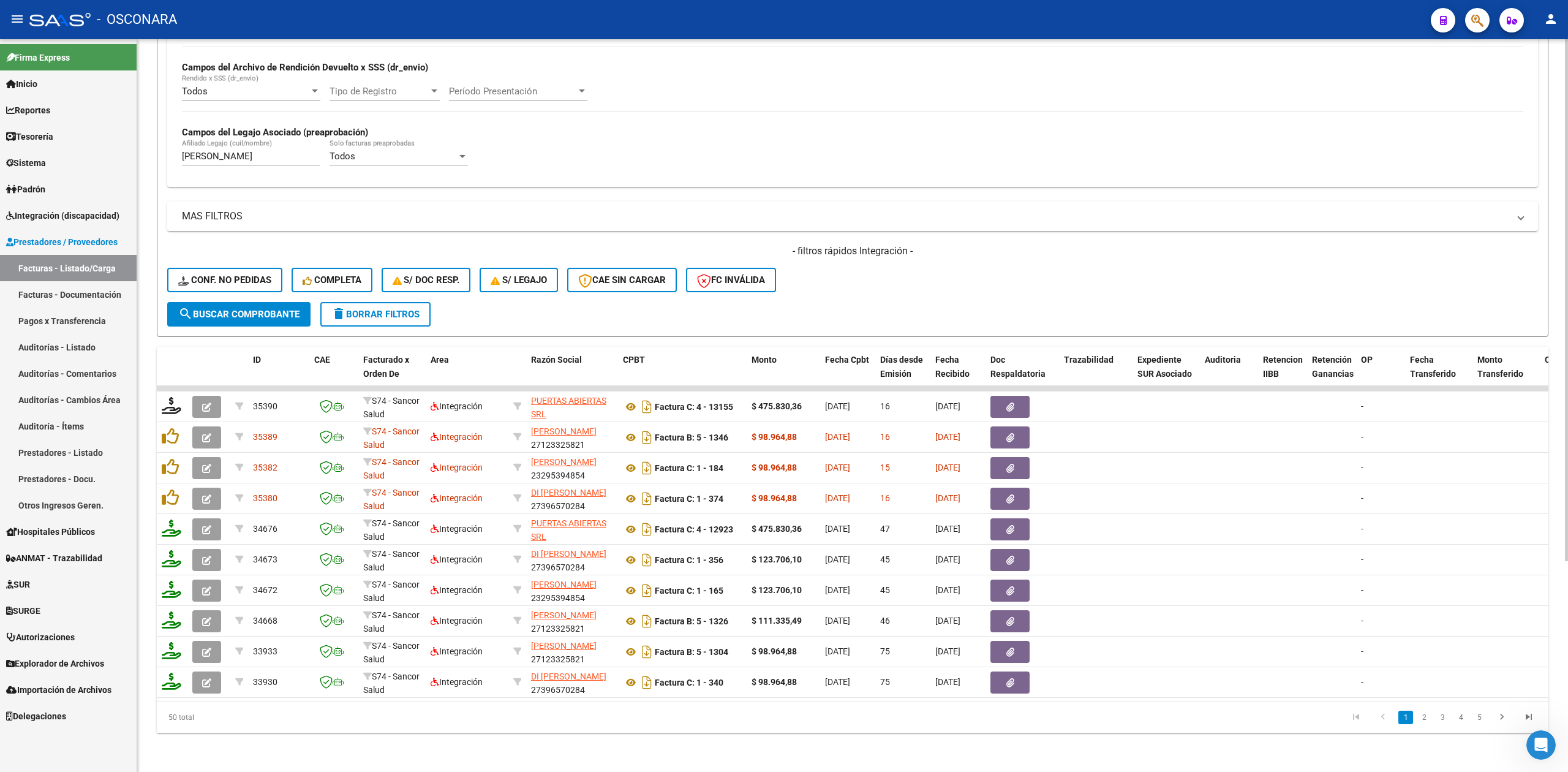
click at [846, 245] on h4 "- filtros rápidos Integración -" at bounding box center [853, 252] width 1371 height 14
click at [890, 251] on div "- filtros rápidos Integración - Conf. no pedidas Completa S/ Doc Resp. S/ legaj…" at bounding box center [853, 273] width 1371 height 58
click at [886, 245] on h4 "- filtros rápidos Integración -" at bounding box center [853, 252] width 1371 height 14
click at [879, 277] on div "- filtros rápidos Integración - Conf. no pedidas Completa S/ Doc Resp. S/ legaj…" at bounding box center [853, 273] width 1371 height 58
drag, startPoint x: 786, startPoint y: 241, endPoint x: 931, endPoint y: 233, distance: 145.2
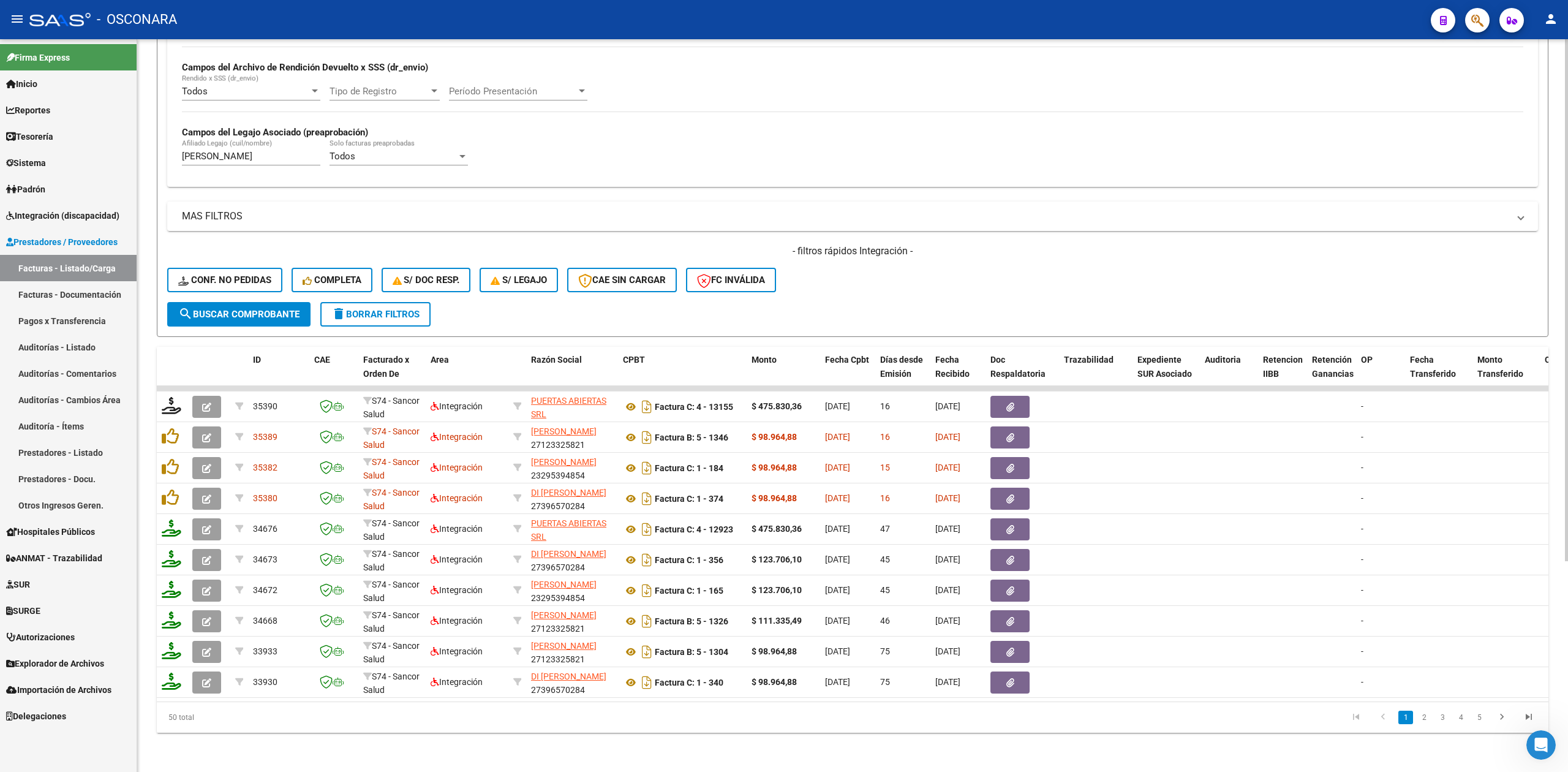
click at [931, 245] on h4 "- filtros rápidos Integración -" at bounding box center [853, 252] width 1371 height 14
click at [926, 250] on div "- filtros rápidos Integración - Conf. no pedidas Completa S/ Doc Resp. S/ legaj…" at bounding box center [853, 273] width 1371 height 58
click at [913, 294] on form "Filtros Id Area Area Seleccionar Gerenciador Seleccionar Gerenciador Todos Conf…" at bounding box center [852, 99] width 1392 height 475
drag, startPoint x: 794, startPoint y: 238, endPoint x: 929, endPoint y: 236, distance: 135.0
click at [929, 245] on h4 "- filtros rápidos Integración -" at bounding box center [853, 252] width 1371 height 14
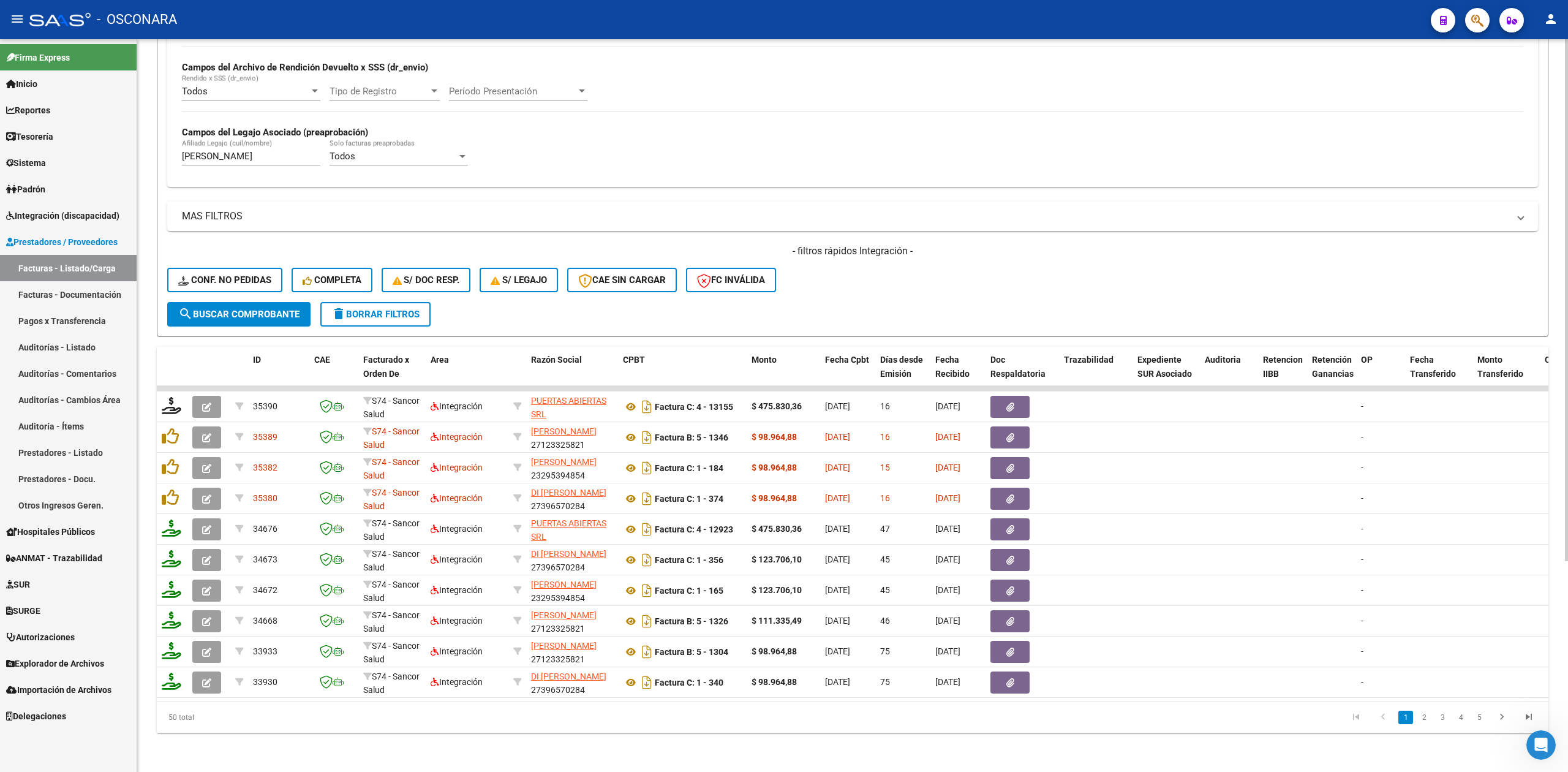
click at [898, 267] on div "- filtros rápidos Integración - Conf. no pedidas Completa S/ Doc Resp. S/ legaj…" at bounding box center [853, 273] width 1371 height 58
click at [843, 245] on h4 "- filtros rápidos Integración -" at bounding box center [853, 252] width 1371 height 14
click at [846, 285] on div "- filtros rápidos Integración - Conf. no pedidas Completa S/ Doc Resp. S/ legaj…" at bounding box center [853, 273] width 1371 height 58
click at [850, 245] on h4 "- filtros rápidos Integración -" at bounding box center [853, 252] width 1371 height 14
click at [1112, 248] on div "- filtros rápidos Integración - Conf. no pedidas Completa S/ Doc Resp. S/ legaj…" at bounding box center [853, 273] width 1371 height 58
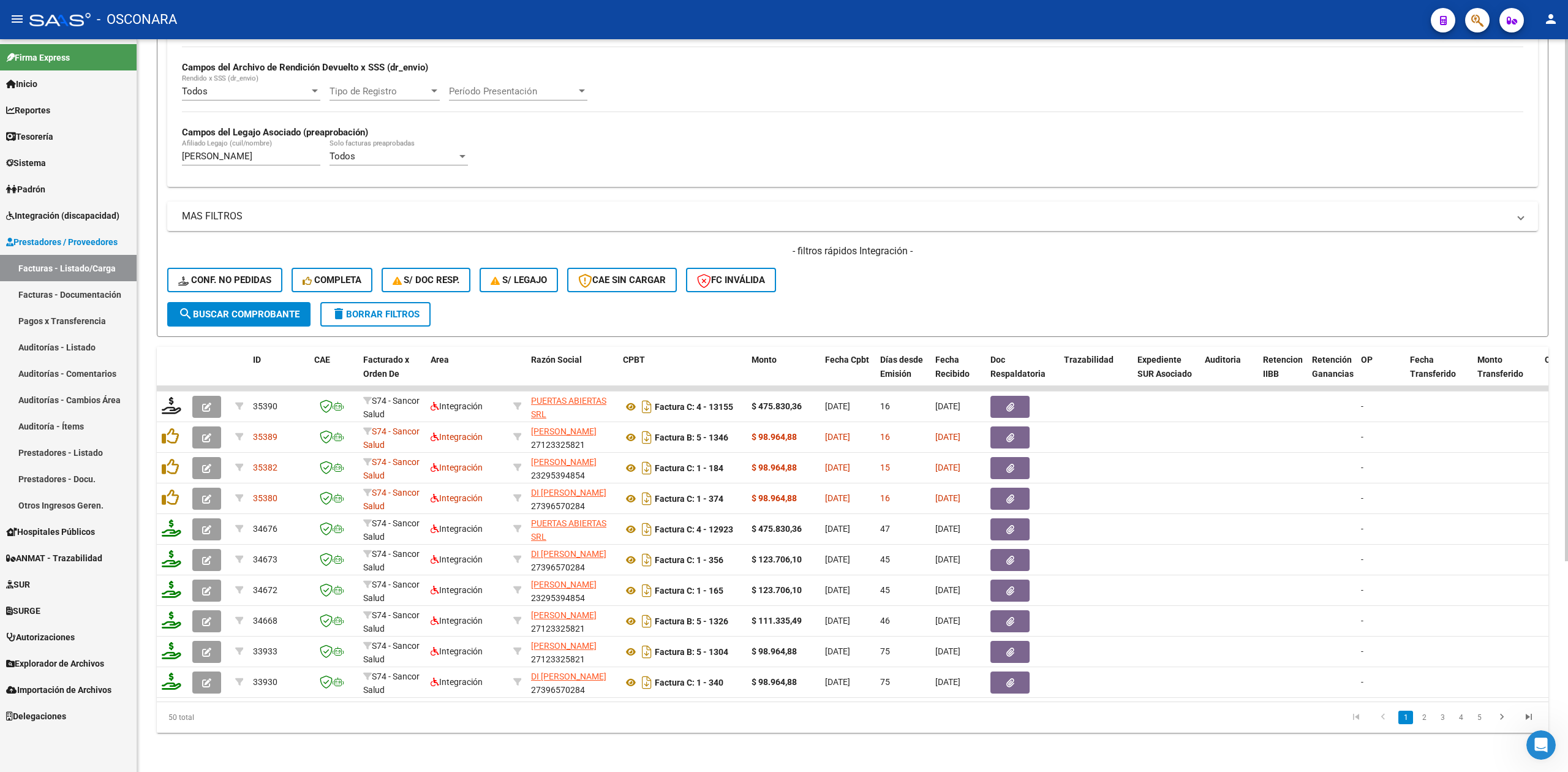
click at [1120, 292] on form "Filtros Id Area Area Seleccionar Gerenciador Seleccionar Gerenciador Todos Conf…" at bounding box center [852, 99] width 1392 height 475
click at [868, 258] on div "- filtros rápidos Integración - Conf. no pedidas Completa S/ Doc Resp. S/ legaj…" at bounding box center [853, 273] width 1371 height 58
drag, startPoint x: 789, startPoint y: 239, endPoint x: 939, endPoint y: 244, distance: 150.1
click at [939, 245] on h4 "- filtros rápidos Integración -" at bounding box center [853, 252] width 1371 height 14
click at [1000, 270] on div "- filtros rápidos Integración - Conf. no pedidas Completa S/ Doc Resp. S/ legaj…" at bounding box center [853, 273] width 1371 height 58
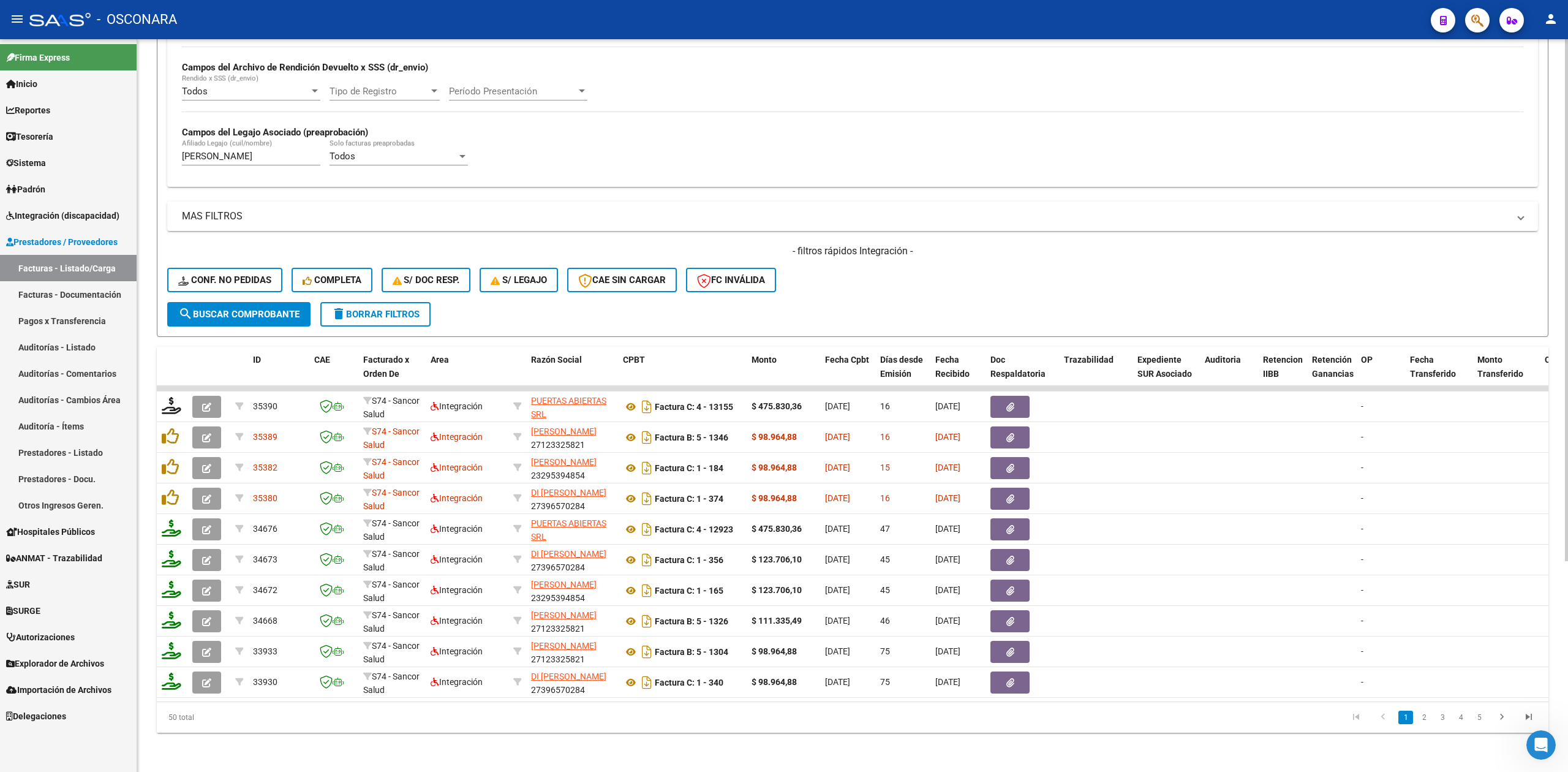
drag, startPoint x: 189, startPoint y: 761, endPoint x: 1160, endPoint y: 288, distance: 1080.1
click at [1160, 288] on div "- filtros rápidos Integración - Conf. no pedidas Completa S/ Doc Resp. S/ legaj…" at bounding box center [853, 273] width 1371 height 58
click at [923, 282] on div "- filtros rápidos Integración - Conf. no pedidas Completa S/ Doc Resp. S/ legaj…" at bounding box center [853, 273] width 1371 height 58
click at [882, 283] on div "- filtros rápidos Integración - Conf. no pedidas Completa S/ Doc Resp. S/ legaj…" at bounding box center [853, 273] width 1371 height 58
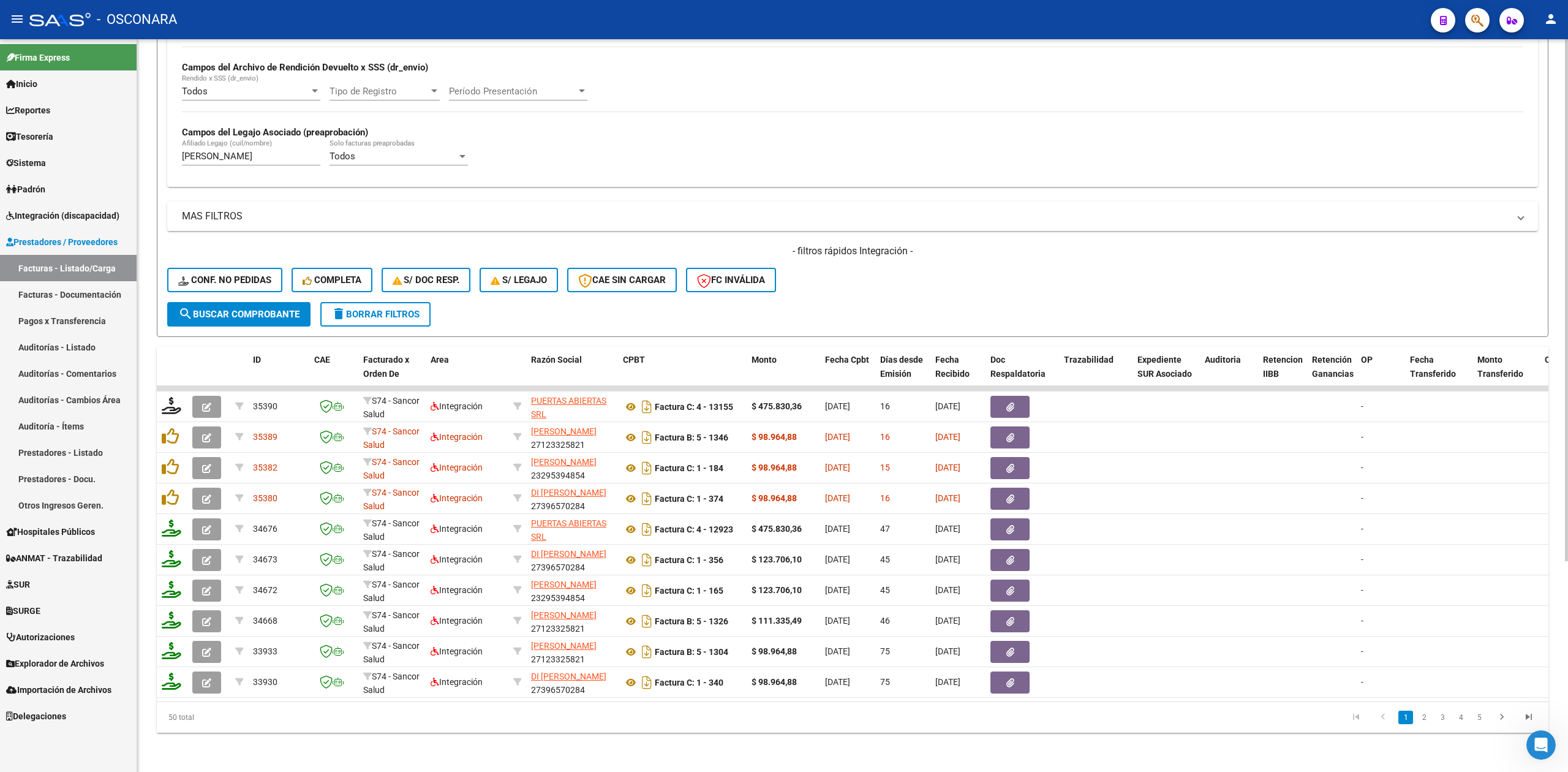
click at [879, 283] on div "- filtros rápidos Integración - Conf. no pedidas Completa S/ Doc Resp. S/ legaj…" at bounding box center [853, 273] width 1371 height 58
click at [960, 290] on form "Filtros Id Area Area Seleccionar Gerenciador Seleccionar Gerenciador Todos Conf…" at bounding box center [852, 99] width 1392 height 475
click at [932, 255] on div "- filtros rápidos Integración - Conf. no pedidas Completa S/ Doc Resp. S/ legaj…" at bounding box center [853, 273] width 1371 height 58
click at [893, 273] on div "- filtros rápidos Integración - Conf. no pedidas Completa S/ Doc Resp. S/ legaj…" at bounding box center [853, 273] width 1371 height 58
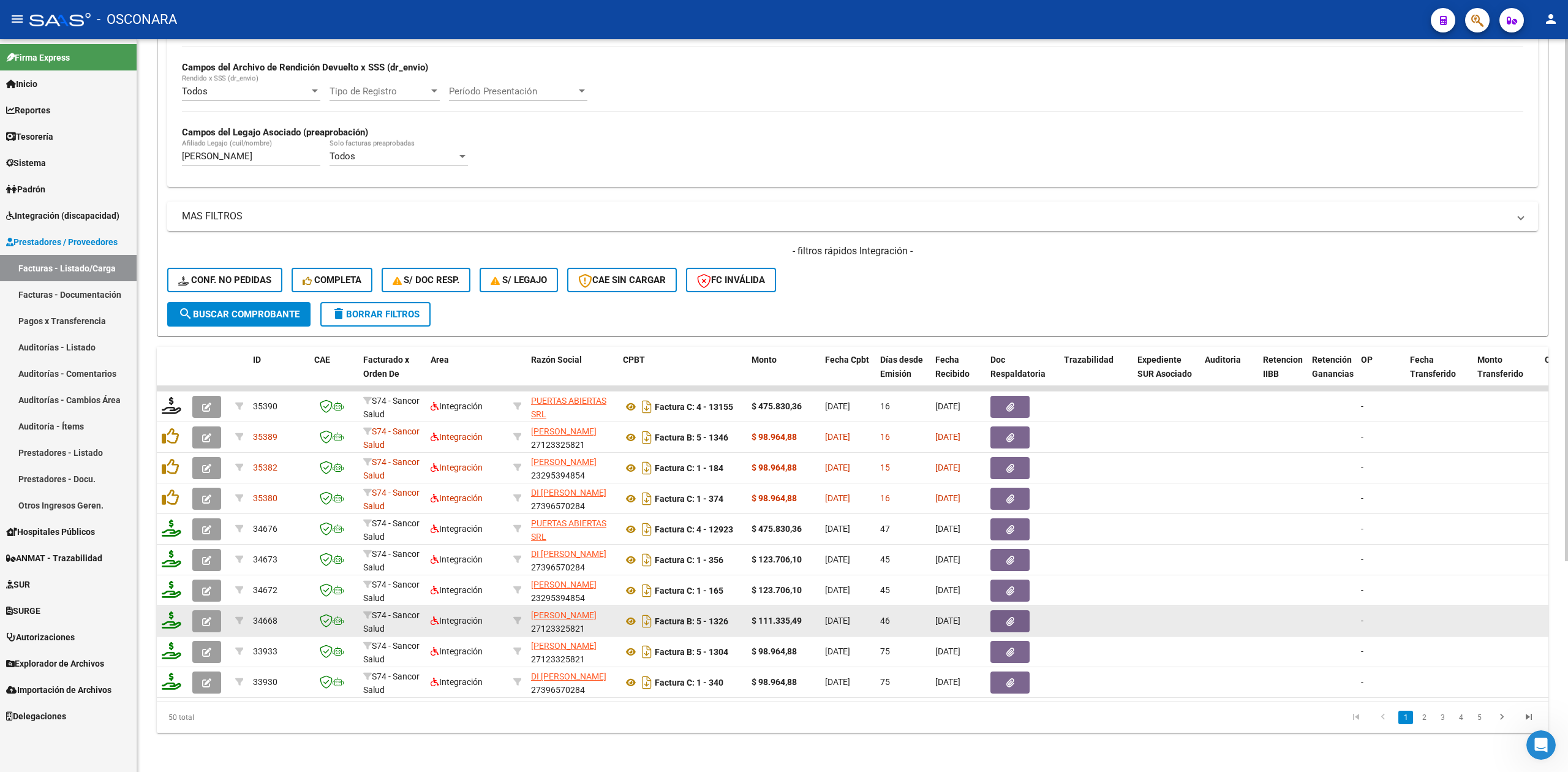
click at [203, 614] on button "button" at bounding box center [207, 620] width 29 height 22
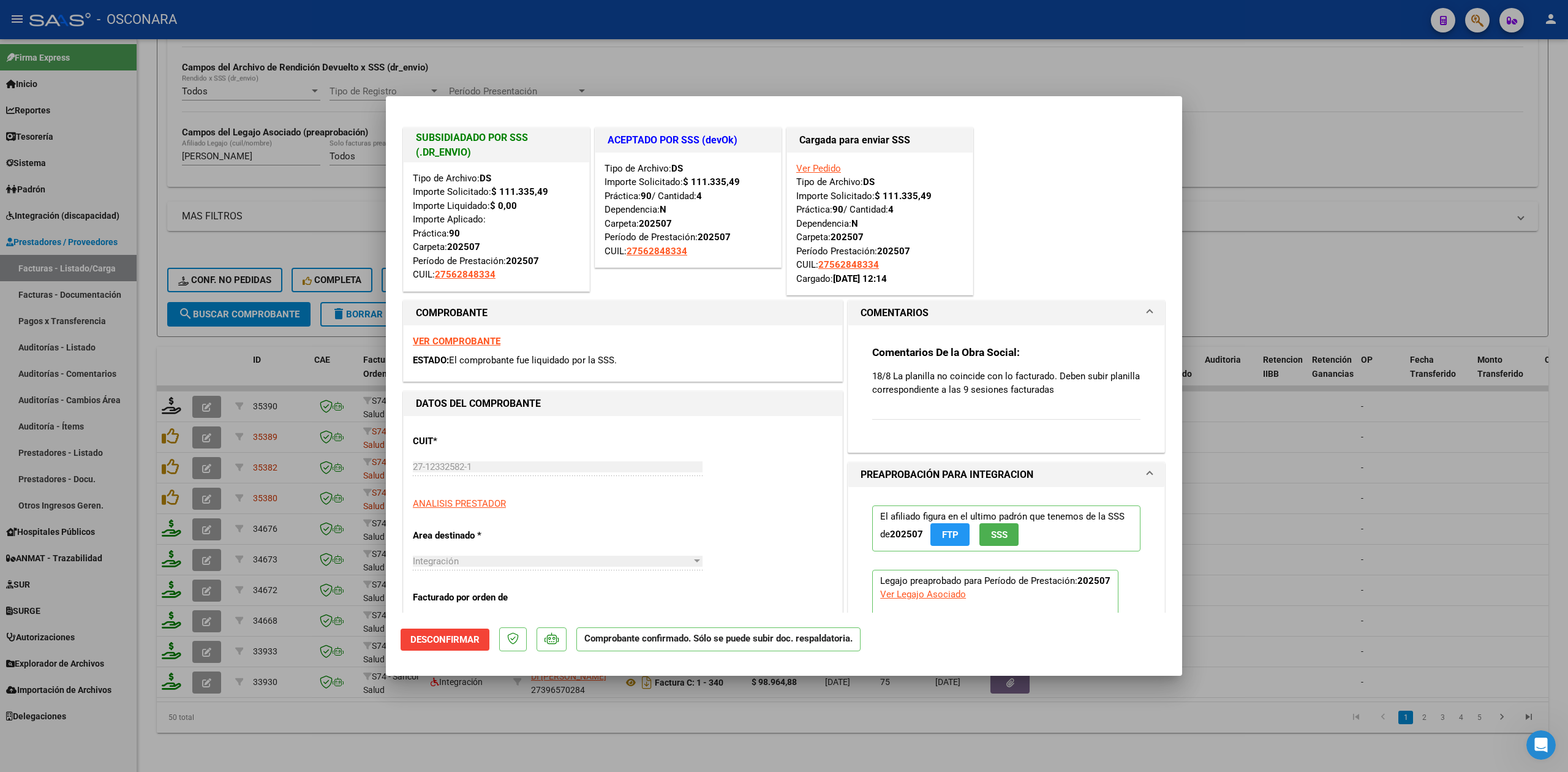
click at [264, 751] on div at bounding box center [784, 386] width 1568 height 772
type input "$ 0,00"
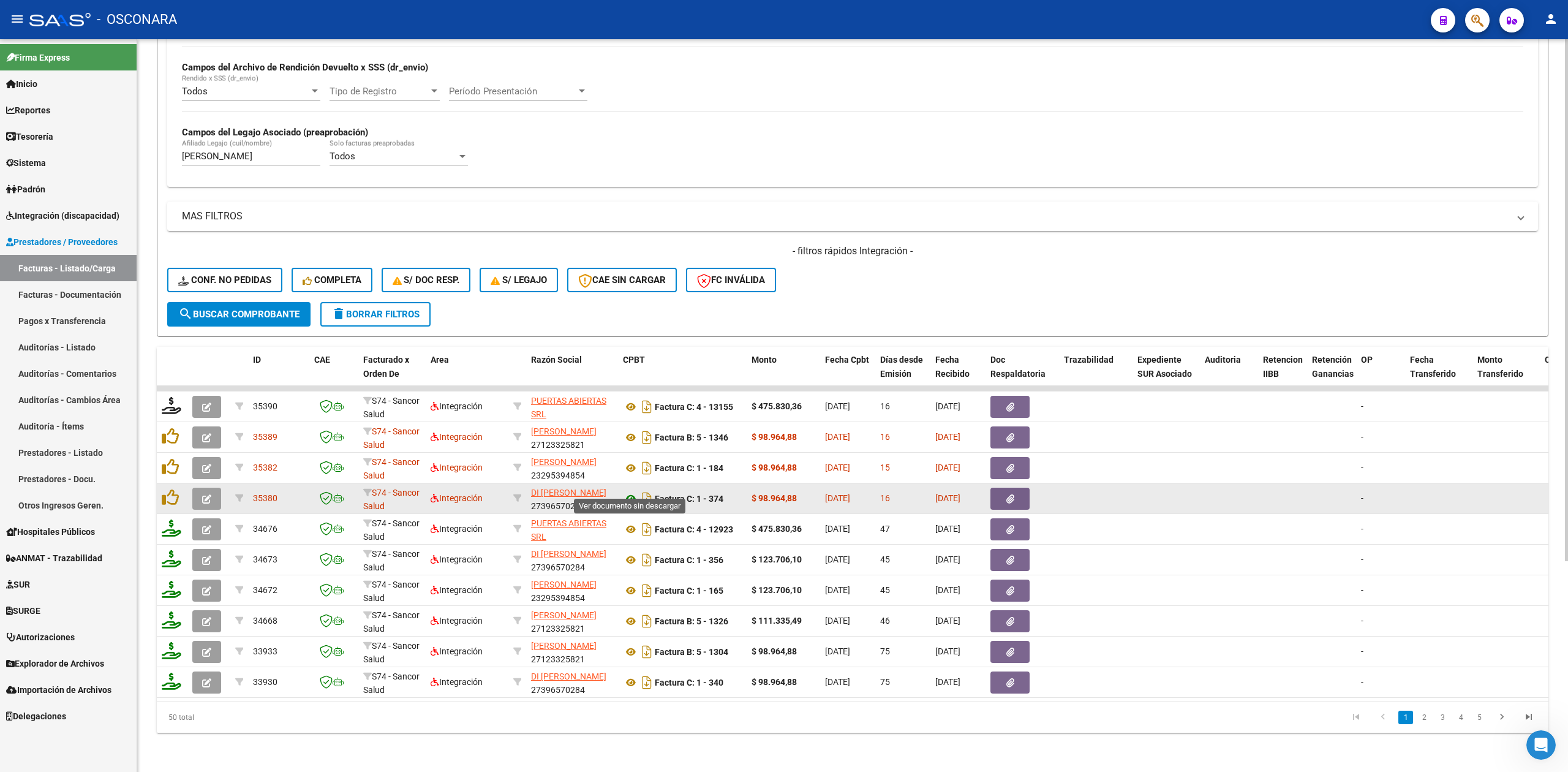
click at [629, 491] on icon at bounding box center [630, 498] width 16 height 14
click at [1014, 488] on button "button" at bounding box center [1010, 499] width 39 height 22
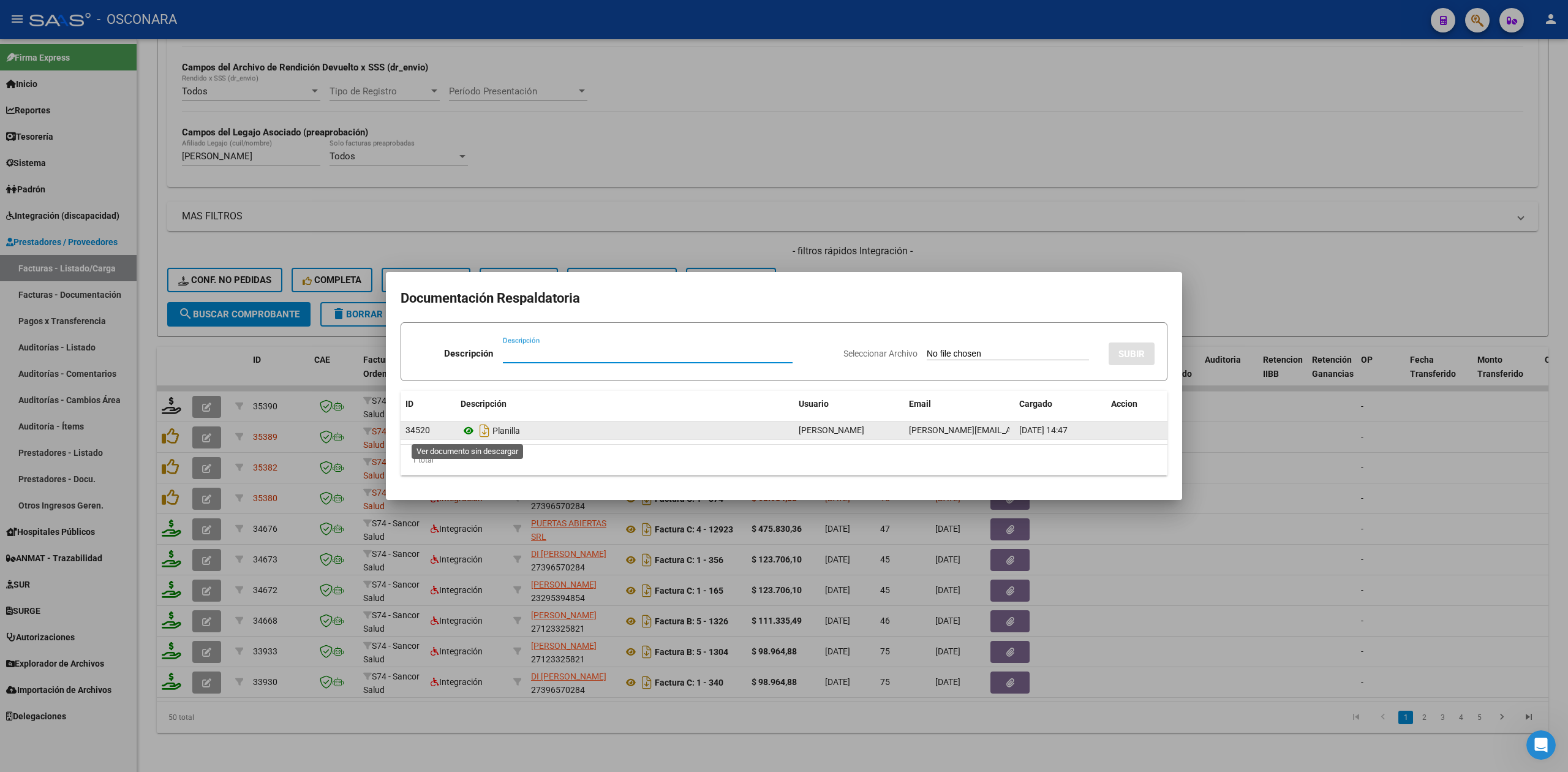
click at [469, 425] on icon at bounding box center [468, 430] width 16 height 14
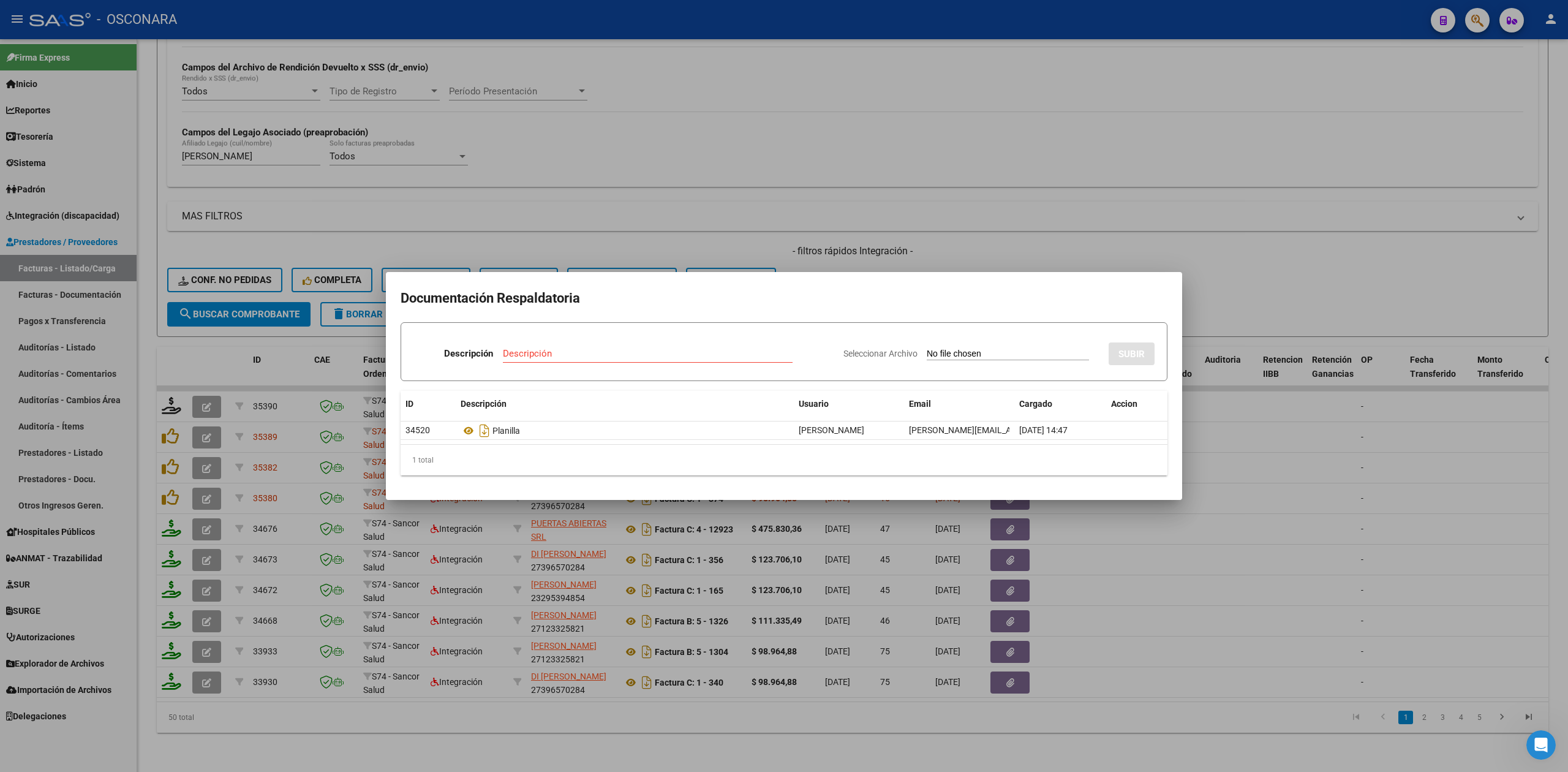
click at [853, 255] on div at bounding box center [784, 386] width 1568 height 772
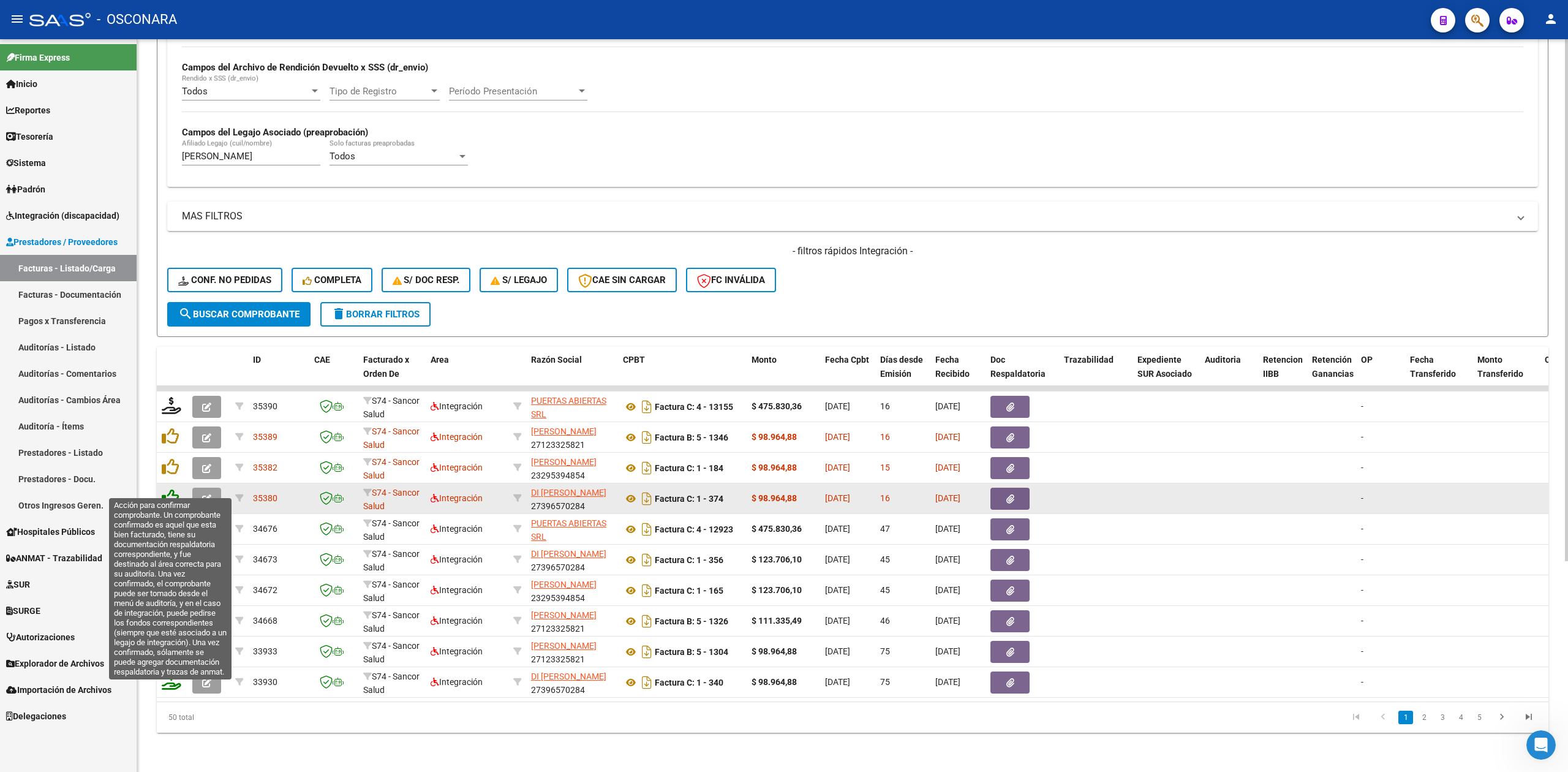
click at [169, 489] on icon at bounding box center [170, 497] width 17 height 17
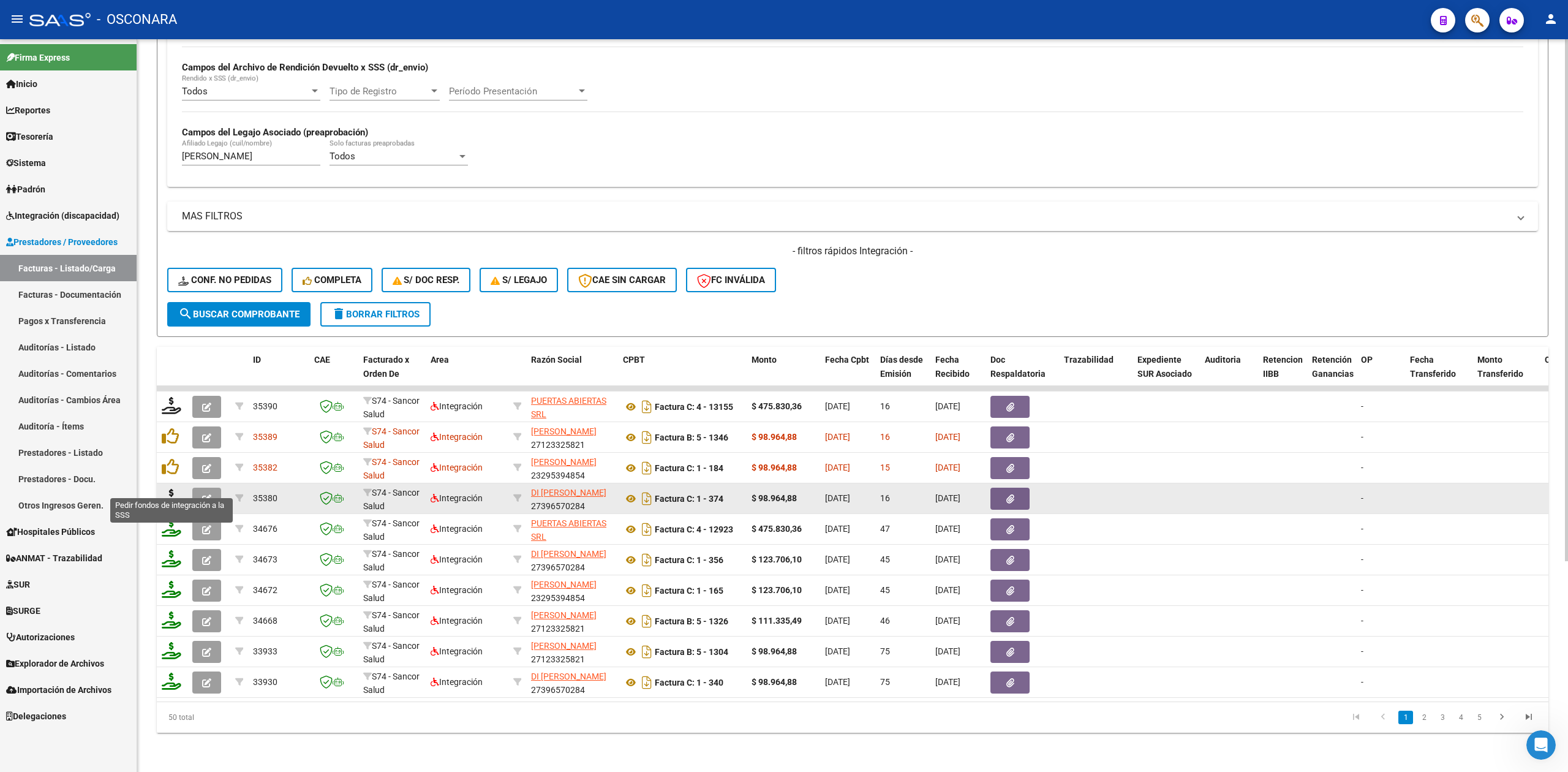
click at [170, 489] on icon at bounding box center [171, 497] width 20 height 17
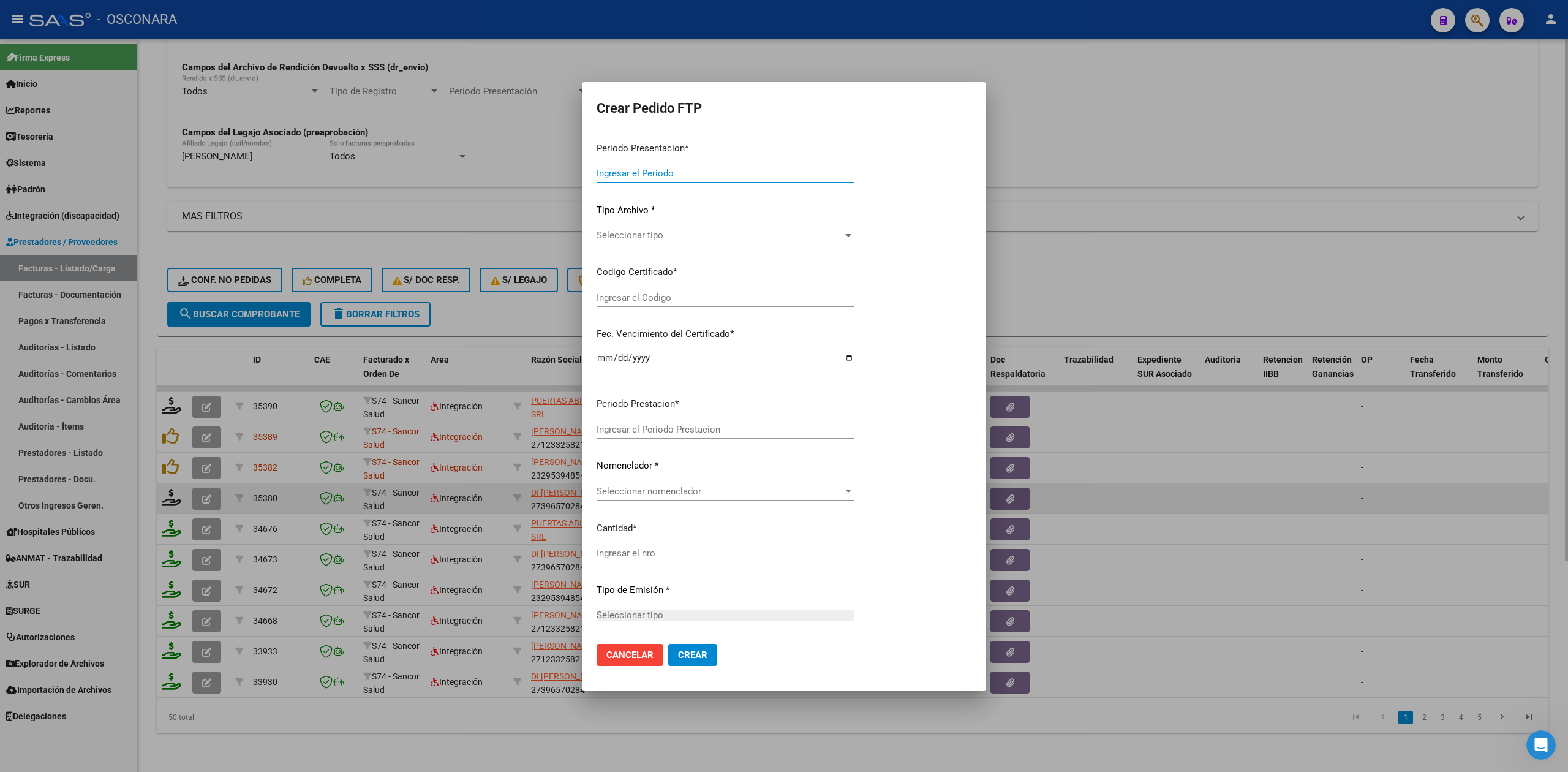
type input "202508"
type input "$ 98.964,88"
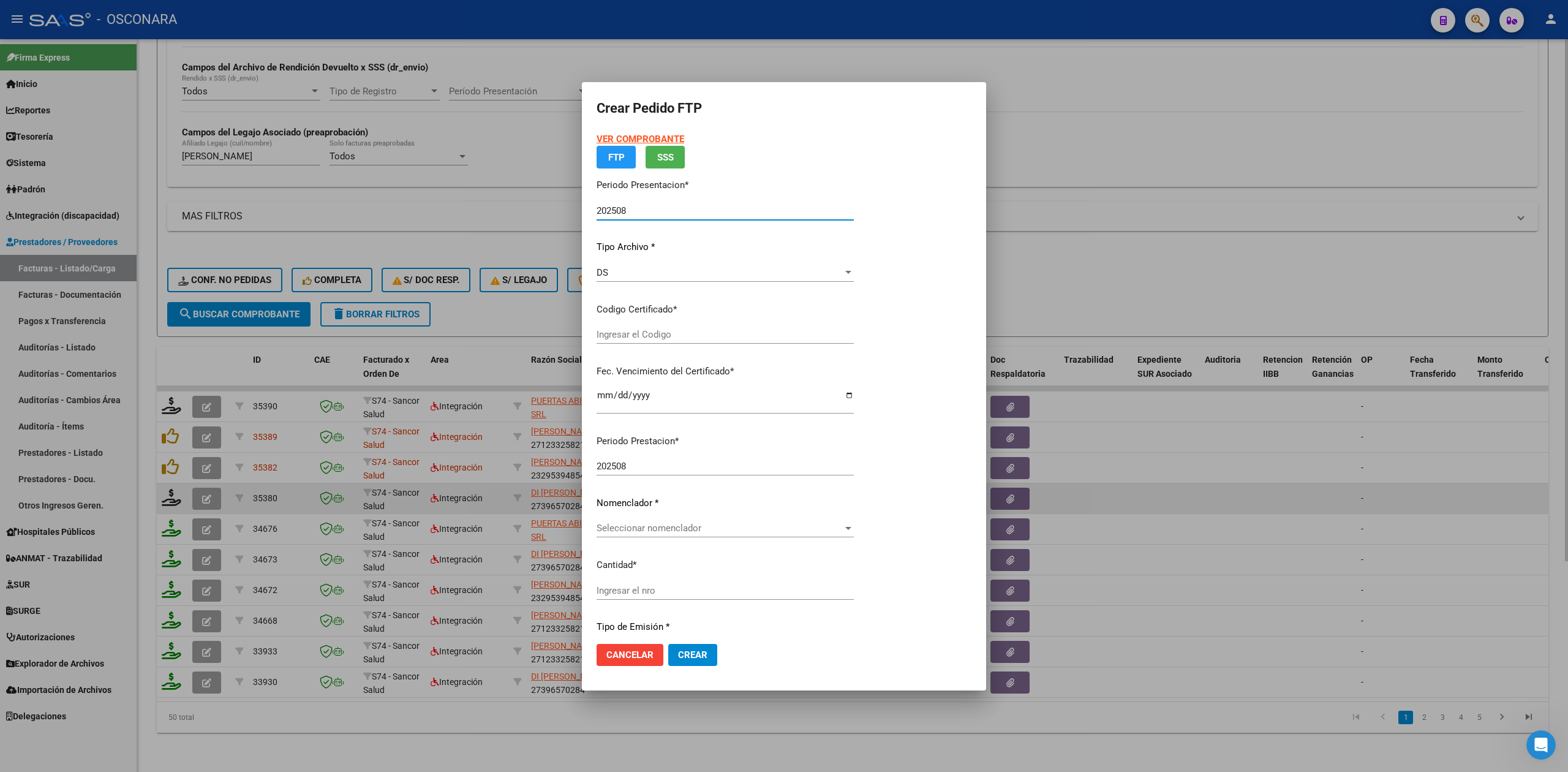
type input "ARG01000562848332023103120281031AND12921"
type input "[DATE]"
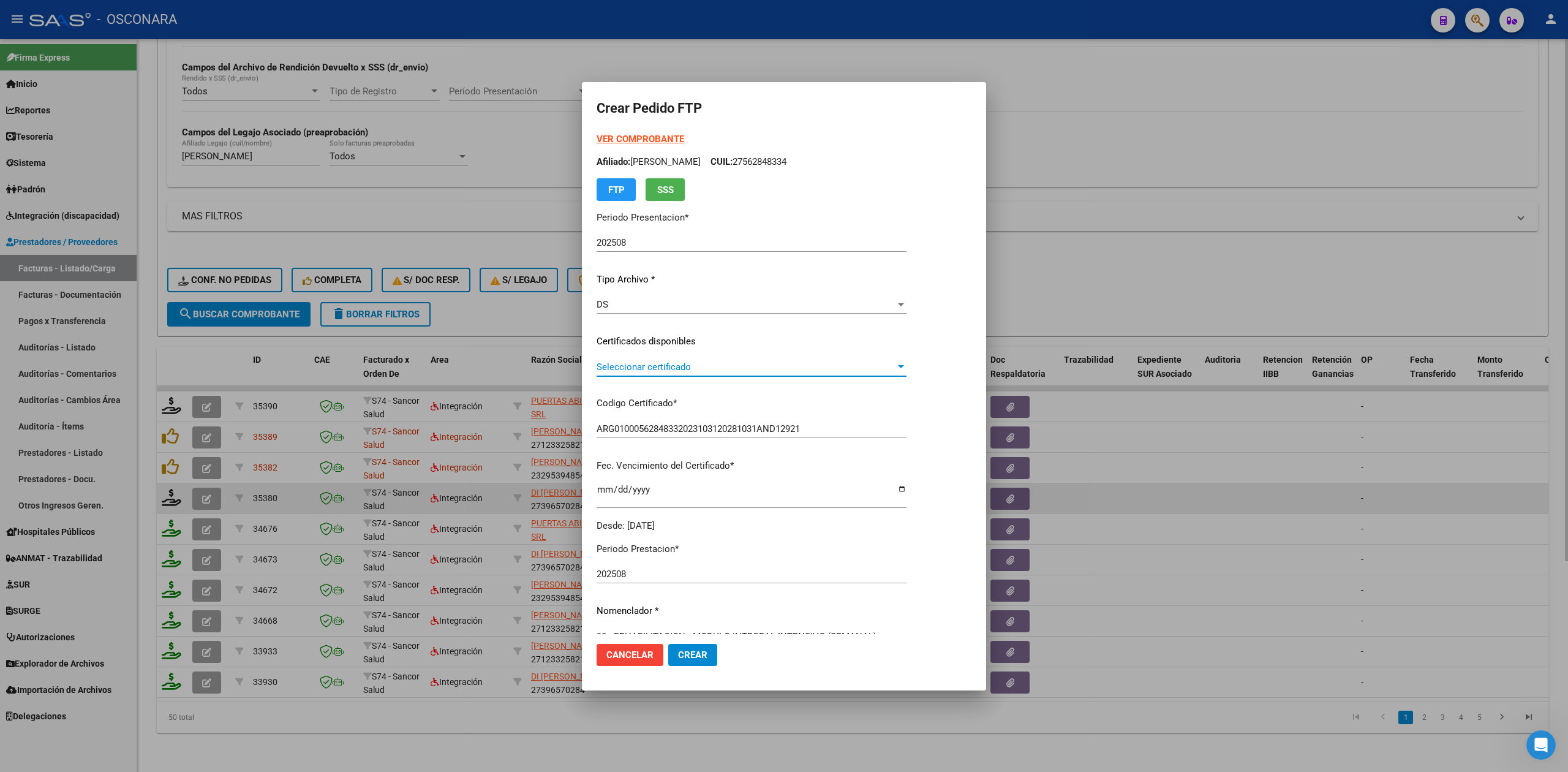
click at [667, 364] on span "Seleccionar certificado" at bounding box center [746, 367] width 299 height 11
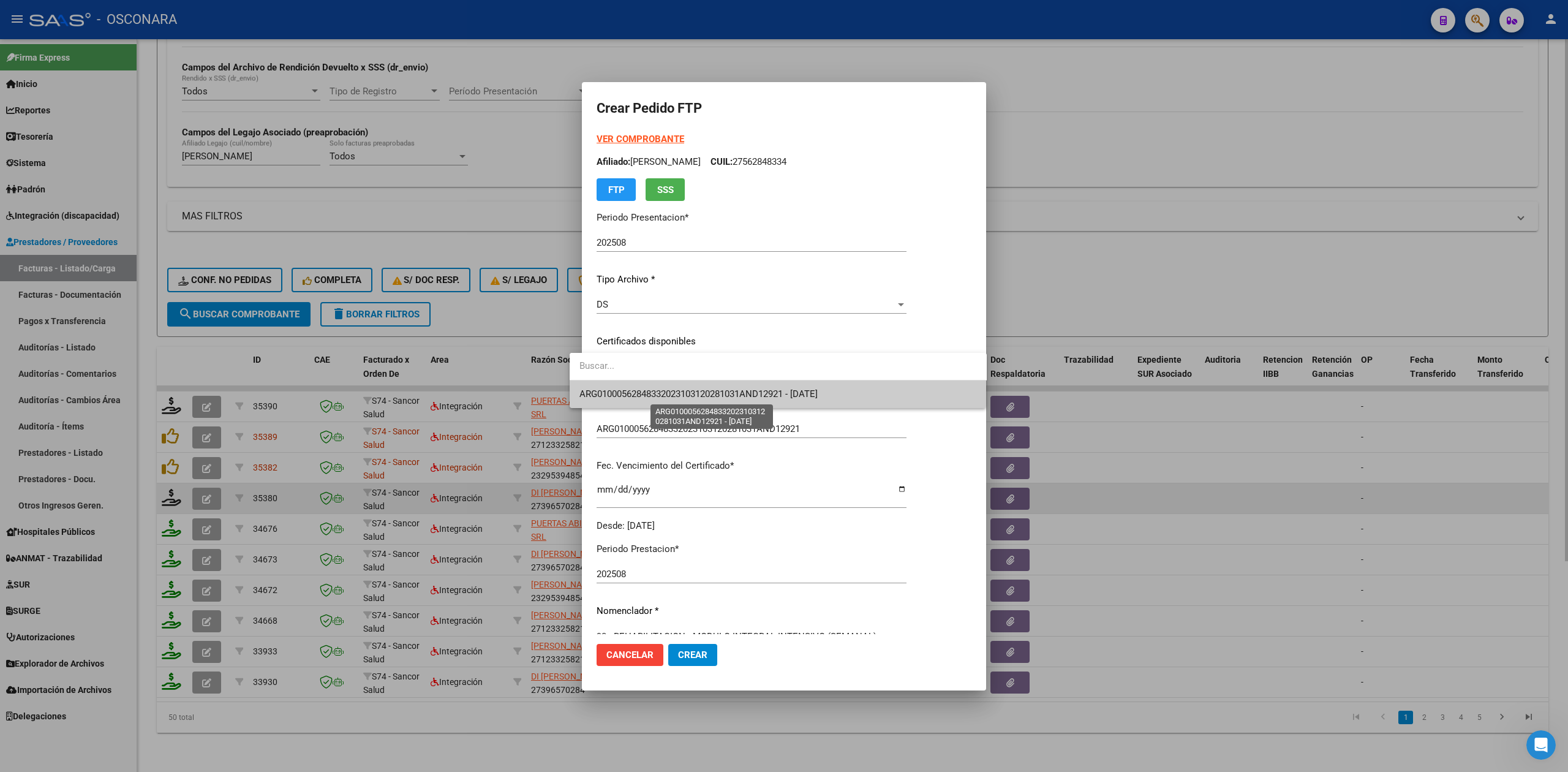
click at [669, 392] on span "ARG01000562848332023103120281031AND12921 - [DATE]" at bounding box center [698, 394] width 239 height 11
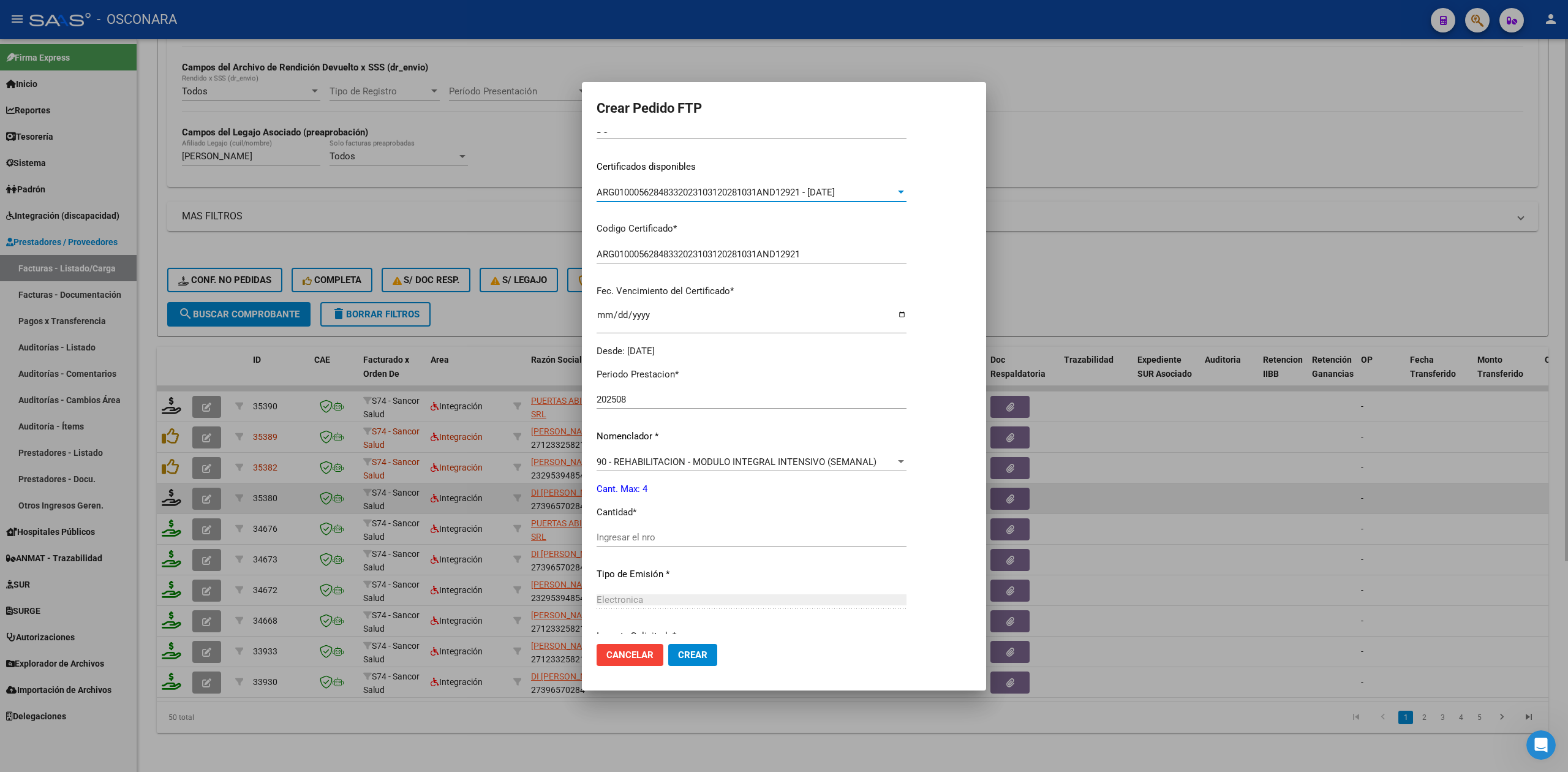
scroll to position [285, 0]
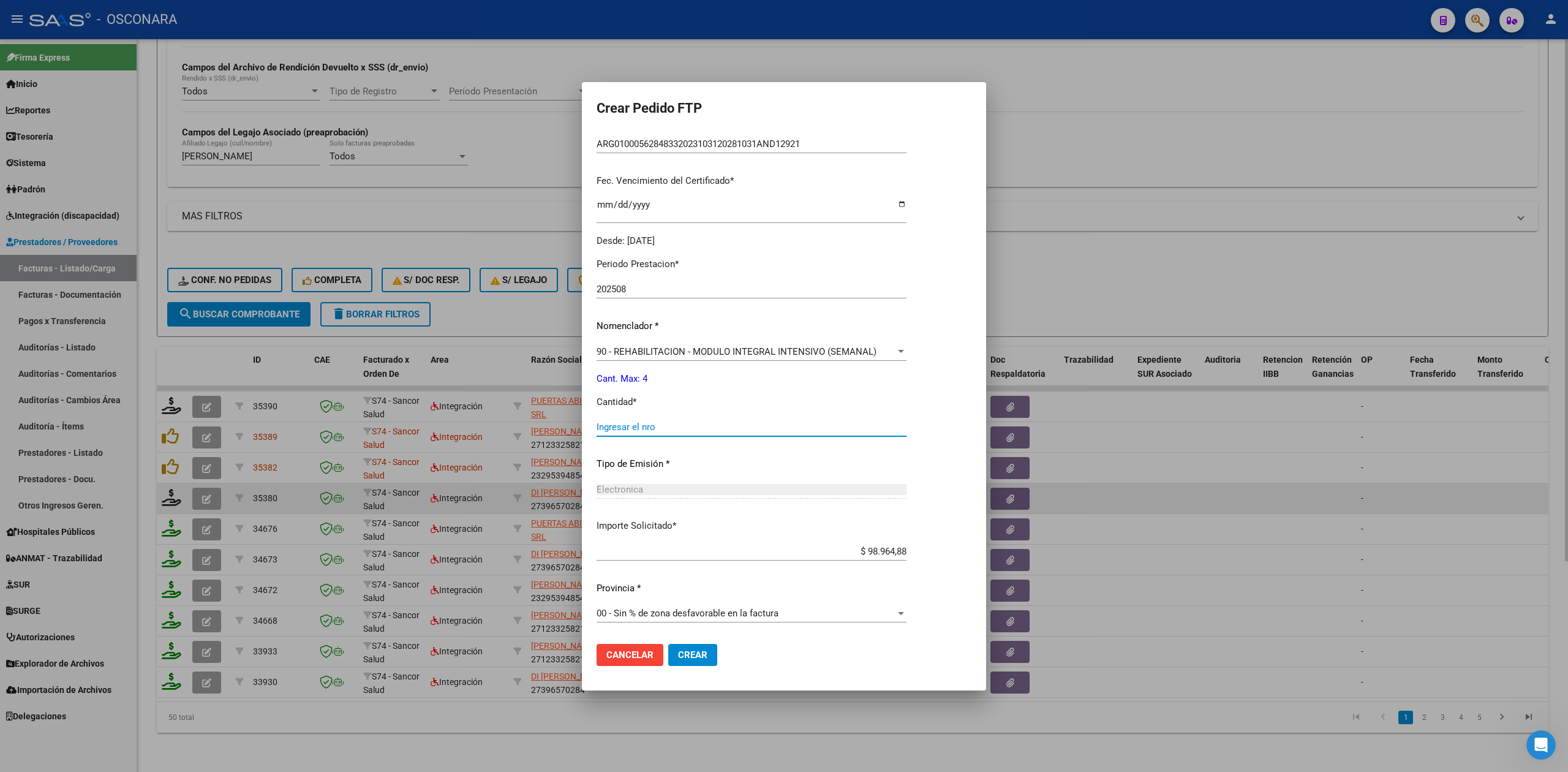
click at [631, 430] on input "Ingresar el nro" at bounding box center [751, 427] width 310 height 11
type input "4"
click at [668, 644] on button "Crear" at bounding box center [692, 655] width 49 height 22
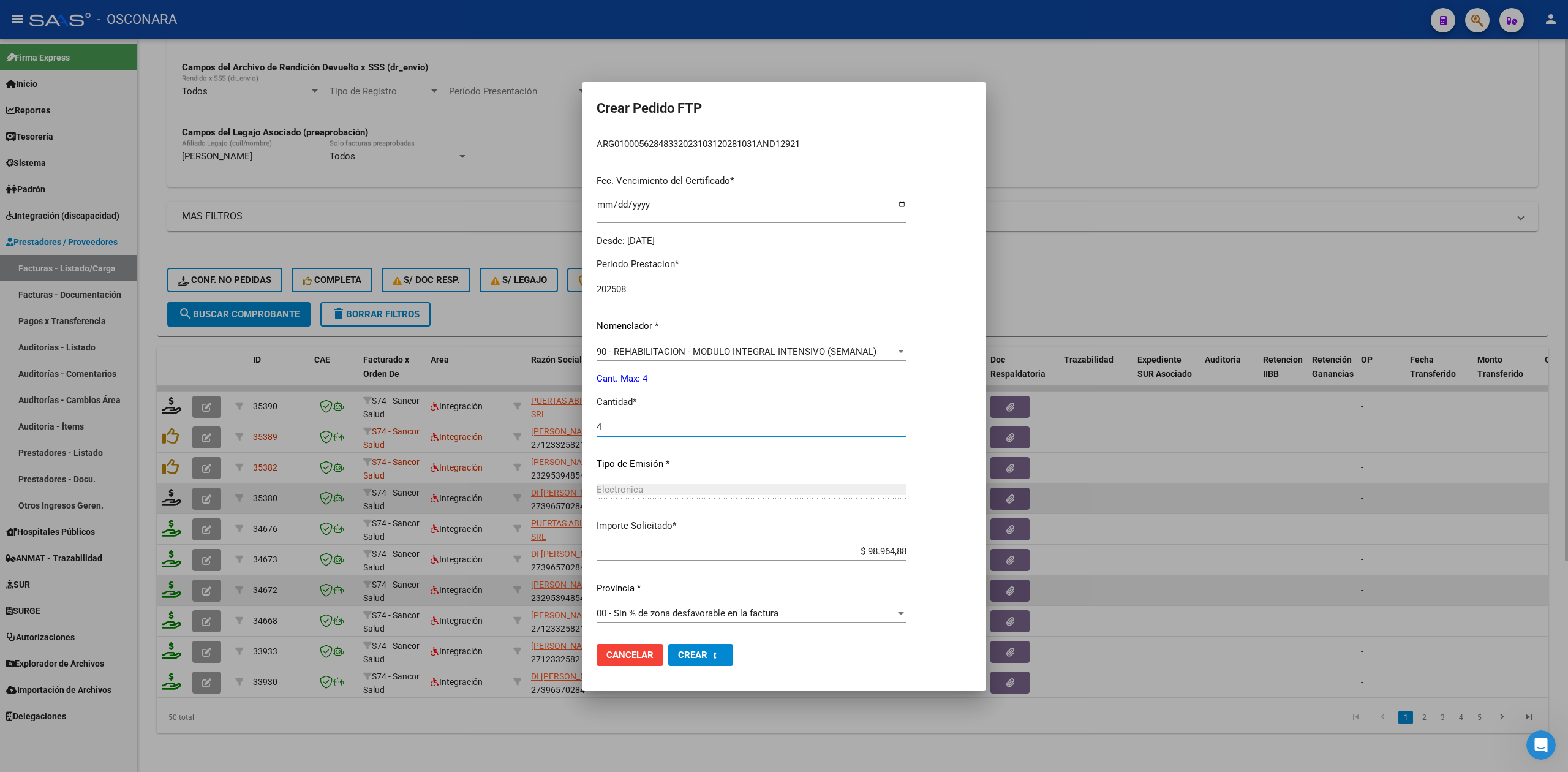
scroll to position [0, 0]
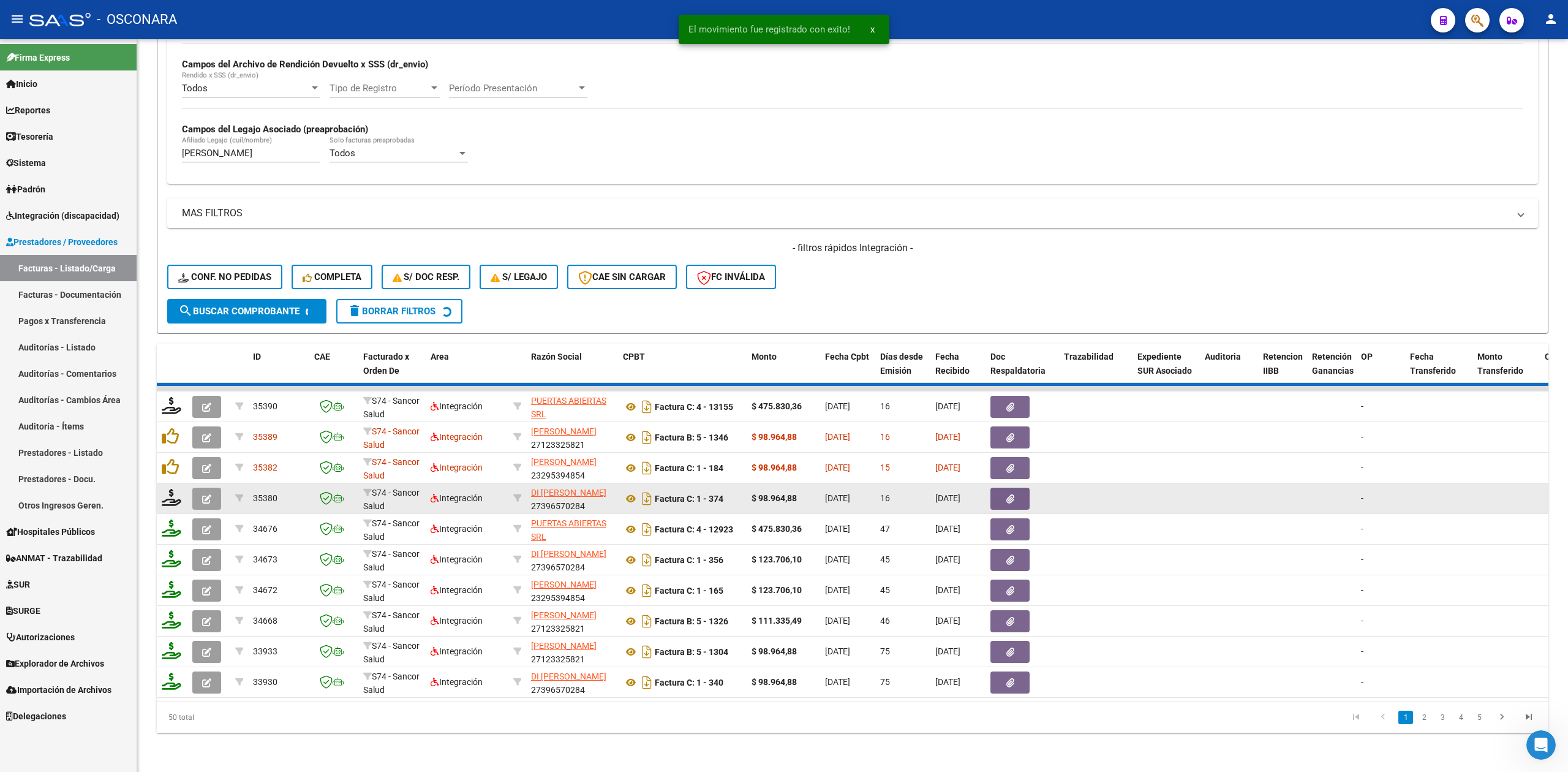
click at [206, 495] on icon "button" at bounding box center [207, 499] width 9 height 9
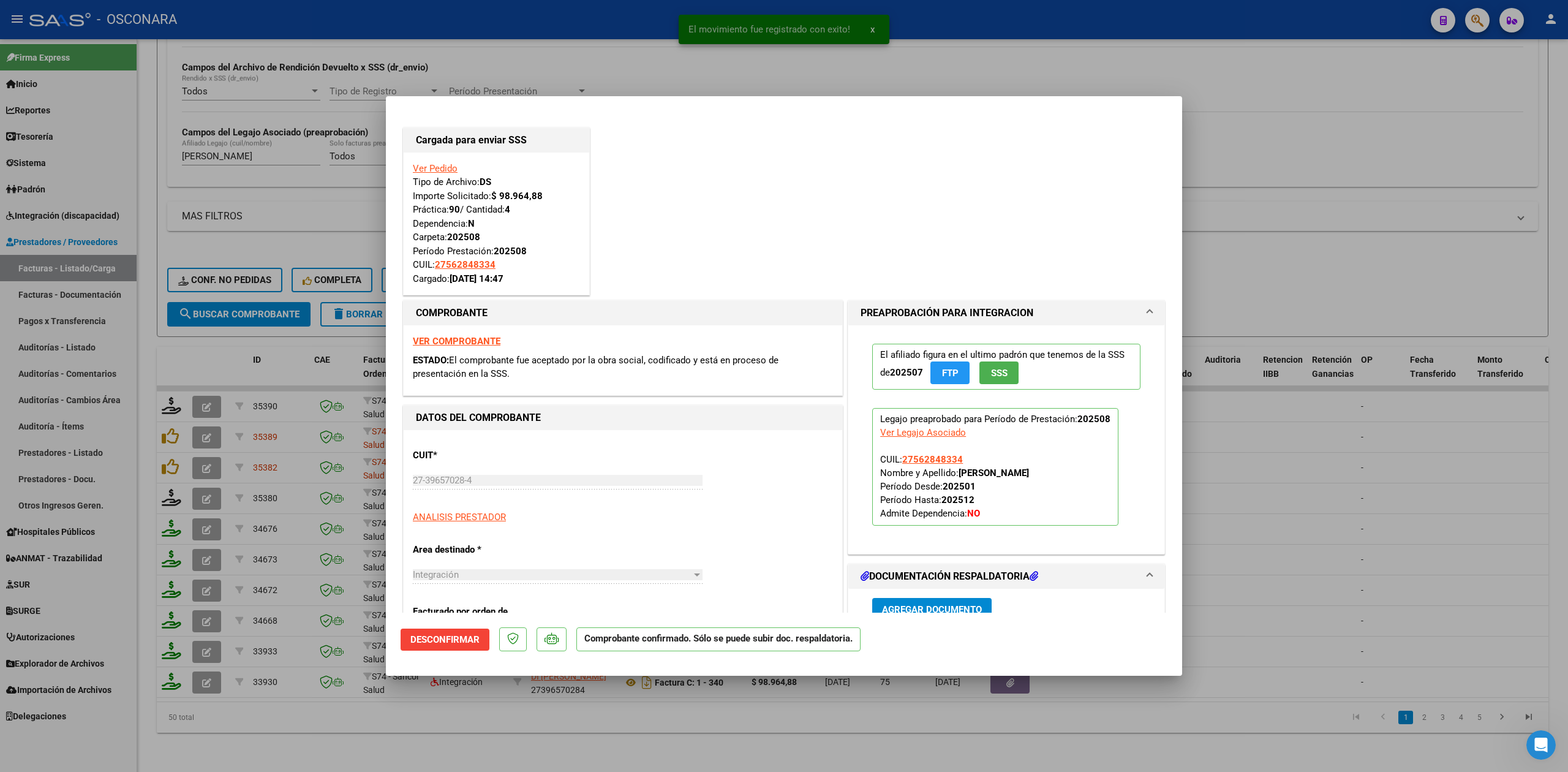
click at [381, 733] on div at bounding box center [784, 386] width 1568 height 772
type input "$ 0,00"
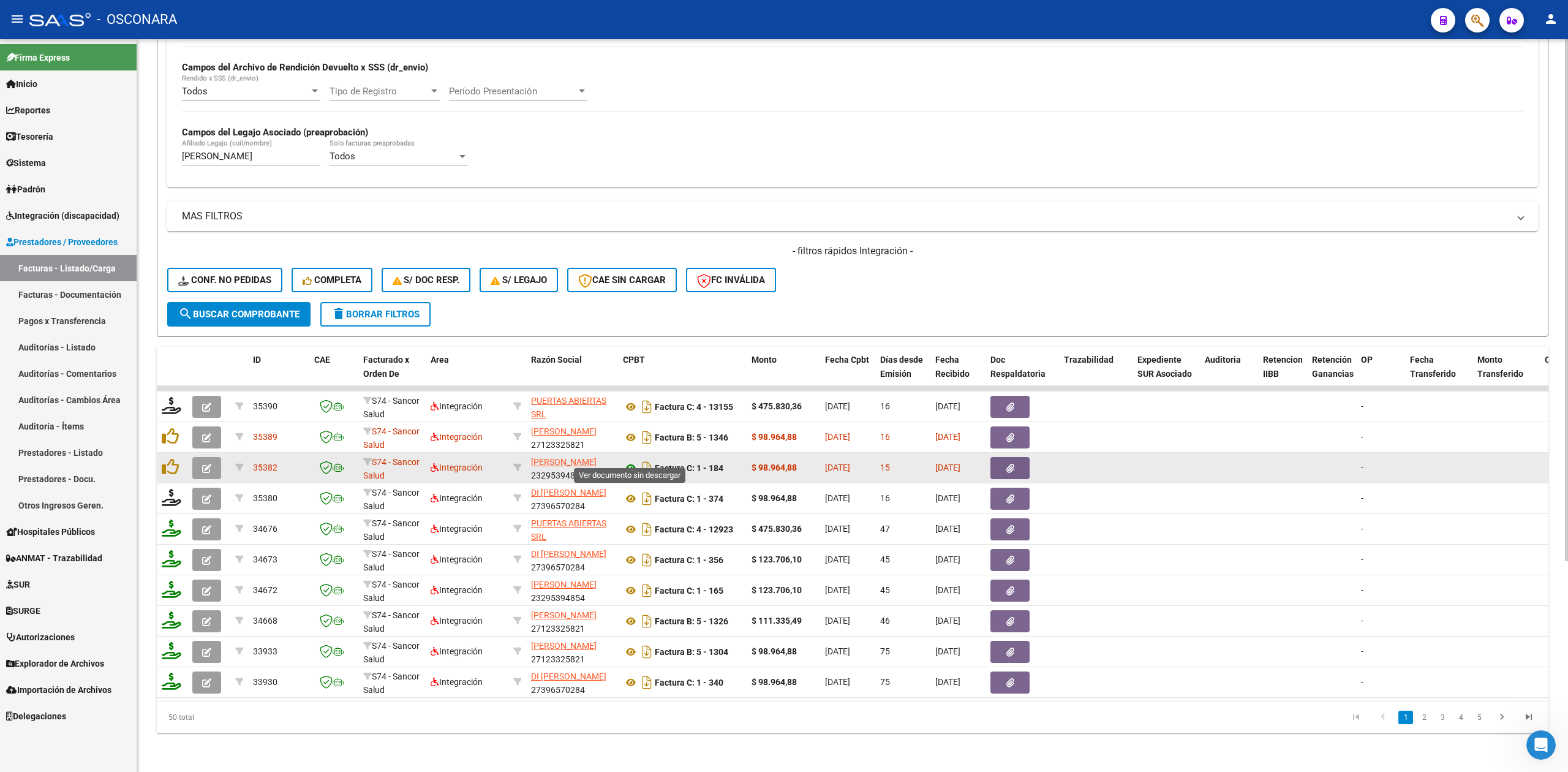
click at [631, 461] on icon at bounding box center [630, 467] width 16 height 14
click at [1020, 457] on button "button" at bounding box center [1010, 467] width 39 height 22
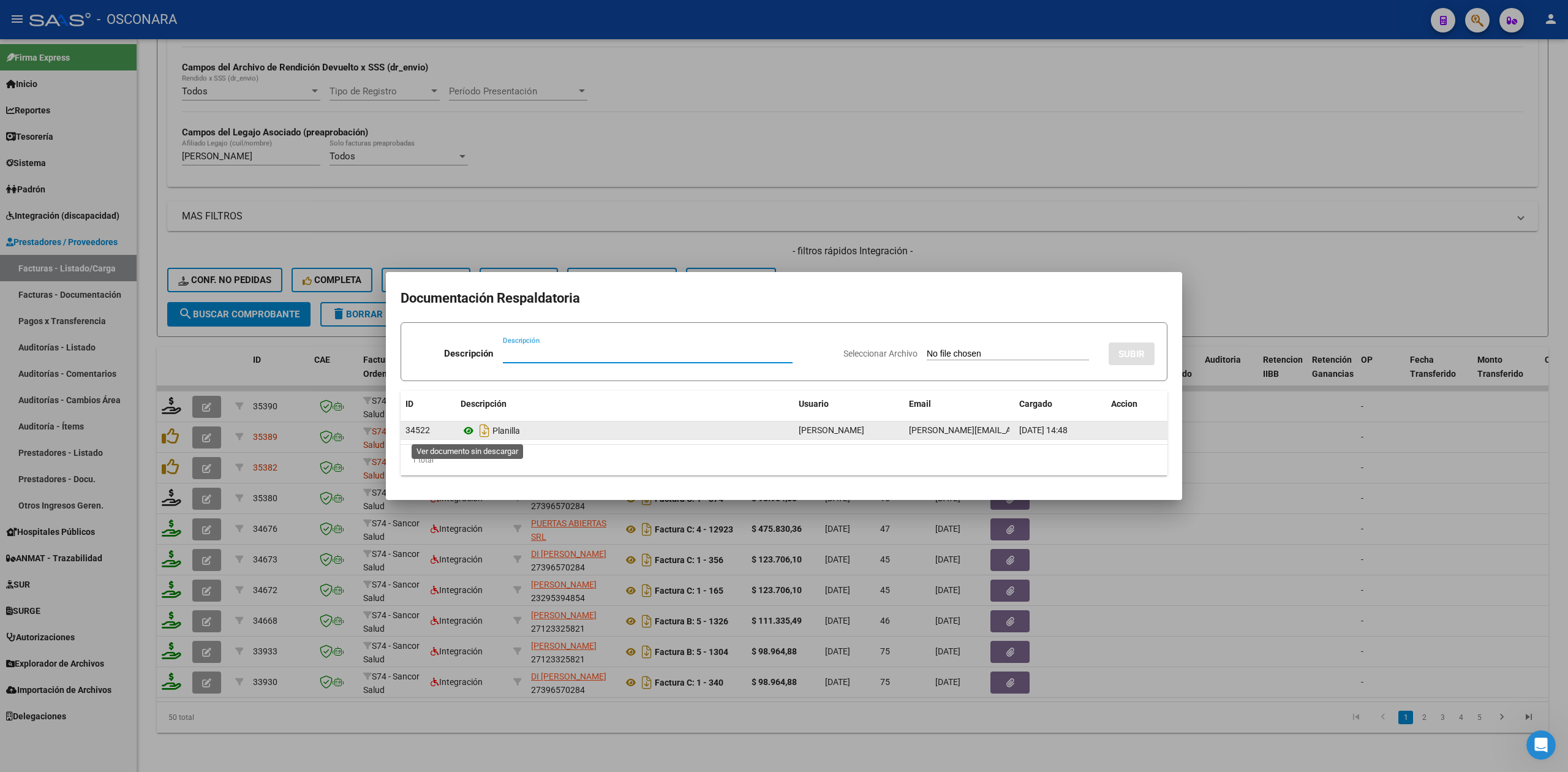
click at [466, 432] on icon at bounding box center [468, 430] width 16 height 14
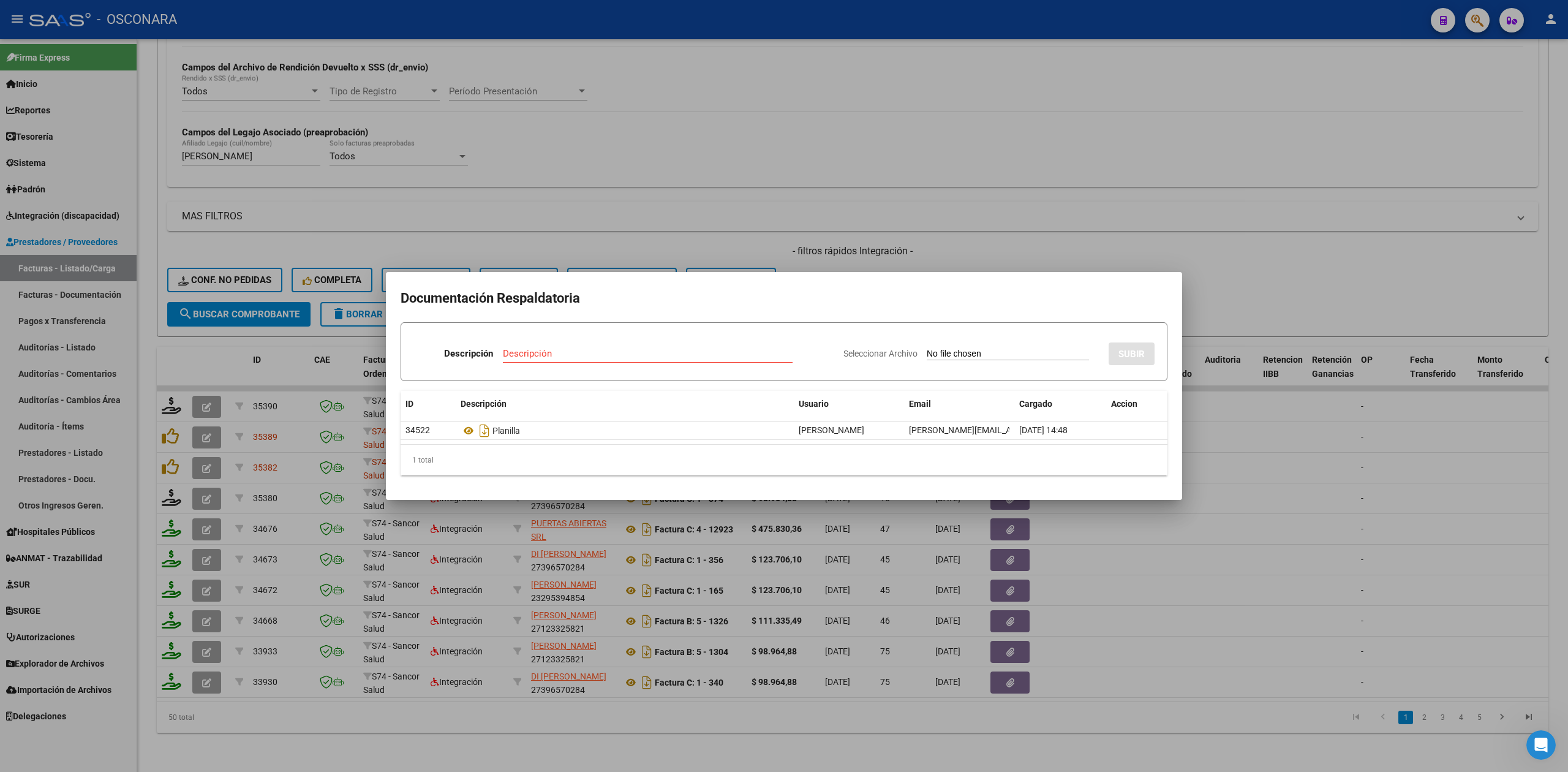
click at [882, 252] on div at bounding box center [784, 386] width 1568 height 772
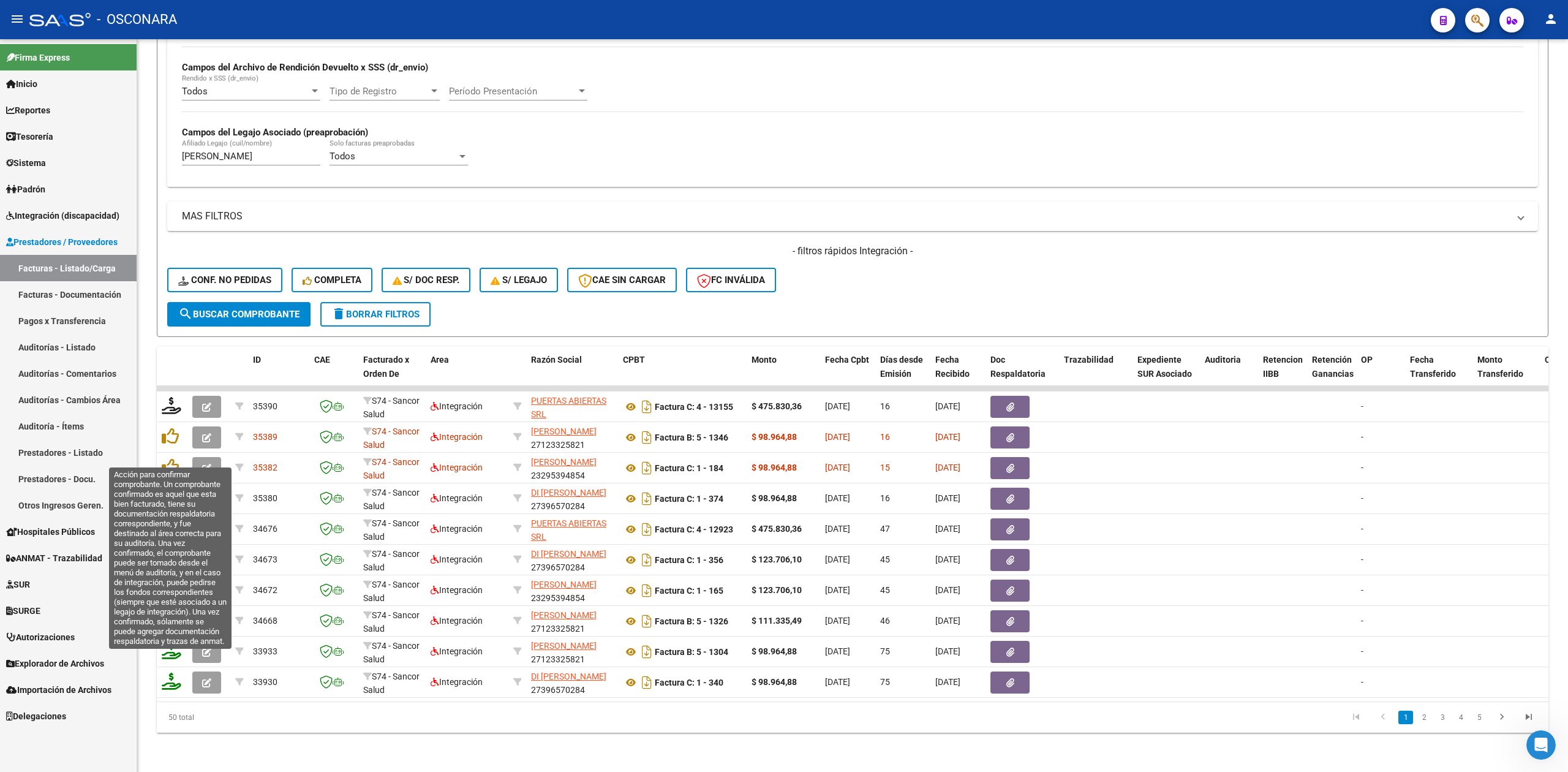
drag, startPoint x: 173, startPoint y: 456, endPoint x: 180, endPoint y: 475, distance: 20.2
click at [173, 458] on icon at bounding box center [170, 467] width 17 height 17
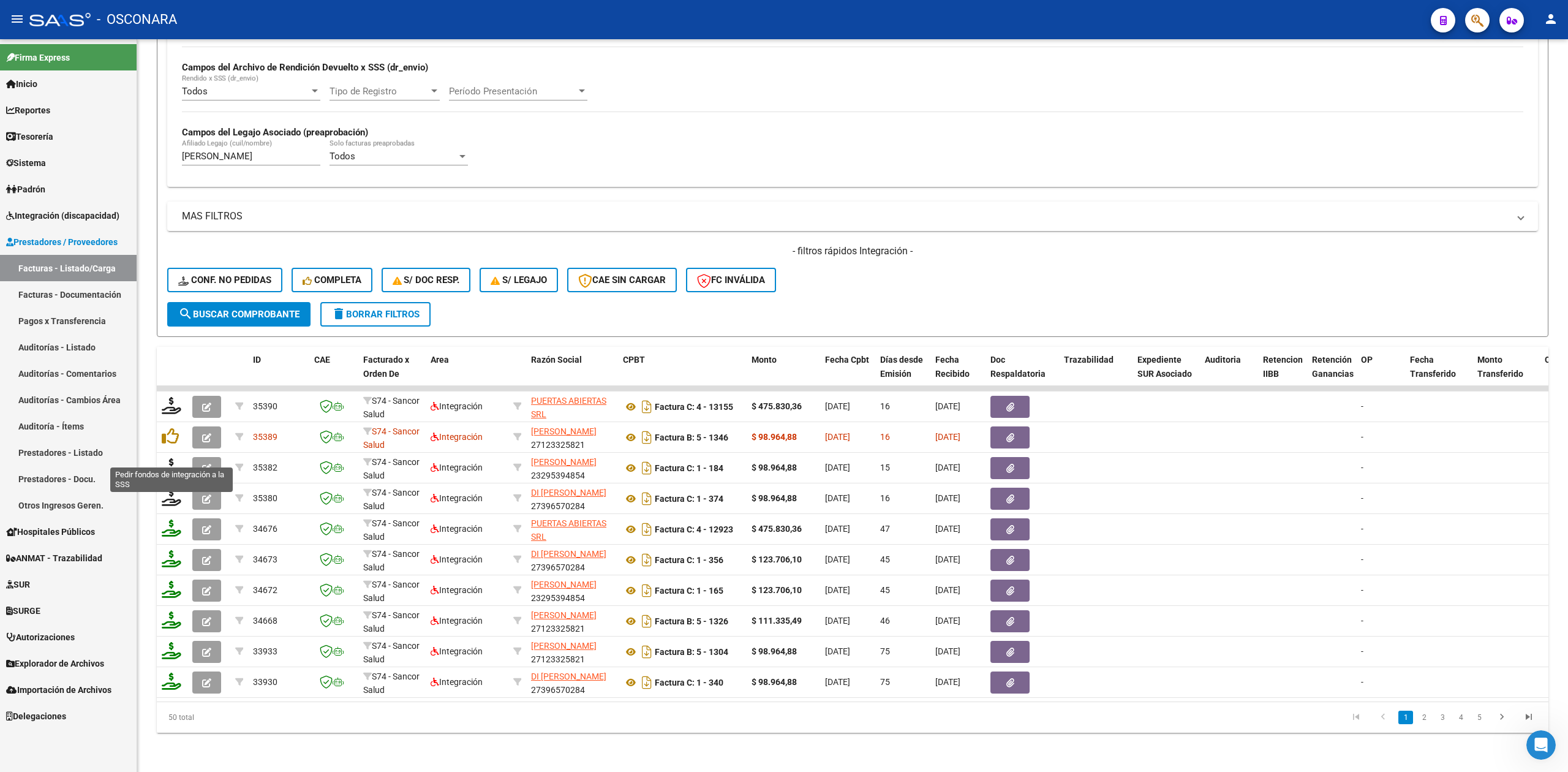
click at [172, 458] on icon at bounding box center [171, 467] width 20 height 17
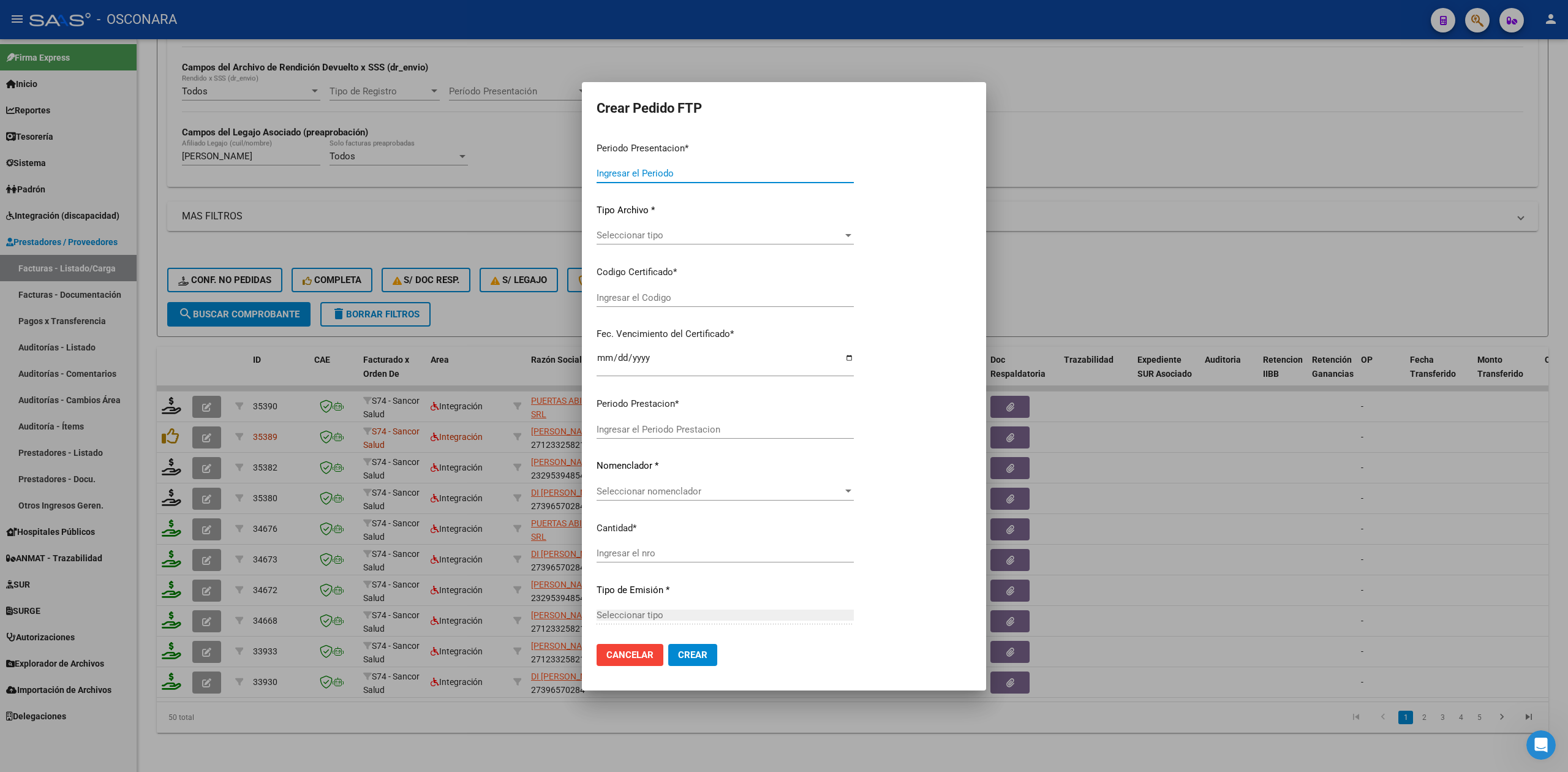
type input "202508"
type input "$ 98.964,88"
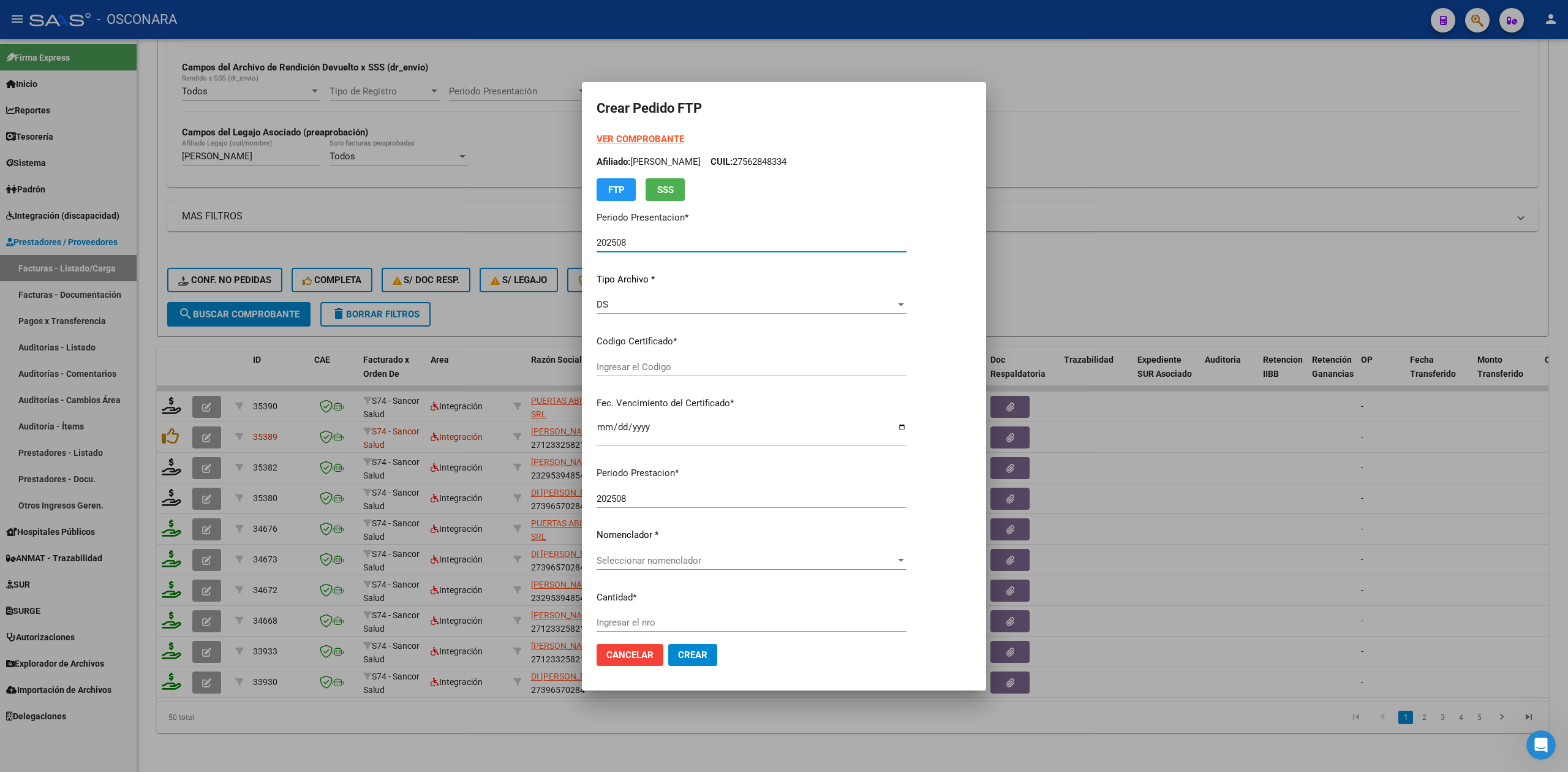
type input "ARG01000562848332023103120281031AND12921"
type input "[DATE]"
click at [652, 365] on span "Seleccionar certificado" at bounding box center [746, 367] width 299 height 11
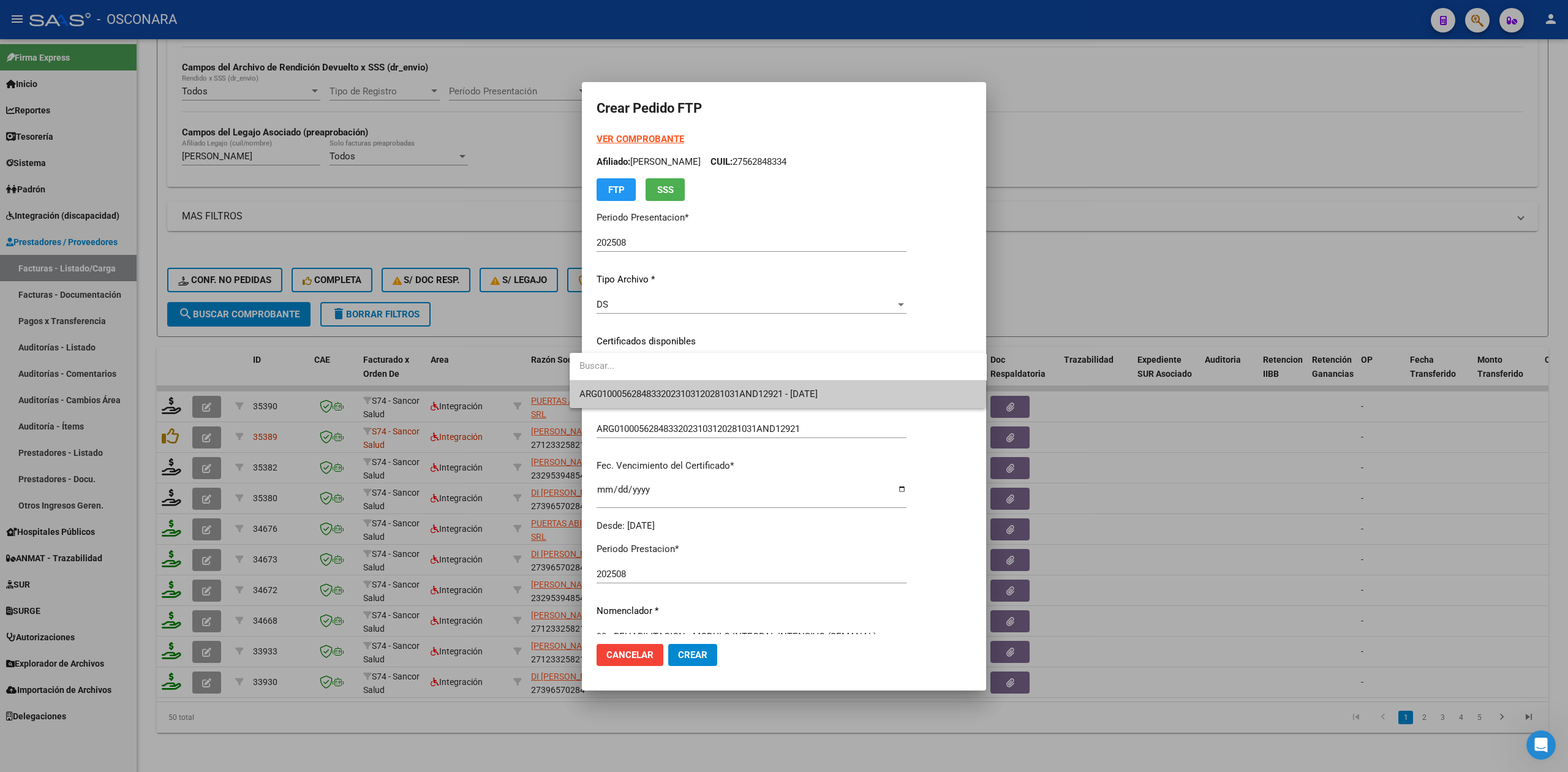
click at [657, 399] on span "ARG01000562848332023103120281031AND12921 - [DATE]" at bounding box center [698, 394] width 239 height 11
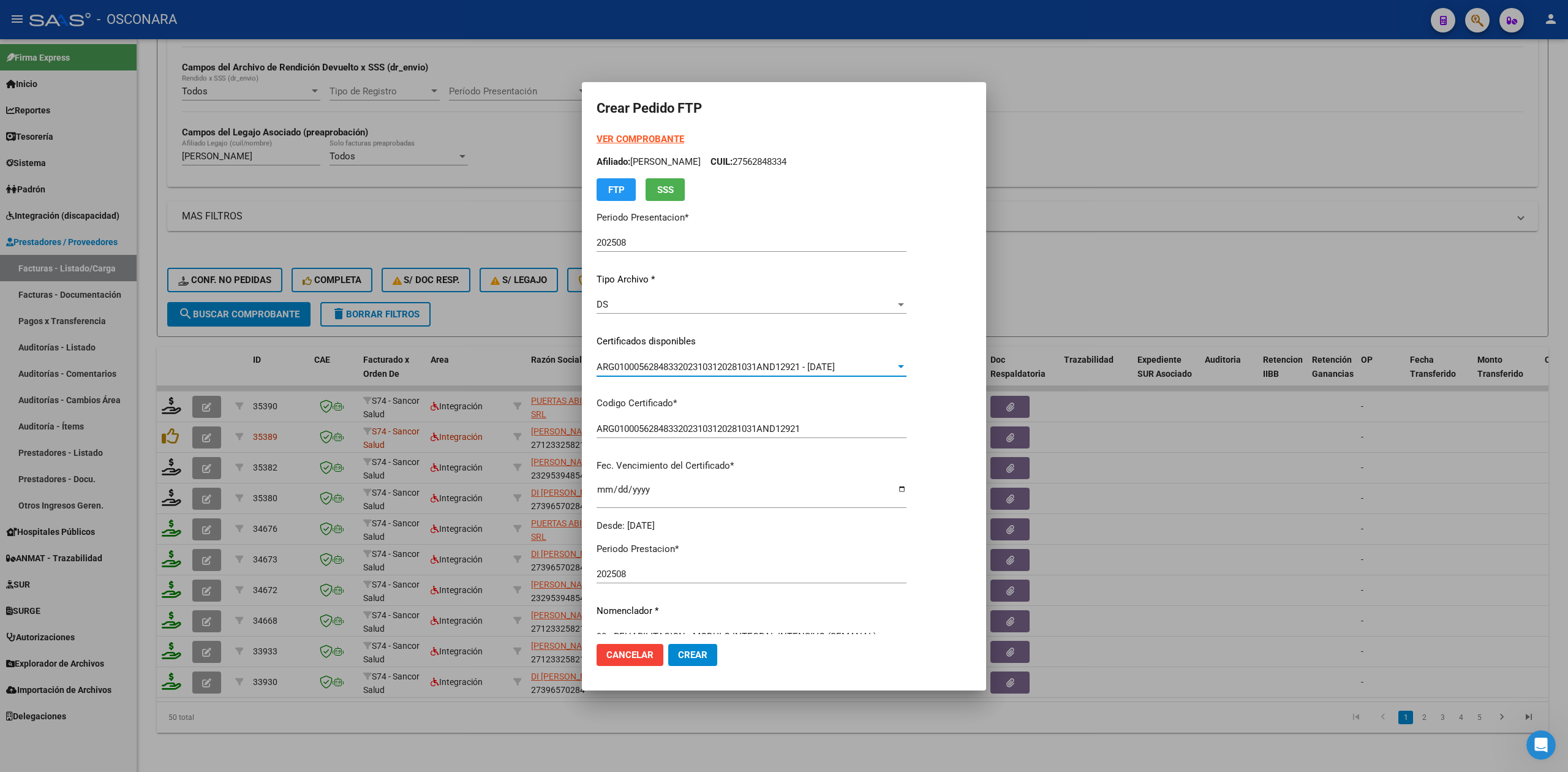
scroll to position [285, 0]
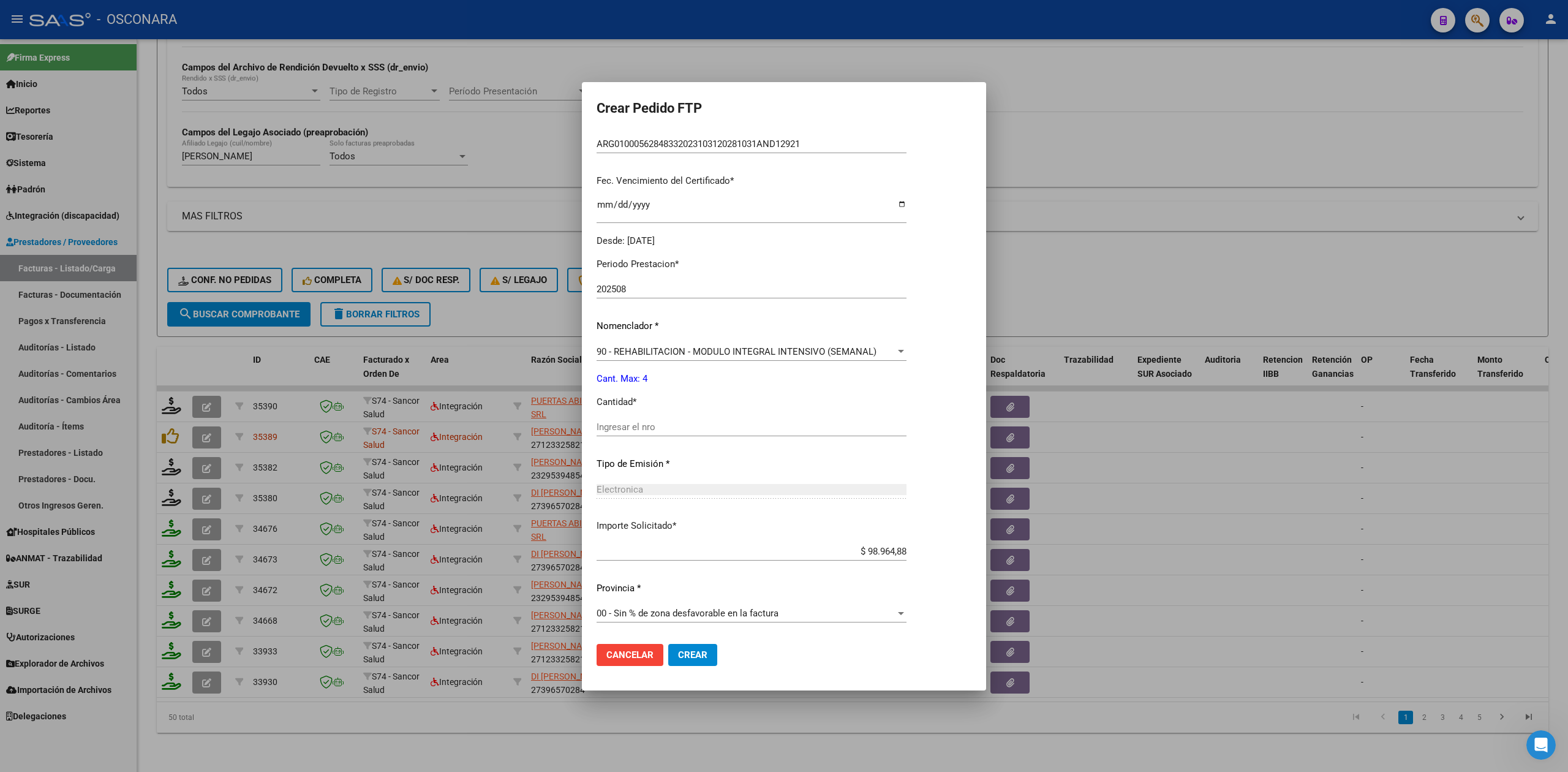
click at [636, 424] on input "Ingresar el nro" at bounding box center [751, 427] width 310 height 11
type input "4"
click at [668, 644] on button "Crear" at bounding box center [692, 655] width 49 height 22
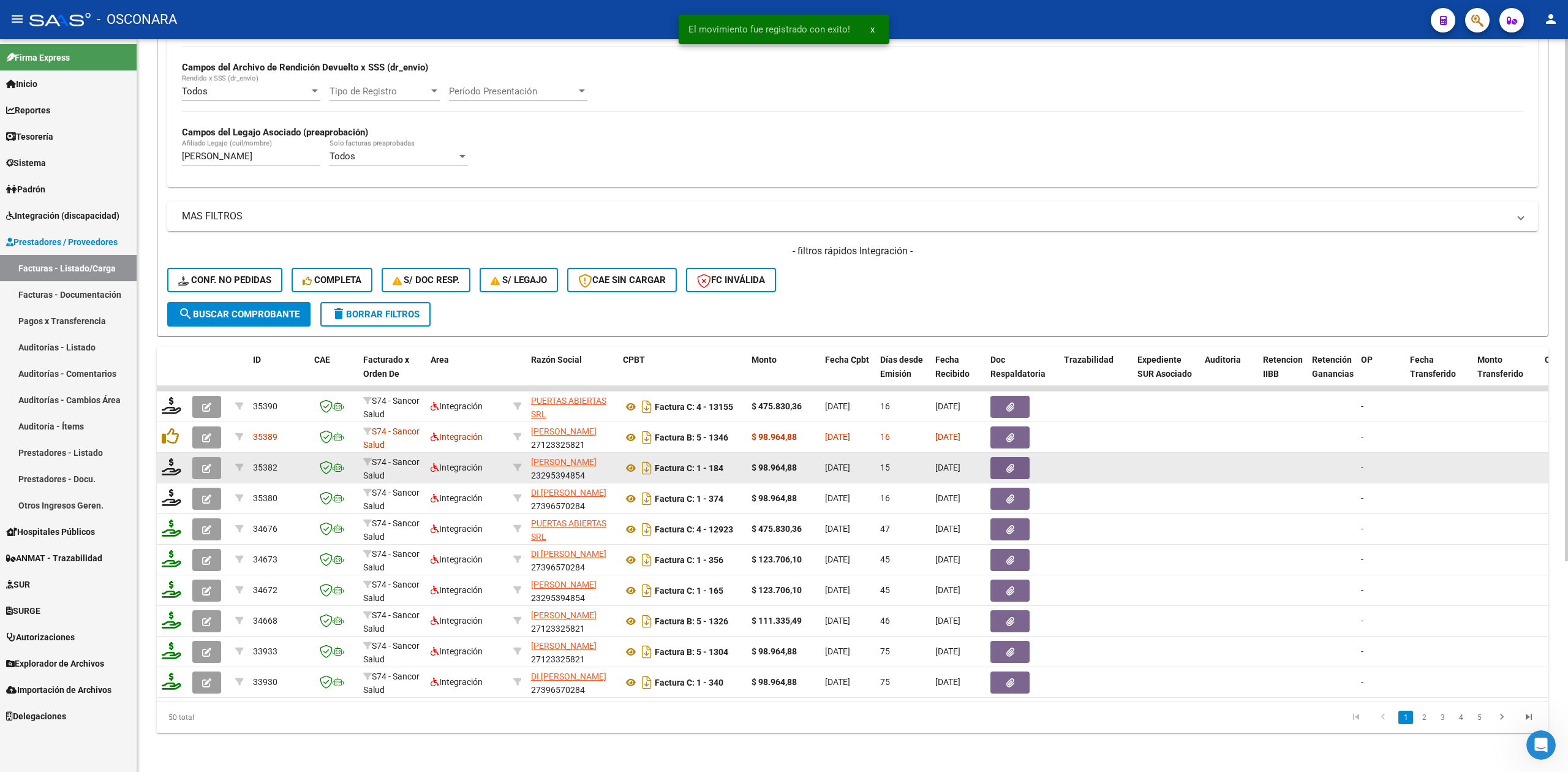
click at [208, 464] on icon "button" at bounding box center [207, 468] width 9 height 9
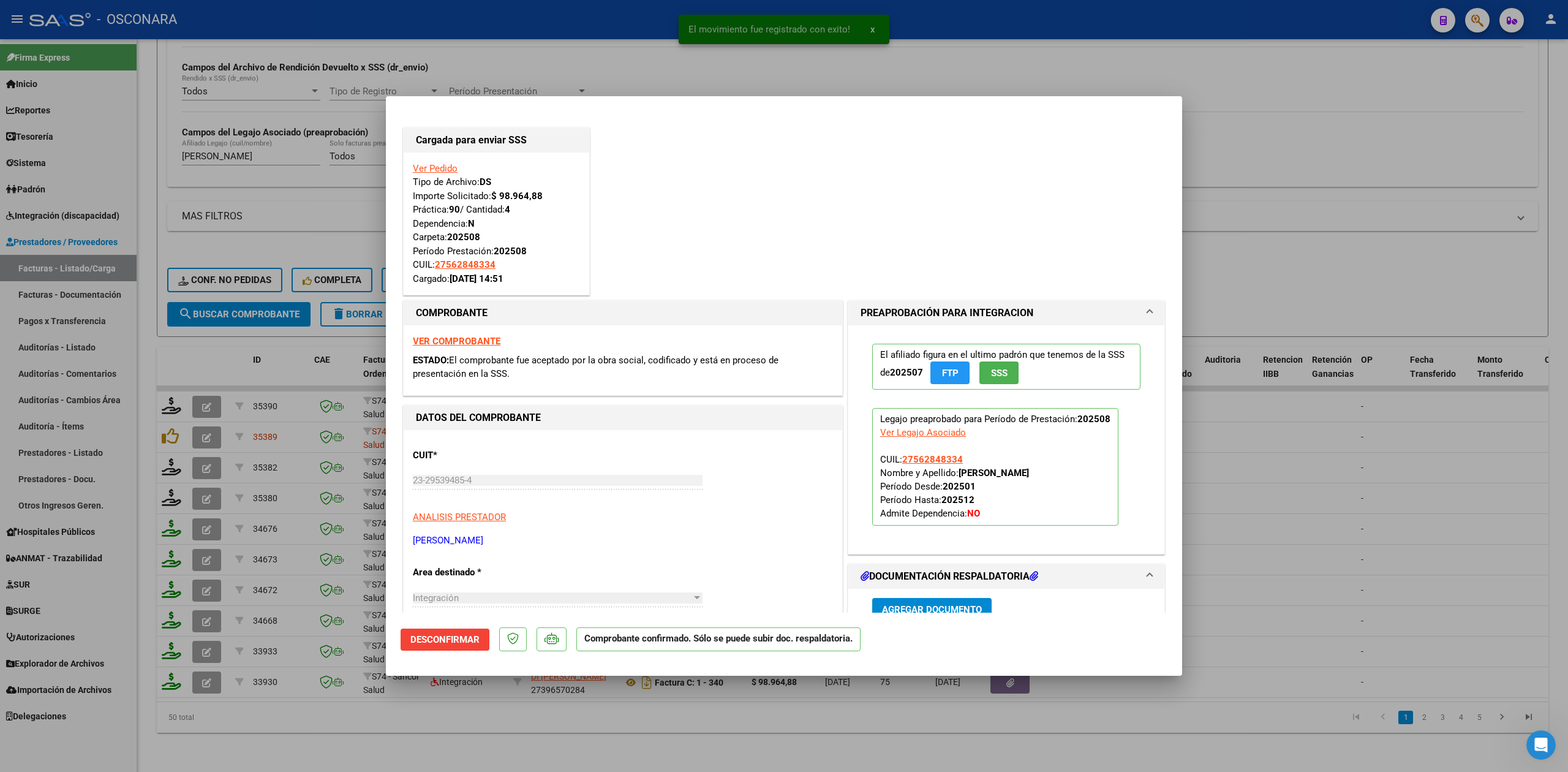
click at [359, 714] on div at bounding box center [784, 386] width 1568 height 772
type input "$ 0,00"
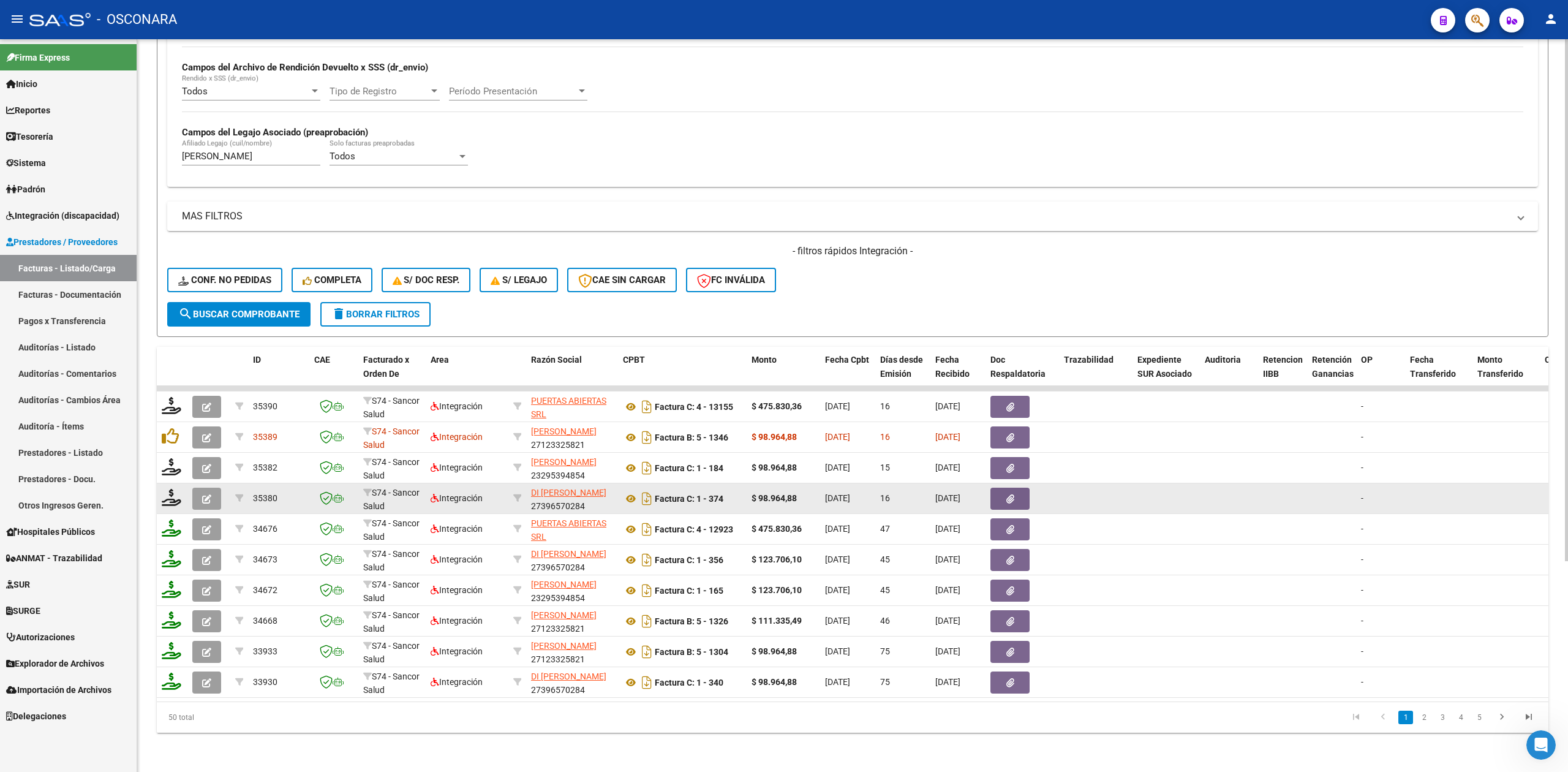
click at [205, 495] on icon "button" at bounding box center [207, 499] width 9 height 9
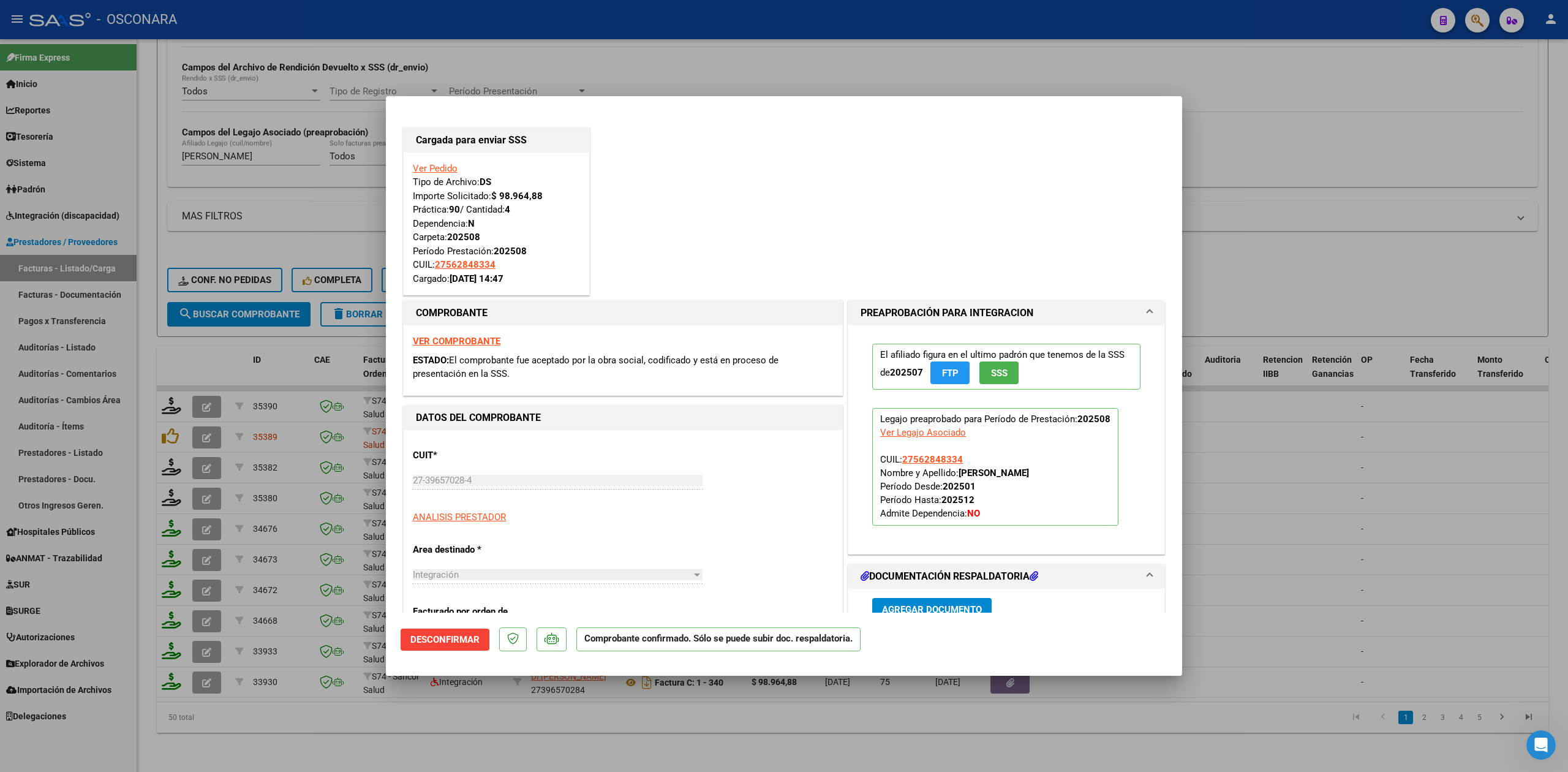
click at [449, 717] on div at bounding box center [784, 386] width 1568 height 772
type input "$ 0,00"
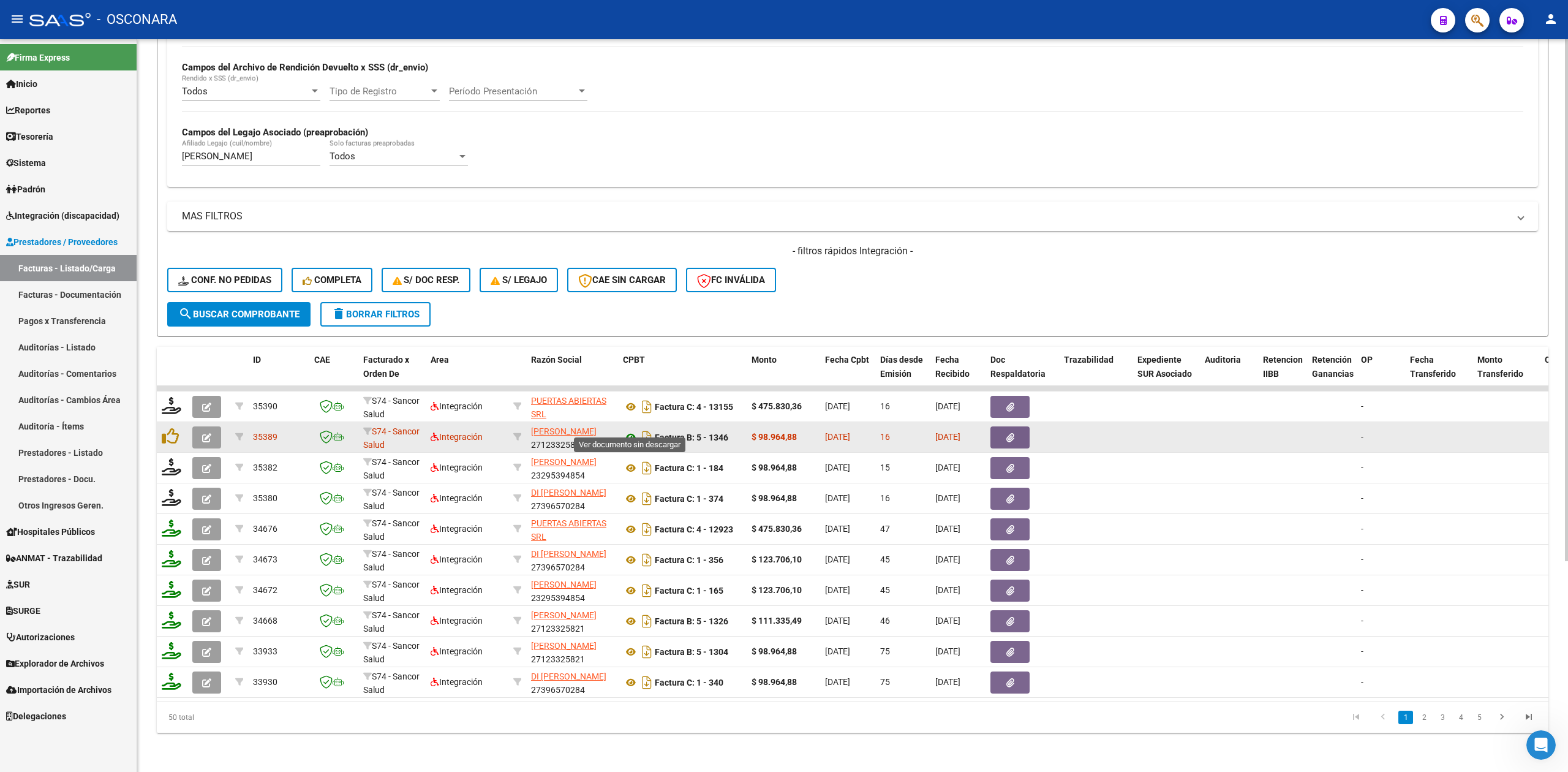
click at [632, 430] on icon at bounding box center [630, 437] width 16 height 14
click at [1000, 427] on button "button" at bounding box center [1010, 437] width 39 height 22
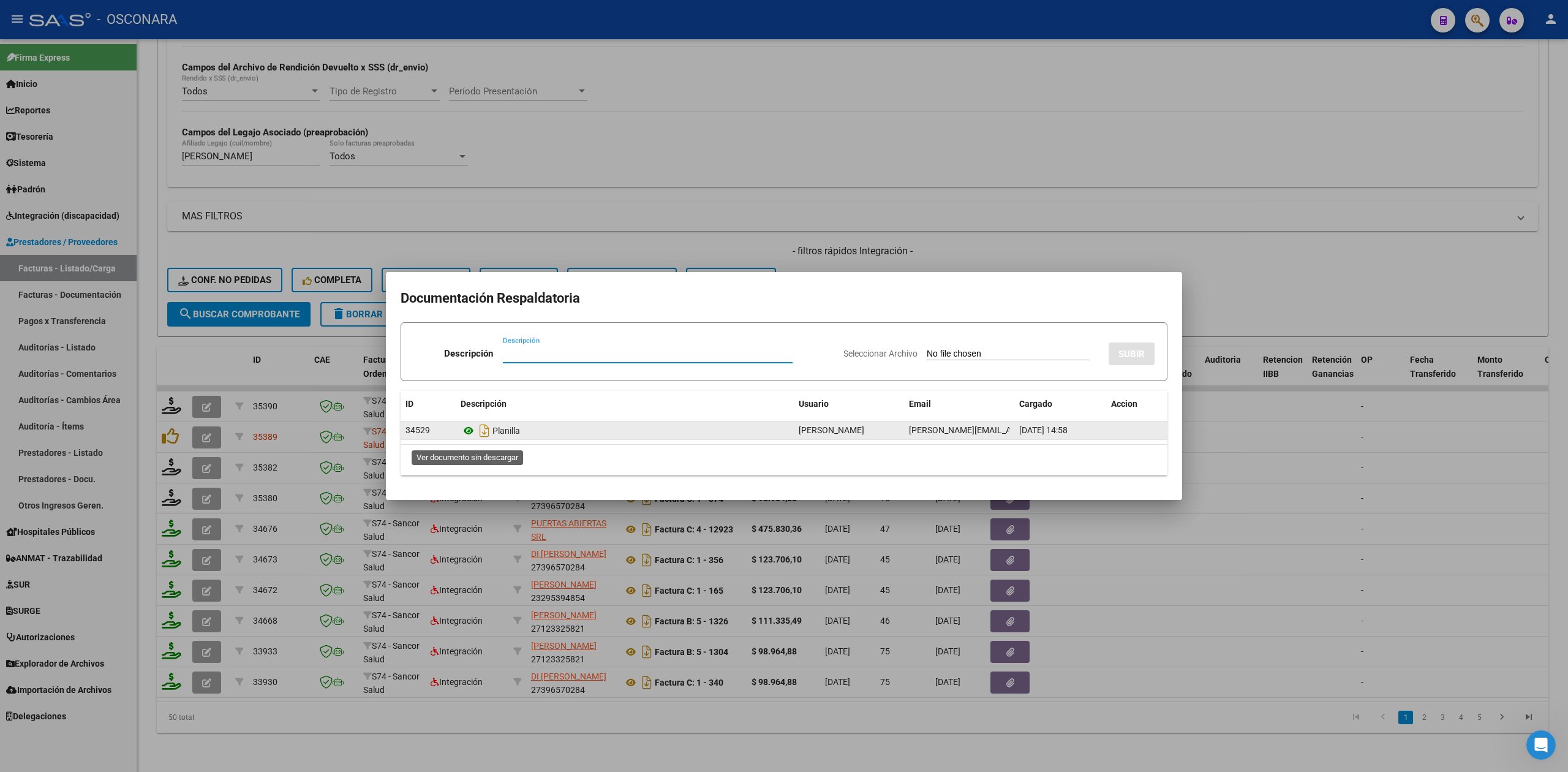
click at [467, 427] on icon at bounding box center [468, 430] width 16 height 14
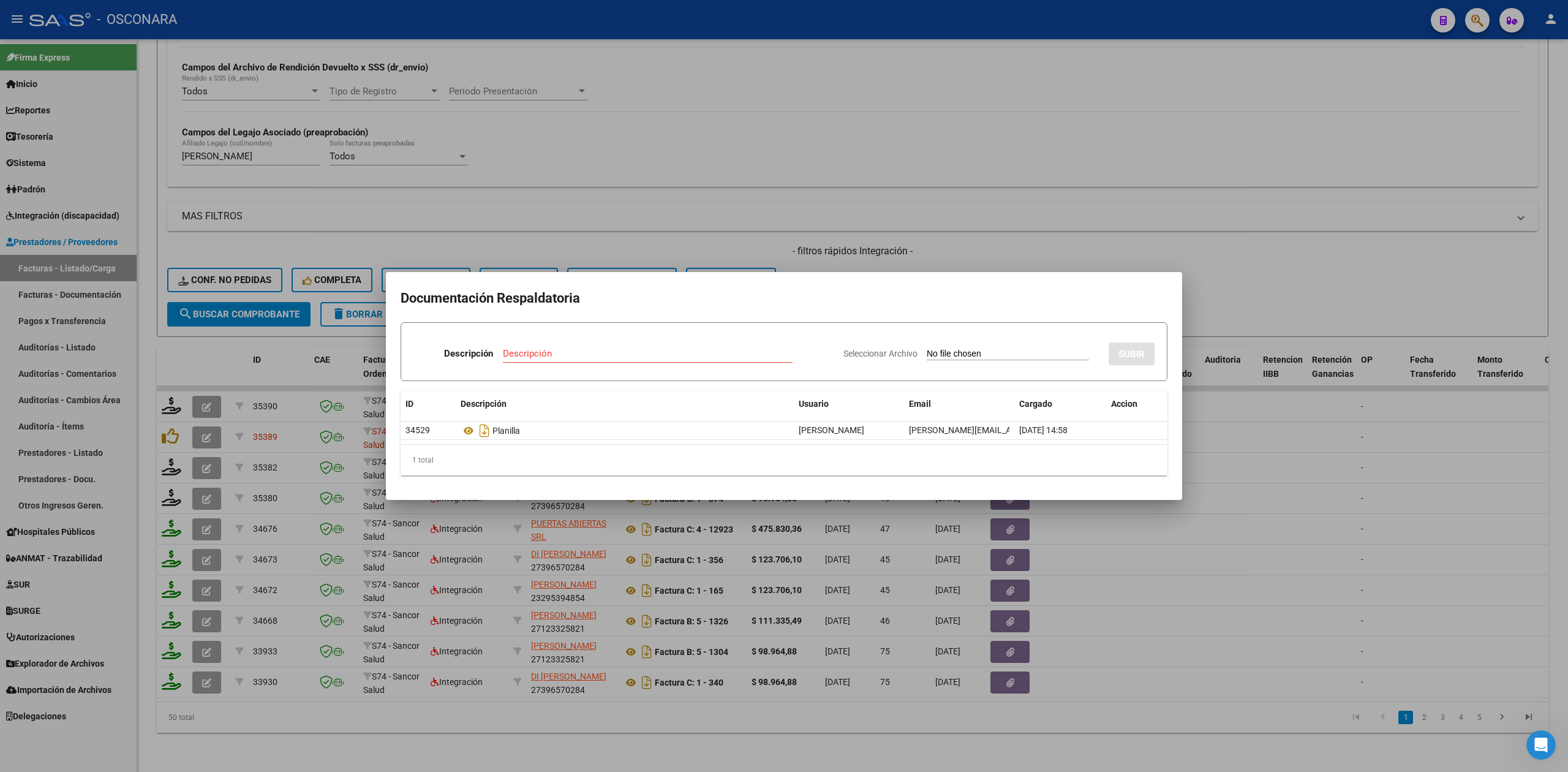
click at [694, 170] on div at bounding box center [784, 386] width 1568 height 772
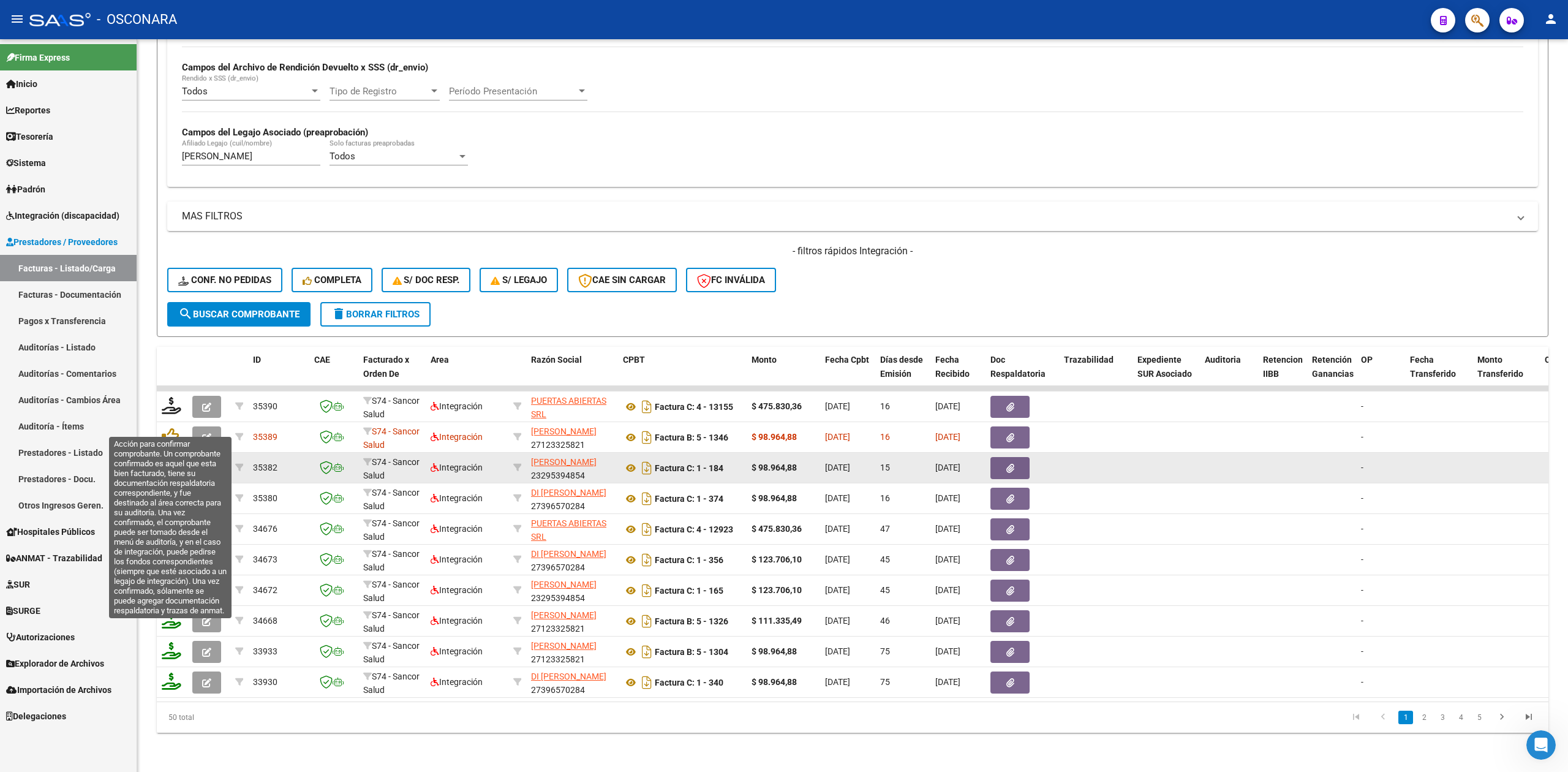
drag, startPoint x: 168, startPoint y: 422, endPoint x: 177, endPoint y: 449, distance: 28.5
click at [168, 427] on icon at bounding box center [170, 436] width 17 height 17
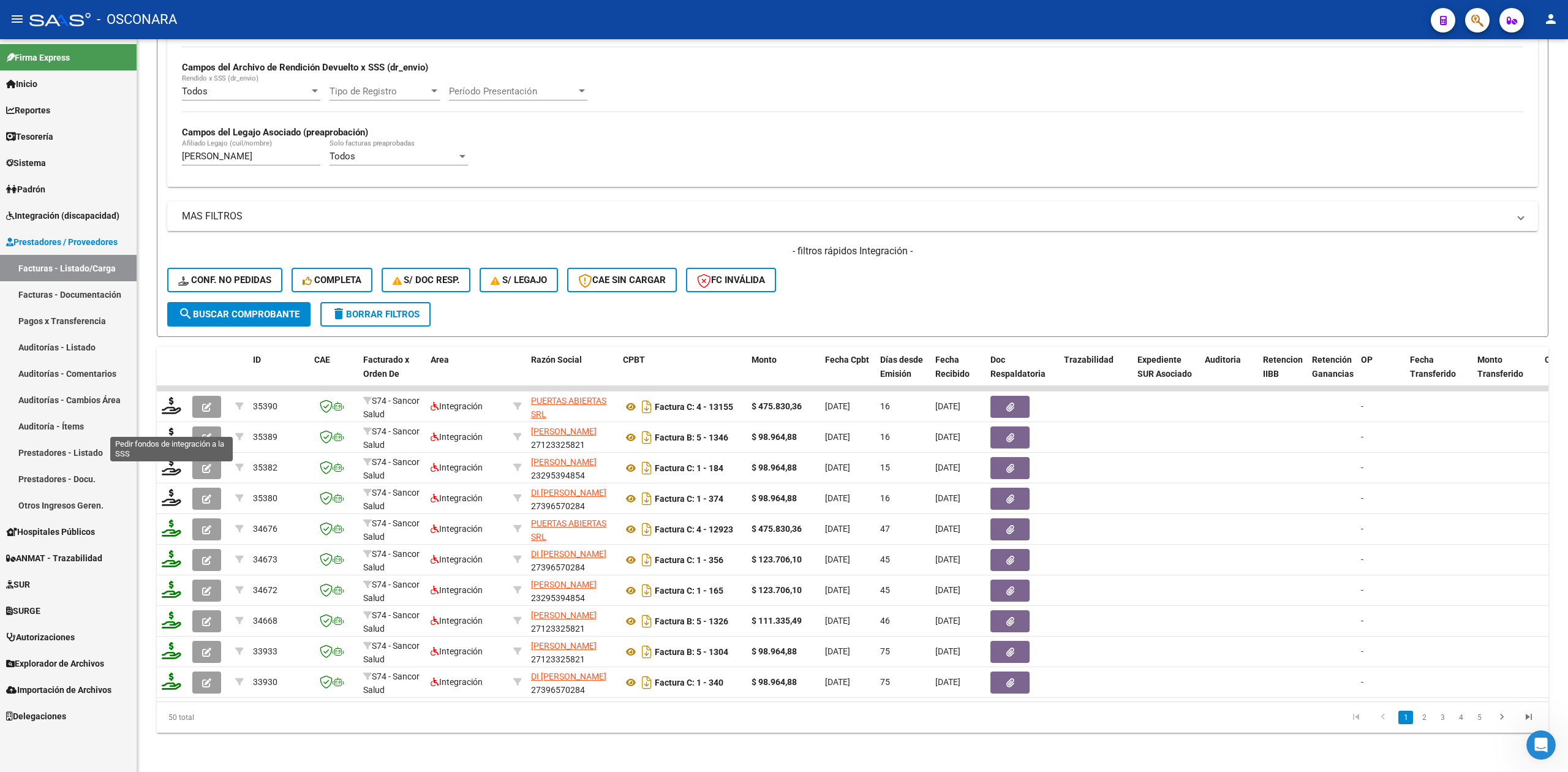
click at [171, 427] on icon at bounding box center [171, 436] width 20 height 17
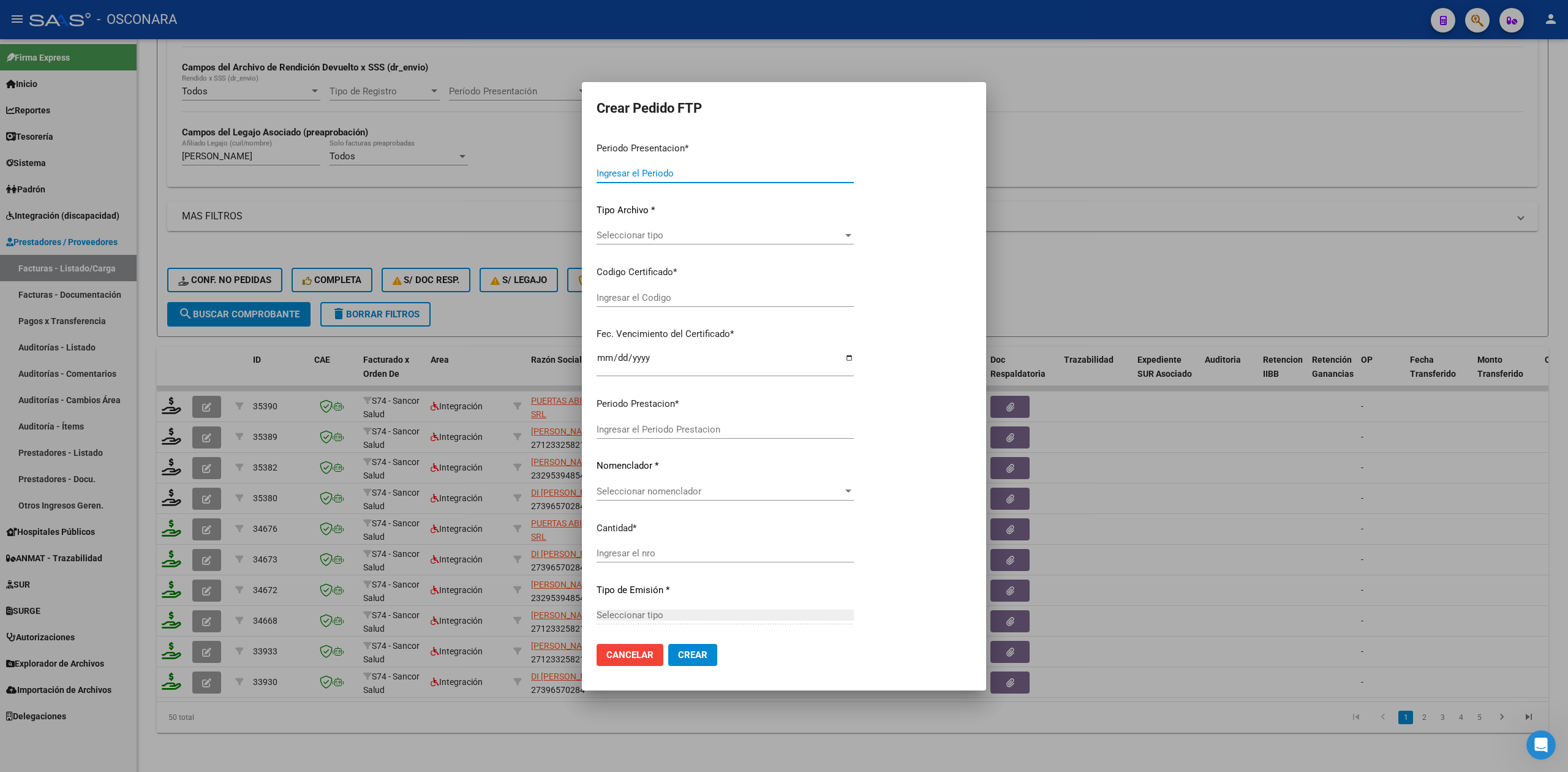
type input "202508"
type input "$ 98.964,88"
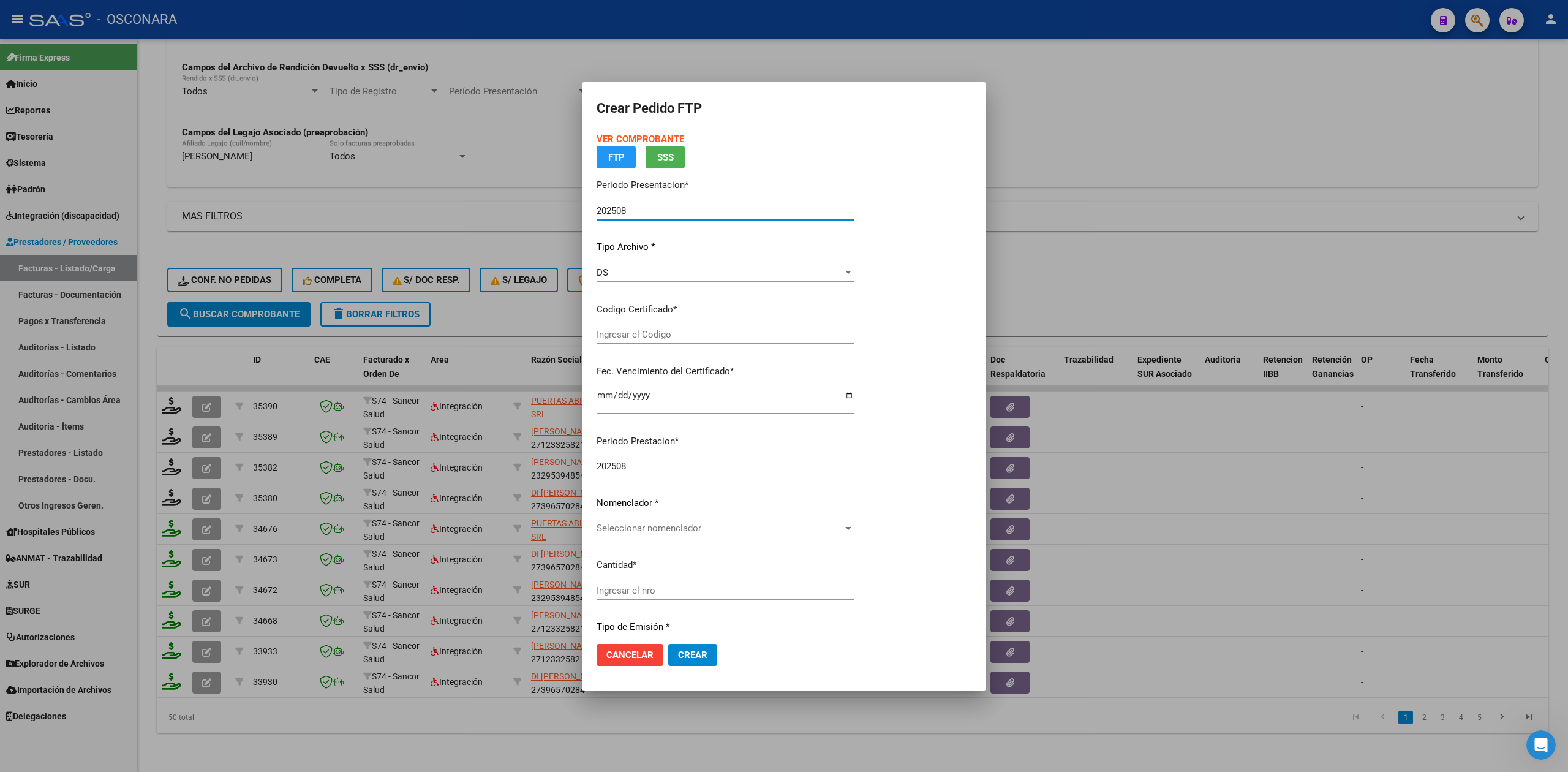
type input "ARG01000562848332023103120281031AND12921"
type input "[DATE]"
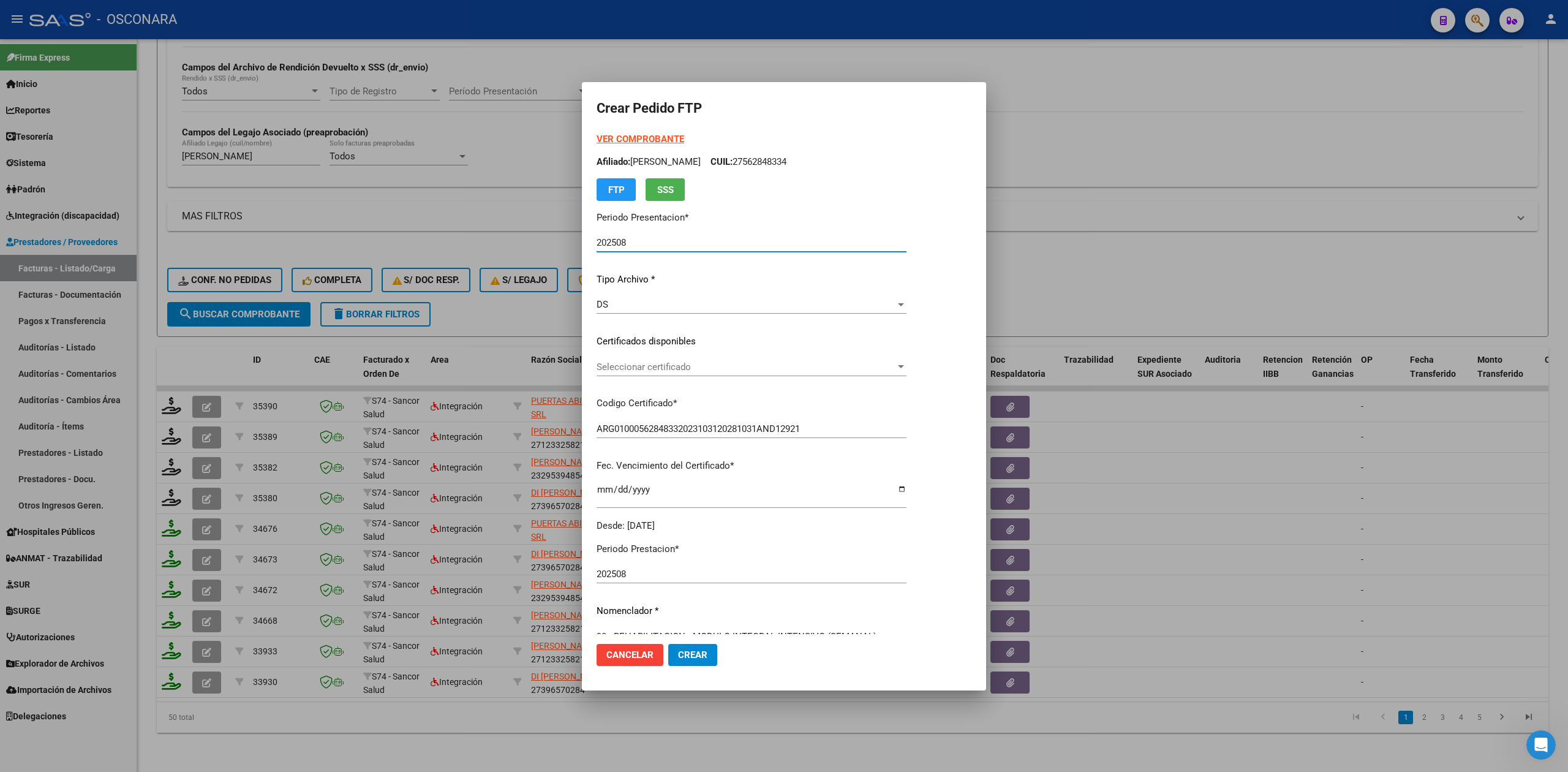
click at [663, 367] on span "Seleccionar certificado" at bounding box center [746, 367] width 299 height 11
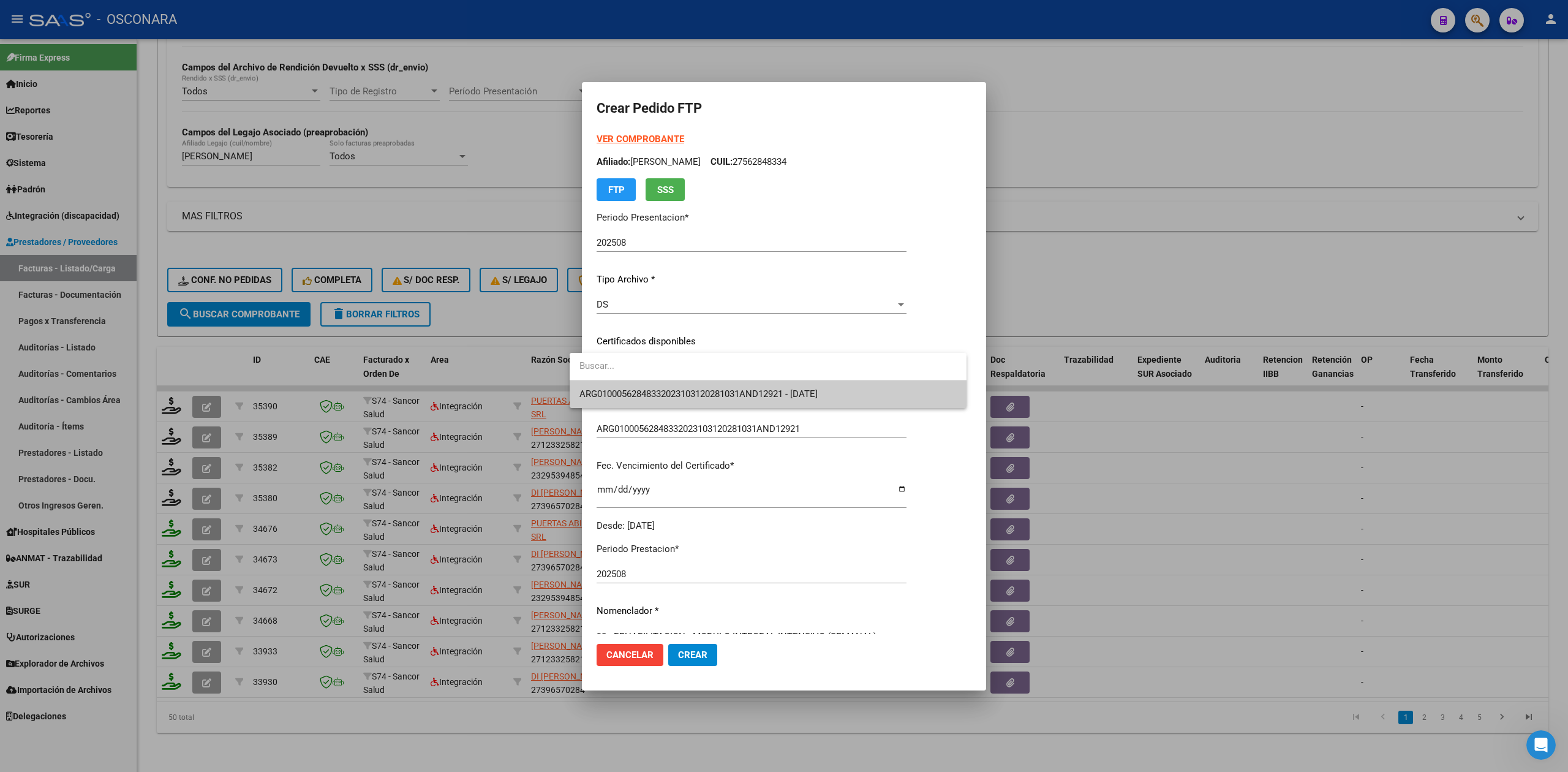
click at [662, 383] on span "ARG01000562848332023103120281031AND12921 - [DATE]" at bounding box center [768, 394] width 378 height 27
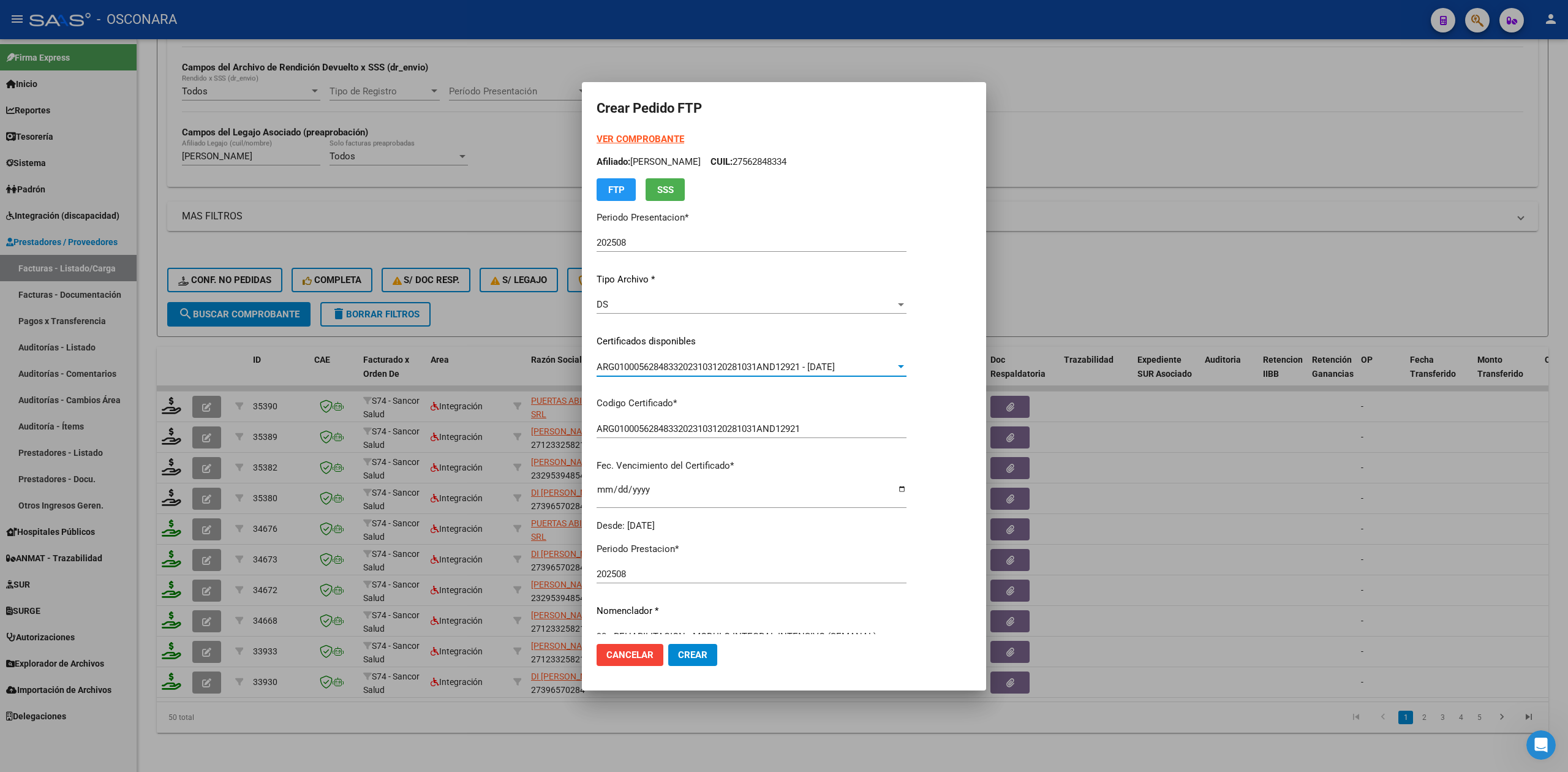
scroll to position [285, 0]
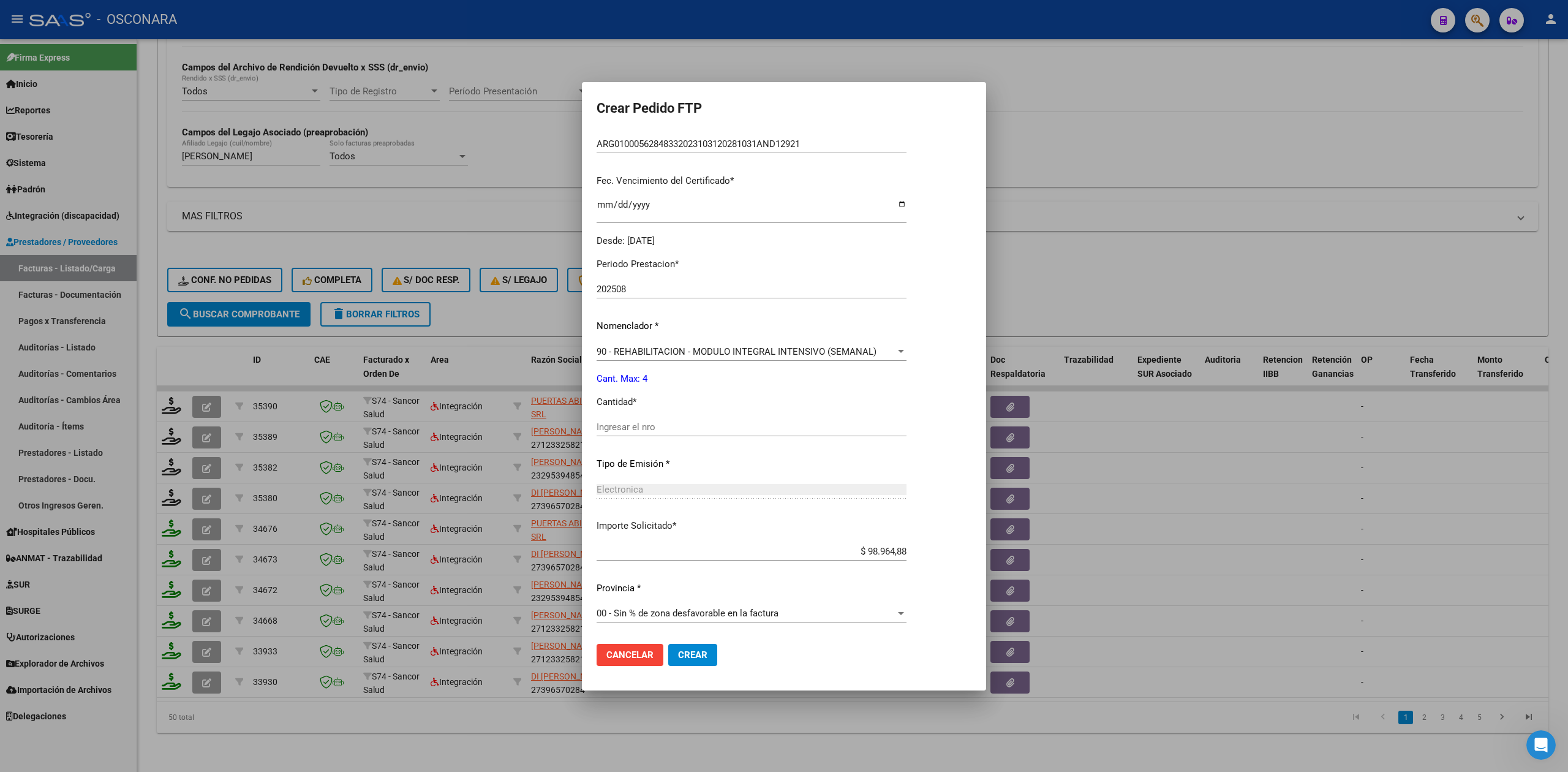
click at [623, 425] on input "Ingresar el nro" at bounding box center [751, 427] width 310 height 11
type input "4"
click at [668, 644] on button "Crear" at bounding box center [692, 655] width 49 height 22
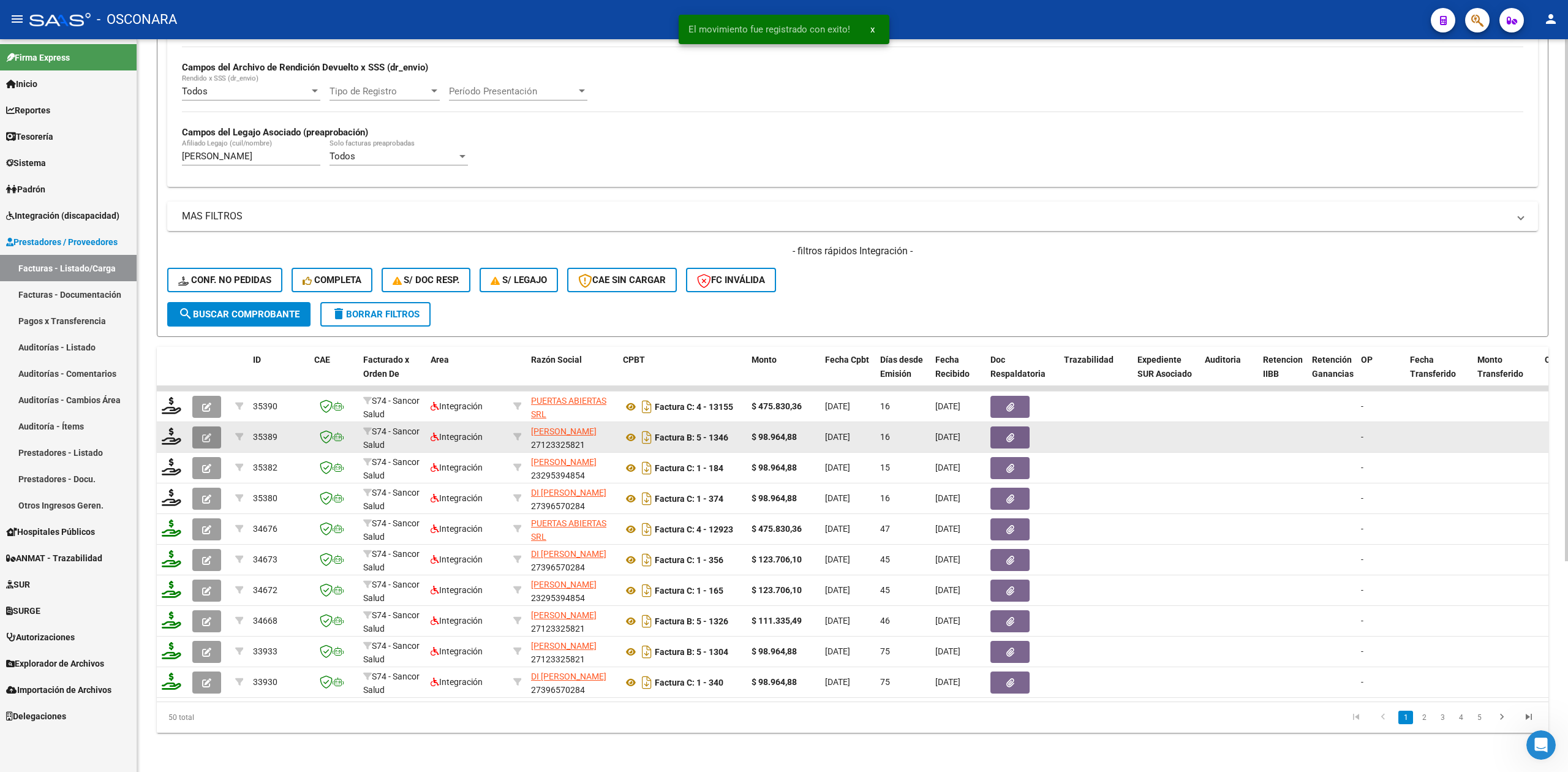
click at [206, 433] on icon "button" at bounding box center [207, 438] width 9 height 9
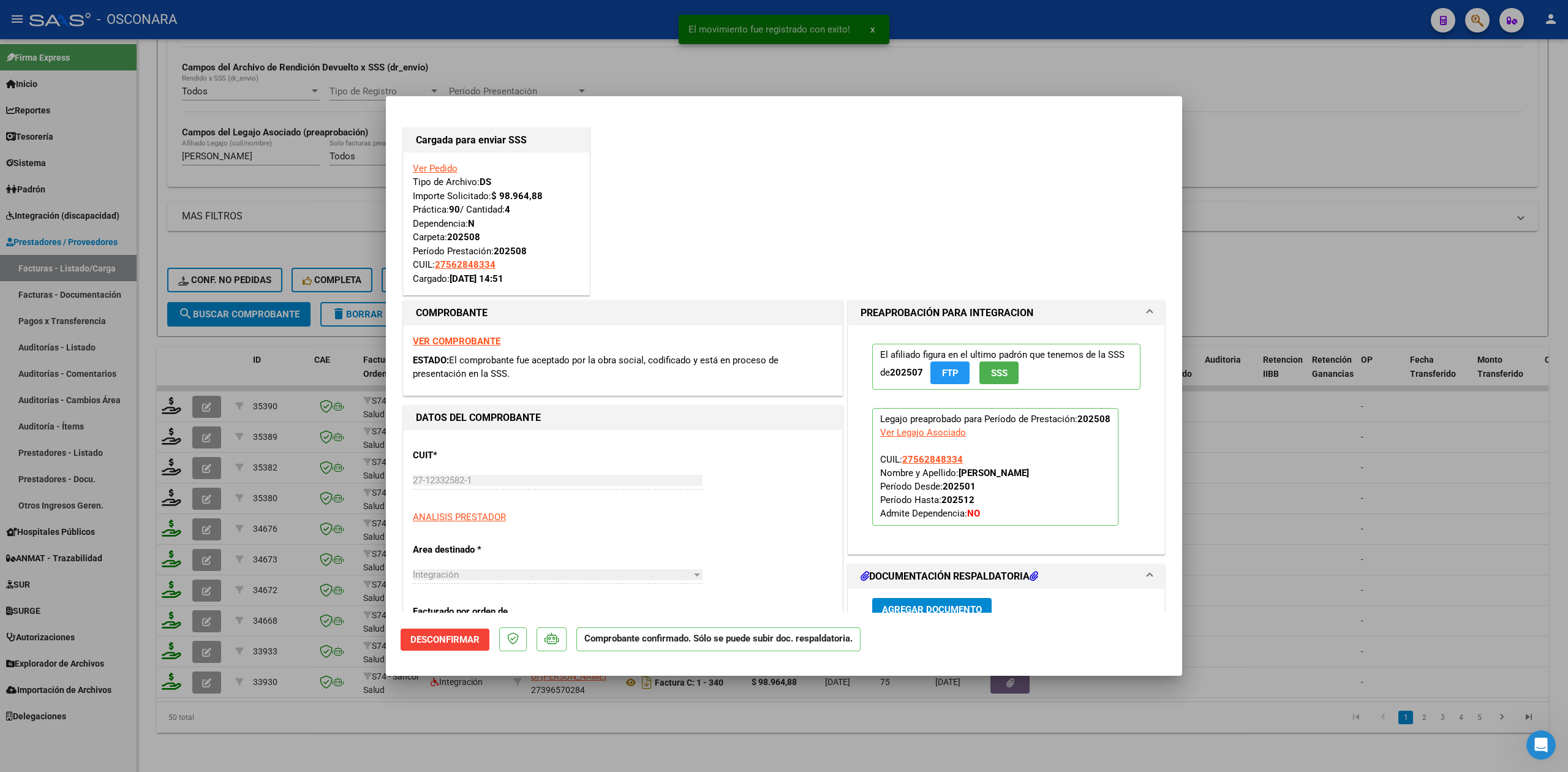
click at [349, 718] on div at bounding box center [784, 386] width 1568 height 772
type input "$ 0,00"
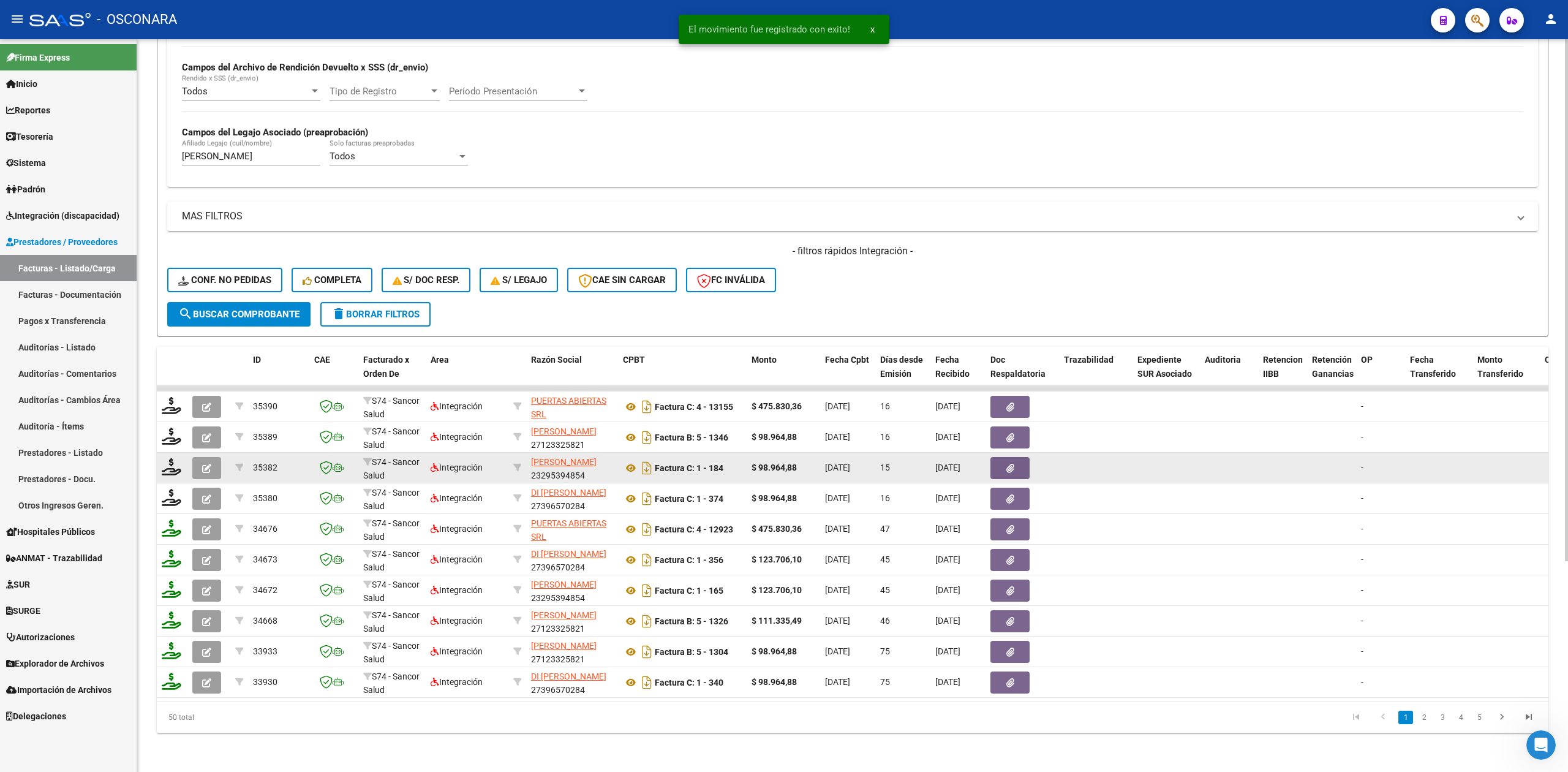
click at [206, 457] on button "button" at bounding box center [207, 467] width 29 height 22
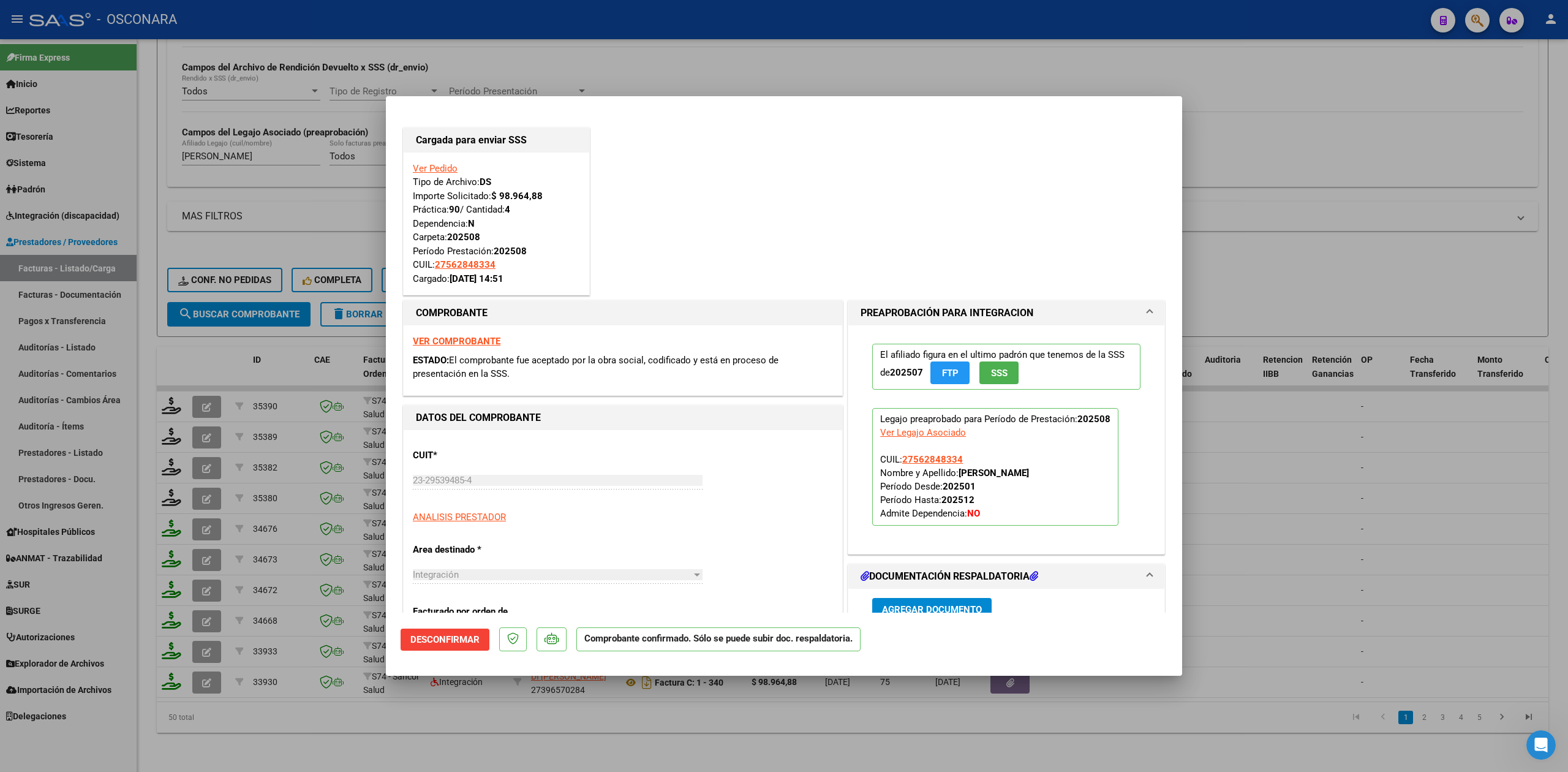
click at [314, 711] on div at bounding box center [784, 386] width 1568 height 772
type input "$ 0,00"
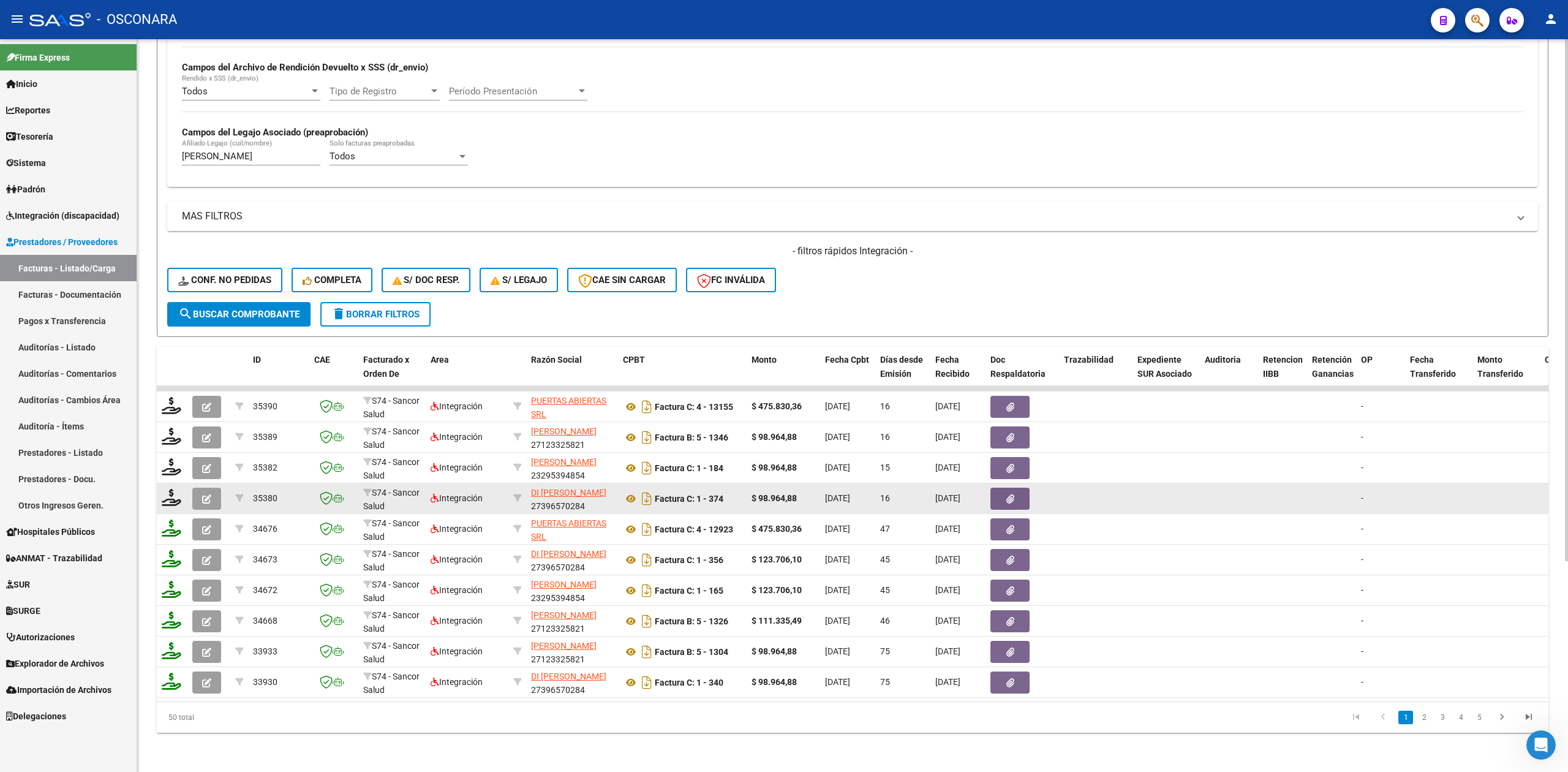
click at [206, 495] on icon "button" at bounding box center [207, 499] width 9 height 9
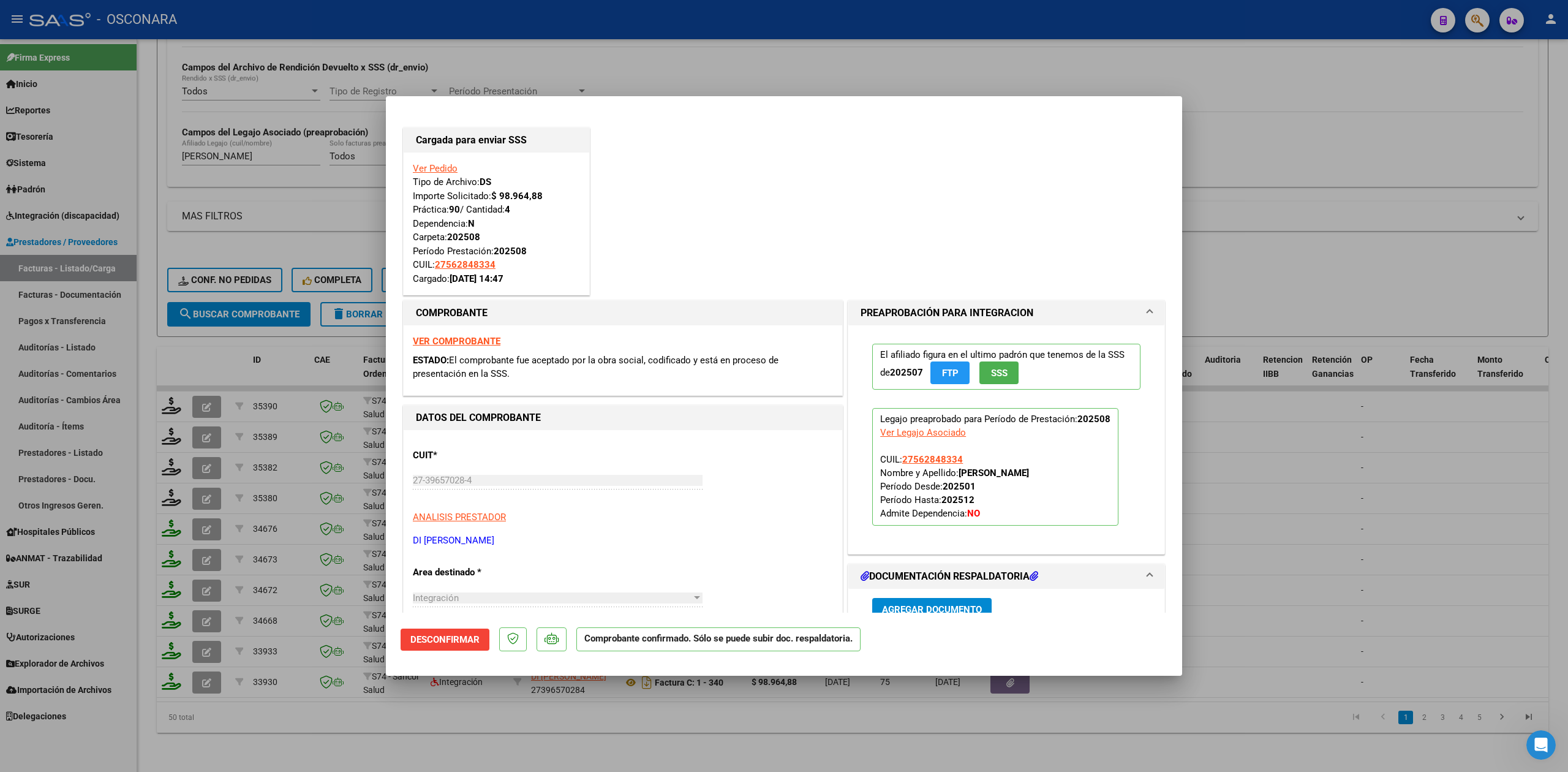
click at [570, 724] on div at bounding box center [784, 386] width 1568 height 772
type input "$ 0,00"
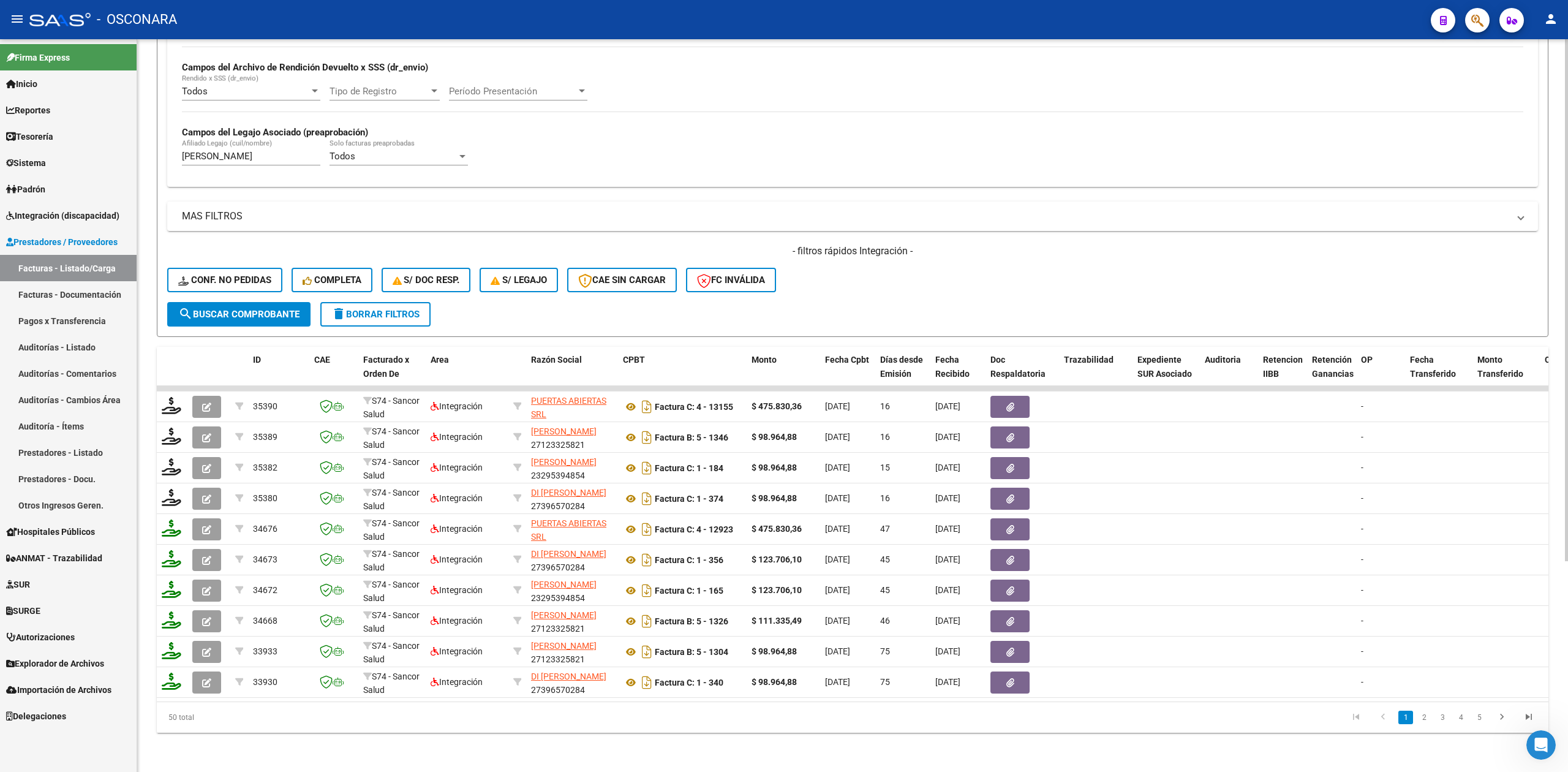
click at [853, 265] on div "- filtros rápidos Integración - Conf. no pedidas Completa S/ Doc Resp. S/ legaj…" at bounding box center [853, 273] width 1371 height 58
click at [892, 268] on div "- filtros rápidos Integración - Conf. no pedidas Completa S/ Doc Resp. S/ legaj…" at bounding box center [853, 273] width 1371 height 58
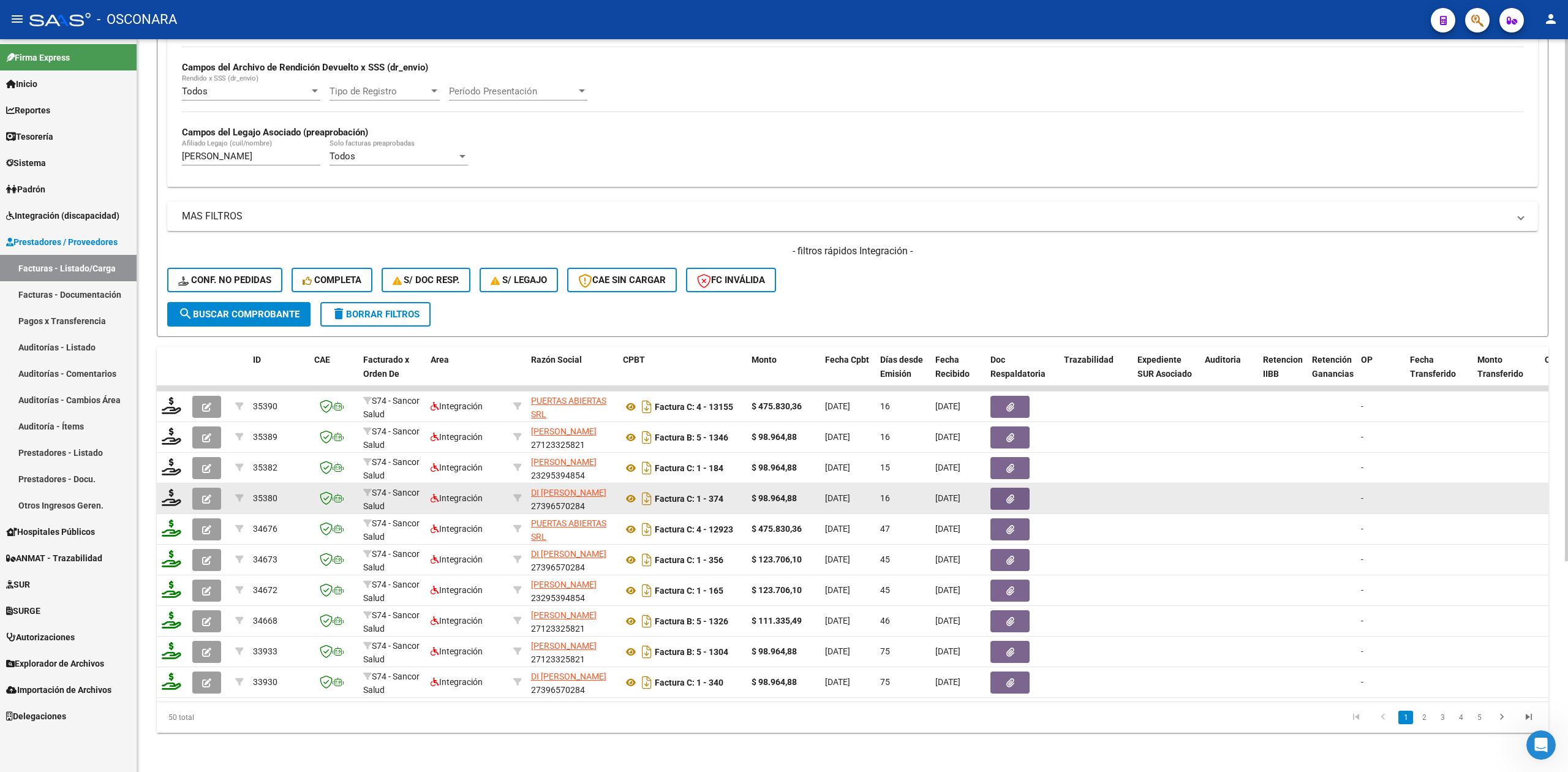
click at [209, 495] on icon "button" at bounding box center [207, 499] width 9 height 9
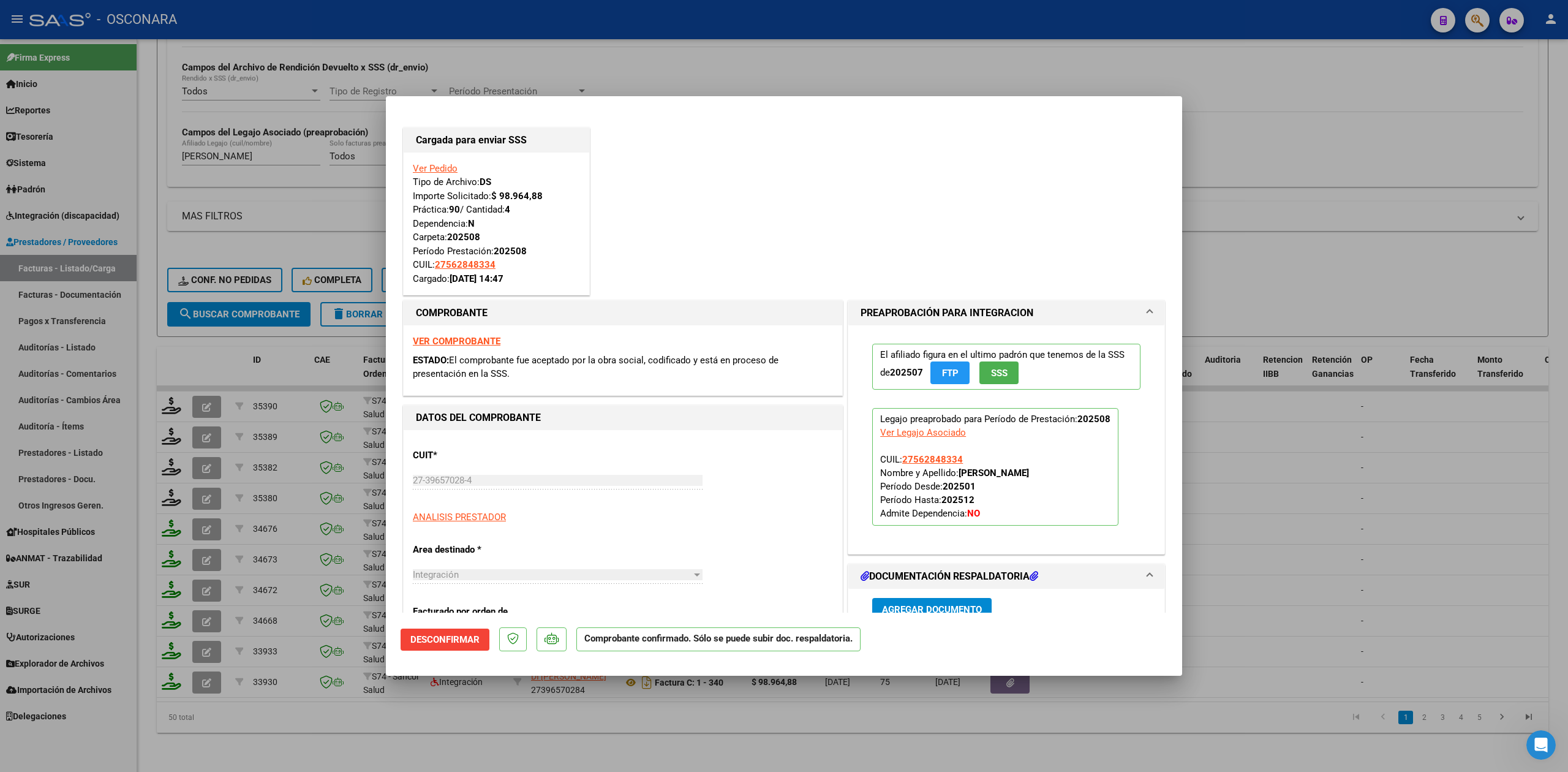
click at [298, 738] on div at bounding box center [784, 386] width 1568 height 772
type input "$ 0,00"
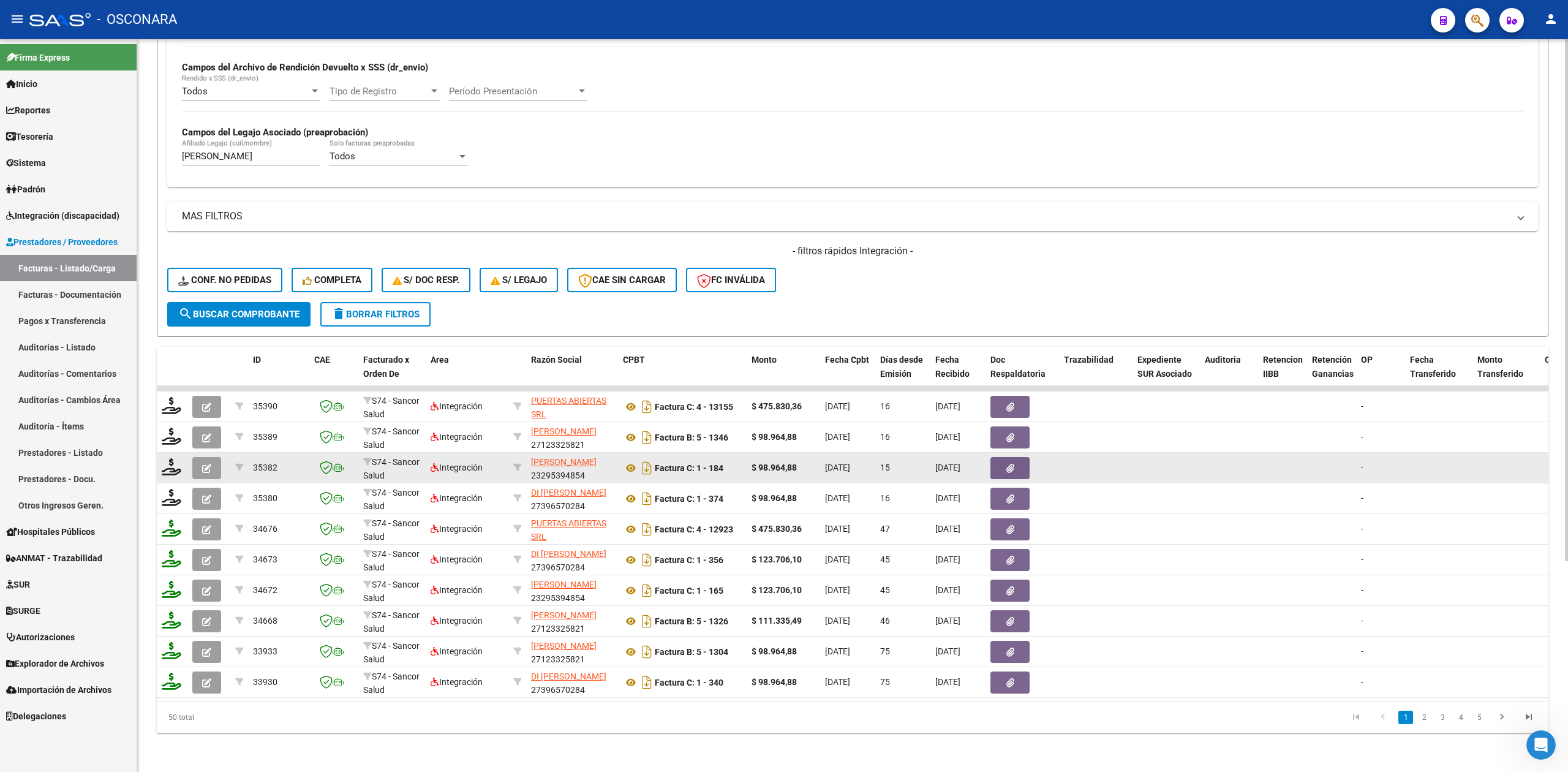
click at [206, 464] on icon "button" at bounding box center [207, 468] width 9 height 9
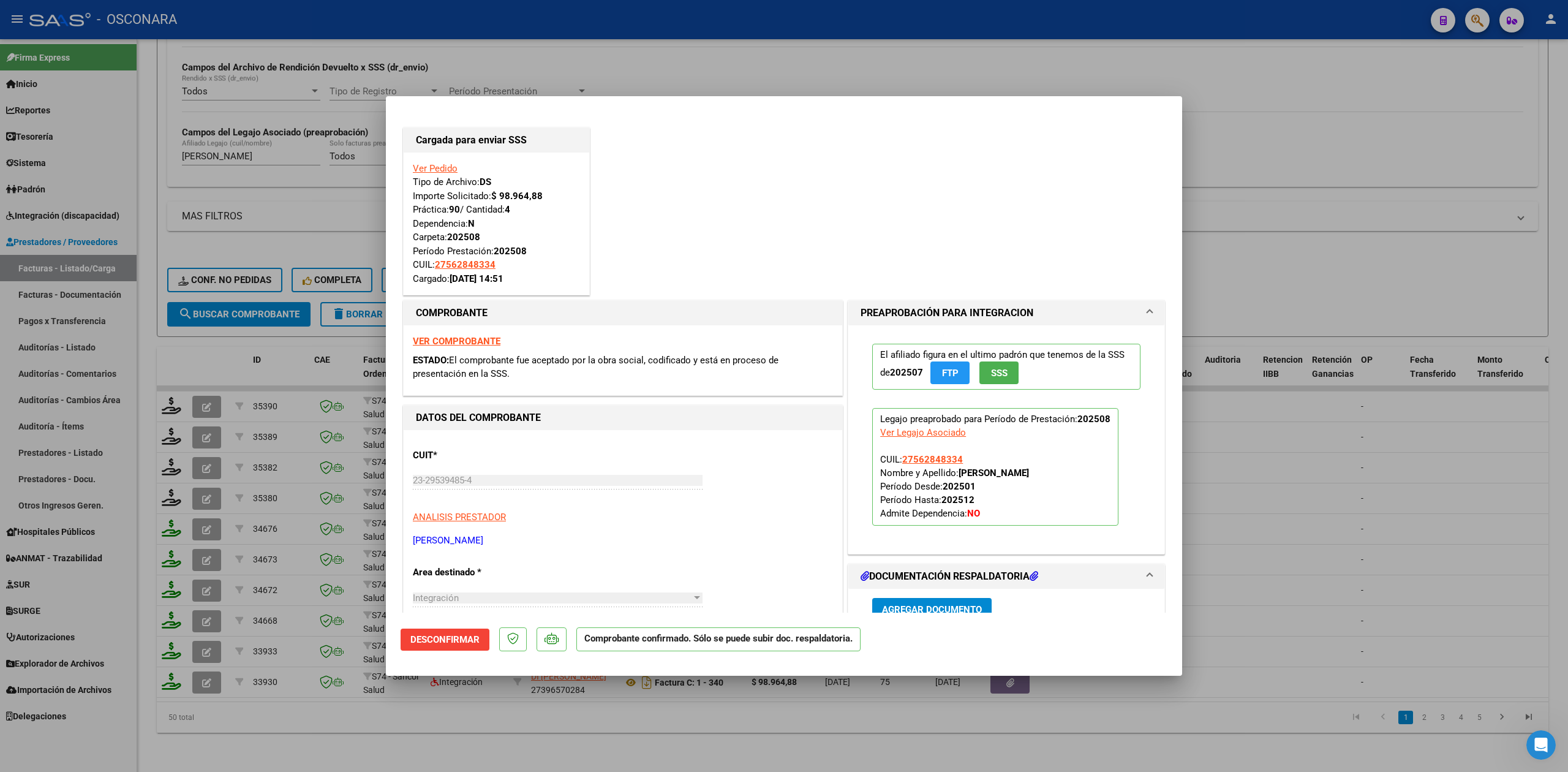
click at [280, 711] on div at bounding box center [784, 386] width 1568 height 772
type input "$ 0,00"
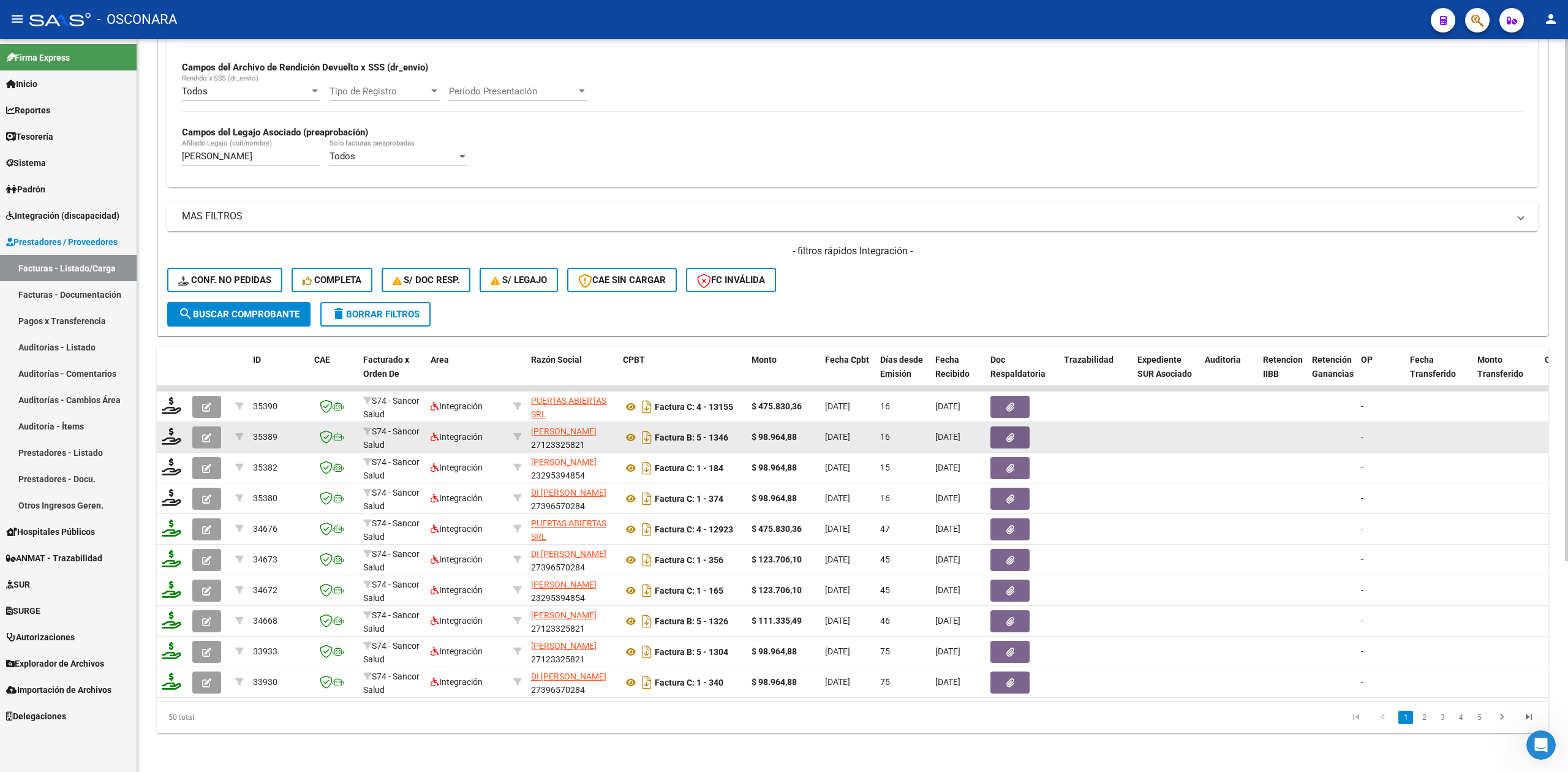
click at [211, 433] on icon "button" at bounding box center [207, 438] width 9 height 9
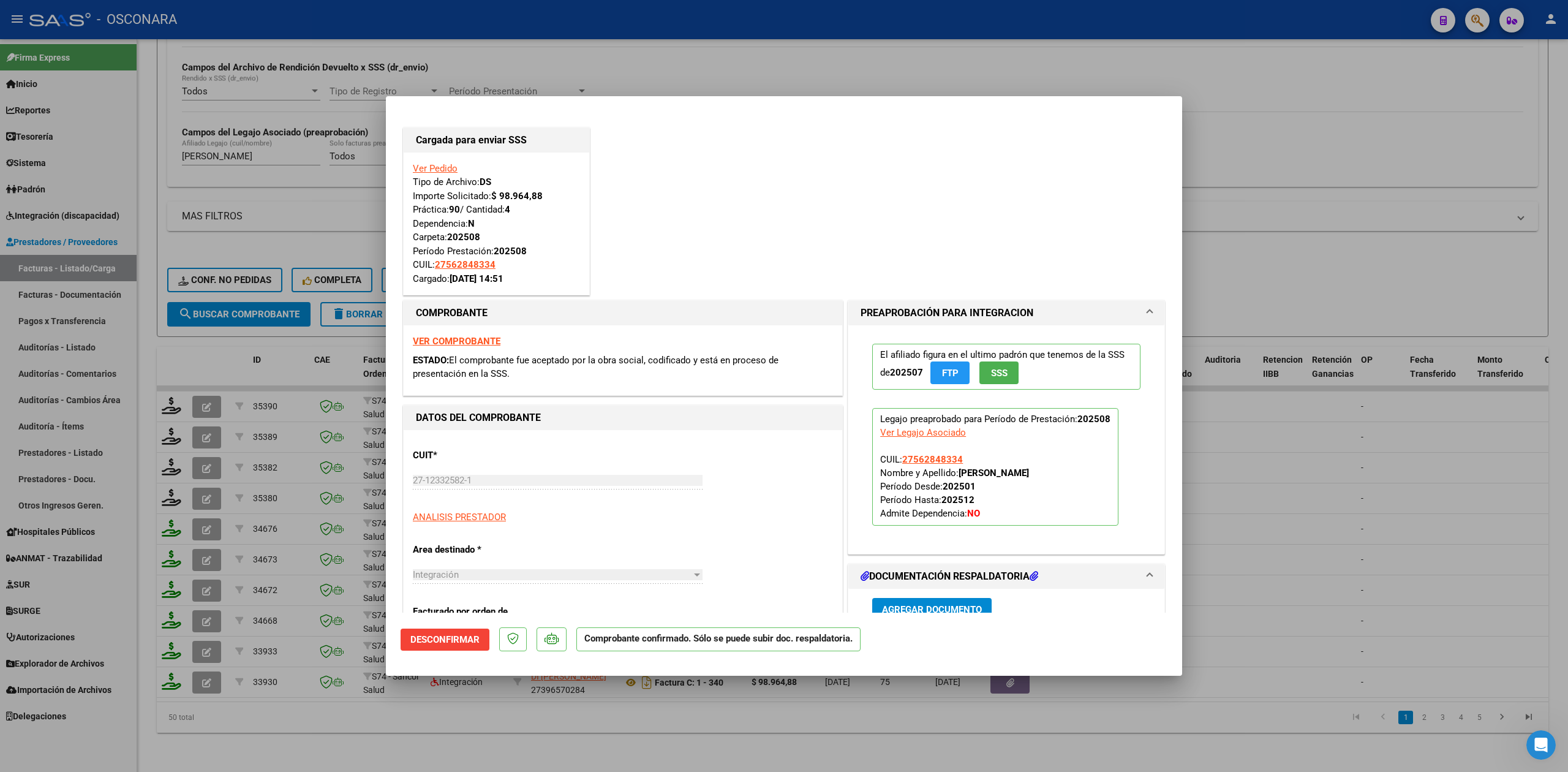
click at [302, 719] on div at bounding box center [784, 386] width 1568 height 772
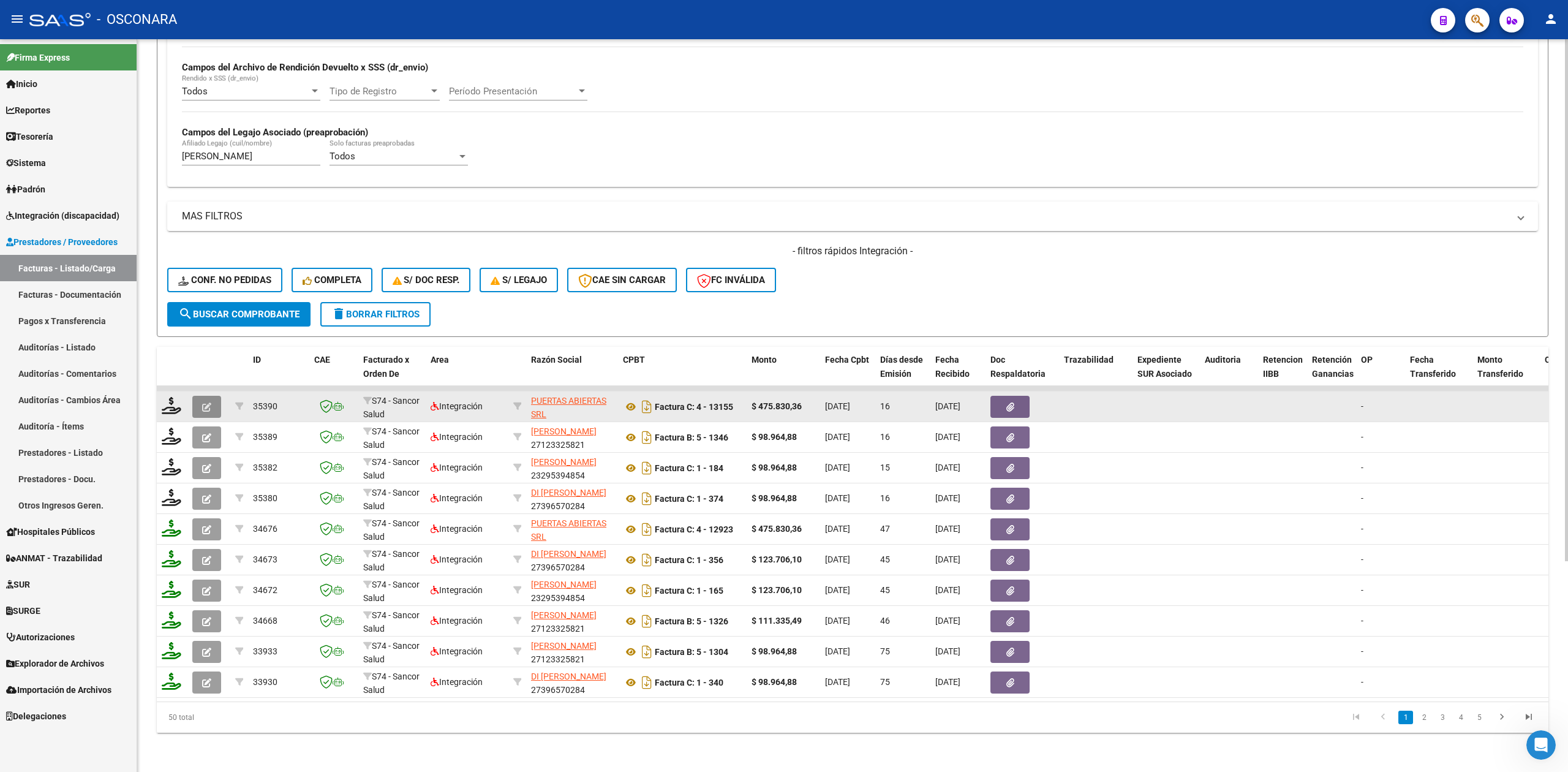
click at [211, 402] on icon "button" at bounding box center [207, 407] width 9 height 9
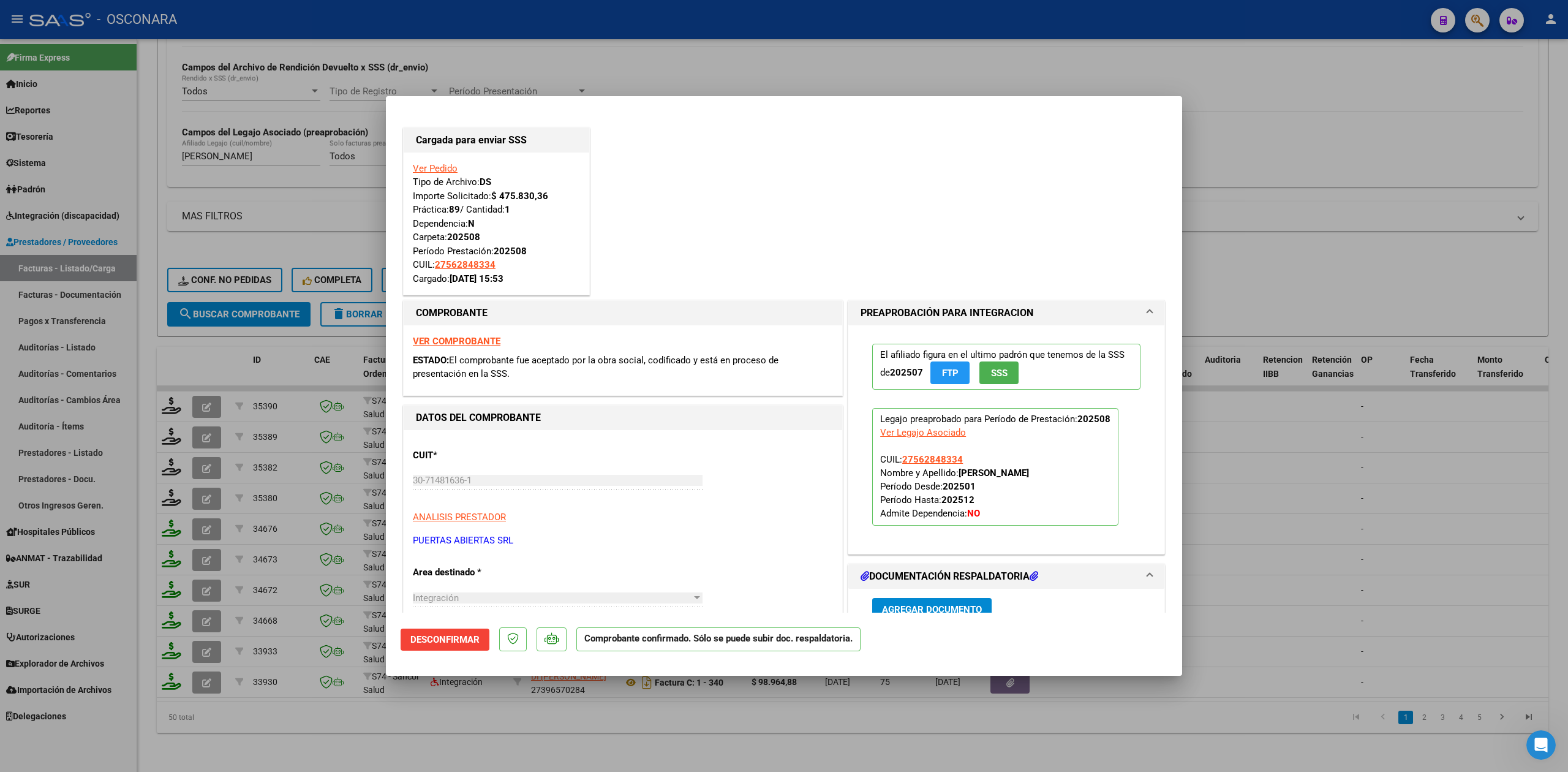
click at [323, 718] on div at bounding box center [784, 386] width 1568 height 772
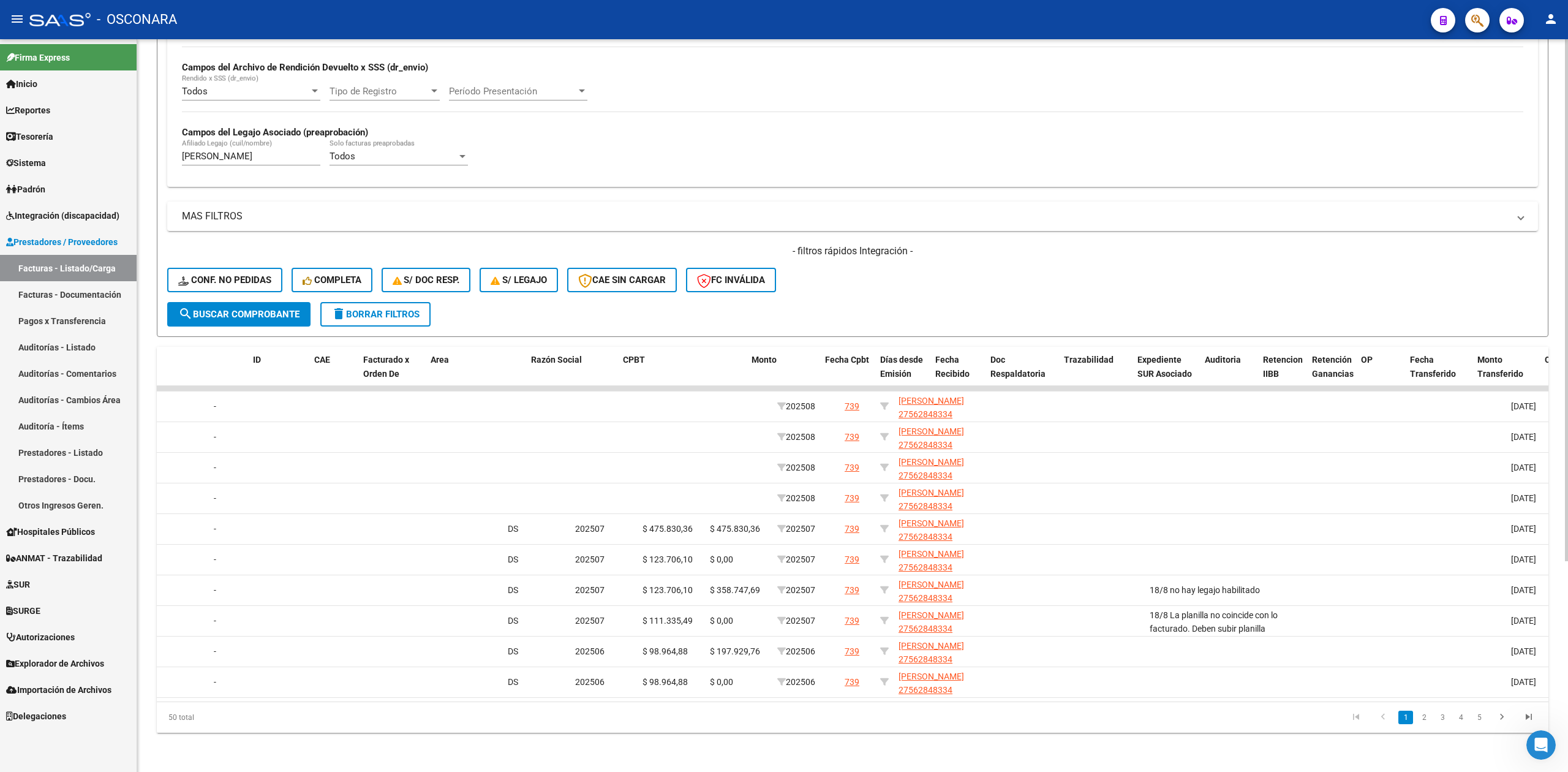
scroll to position [0, 0]
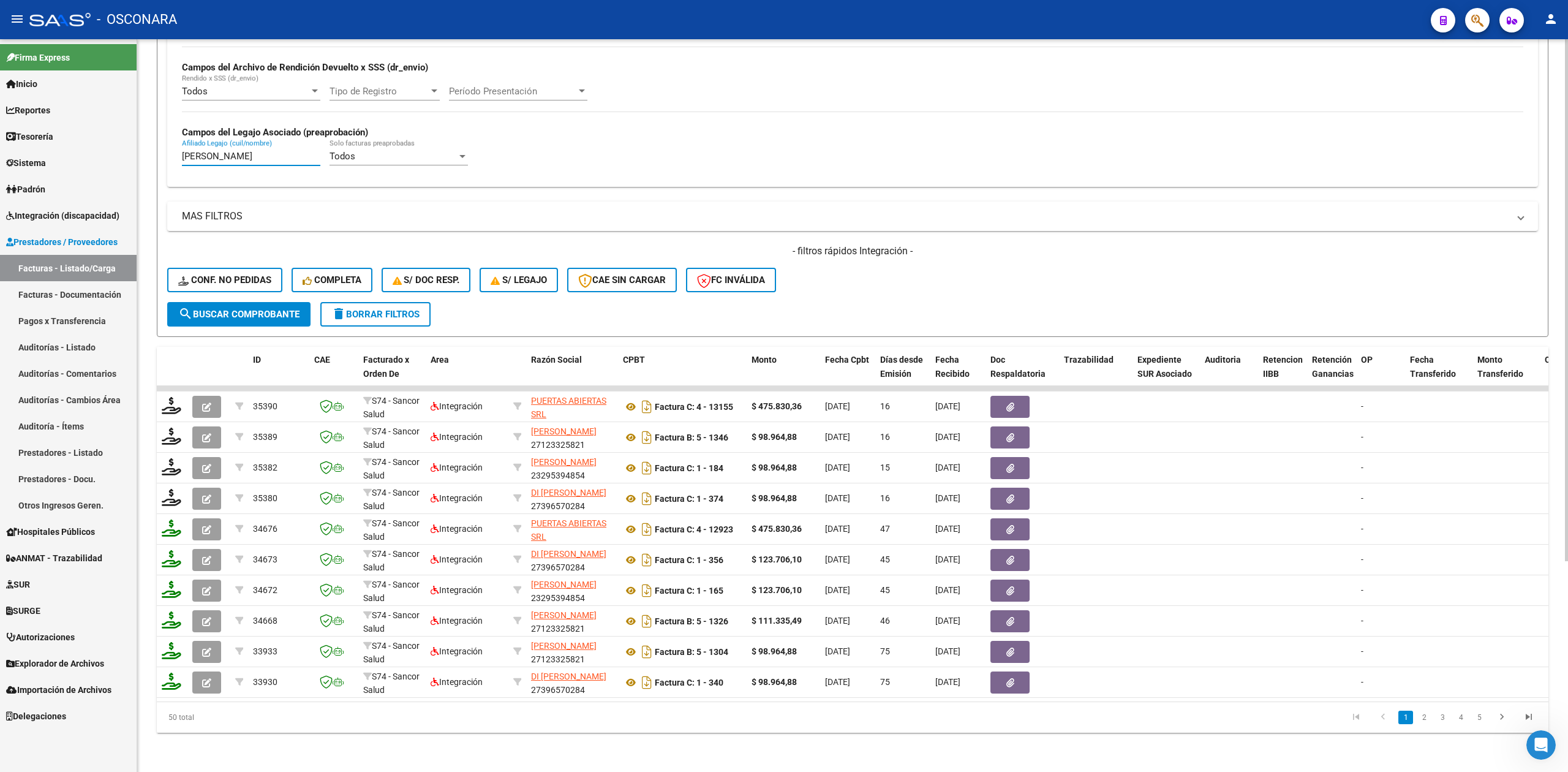
drag, startPoint x: 316, startPoint y: 140, endPoint x: 145, endPoint y: 139, distance: 171.0
click at [145, 139] on div "Video tutorial PRESTADORES -> Listado de CPBTs Emitidos por Prestadores / Prove…" at bounding box center [852, 264] width 1431 height 1016
paste input "[PERSON_NAME]"
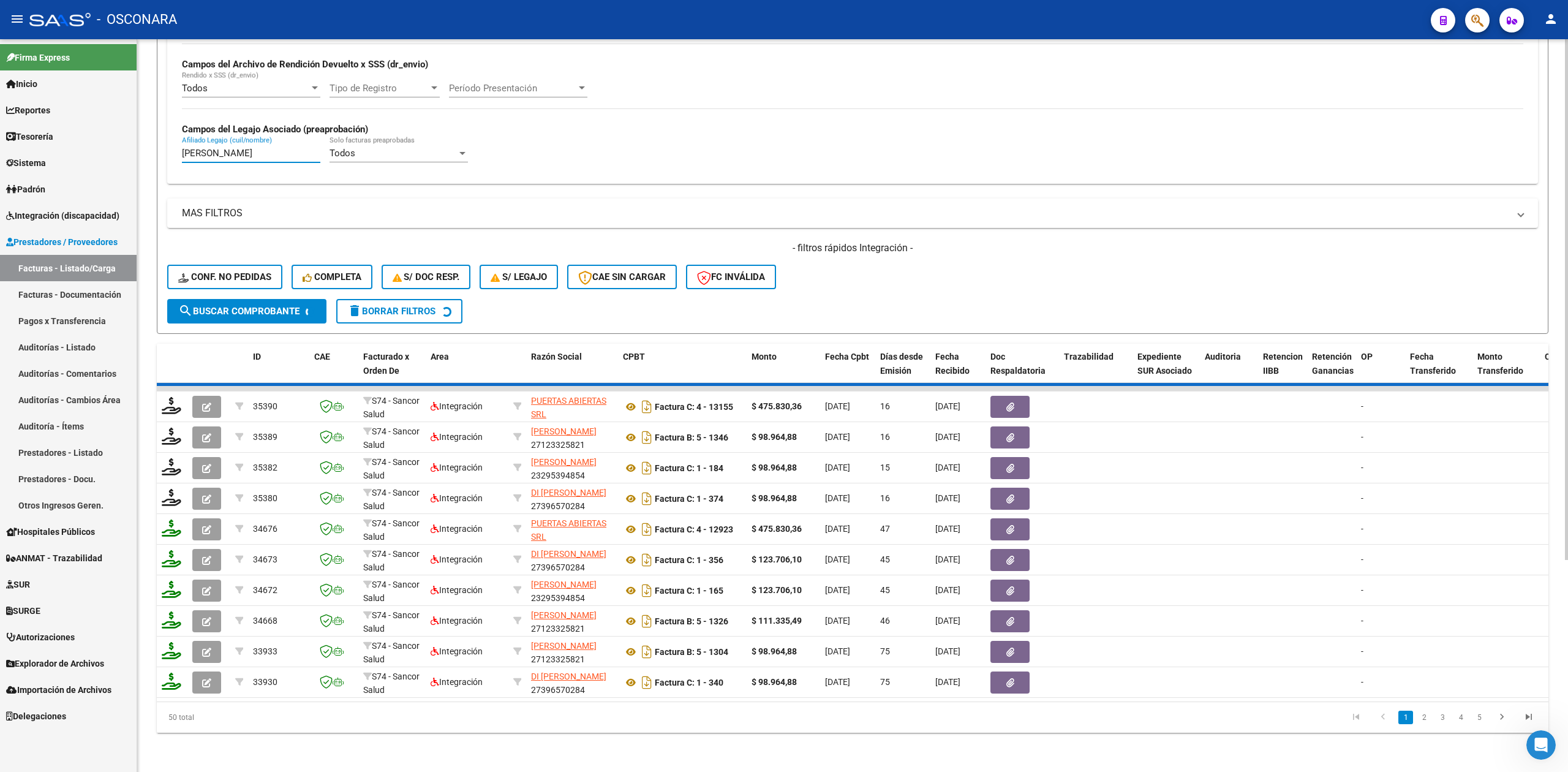
scroll to position [50, 0]
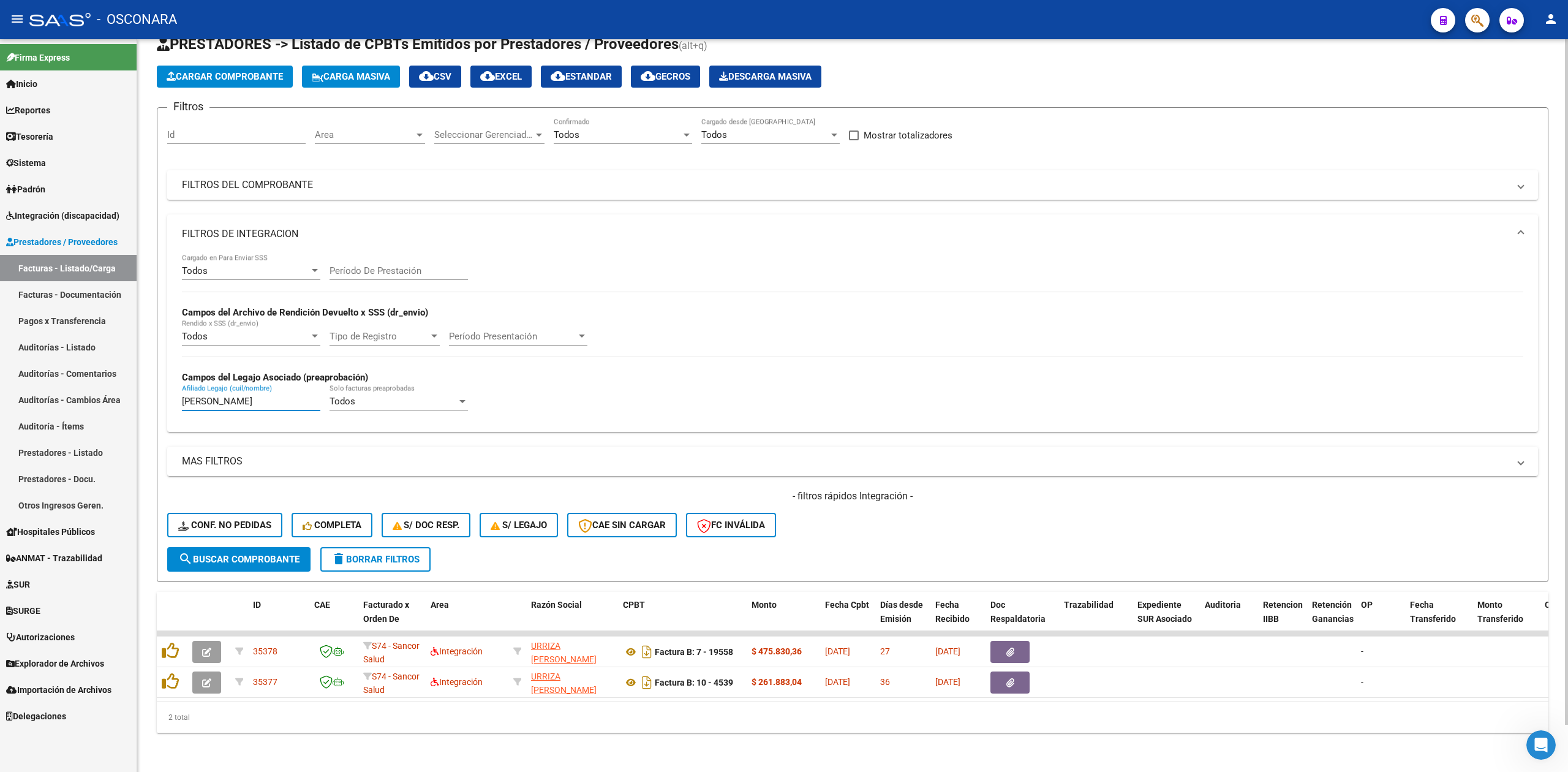
click at [395, 170] on mat-expansion-panel-header "FILTROS DEL COMPROBANTE" at bounding box center [853, 185] width 1371 height 30
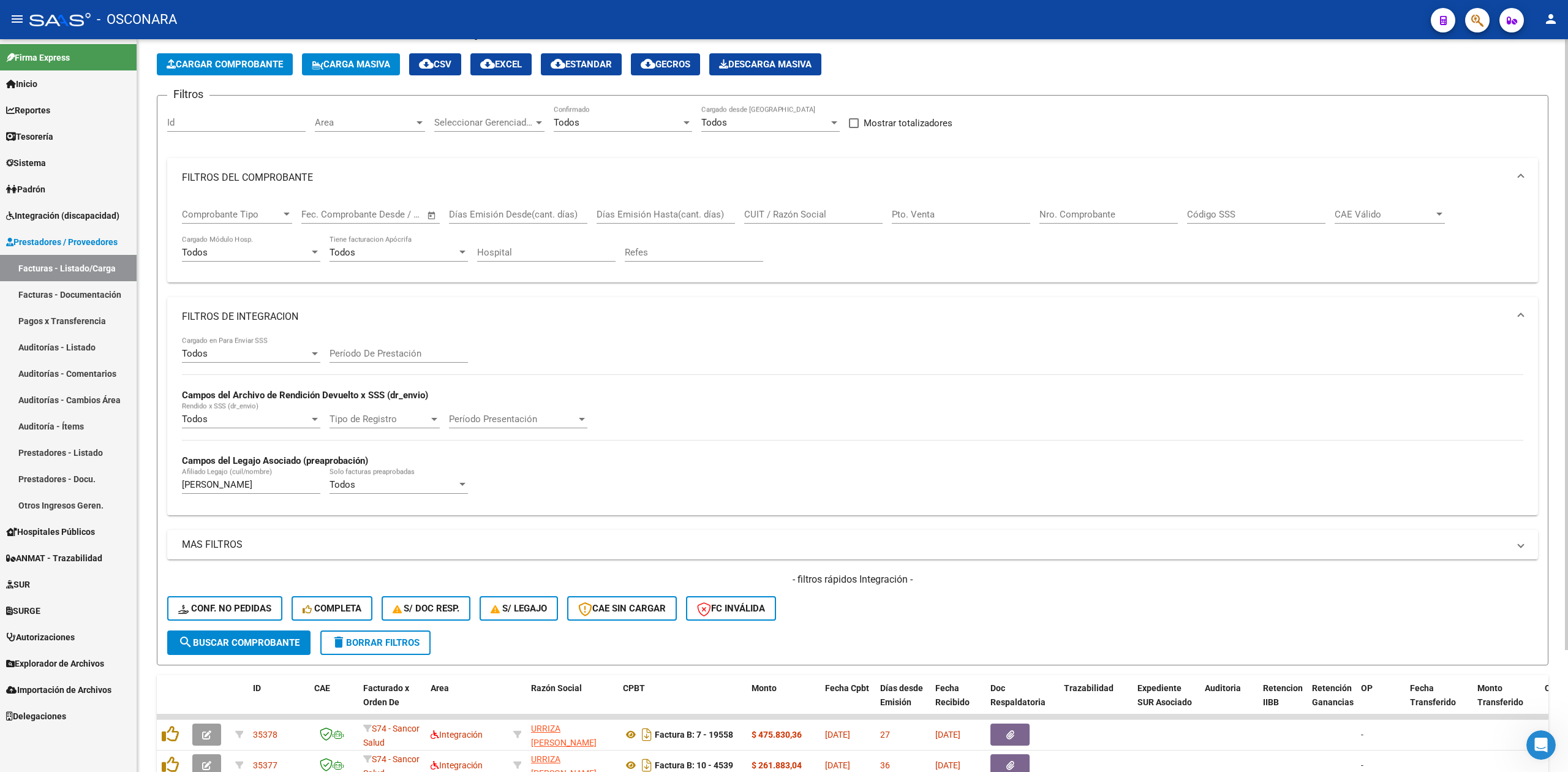
click at [395, 164] on mat-expansion-panel-header "FILTROS DEL COMPROBANTE" at bounding box center [853, 178] width 1371 height 39
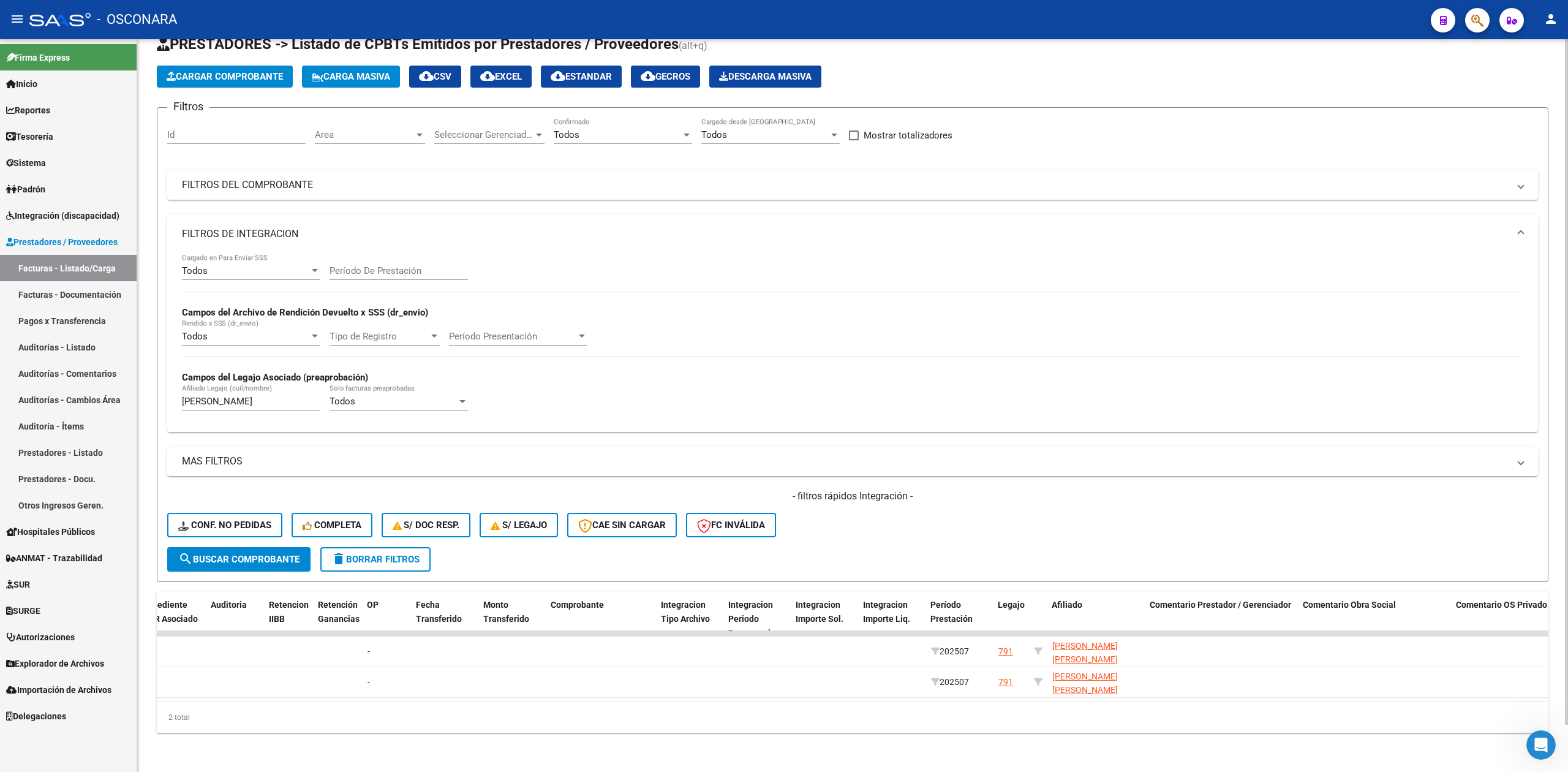
scroll to position [0, 995]
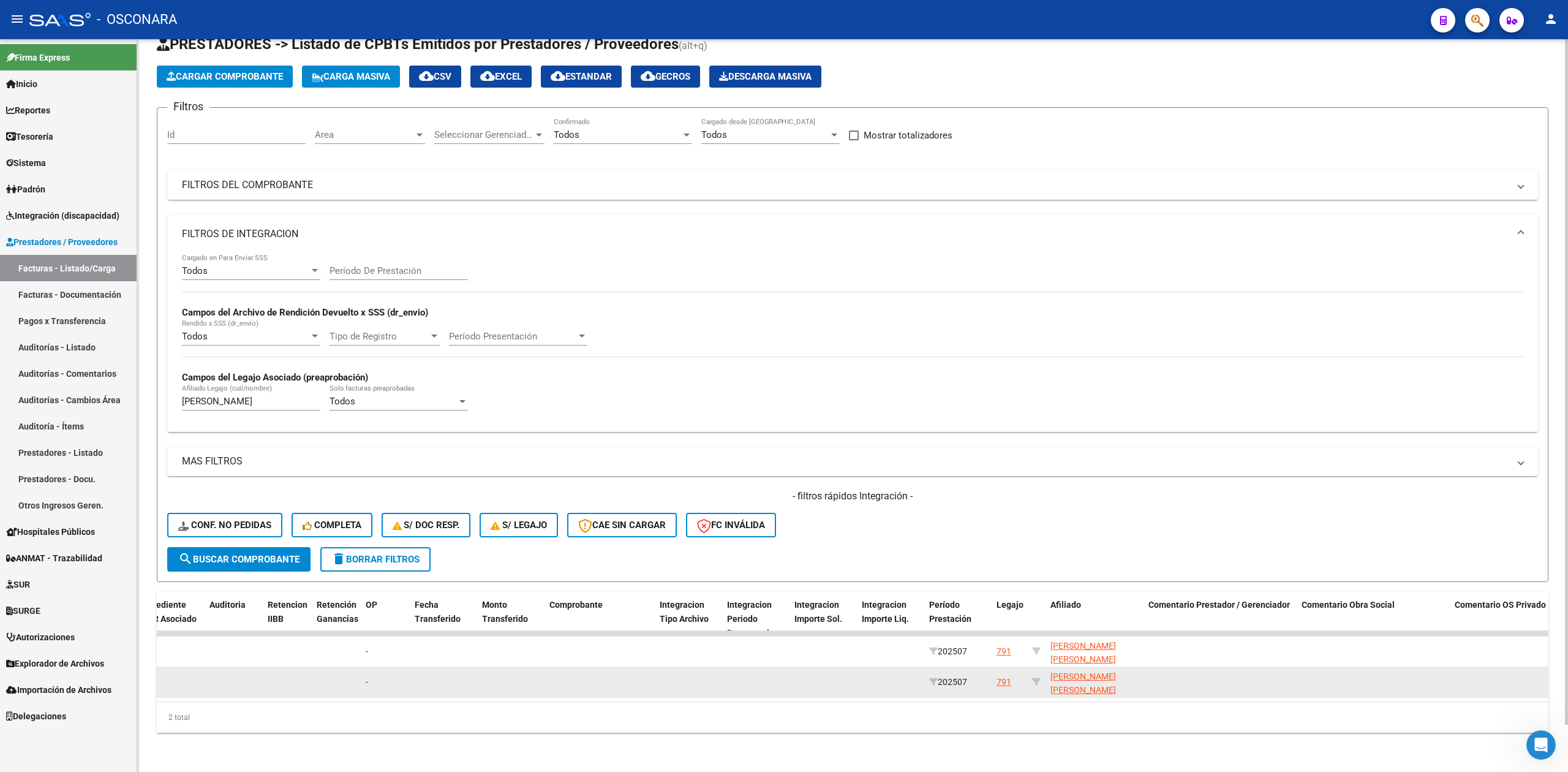
click at [1005, 675] on div "791" at bounding box center [1004, 682] width 14 height 14
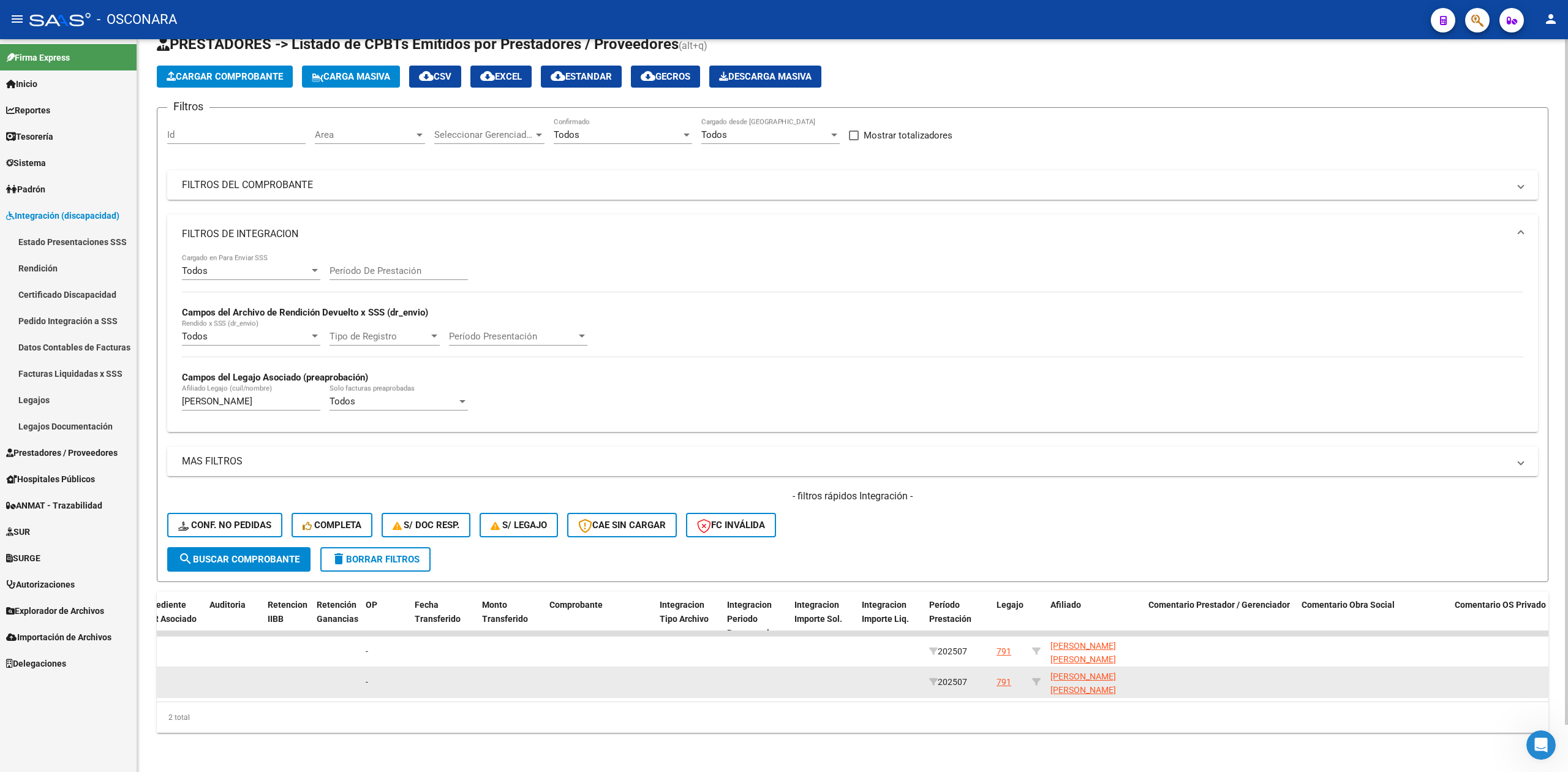
click at [1003, 675] on div "791" at bounding box center [1004, 682] width 14 height 14
click at [1001, 675] on div "791" at bounding box center [1004, 682] width 14 height 14
click at [1007, 675] on div "791" at bounding box center [1004, 682] width 14 height 14
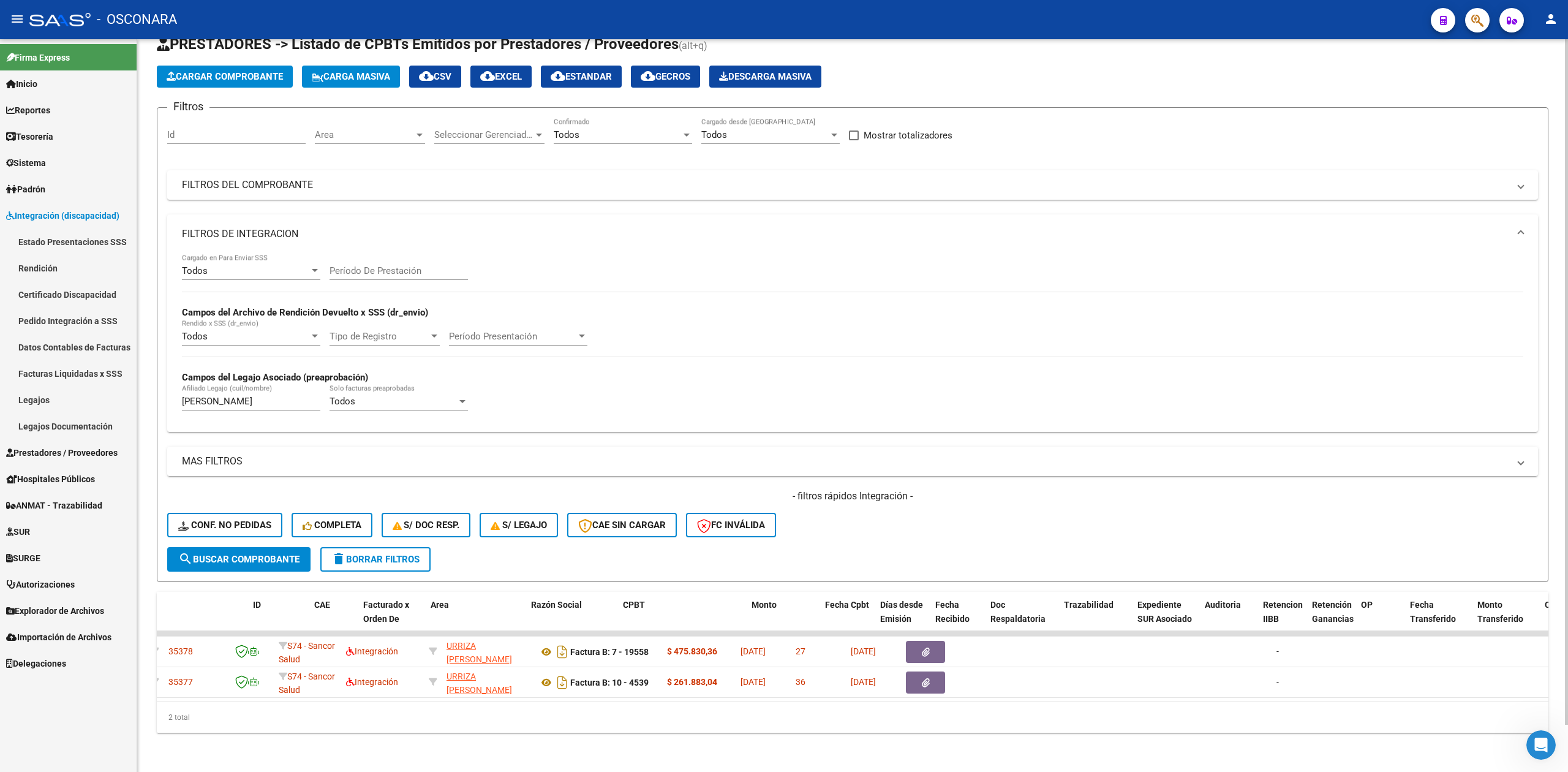
scroll to position [0, 0]
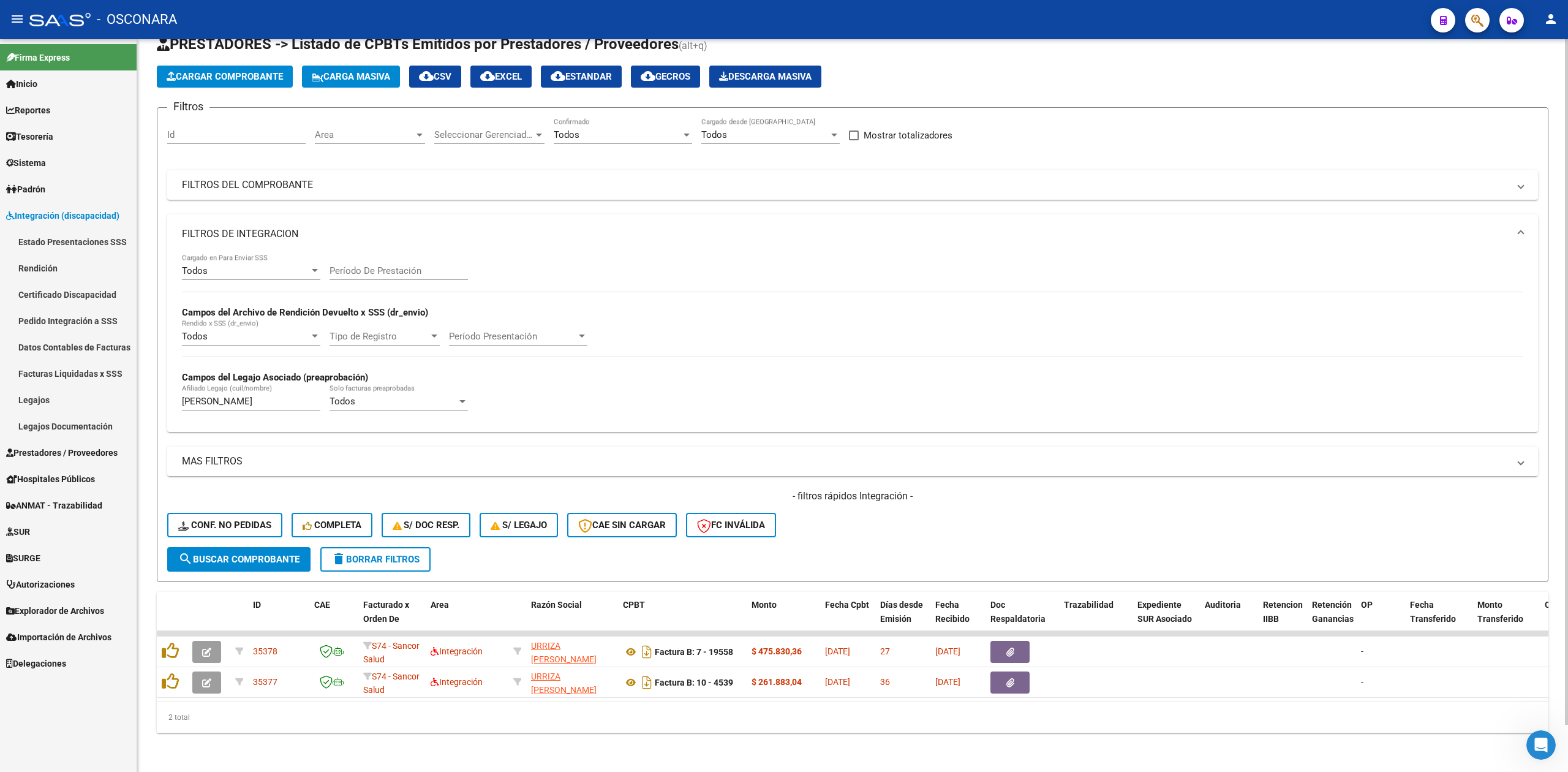
click at [1060, 532] on div "- filtros rápidos Integración - Conf. no pedidas Completa S/ Doc Resp. S/ legaj…" at bounding box center [853, 518] width 1371 height 58
click at [993, 70] on div "Cargar Comprobante Carga Masiva cloud_download CSV cloud_download EXCEL cloud_d…" at bounding box center [852, 77] width 1392 height 22
click at [995, 513] on div "- filtros rápidos Integración - Conf. no pedidas Completa S/ Doc Resp. S/ legaj…" at bounding box center [853, 518] width 1371 height 58
click at [920, 511] on div "- filtros rápidos Integración - Conf. no pedidas Completa S/ Doc Resp. S/ legaj…" at bounding box center [853, 518] width 1371 height 58
click at [1032, 380] on div "Todos Cargado en Para Enviar SSS Período De Prestación Campos del Archivo de Re…" at bounding box center [852, 338] width 1342 height 168
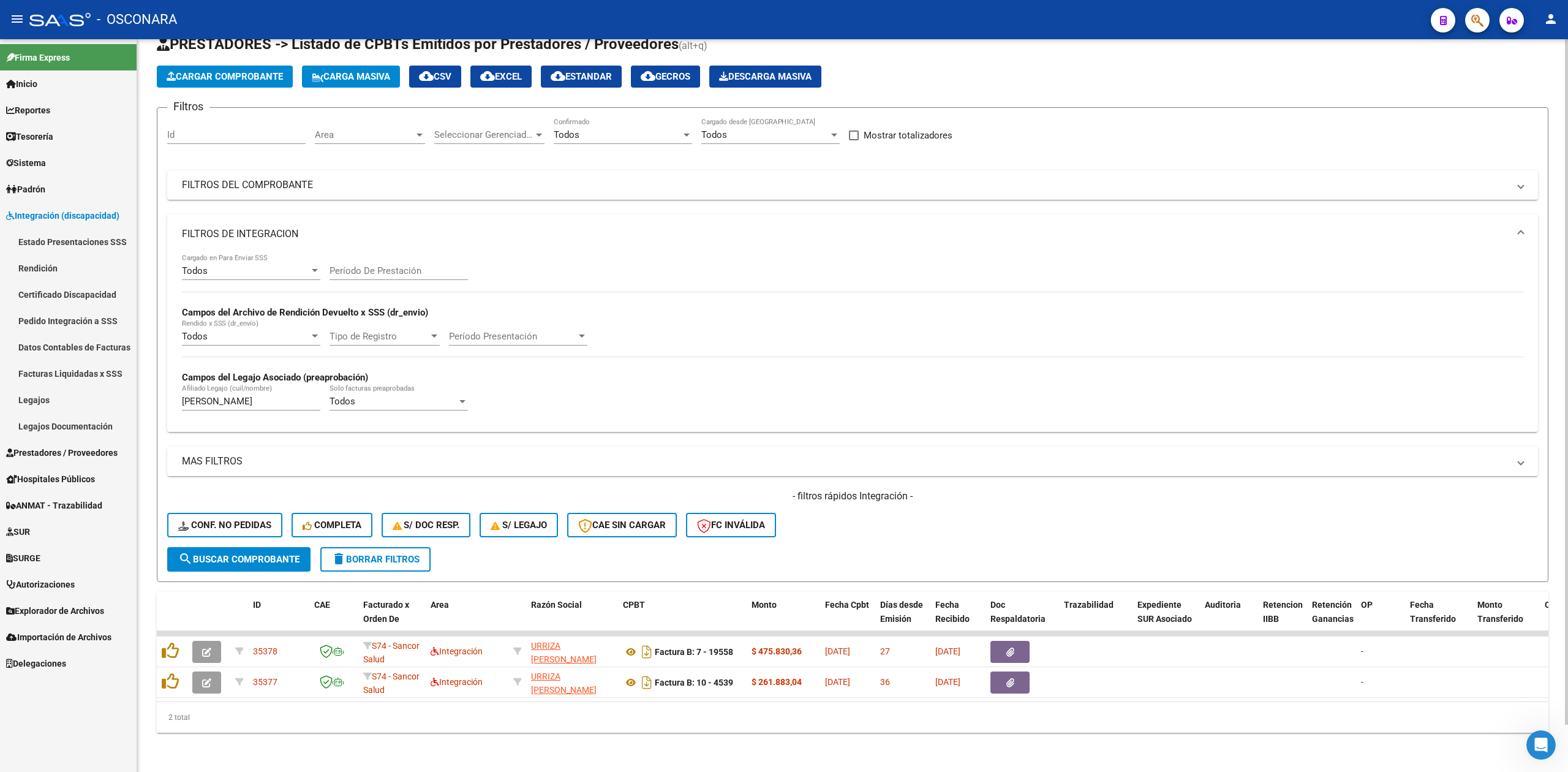
click at [1007, 508] on div "- filtros rápidos Integración - Conf. no pedidas Completa S/ Doc Resp. S/ legaj…" at bounding box center [853, 518] width 1371 height 58
click at [1008, 533] on div "- filtros rápidos Integración - Conf. no pedidas Completa S/ Doc Resp. S/ legaj…" at bounding box center [853, 518] width 1371 height 58
drag, startPoint x: 790, startPoint y: 485, endPoint x: 981, endPoint y: 491, distance: 191.1
click at [981, 491] on h4 "- filtros rápidos Integración -" at bounding box center [853, 496] width 1371 height 14
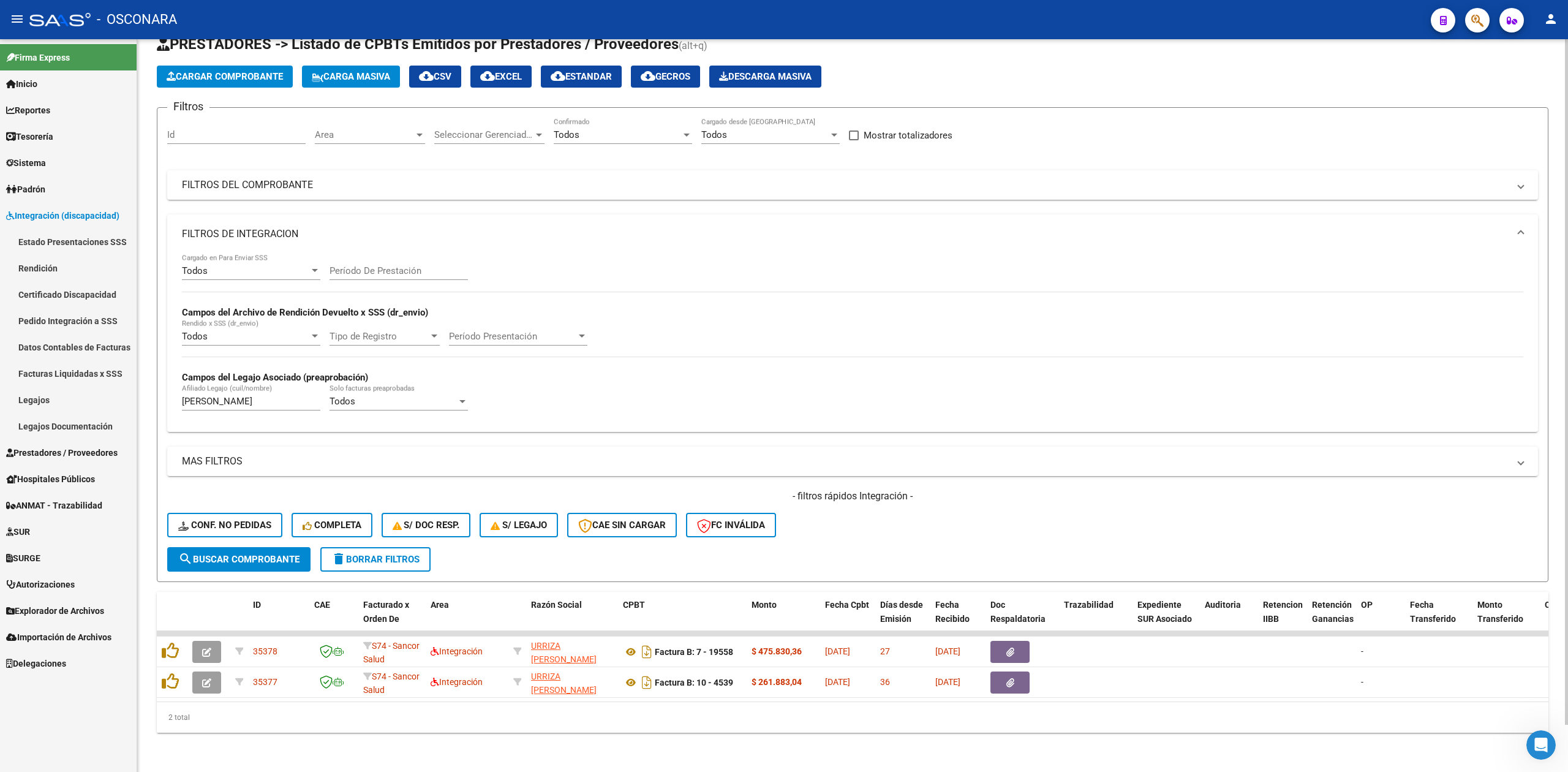
click at [909, 510] on div "- filtros rápidos Integración - Conf. no pedidas Completa S/ Doc Resp. S/ legaj…" at bounding box center [853, 518] width 1371 height 58
click at [953, 511] on div "- filtros rápidos Integración - Conf. no pedidas Completa S/ Doc Resp. S/ legaj…" at bounding box center [853, 518] width 1371 height 58
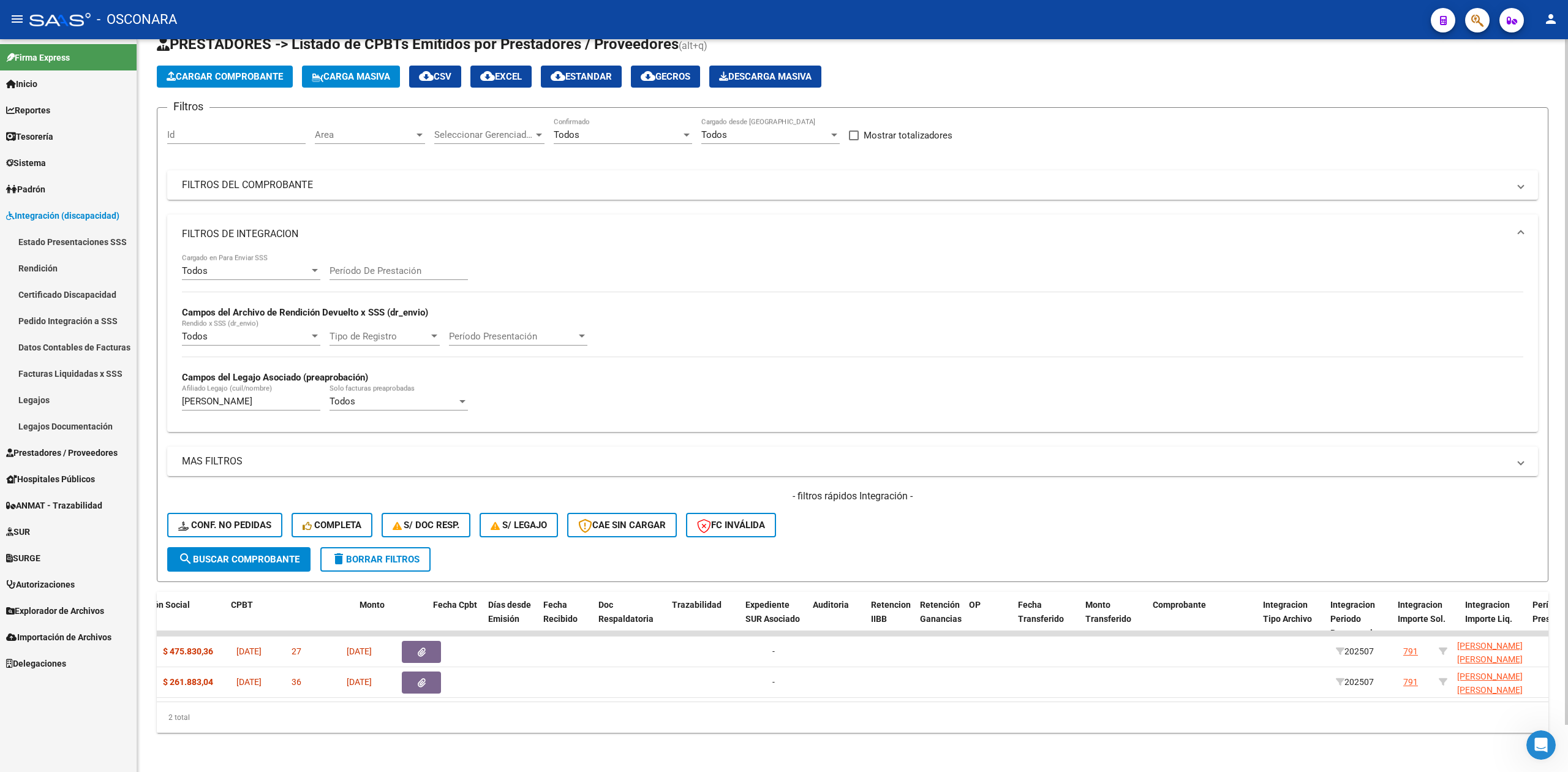
scroll to position [0, 653]
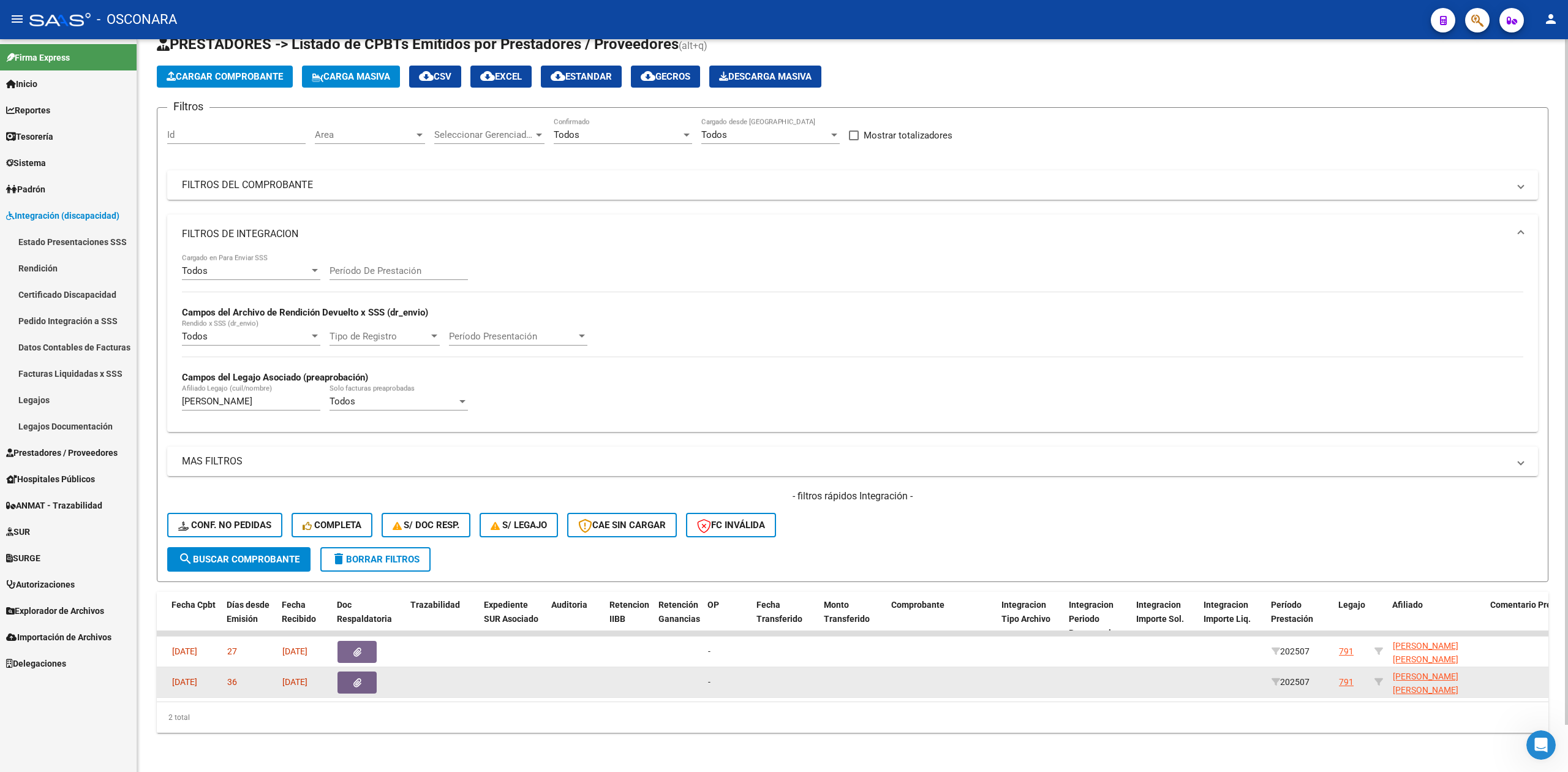
click at [1345, 675] on div "791" at bounding box center [1346, 682] width 14 height 14
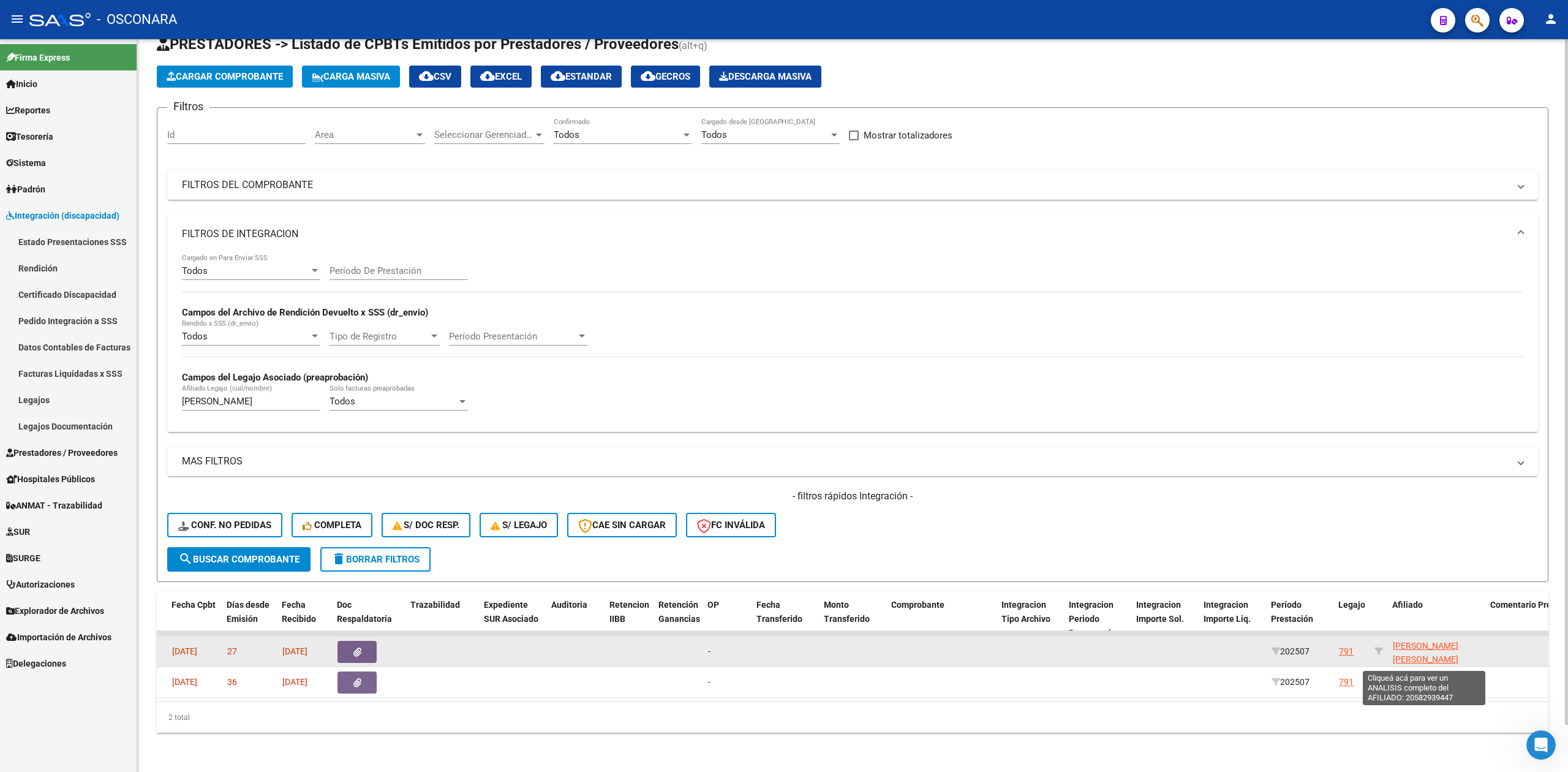
click at [1410, 641] on span "[PERSON_NAME] [PERSON_NAME] 20582939447" at bounding box center [1426, 660] width 66 height 38
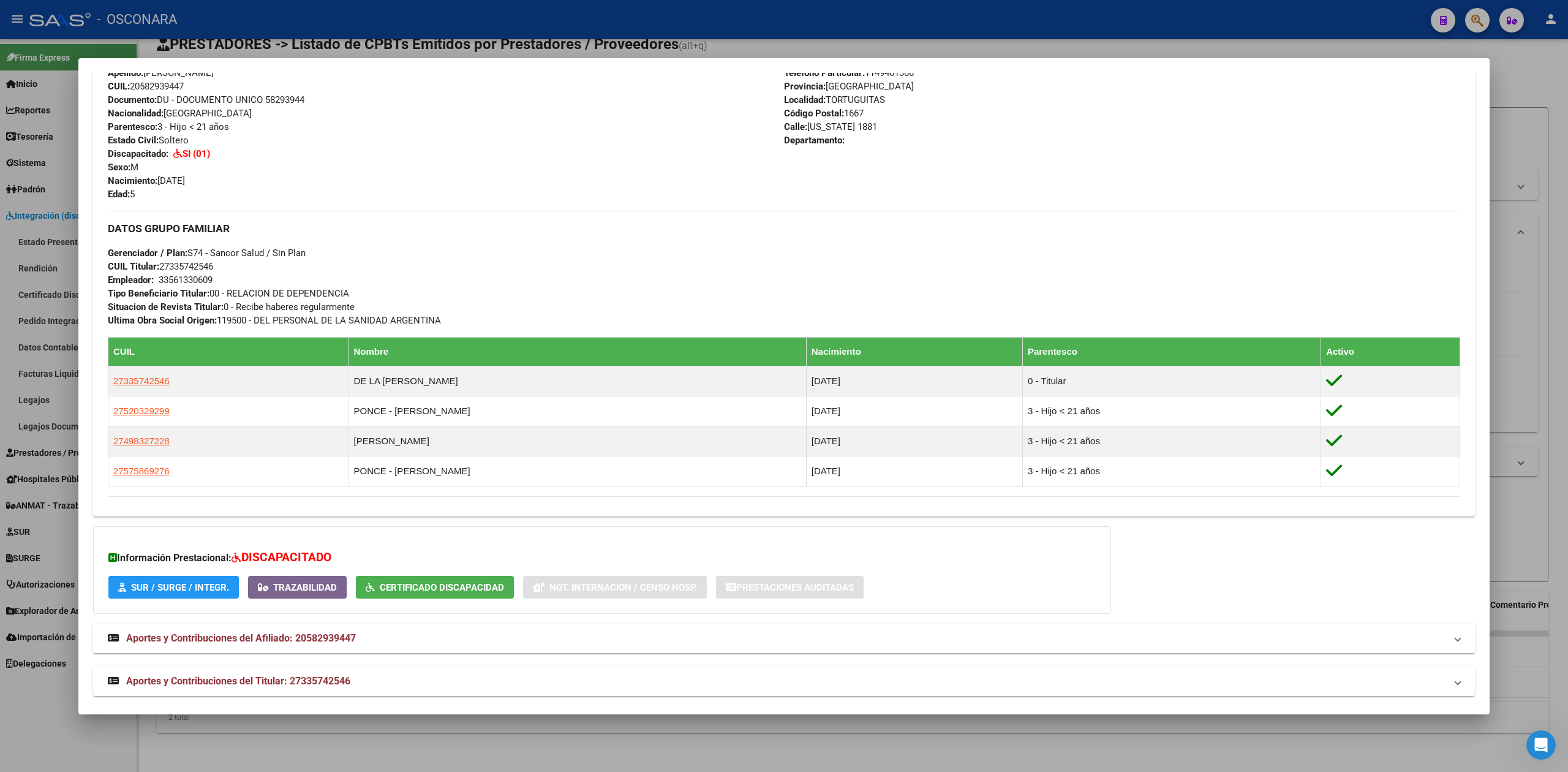
scroll to position [446, 0]
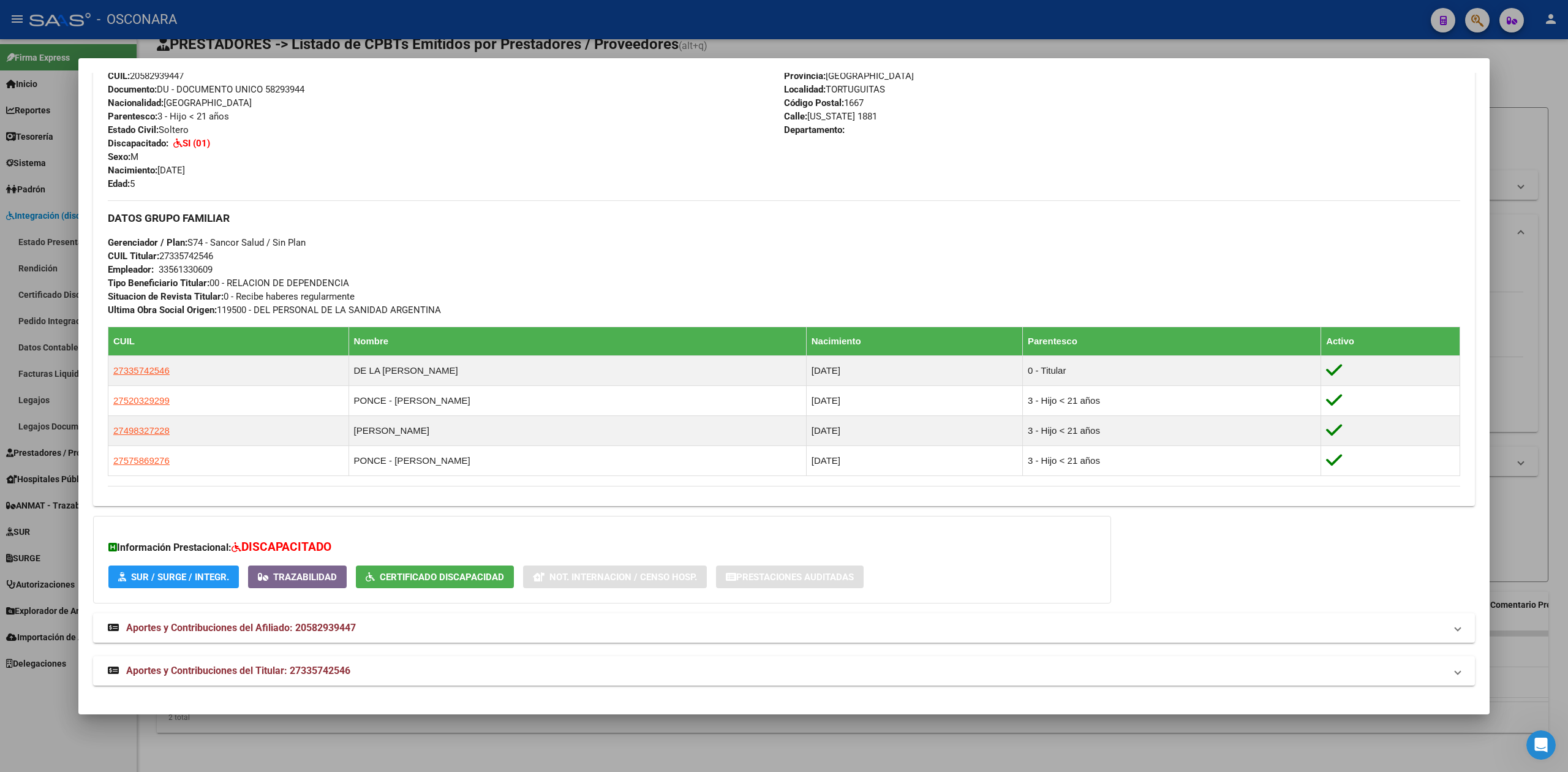
click at [191, 576] on span "SUR / SURGE / INTEGR." at bounding box center [180, 577] width 98 height 11
